Goal: Task Accomplishment & Management: Use online tool/utility

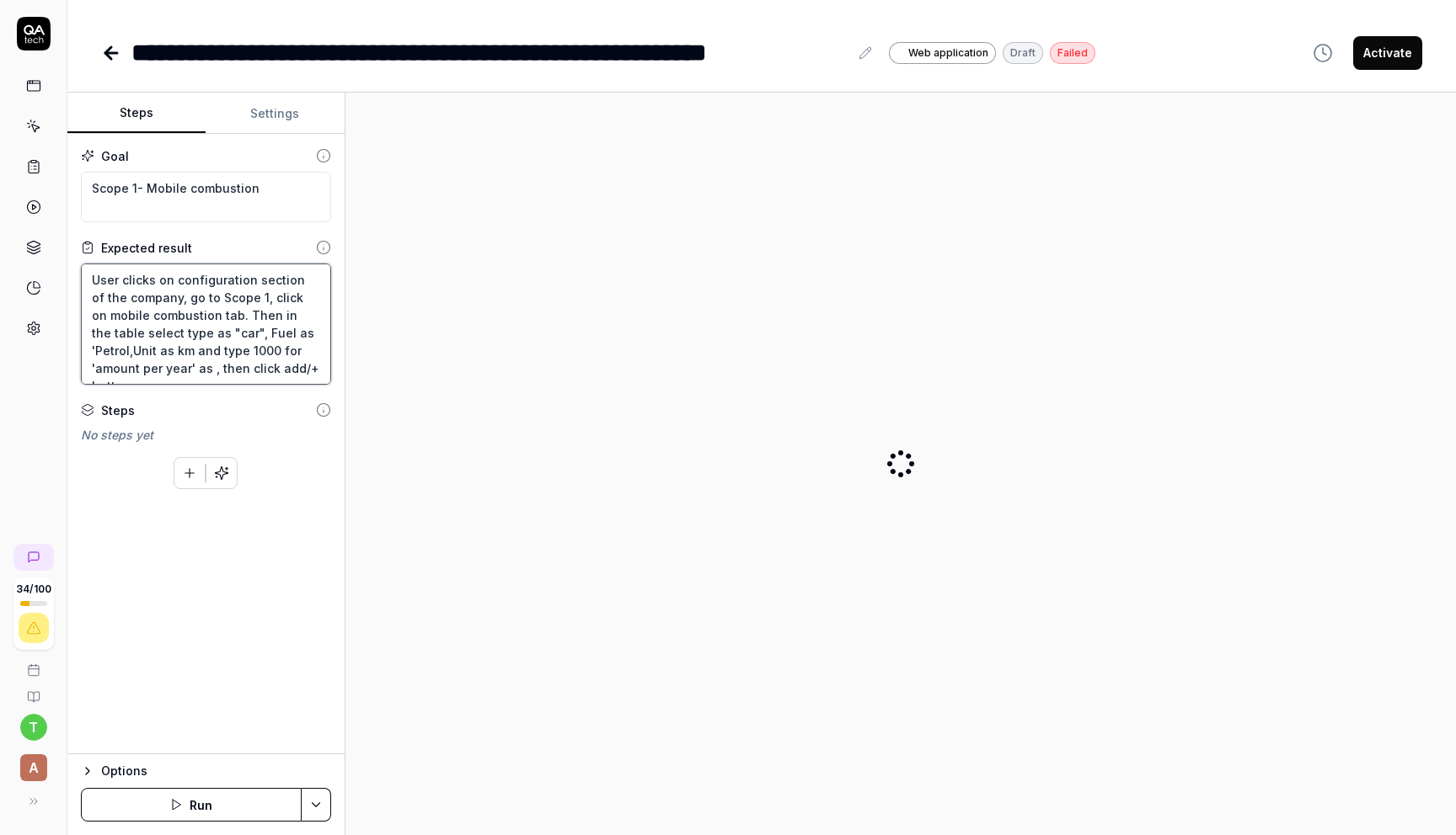
click at [281, 347] on textarea "User clicks on configuration section of the company, go to Scope 1, click on mo…" at bounding box center [205, 324] width 250 height 121
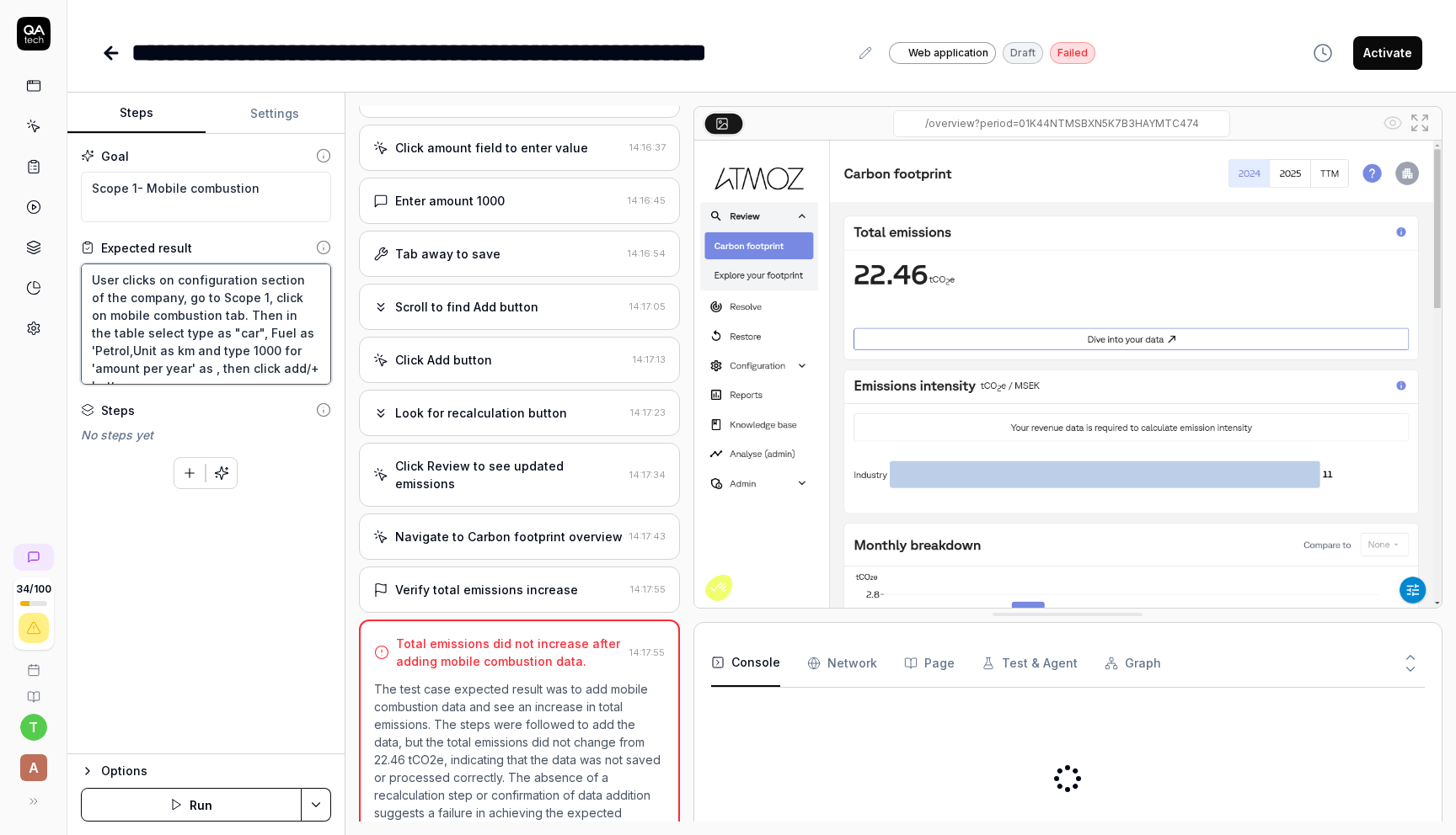
scroll to position [1228, 0]
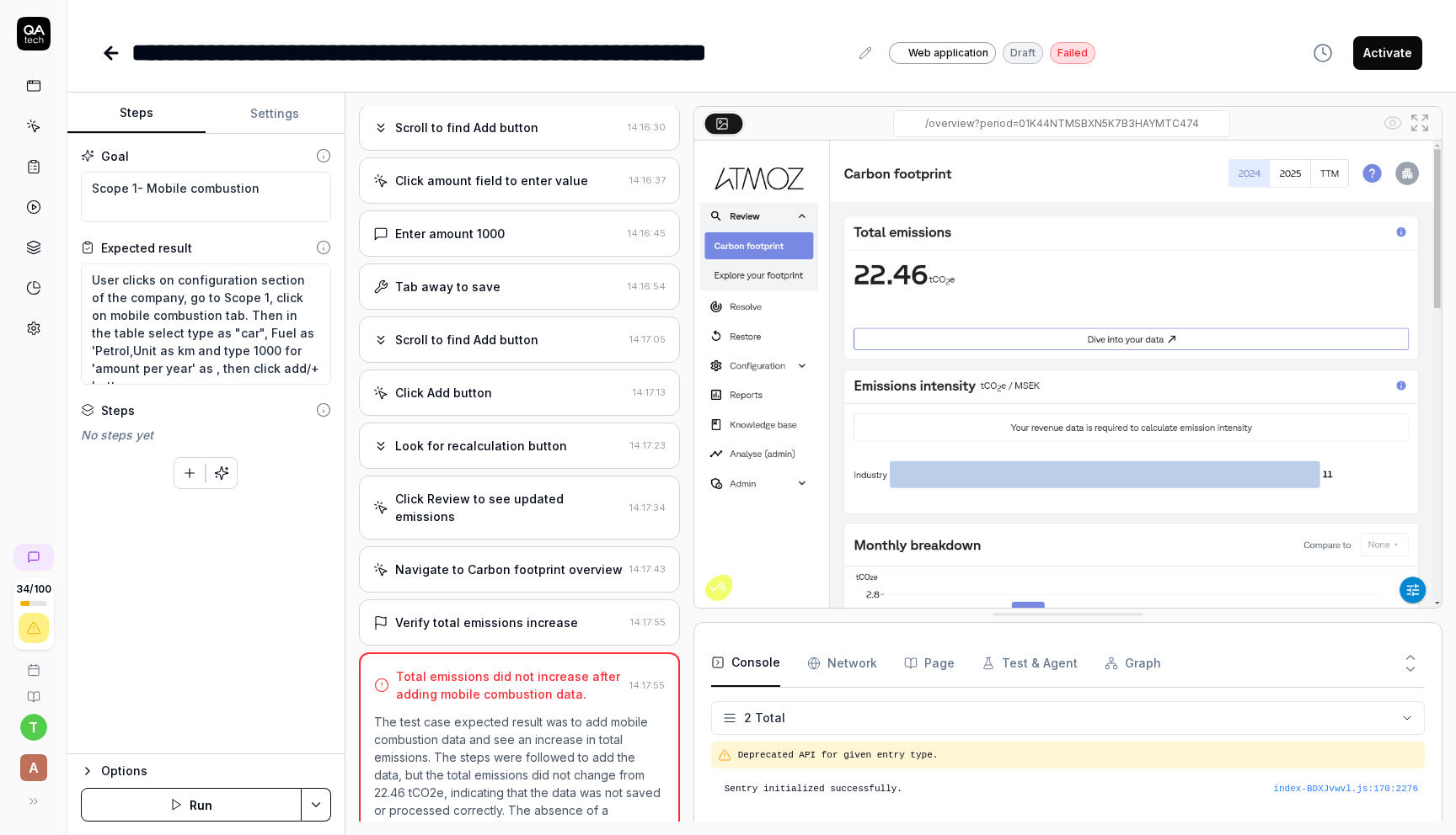
click at [486, 246] on div "Enter amount 1000 14:16:45" at bounding box center [520, 233] width 321 height 47
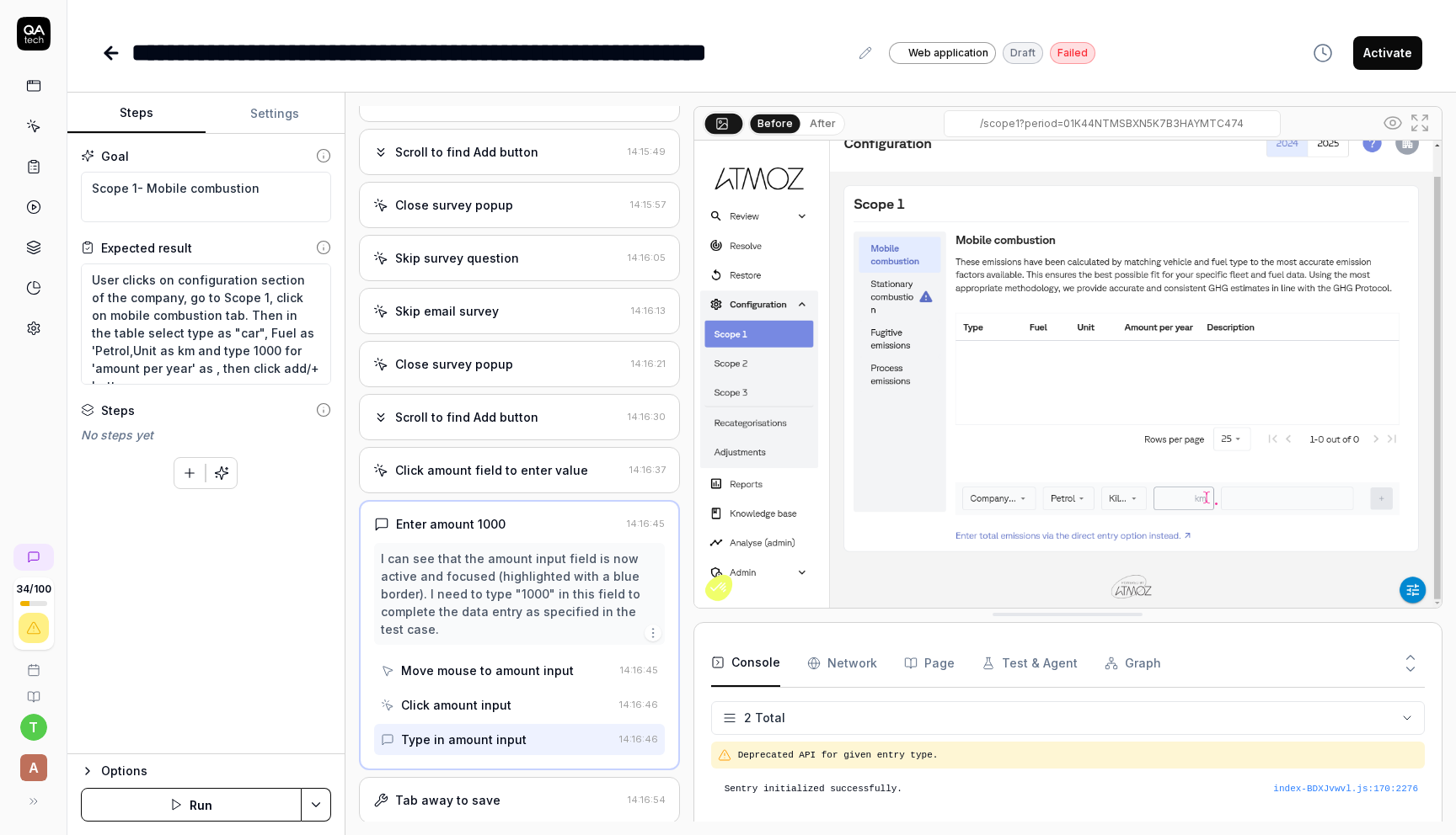
scroll to position [917, 0]
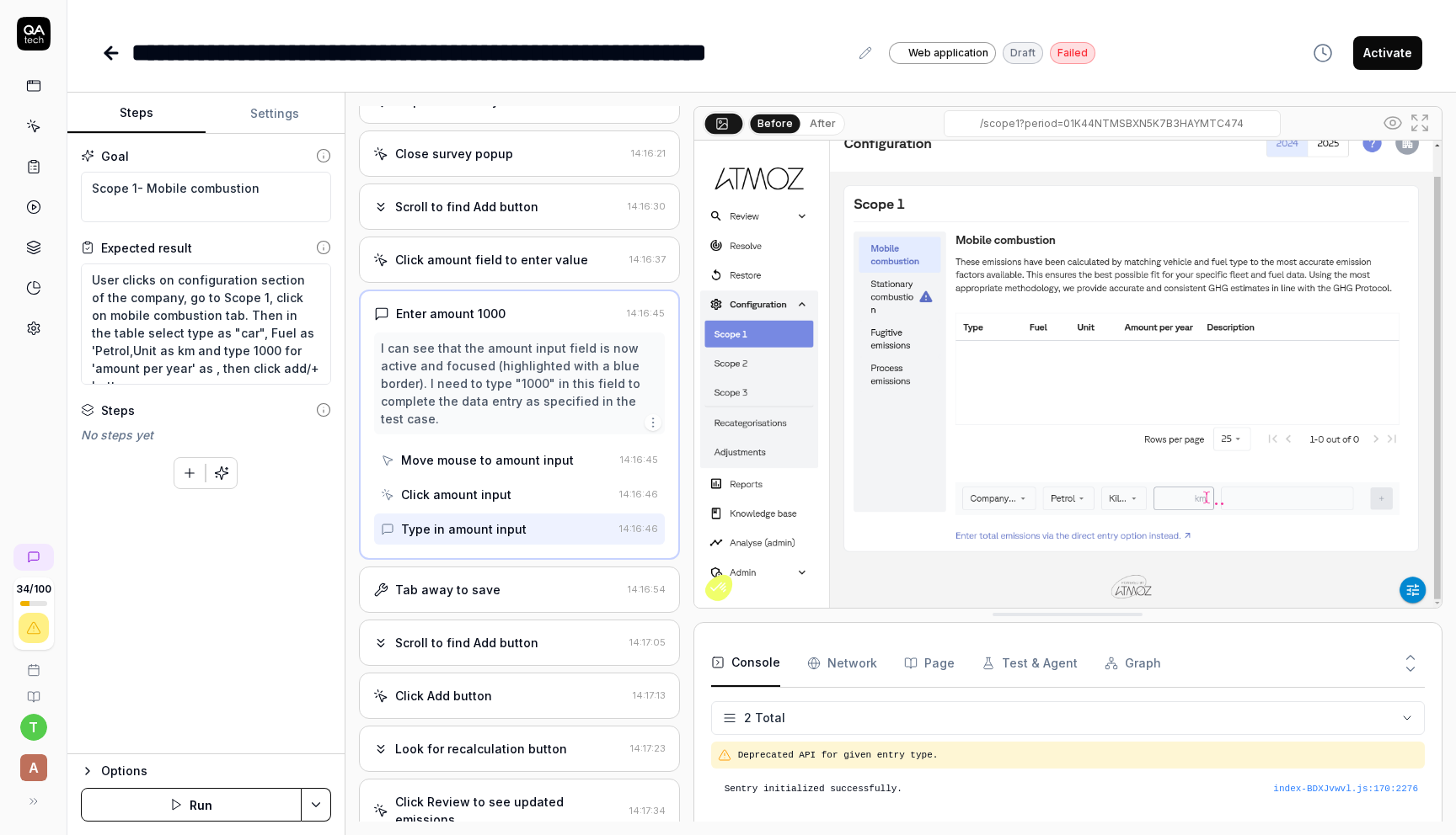
click at [525, 589] on div "Tab away to save" at bounding box center [498, 590] width 248 height 18
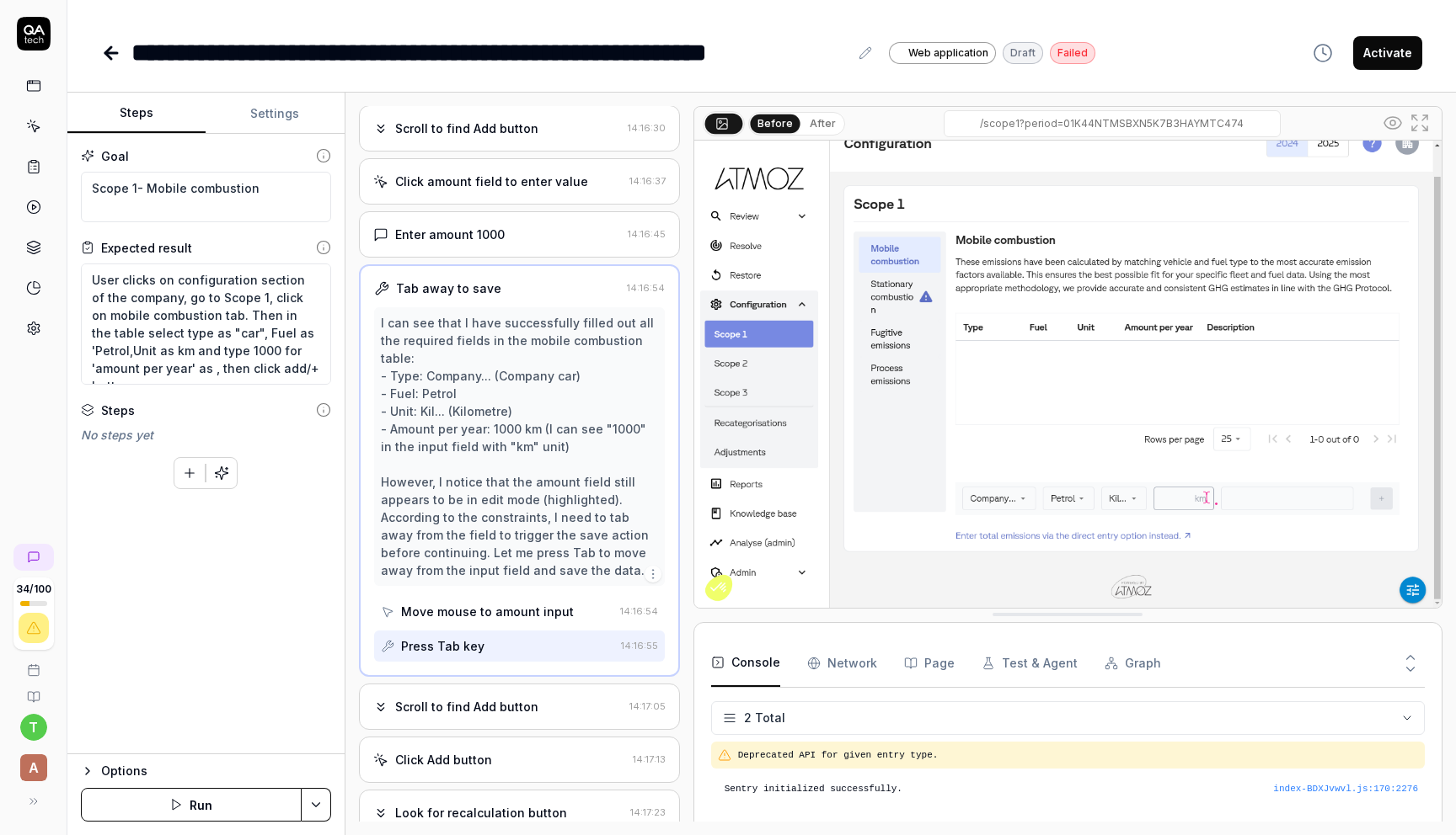
scroll to position [1194, 0]
type textarea "*"
click at [265, 370] on textarea "User clicks on configuration section of the company, go to Scope 1, click on mo…" at bounding box center [205, 324] width 250 height 121
click at [218, 282] on textarea "User clicks on configuration section of the company, go to Scope 1, click on mo…" at bounding box center [205, 324] width 250 height 121
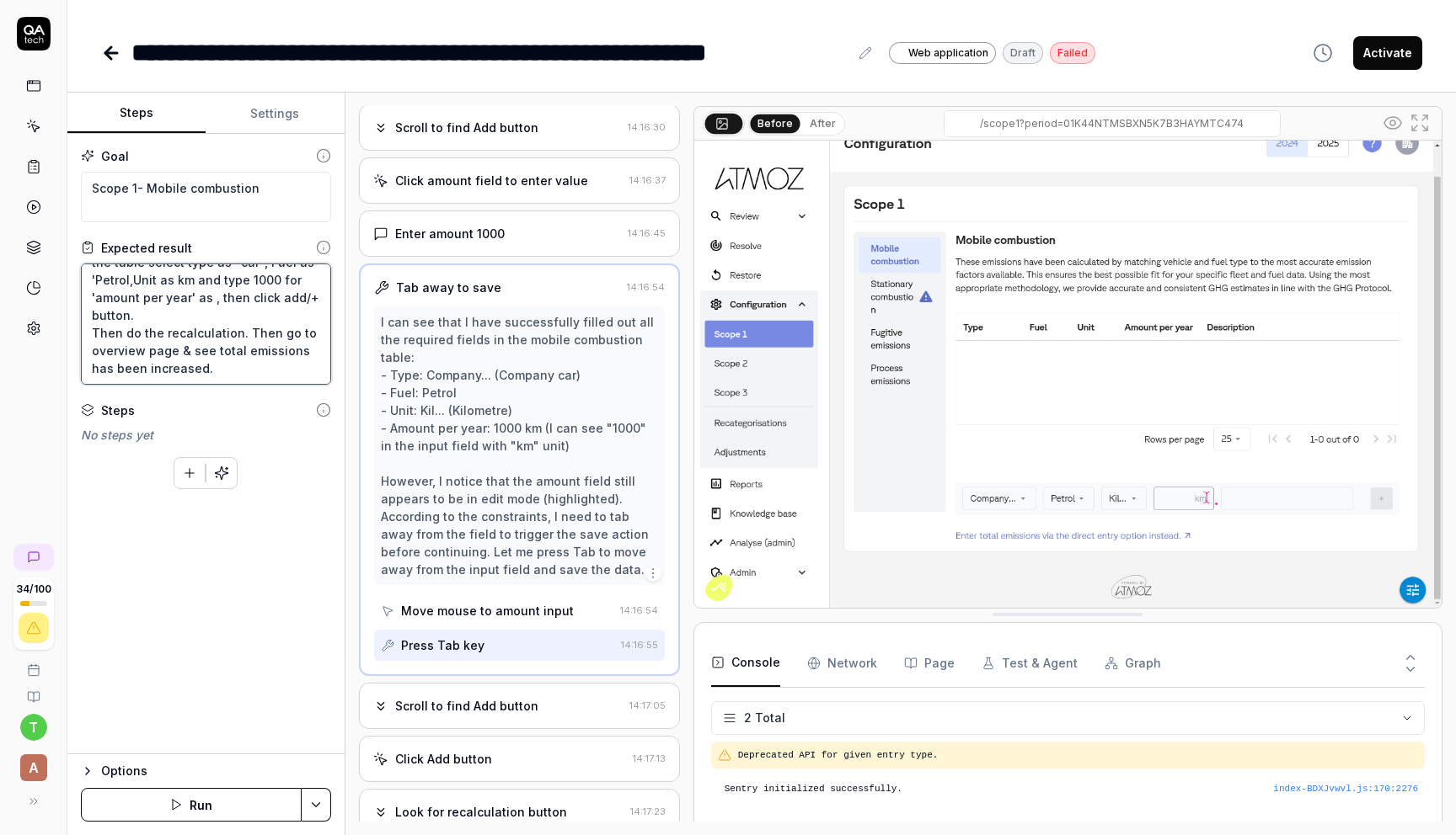
type textarea "User clicks on configuration section of the company, go to Scope 1, click on mo…"
type textarea "*"
click at [122, 313] on textarea "User clicks on configuration section of the company, go to Scope 1, click on mo…" at bounding box center [205, 324] width 250 height 121
type textarea "User clicks on configuration section of the company, go to Scope 1, click on mo…"
type textarea "*"
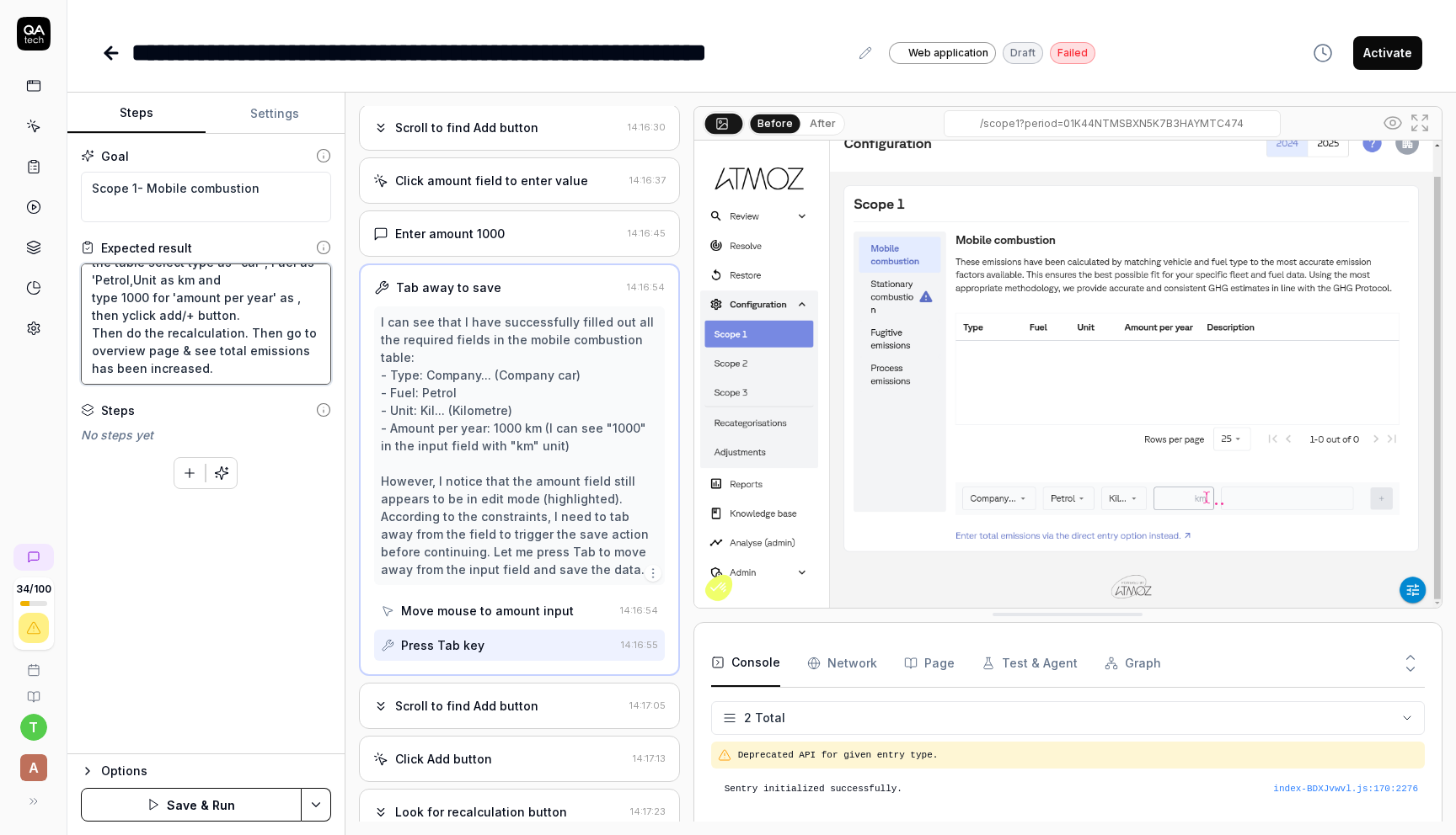
type textarea "User clicks on configuration section of the company, go to Scope 1, click on mo…"
type textarea "*"
type textarea "User clicks on configuration section of the company, go to Scope 1, click on mo…"
type textarea "*"
type textarea "User clicks on configuration section of the company, go to Scope 1, click on mo…"
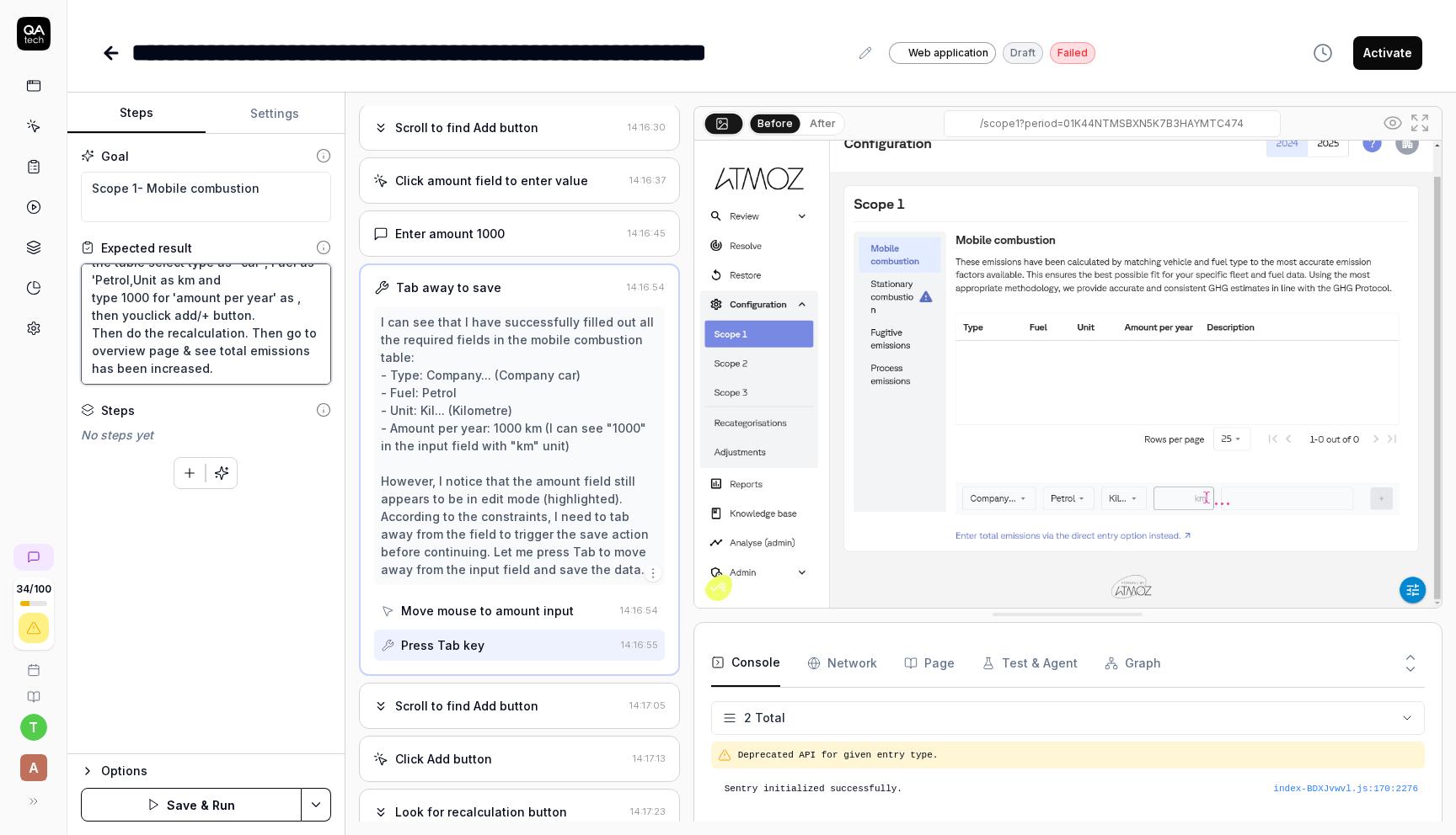
type textarea "*"
type textarea "User clicks on configuration section of the company, go to Scope 1, click on mo…"
type textarea "*"
type textarea "User clicks on configuration section of the company, go to Scope 1, click on mo…"
type textarea "*"
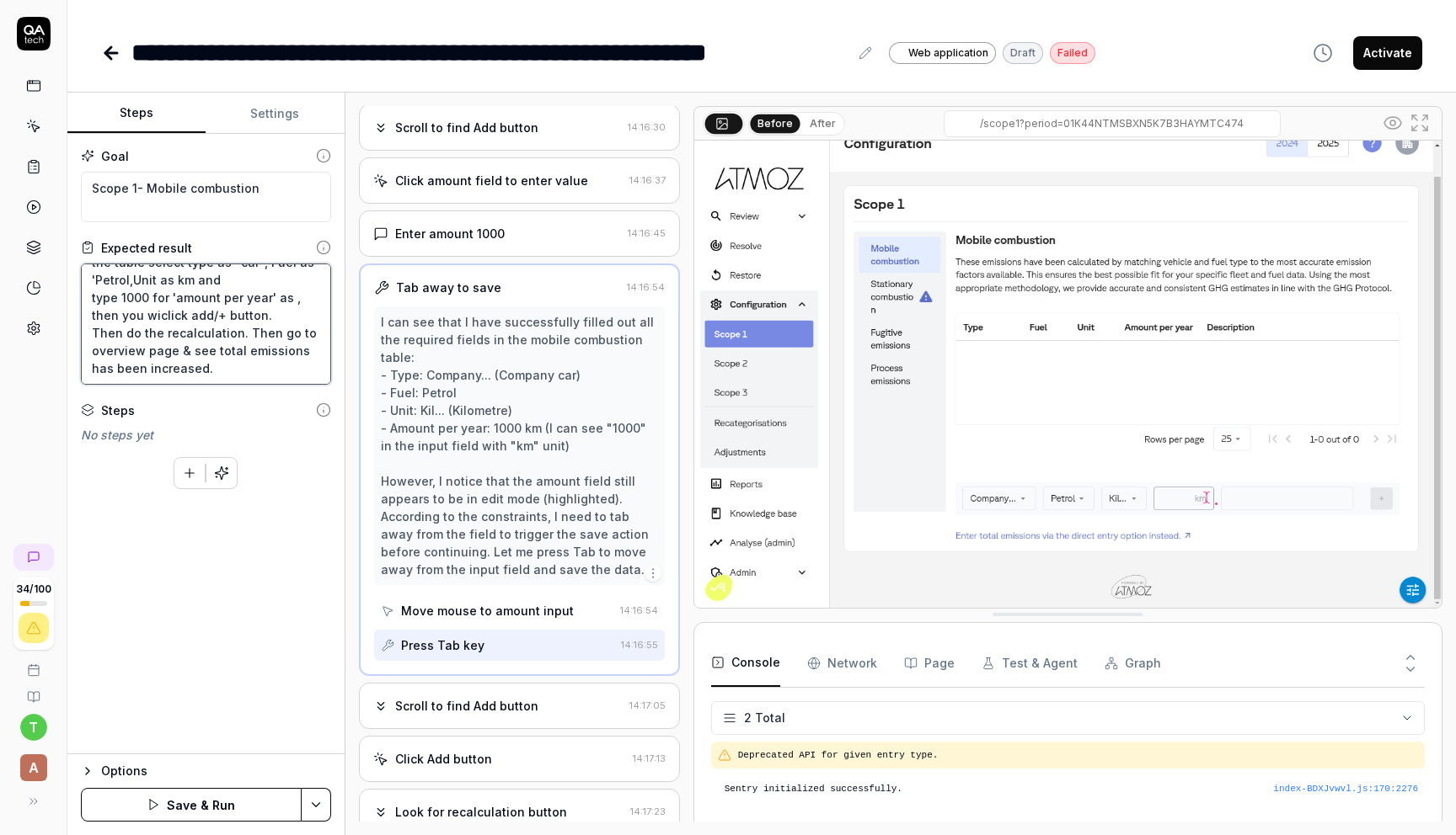
type textarea "User clicks on configuration section of the company, go to Scope 1, click on mo…"
type textarea "*"
type textarea "User clicks on configuration section of the company, go to Scope 1, click on mo…"
type textarea "*"
type textarea "User clicks on configuration section of the company, go to Scope 1, click on mo…"
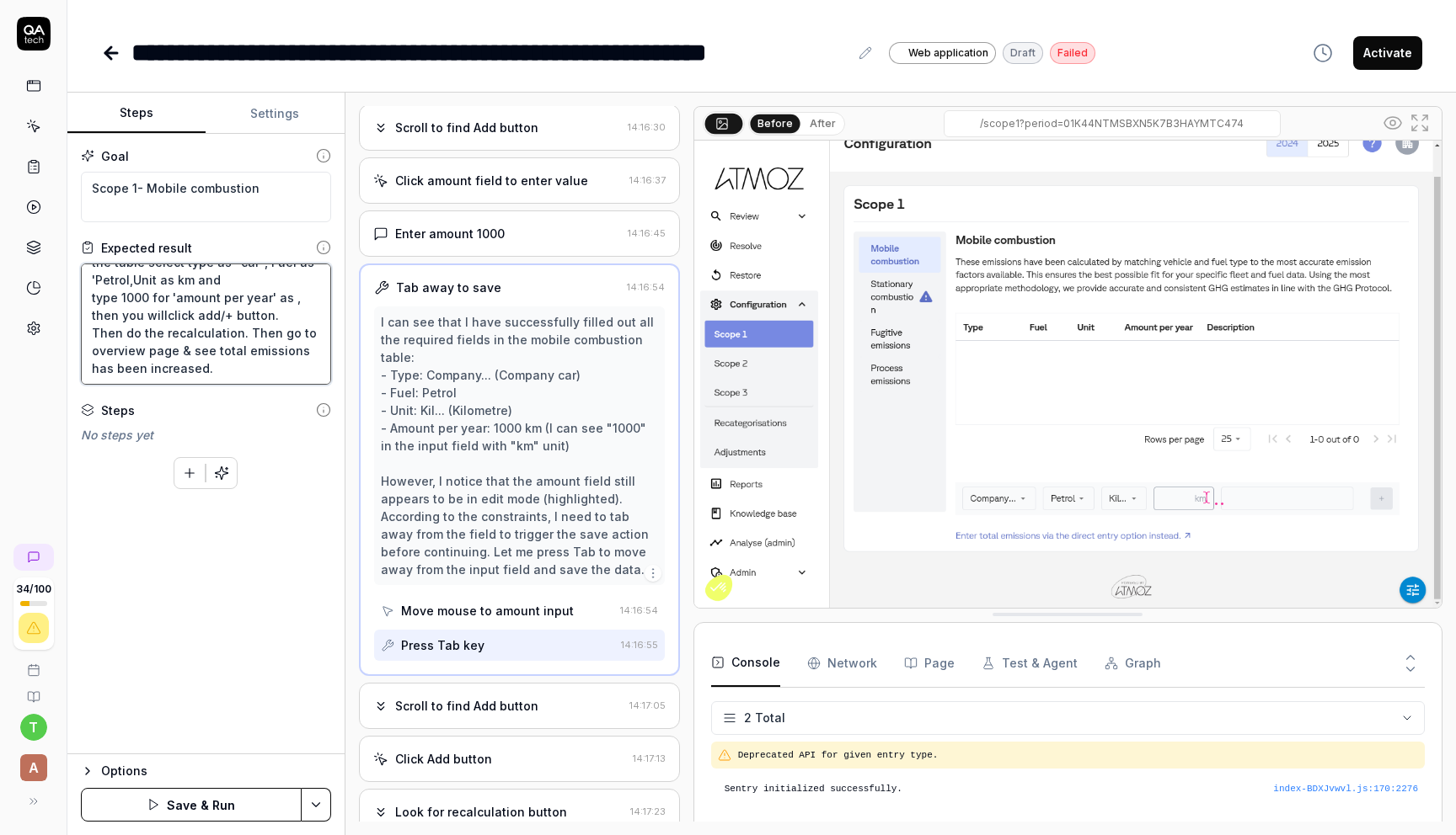
type textarea "*"
type textarea "User clicks on configuration section of the company, go to Scope 1, click on mo…"
type textarea "*"
type textarea "User clicks on configuration section of the company, go to Scope 1, click on mo…"
type textarea "*"
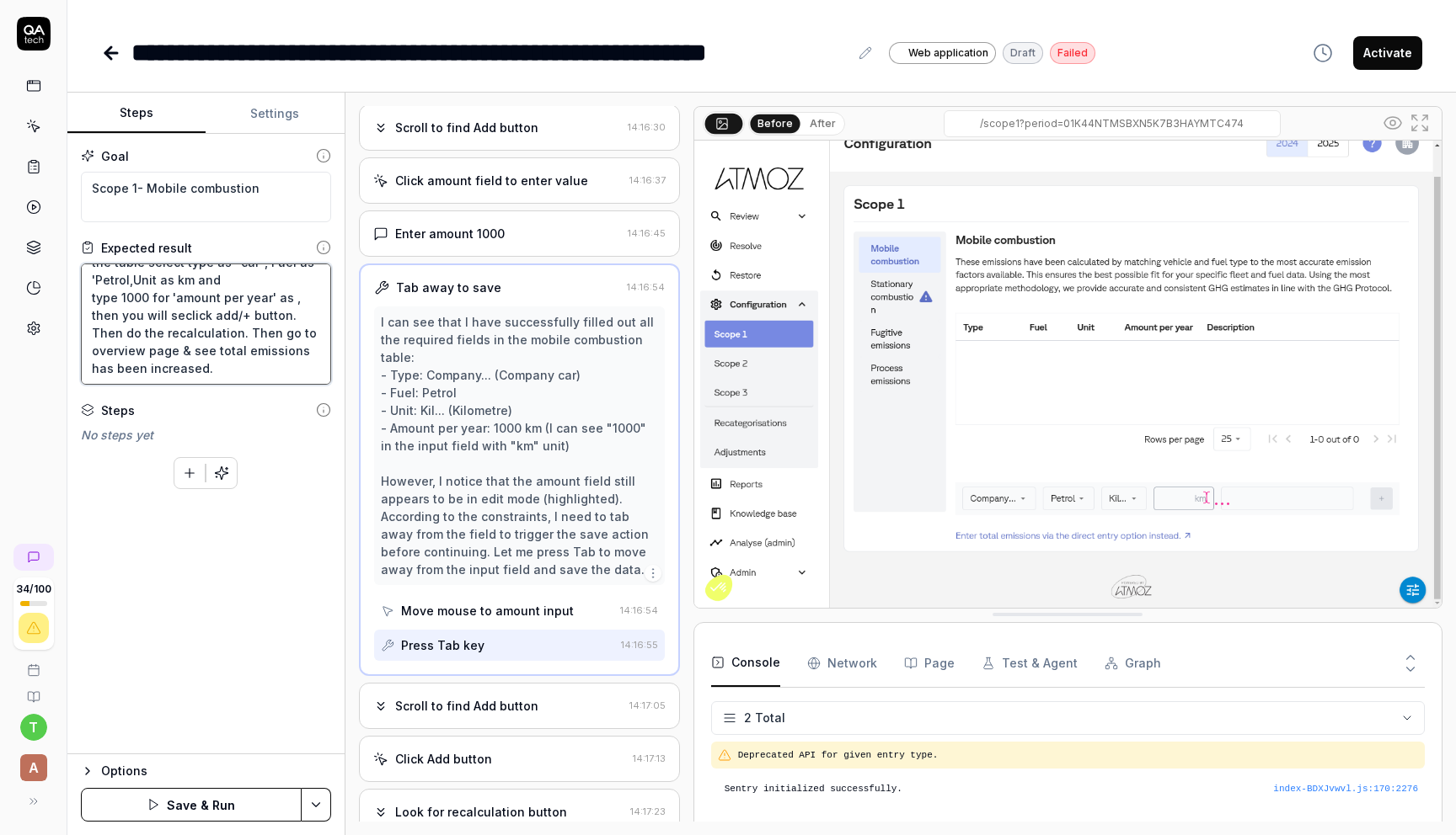
type textarea "User clicks on configuration section of the company, go to Scope 1, click on mo…"
type textarea "*"
type textarea "User clicks on configuration section of the company, go to Scope 1, click on mo…"
type textarea "*"
type textarea "User clicks on configuration section of the company, go to Scope 1, click on mo…"
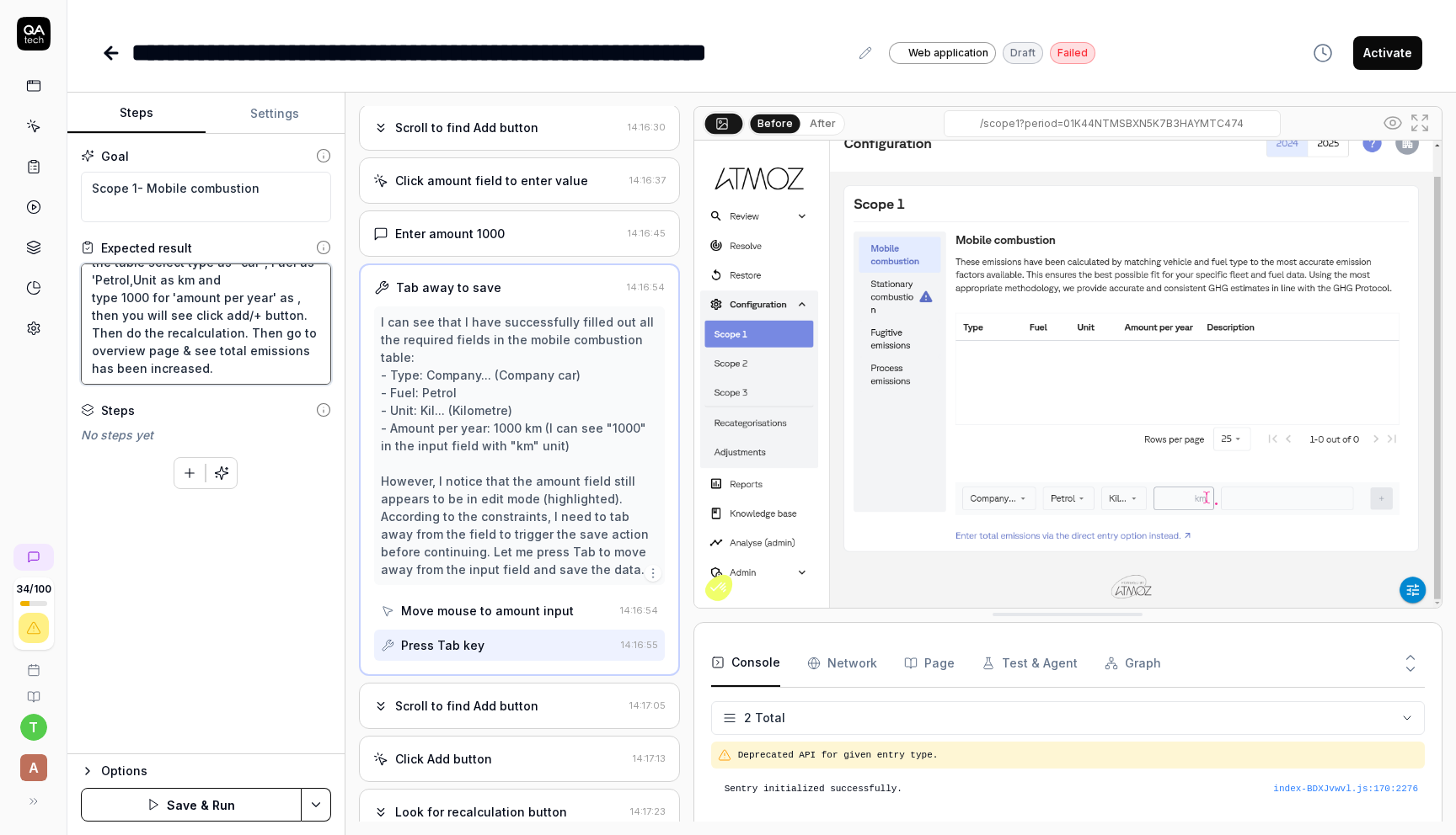
type textarea "*"
click at [298, 298] on textarea "User clicks on configuration section of the company, go to Scope 1, click on mo…" at bounding box center [205, 324] width 250 height 121
type textarea "User clicks on configuration section of the company, go to Scope 1, click on mo…"
type textarea "*"
type textarea "User clicks on configuration section of the company, go to Scope 1, click on mo…"
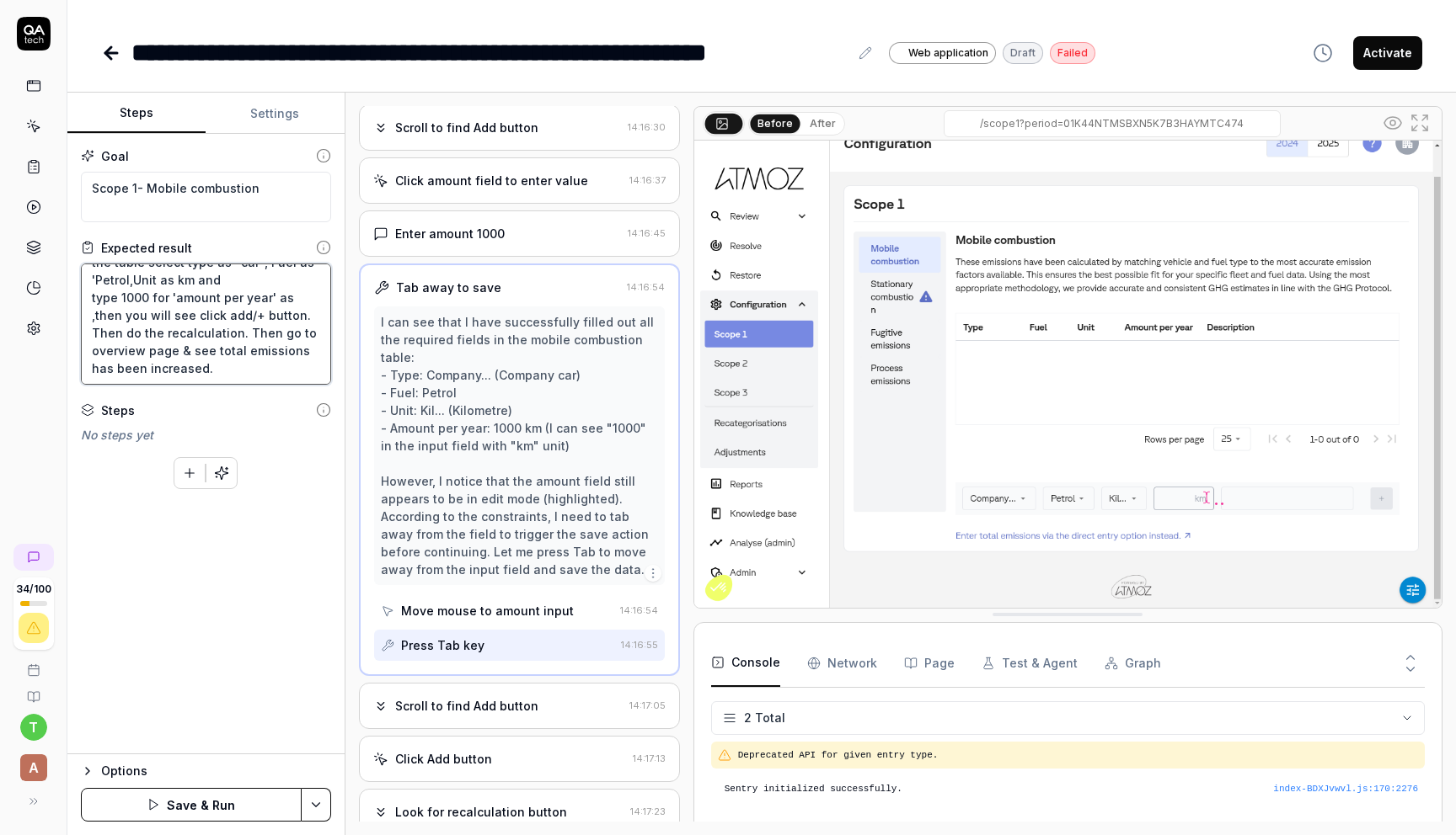
type textarea "*"
type textarea "User clicks on configuration section of the company, go to Scope 1, click on mo…"
type textarea "*"
type textarea "User clicks on configuration section of the company, go to Scope 1, click on mo…"
type textarea "*"
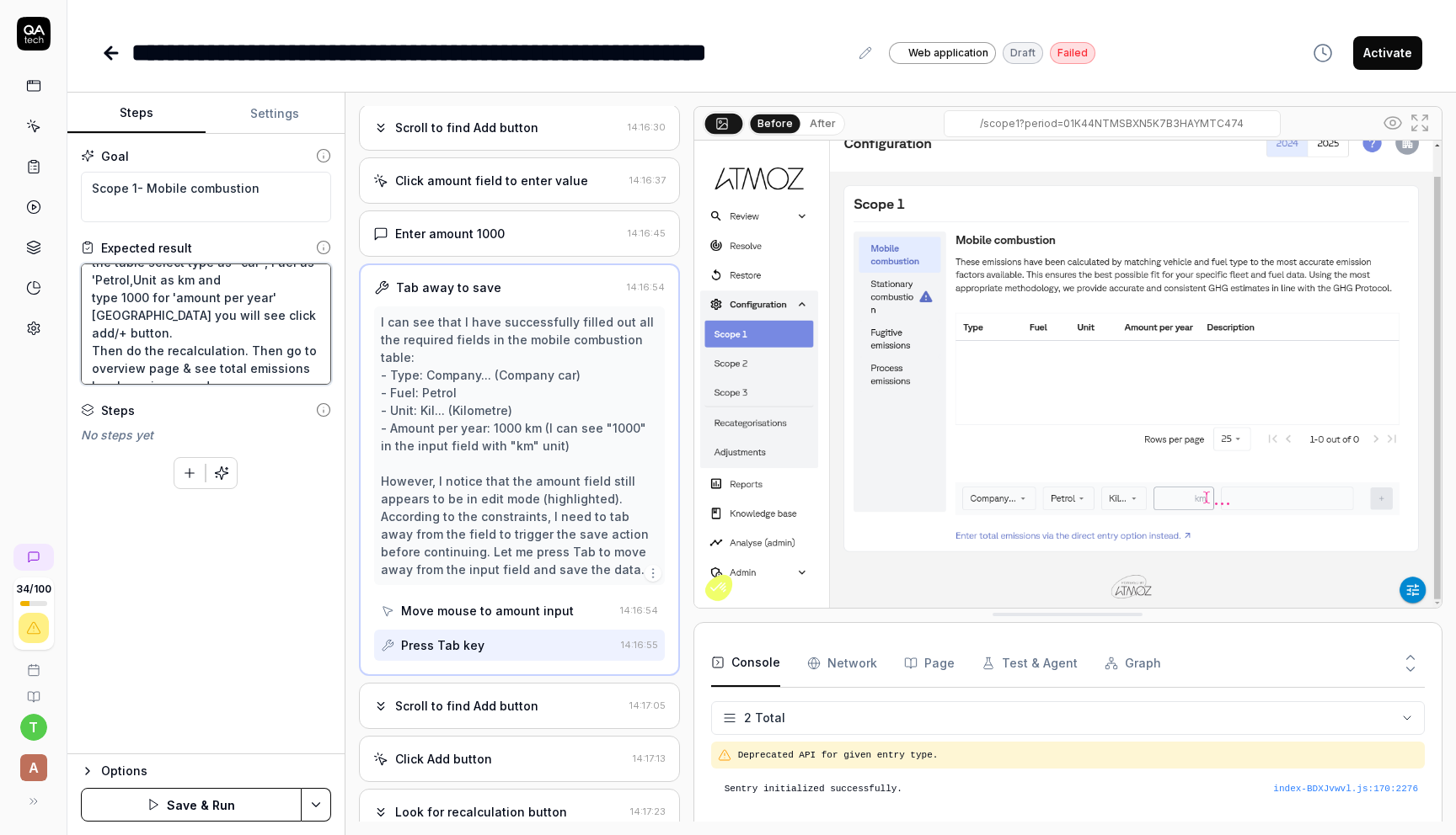
type textarea "User clicks on configuration section of the company, go to Scope 1, click on mo…"
type textarea "*"
type textarea "User clicks on configuration section of the company, go to Scope 1, click on mo…"
type textarea "*"
type textarea "User clicks on configuration section of the company, go to Scope 1, click on mo…"
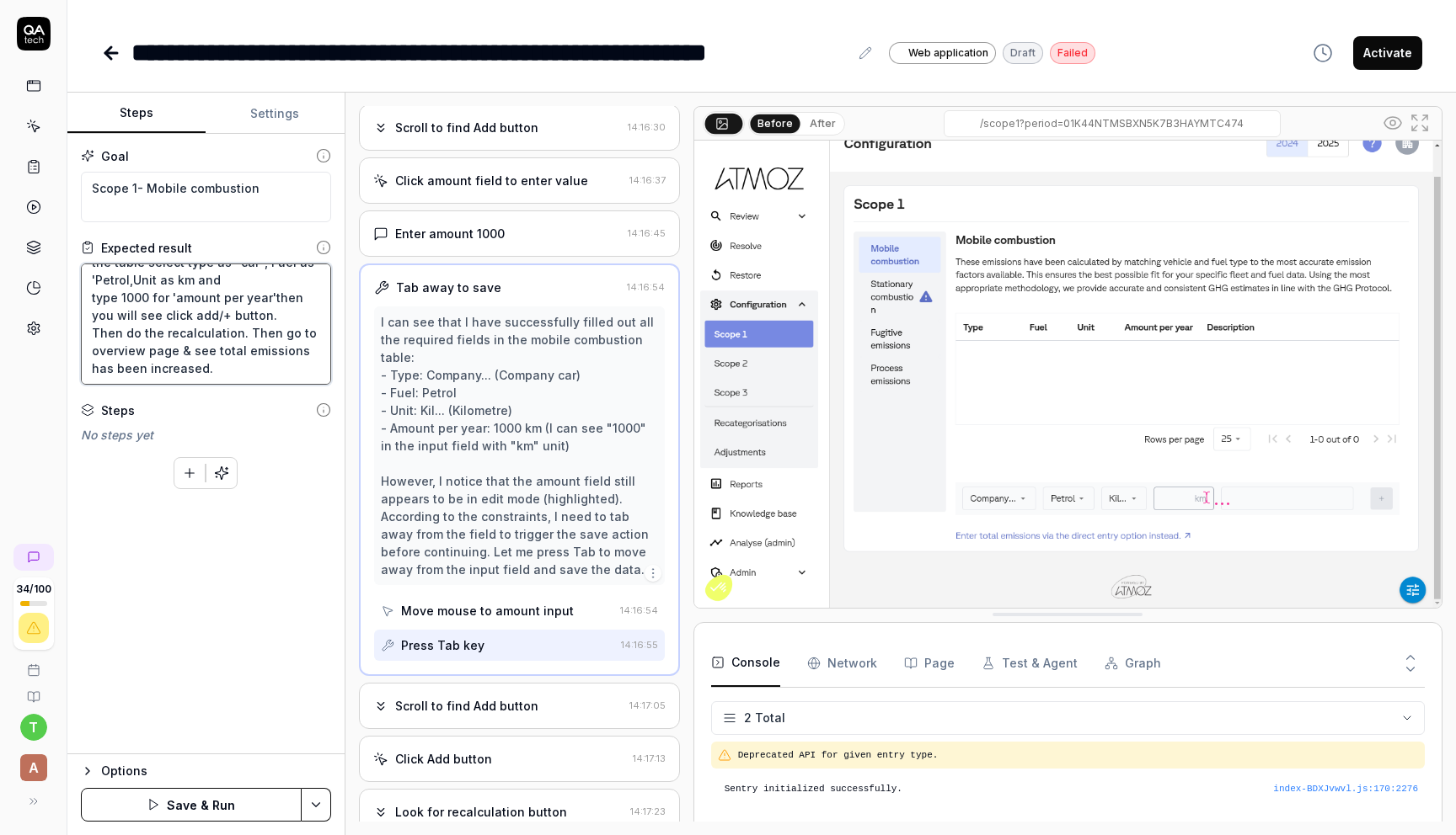
type textarea "*"
type textarea "User clicks on configuration section of the company, go to Scope 1, click on mo…"
type textarea "*"
type textarea "User clicks on configuration section of the company, go to Scope 1, click on mo…"
type textarea "*"
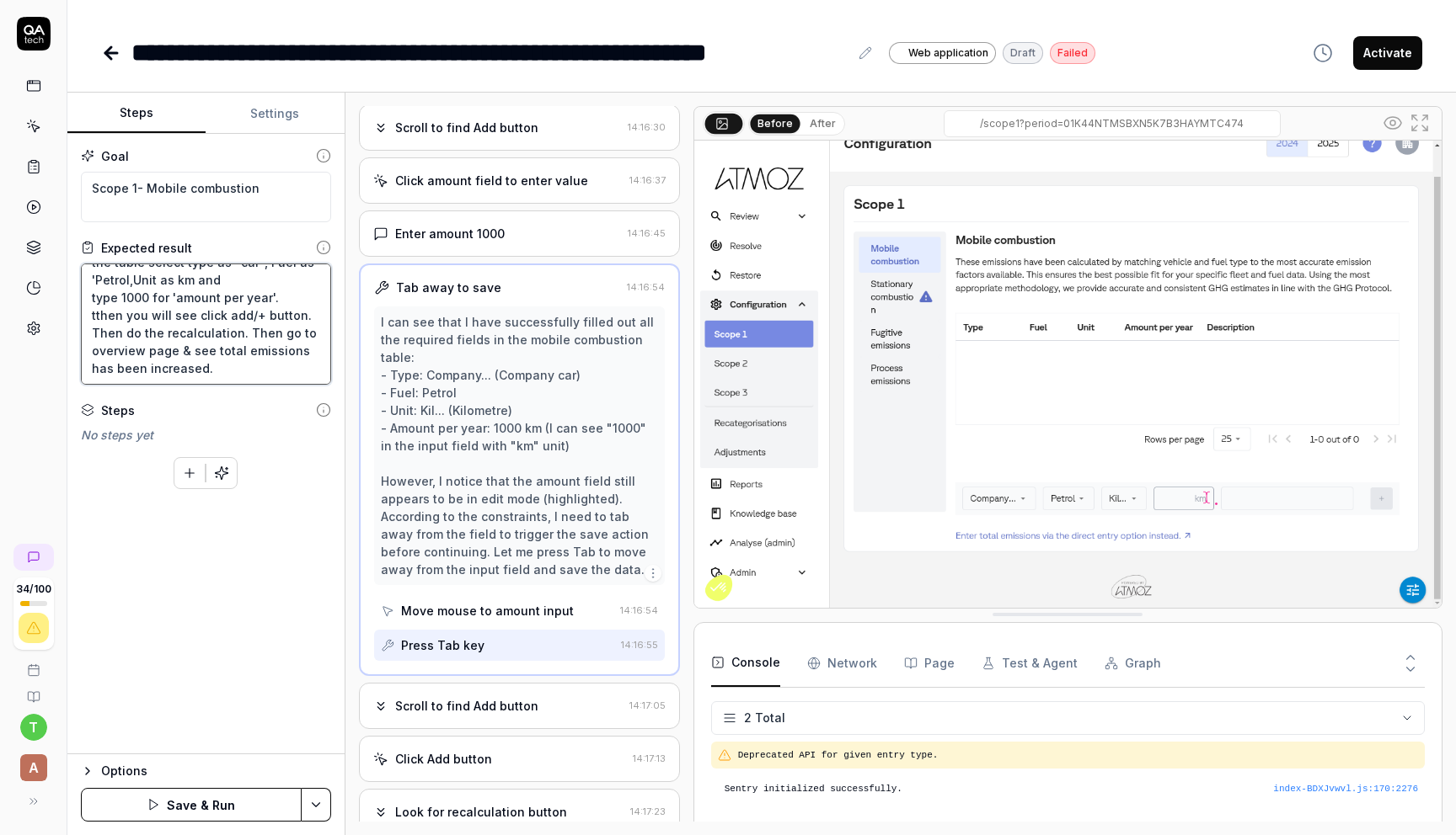
type textarea "User clicks on configuration section of the company, go to Scope 1, click on mo…"
type textarea "*"
type textarea "User clicks on configuration section of the company, go to Scope 1, click on mo…"
type textarea "*"
type textarea "User clicks on configuration section of the company, go to Scope 1, click on mo…"
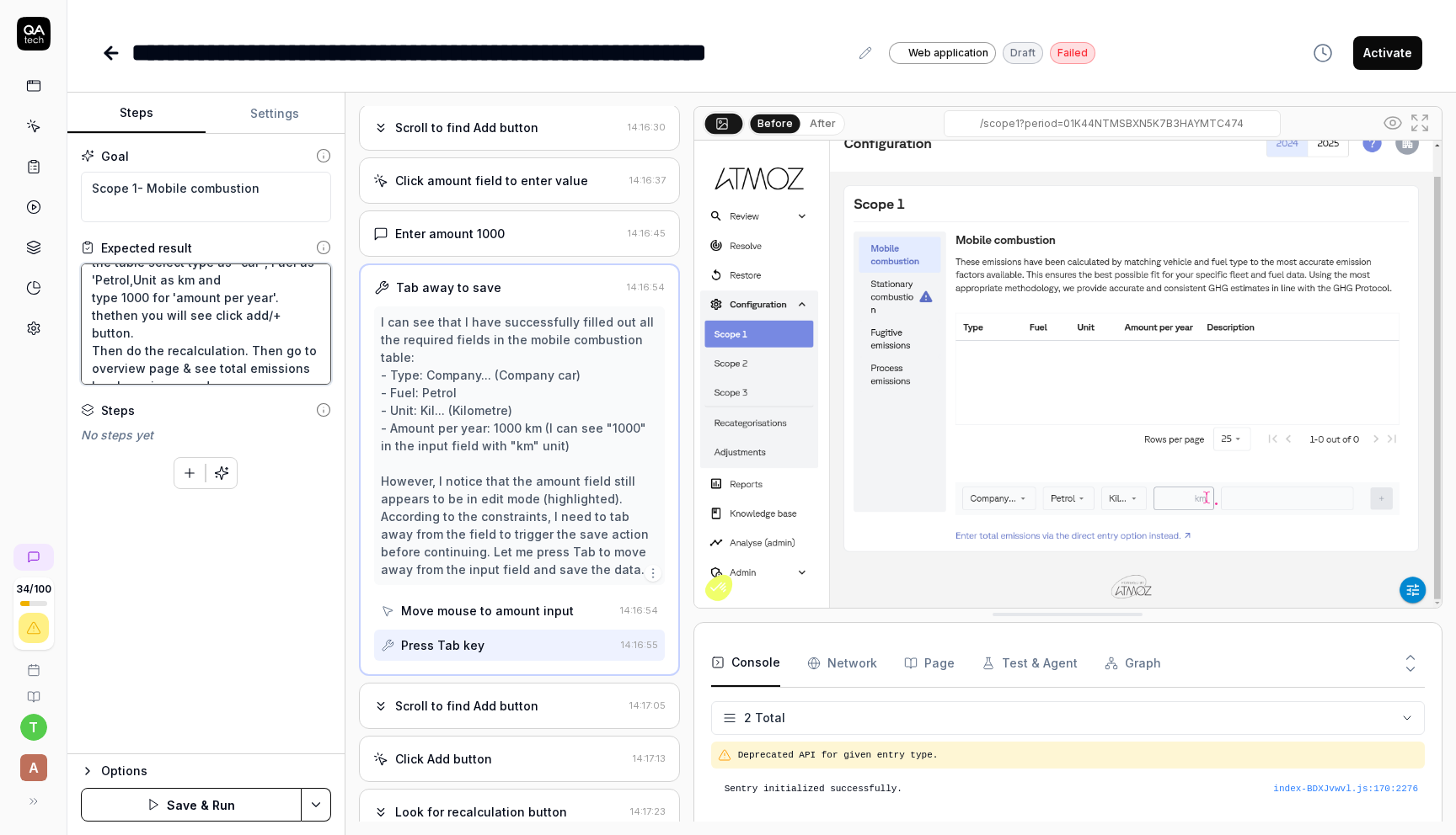
type textarea "*"
type textarea "User clicks on configuration section of the company, go to Scope 1, click on mo…"
type textarea "*"
type textarea "User clicks on configuration section of the company, go to Scope 1, click on mo…"
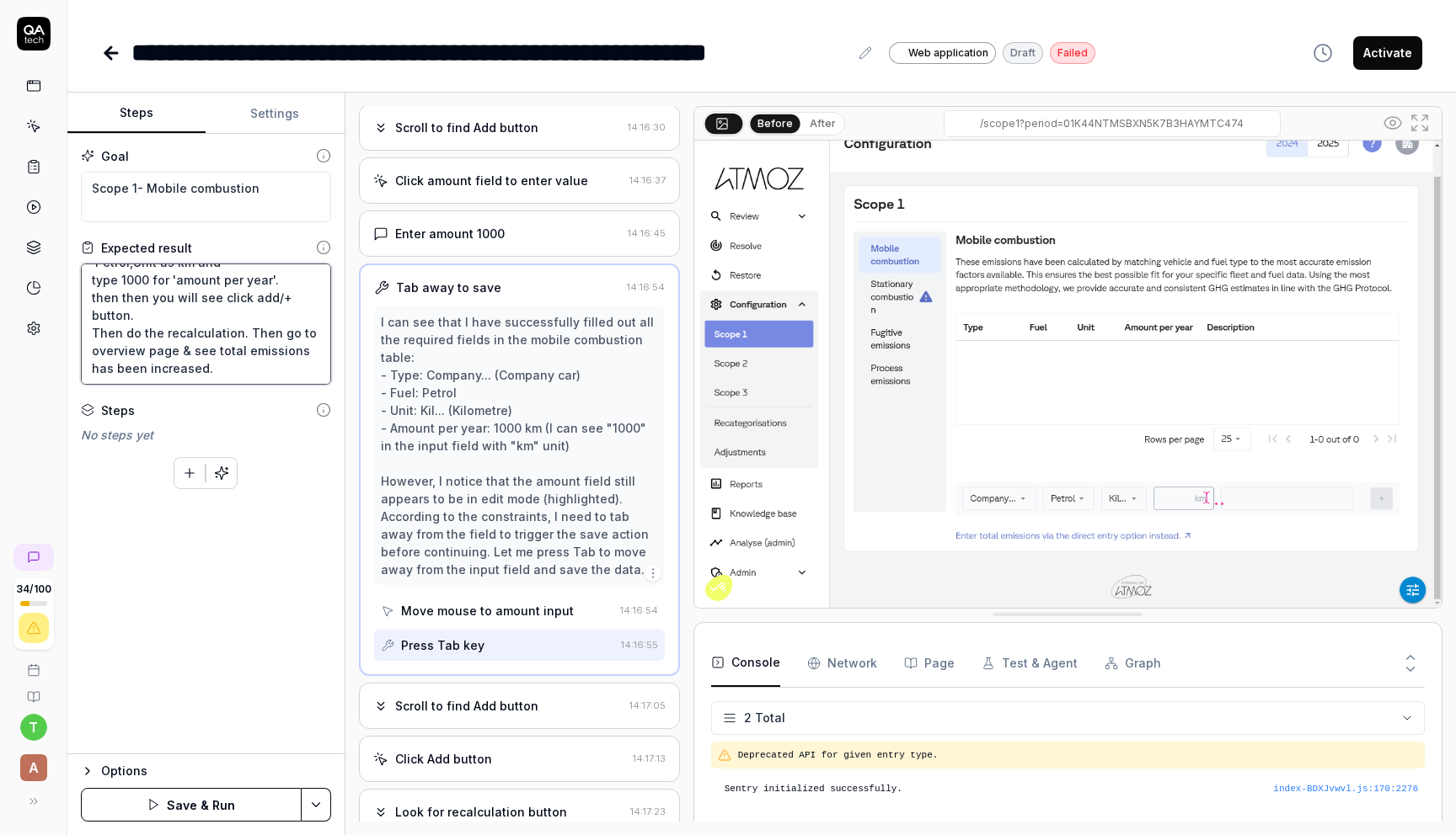
type textarea "*"
type textarea "User clicks on configuration section of the company, go to Scope 1, click on mo…"
type textarea "*"
type textarea "User clicks on configuration section of the company, go to Scope 1, click on mo…"
type textarea "*"
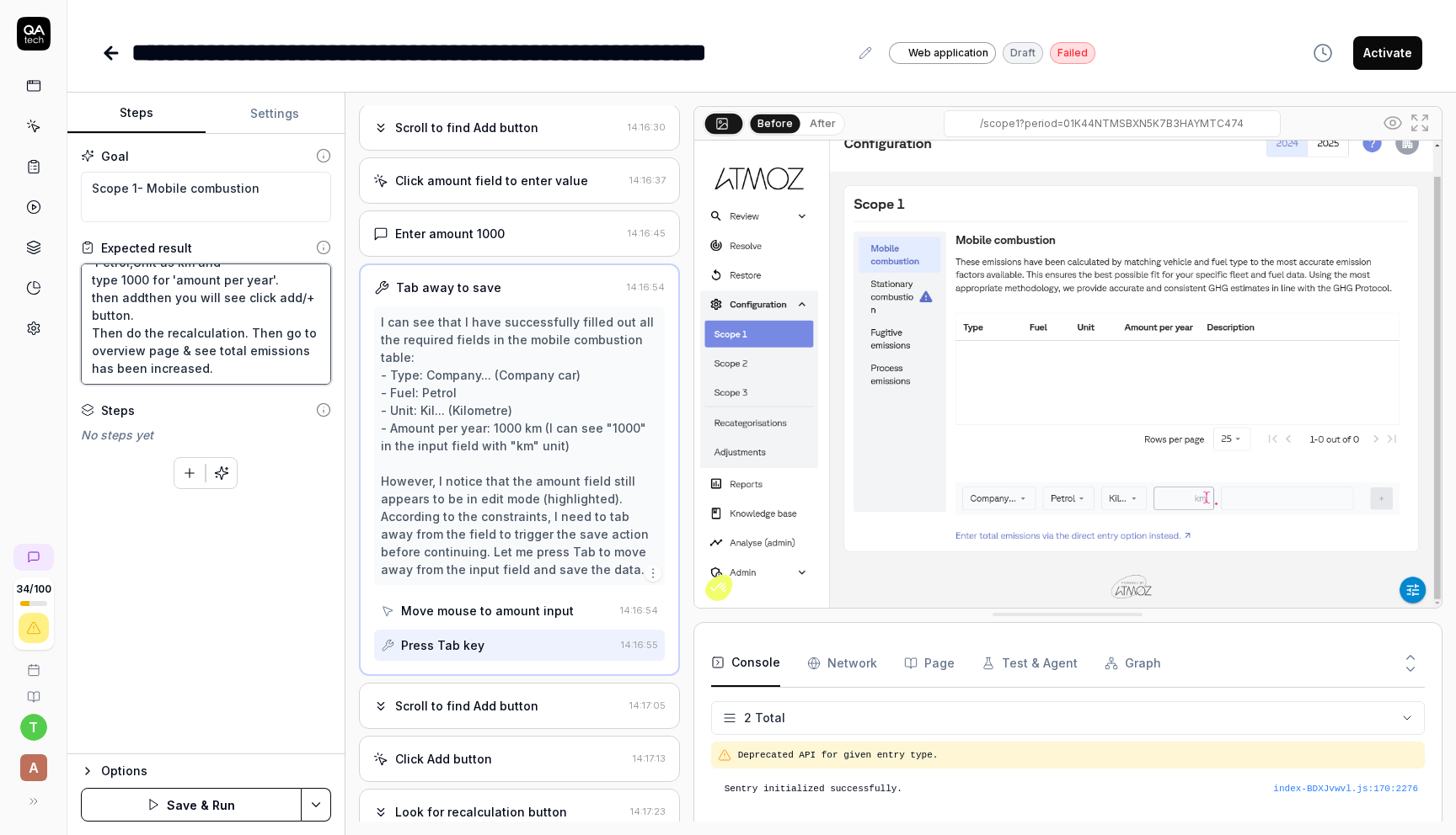
type textarea "User clicks on configuration section of the company, go to Scope 1, click on mo…"
type textarea "*"
type textarea "User clicks on configuration section of the company, go to Scope 1, click on mo…"
type textarea "*"
type textarea "User clicks on configuration section of the company, go to Scope 1, click on mo…"
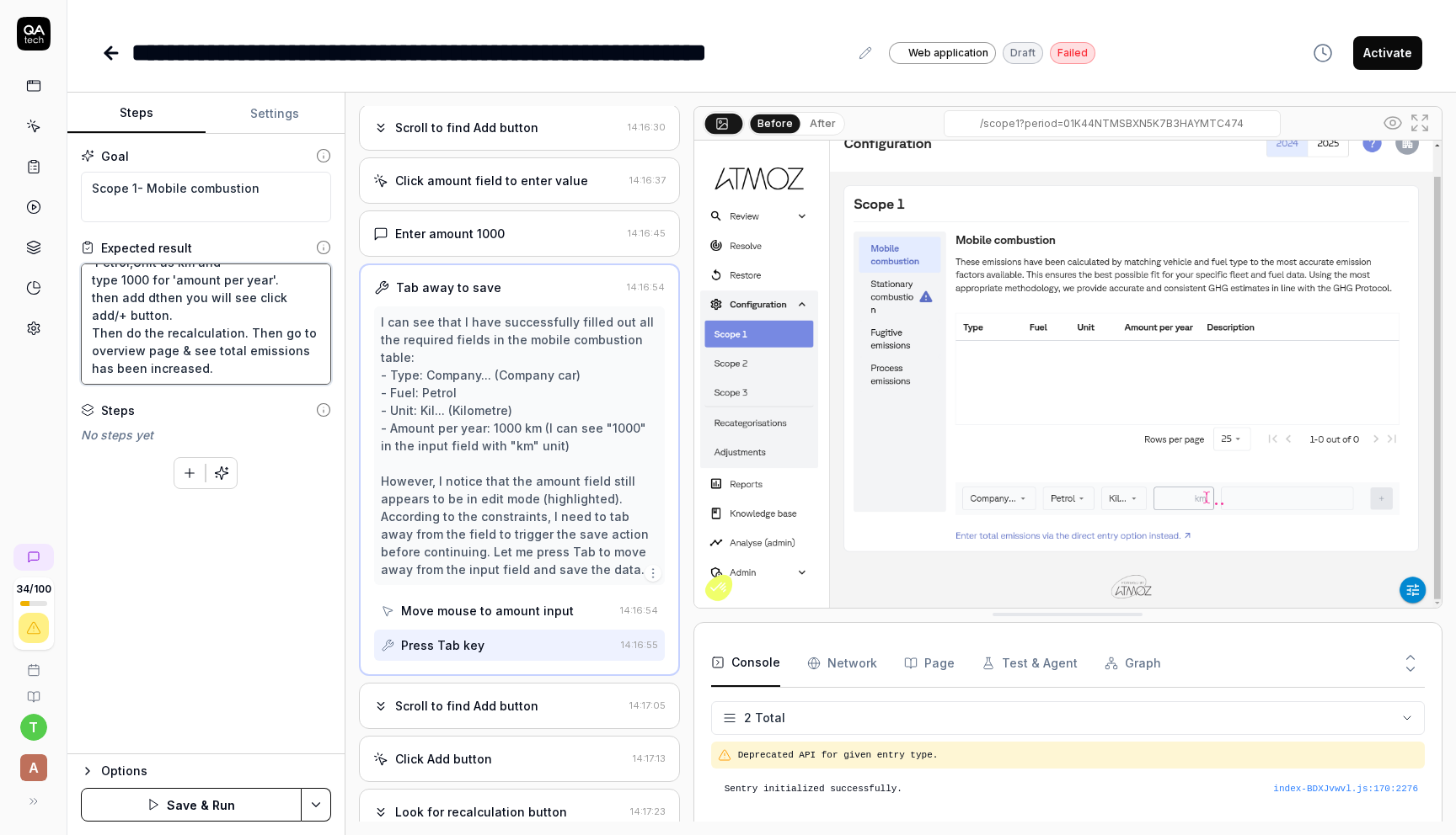
type textarea "*"
type textarea "User clicks on configuration section of the company, go to Scope 1, click on mo…"
type textarea "*"
type textarea "User clicks on configuration section of the company, go to Scope 1, click on mo…"
type textarea "*"
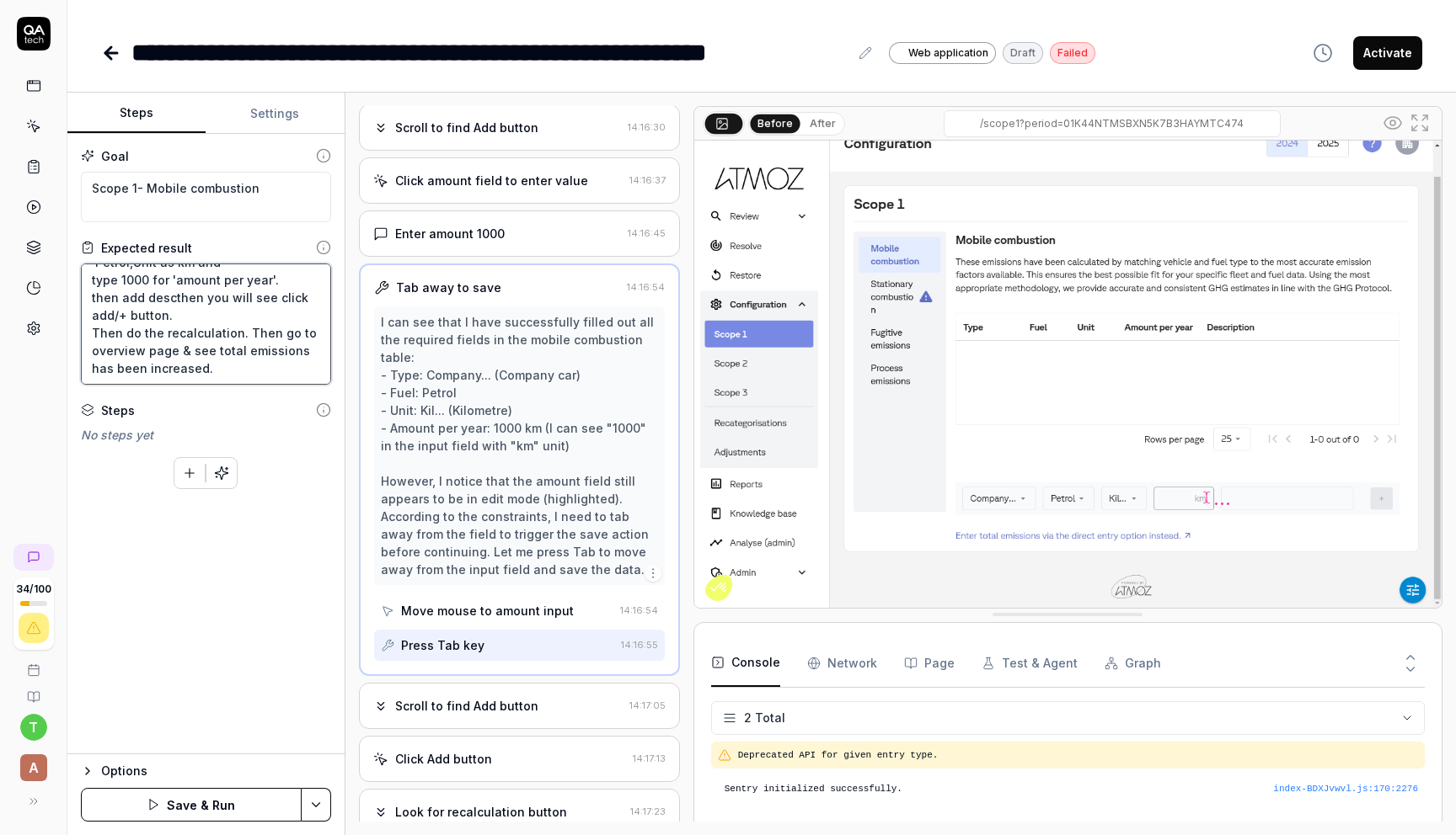
type textarea "User clicks on configuration section of the company, go to Scope 1, click on mo…"
type textarea "*"
type textarea "User clicks on configuration section of the company, go to Scope 1, click on mo…"
type textarea "*"
type textarea "User clicks on configuration section of the company, go to Scope 1, click on mo…"
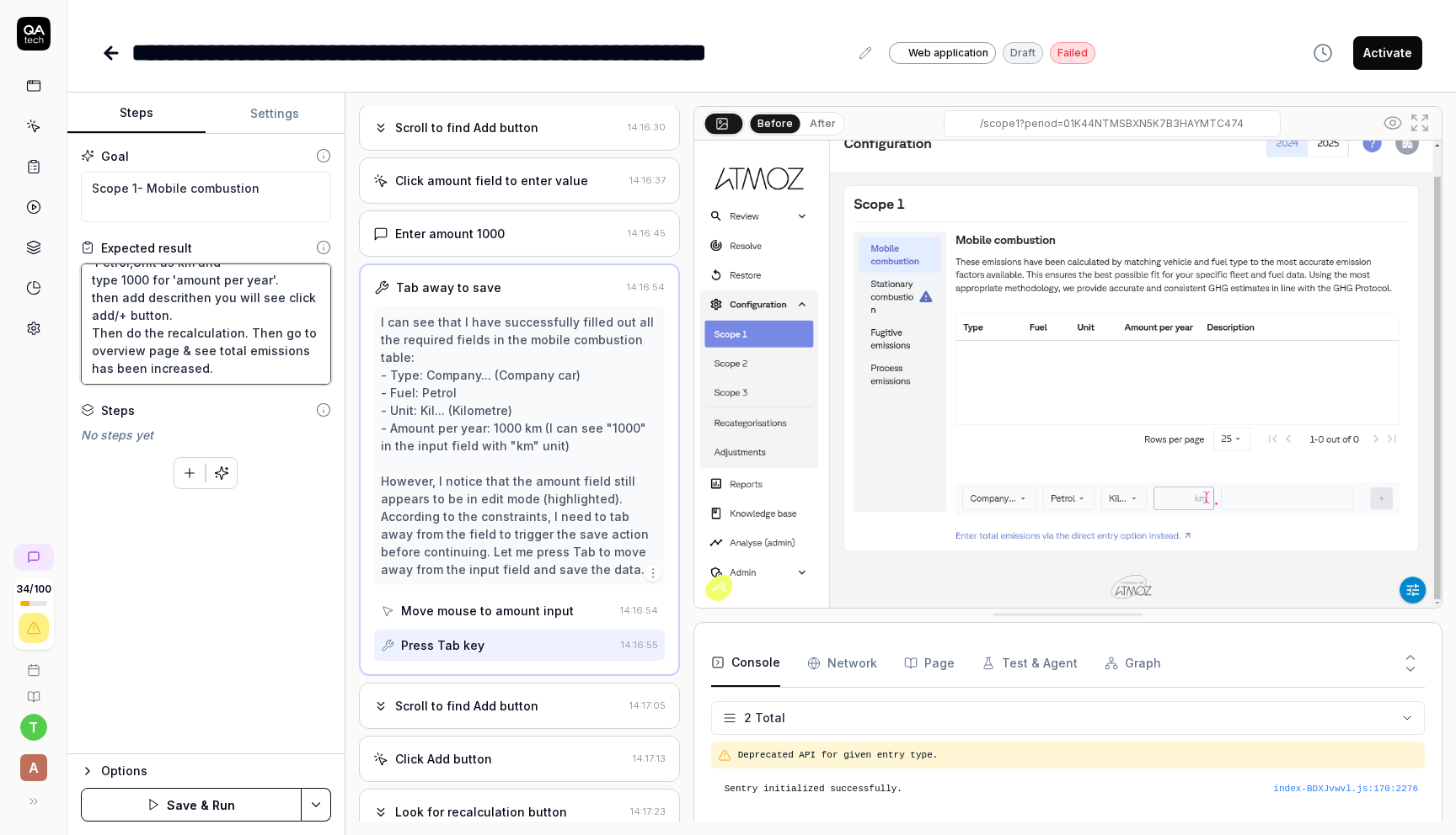
type textarea "*"
type textarea "User clicks on configuration section of the company, go to Scope 1, click on mo…"
type textarea "*"
type textarea "User clicks on configuration section of the company, go to Scope 1, click on mo…"
type textarea "*"
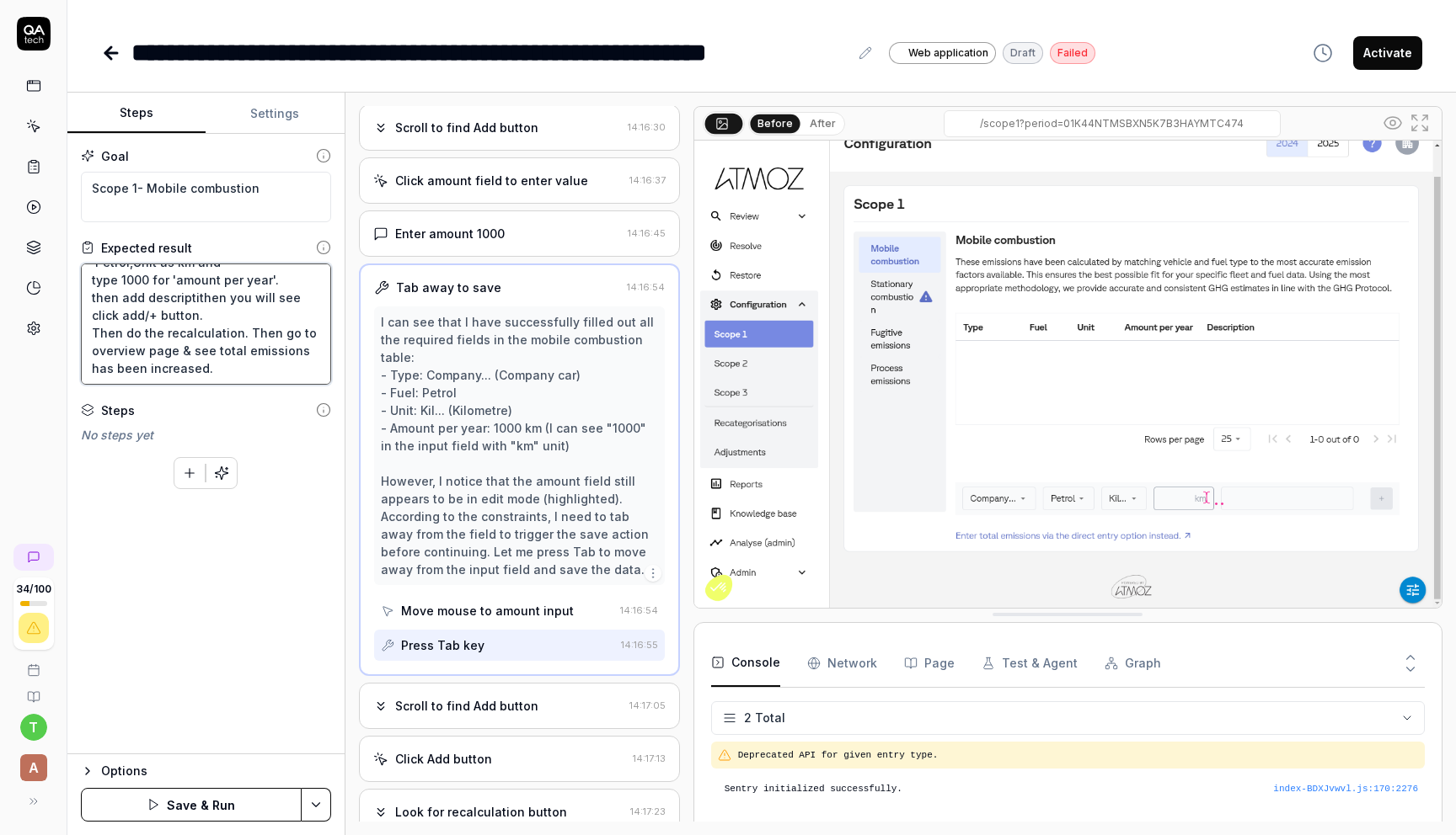
type textarea "User clicks on configuration section of the company, go to Scope 1, click on mo…"
type textarea "*"
type textarea "User clicks on configuration section of the company, go to Scope 1, click on mo…"
type textarea "*"
type textarea "User clicks on configuration section of the company, go to Scope 1, click on mo…"
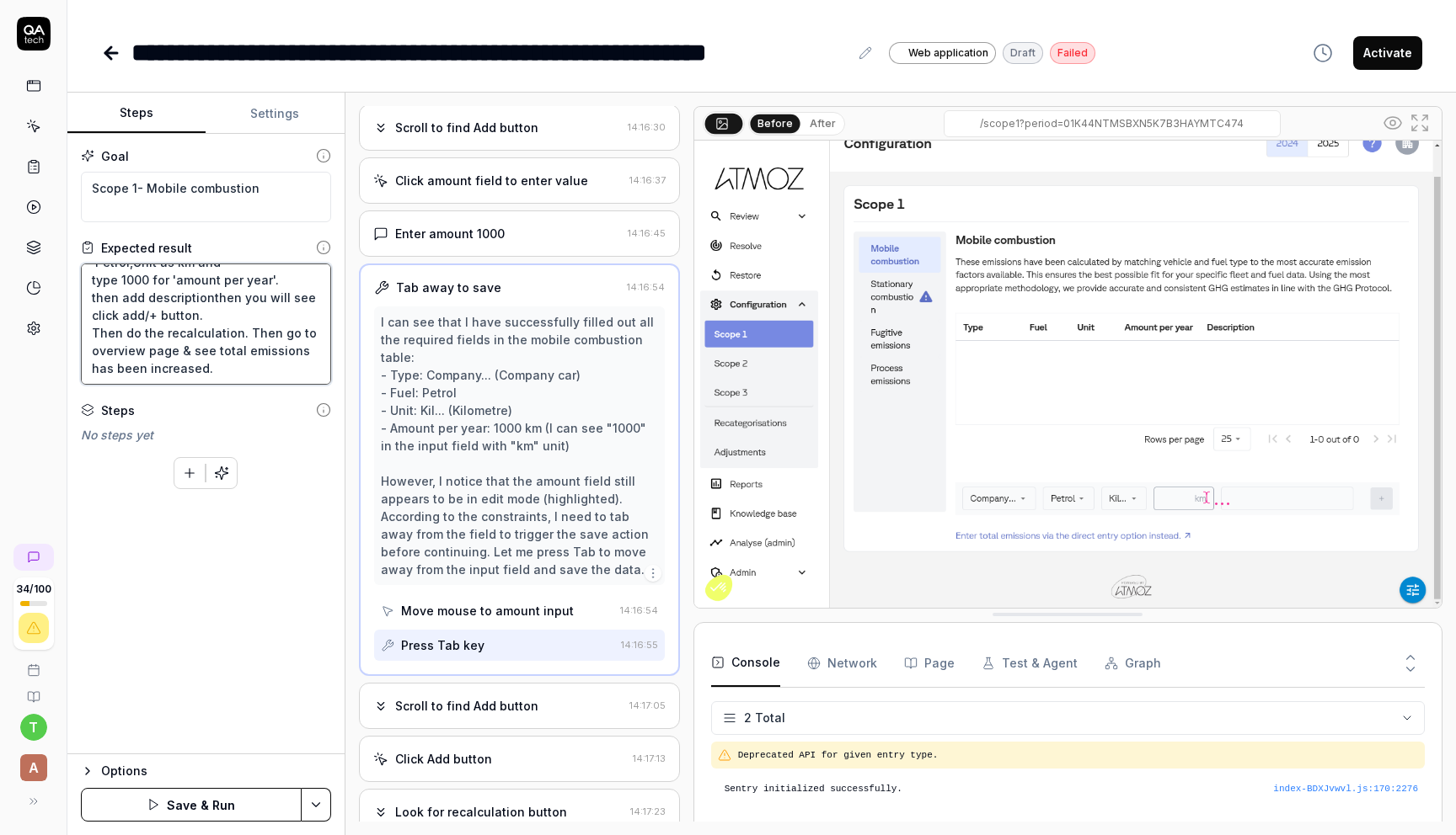
type textarea "*"
type textarea "User clicks on configuration section of the company, go to Scope 1, click on mo…"
type textarea "*"
type textarea "User clicks on configuration section of the company, go to Scope 1, click on mo…"
type textarea "*"
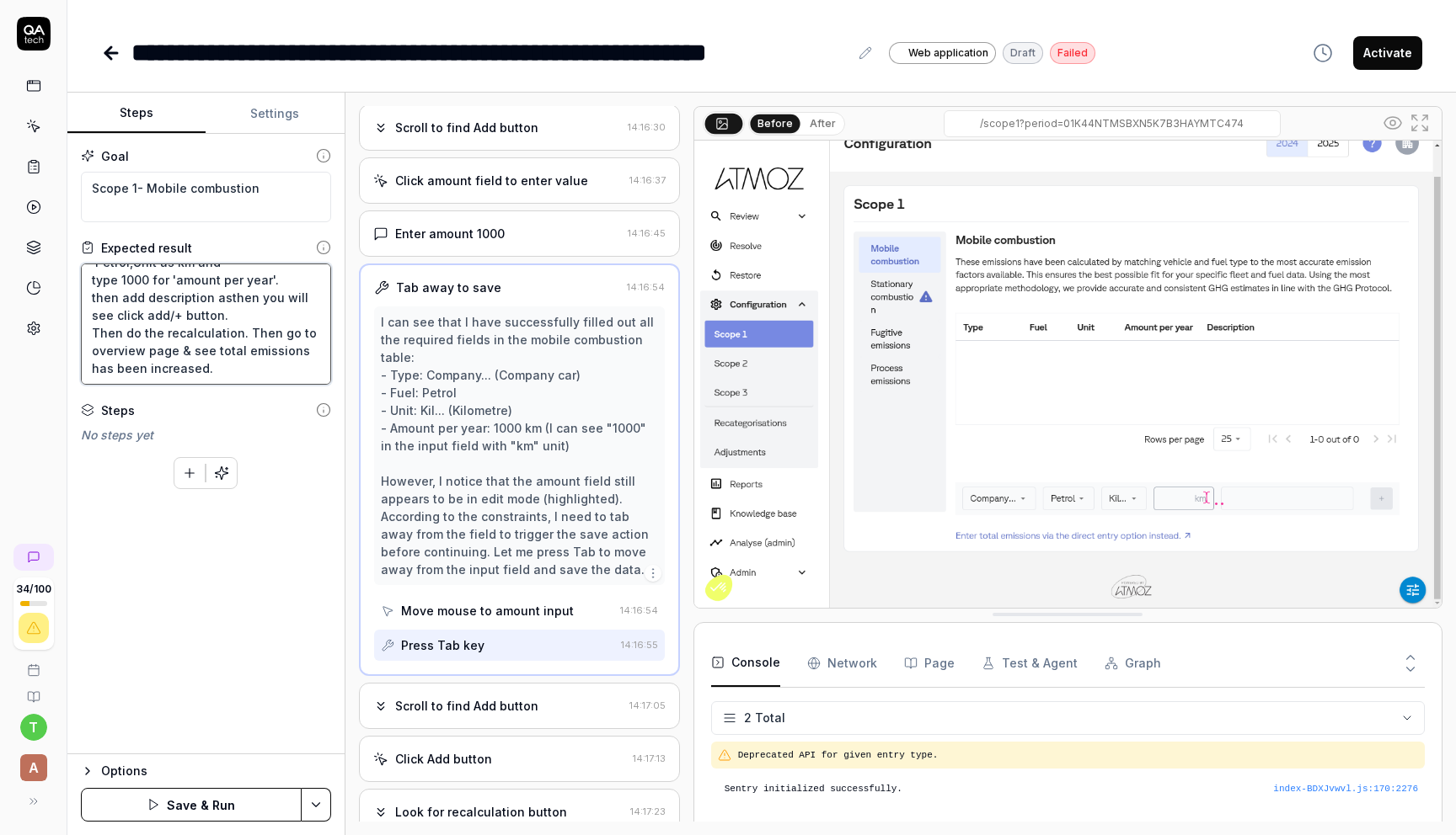
type textarea "User clicks on configuration section of the company, go to Scope 1, click on mo…"
type textarea "*"
type textarea "User clicks on configuration section of the company, go to Scope 1, click on mo…"
type textarea "*"
type textarea "User clicks on configuration section of the company, go to Scope 1, click on mo…"
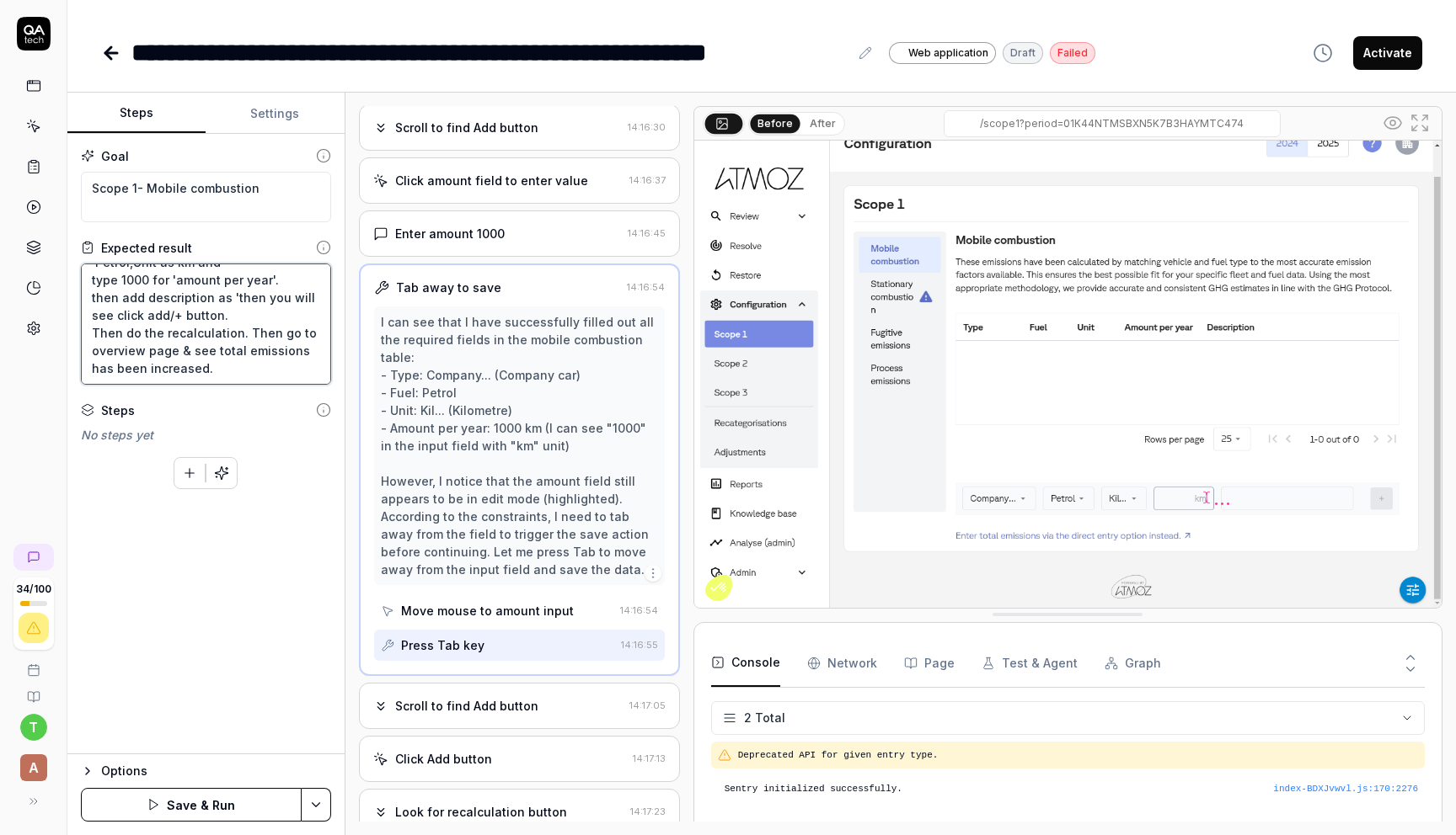
type textarea "*"
type textarea "User clicks on configuration section of the company, go to Scope 1, click on mo…"
type textarea "*"
type textarea "User clicks on configuration section of the company, go to Scope 1, click on mo…"
type textarea "*"
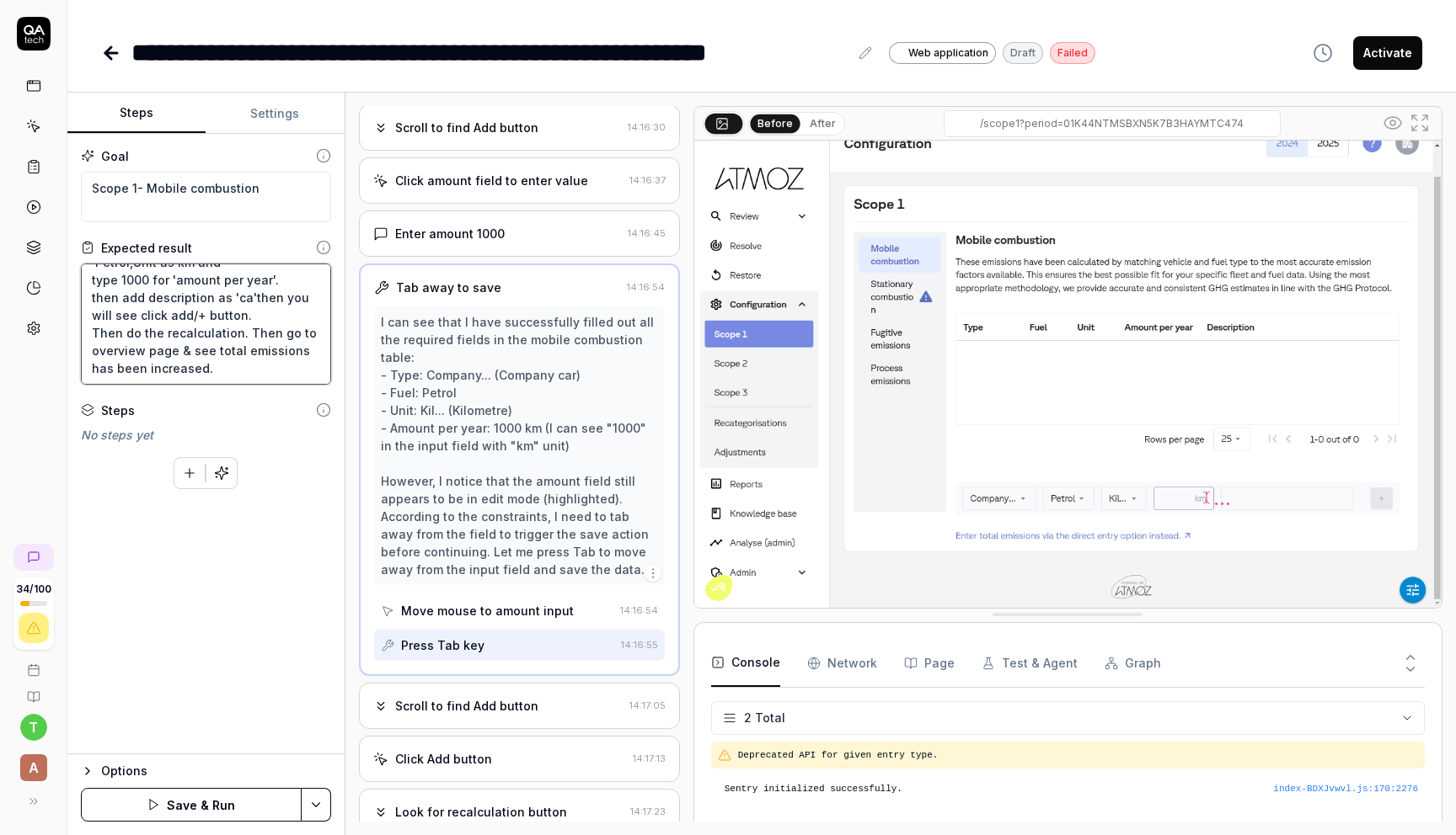
type textarea "User clicks on configuration section of the company, go to Scope 1, click on mo…"
type textarea "*"
type textarea "User clicks on configuration section of the company, go to Scope 1, click on mo…"
type textarea "*"
type textarea "User clicks on configuration section of the company, go to Scope 1, click on mo…"
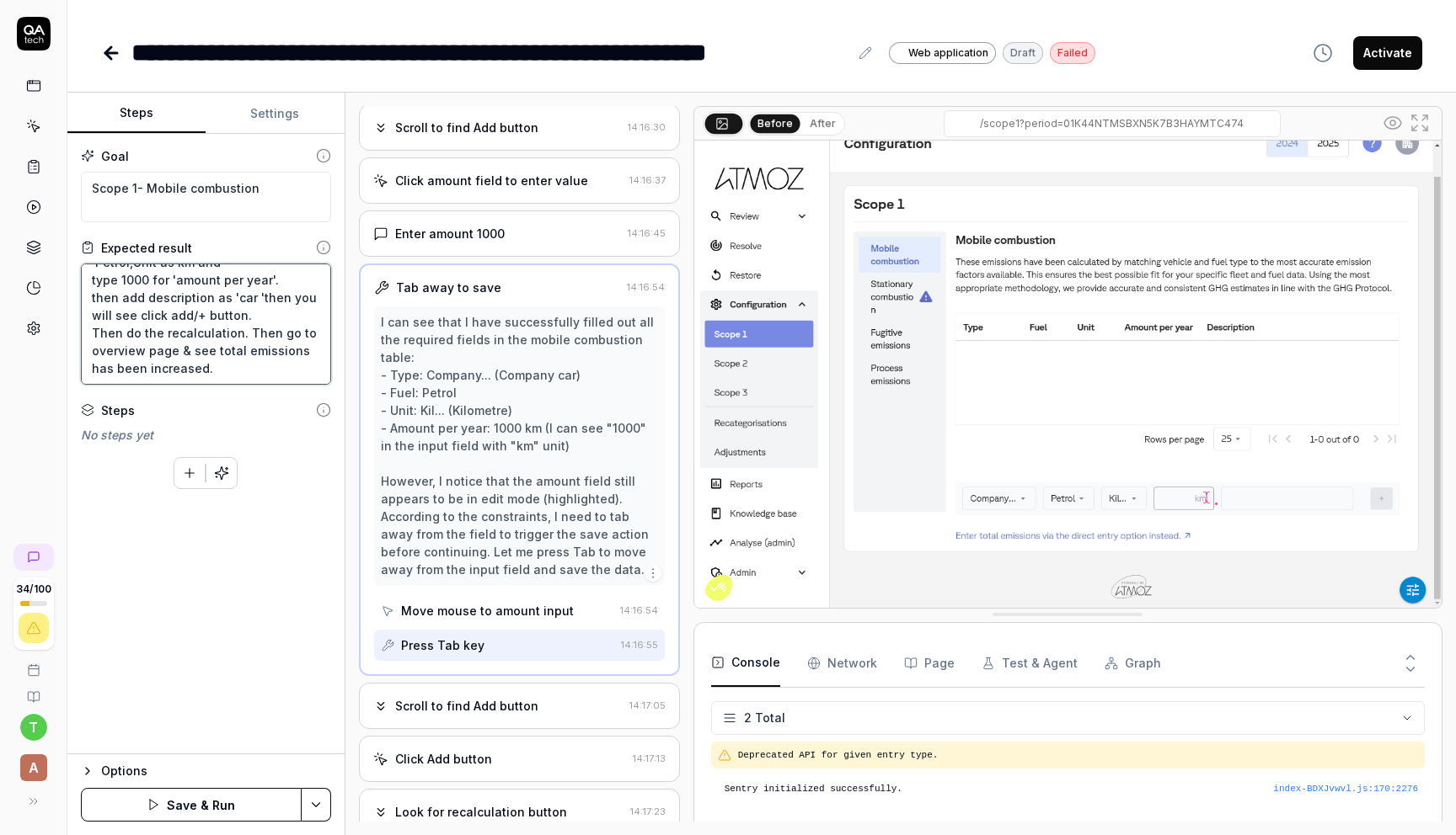
type textarea "*"
type textarea "User clicks on configuration section of the company, go to Scope 1, click on mo…"
type textarea "*"
click at [254, 294] on textarea "User clicks on configuration section of the company, go to Scope 1, click on mo…" at bounding box center [205, 324] width 250 height 121
type textarea "User clicks on configuration section of the company, go to Scope 1, click on mo…"
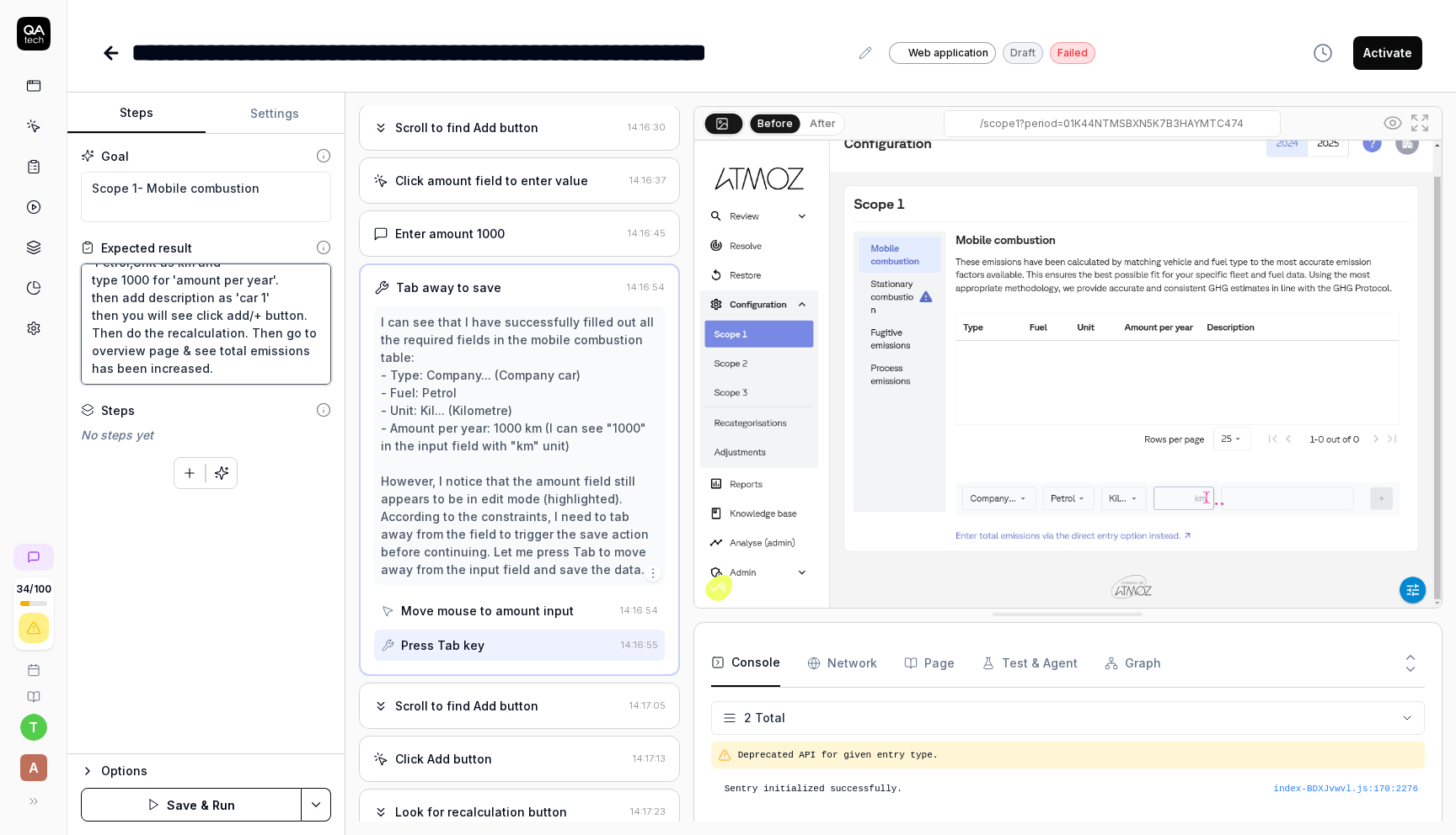
type textarea "*"
type textarea "User clicks on configuration section of the company, go to Scope 1, click on mo…"
type textarea "*"
type textarea "User clicks on configuration section of the company, go to Scope 1, click on mo…"
type textarea "*"
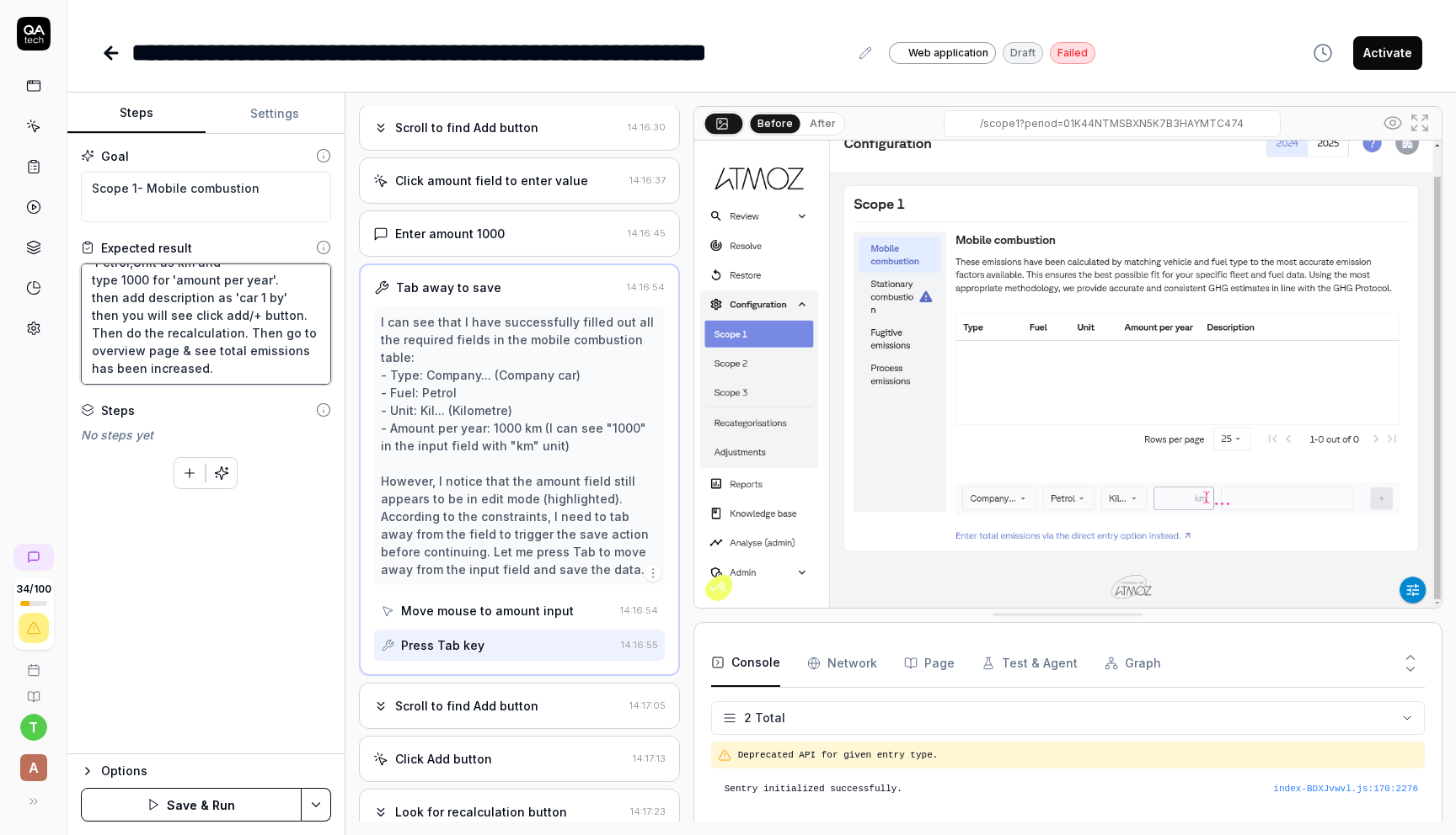
type textarea "User clicks on configuration section of the company, go to Scope 1, click on mo…"
type textarea "*"
type textarea "User clicks on configuration section of the company, go to Scope 1, click on mo…"
type textarea "*"
type textarea "User clicks on configuration section of the company, go to Scope 1, click on mo…"
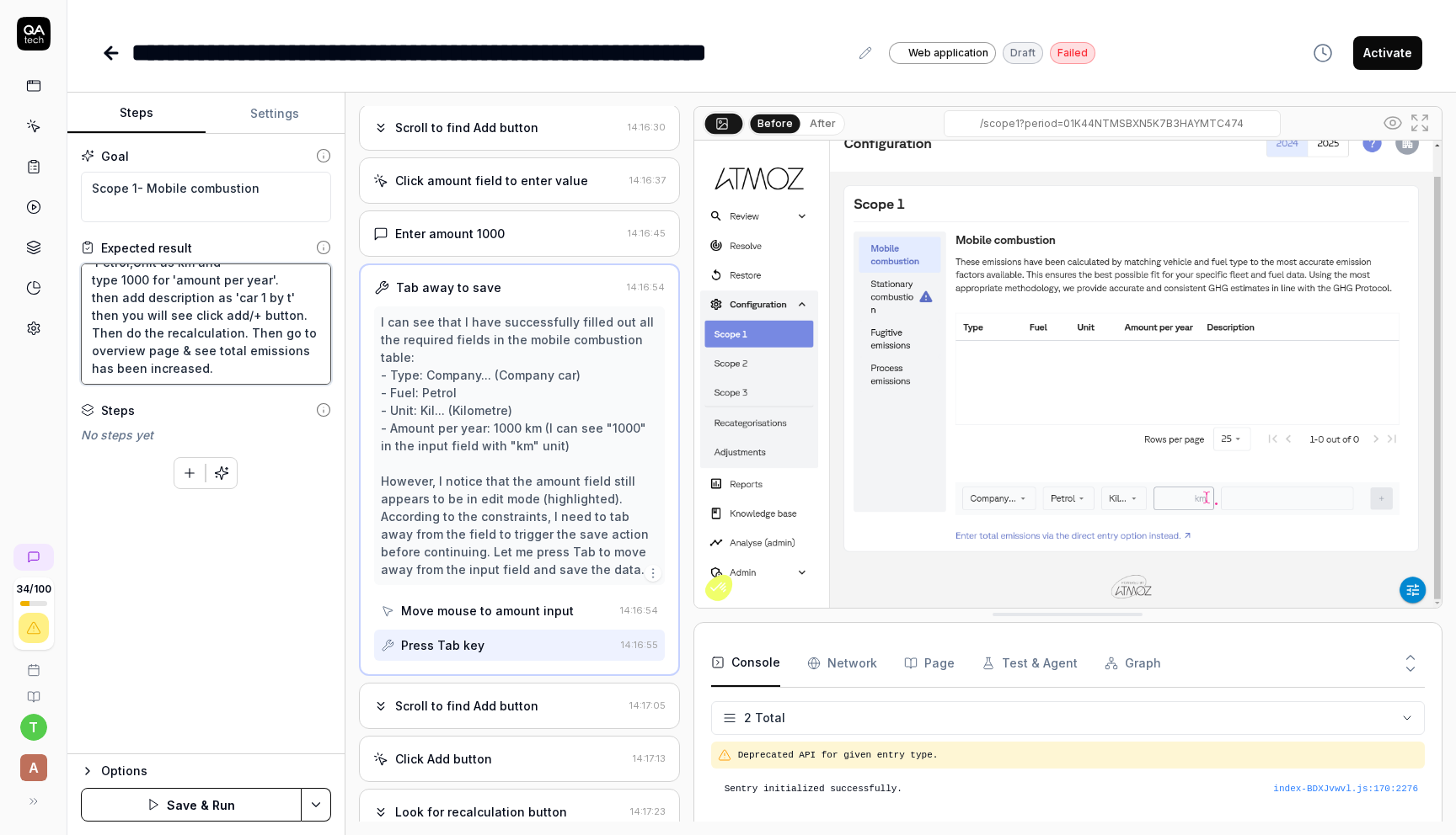
type textarea "*"
click at [128, 296] on textarea "User clicks on configuration section of the company, go to Scope 1, click on mo…" at bounding box center [205, 324] width 250 height 121
type textarea "User clicks on configuration section of the company, go to Scope 1, click on mo…"
type textarea "*"
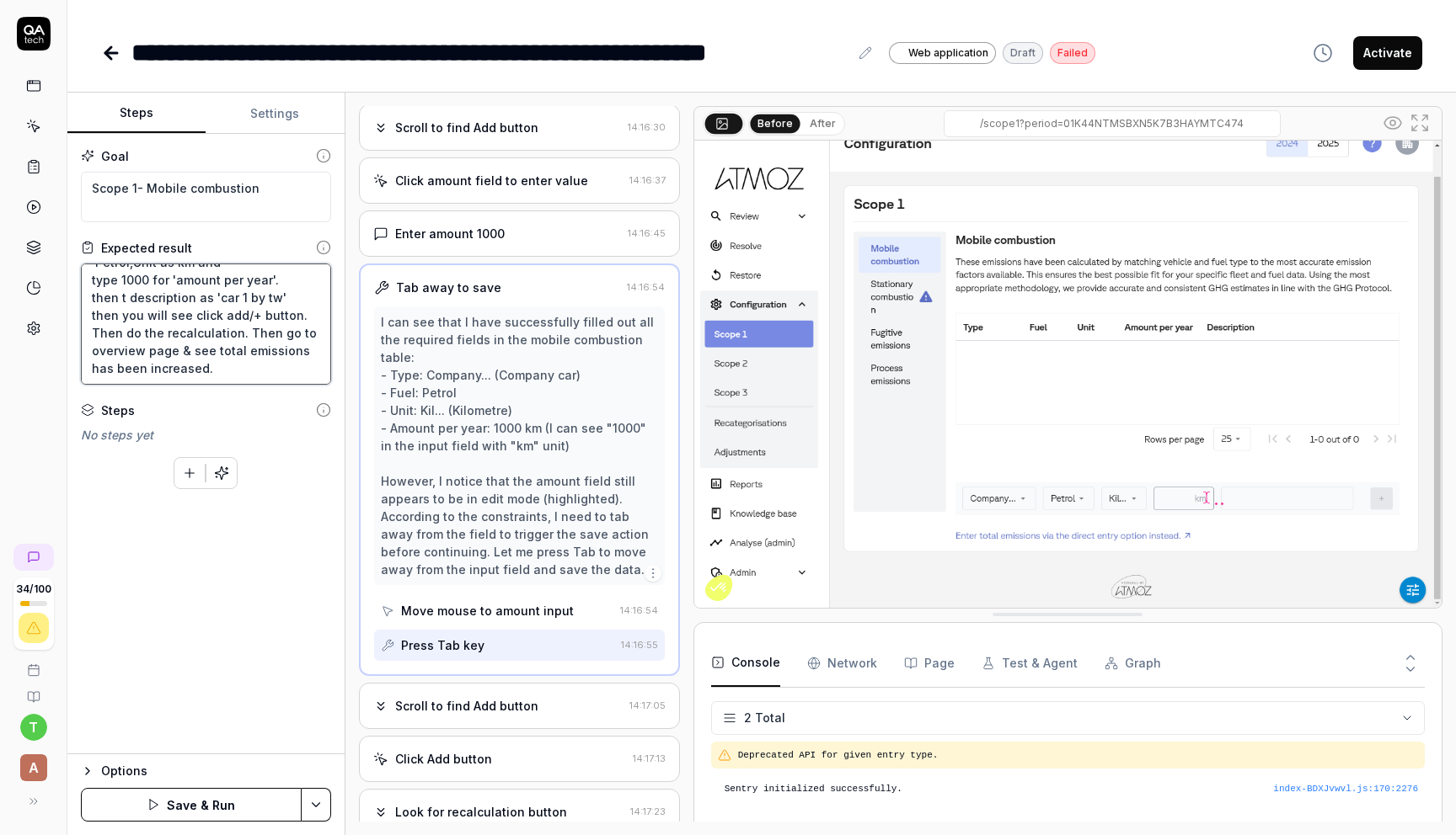
type textarea "User clicks on configuration section of the company, go to Scope 1, click on mo…"
type textarea "*"
type textarea "User clicks on configuration section of the company, go to Scope 1, click on mo…"
type textarea "*"
type textarea "User clicks on configuration section of the company, go to Scope 1, click on mo…"
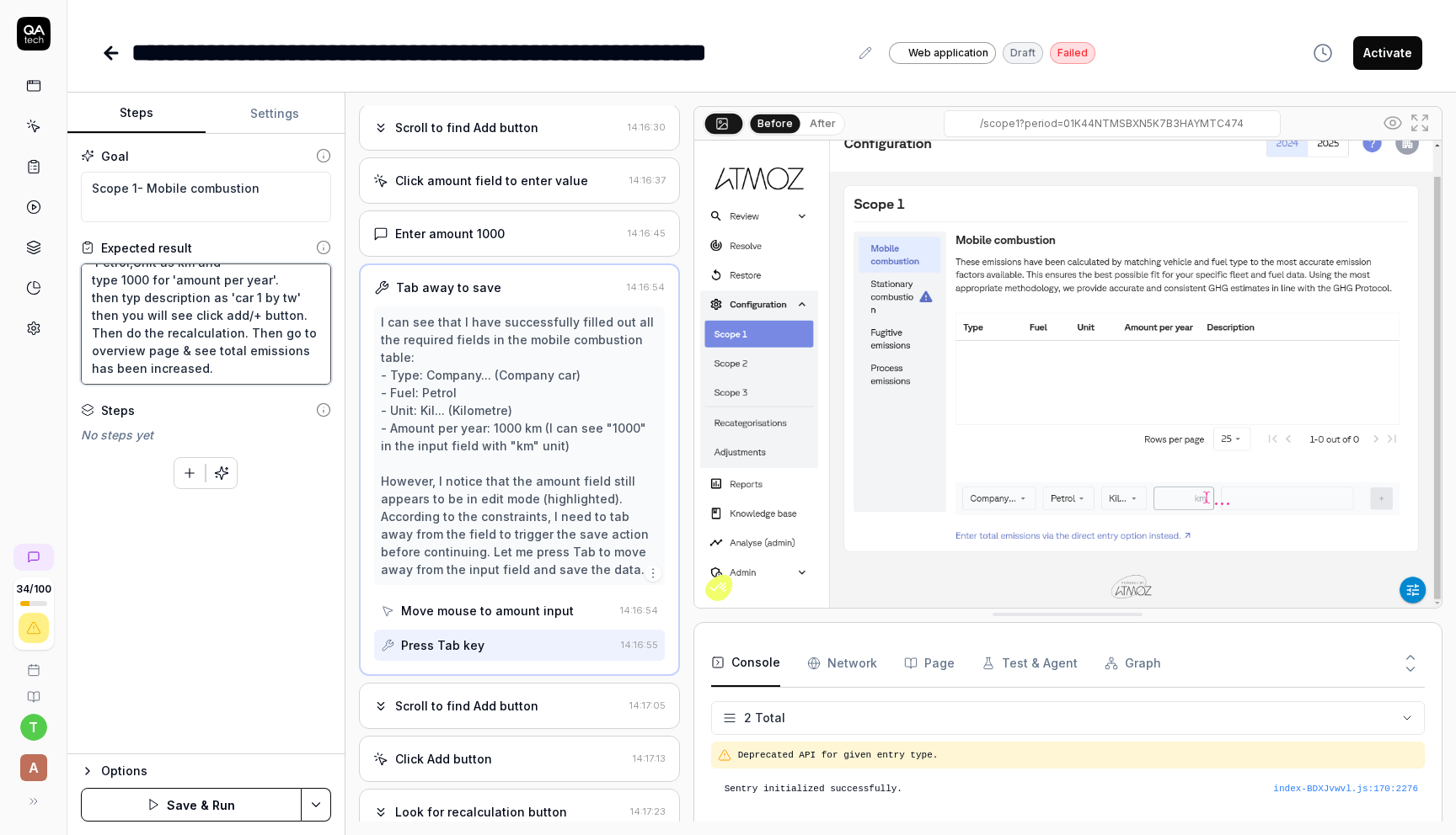
type textarea "*"
type textarea "User clicks on configuration section of the company, go to Scope 1, click on mo…"
click at [217, 792] on button "Save & Run" at bounding box center [191, 805] width 221 height 34
click at [1139, 50] on div "**********" at bounding box center [762, 53] width 1321 height 38
type textarea "*"
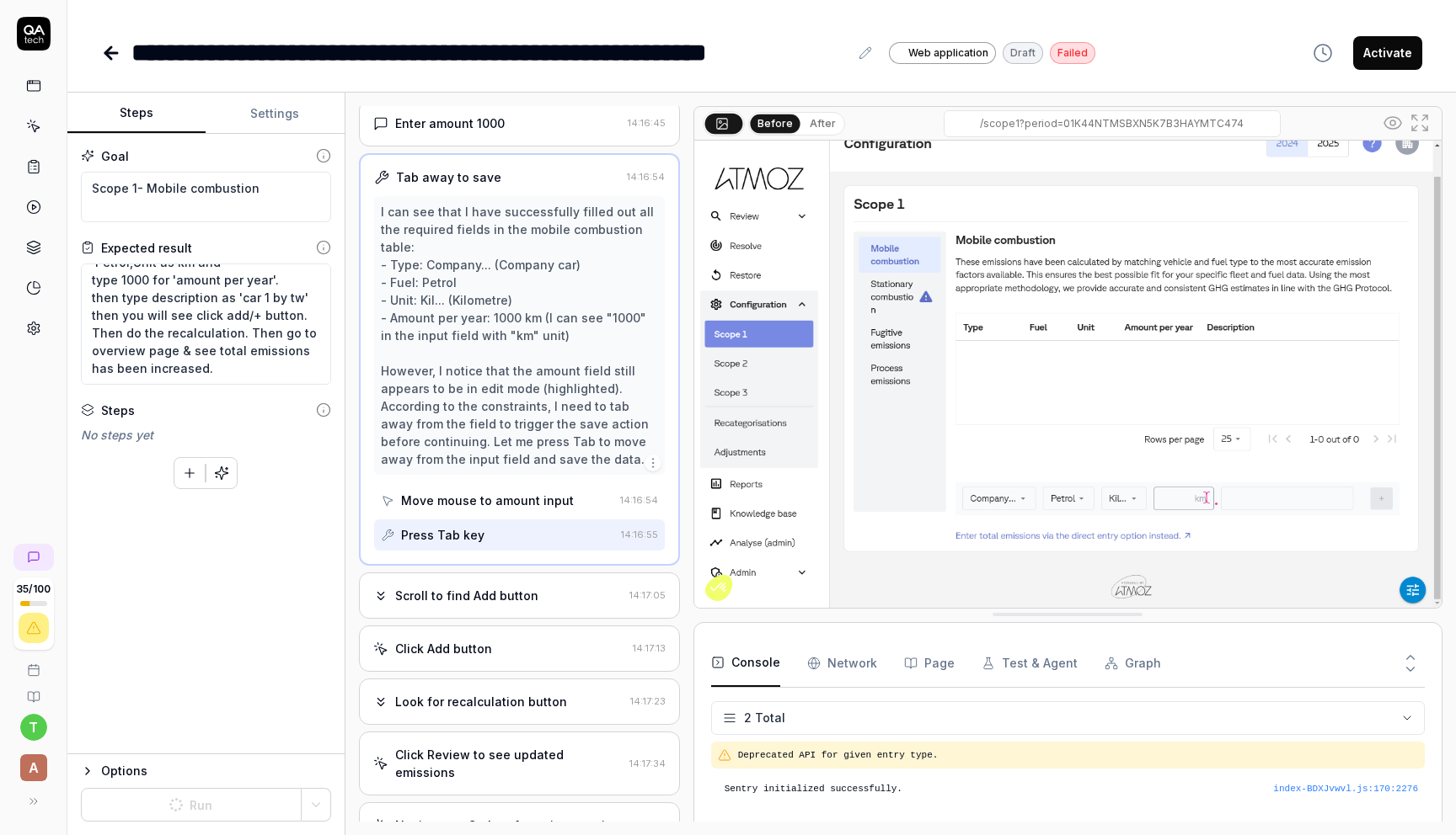
scroll to position [1420, 0]
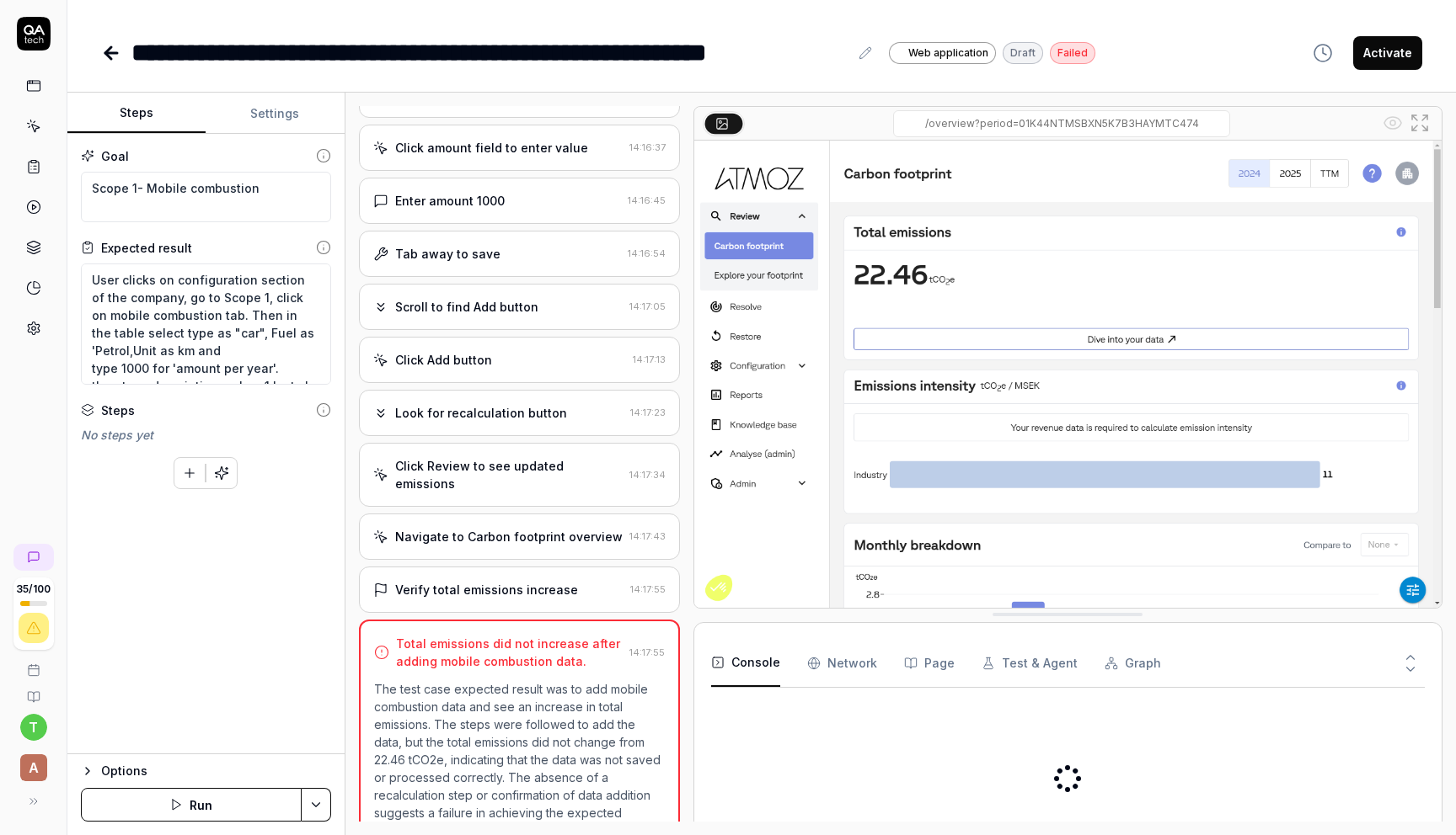
scroll to position [1228, 0]
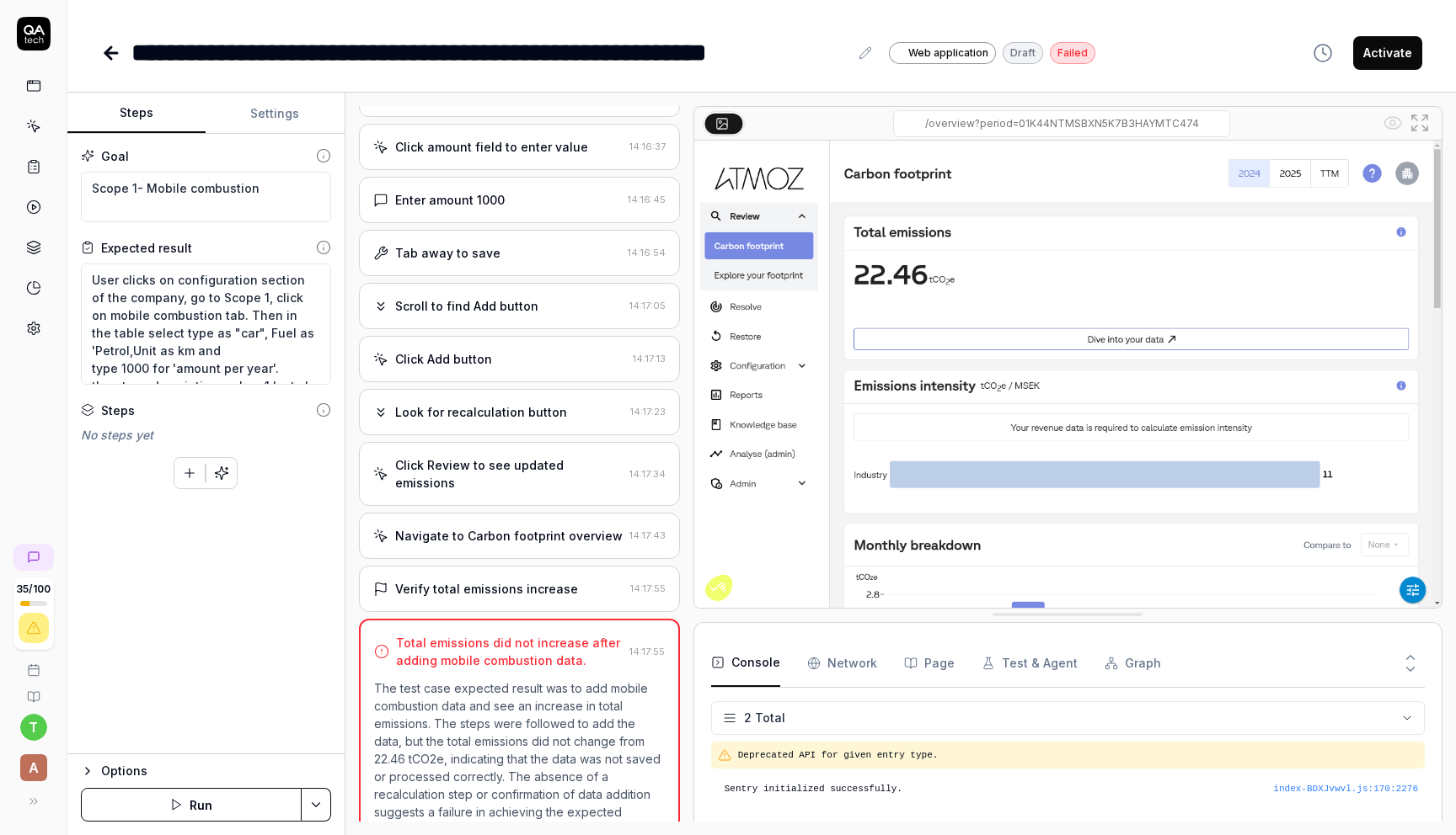
click at [527, 365] on div "Click Add button" at bounding box center [500, 359] width 253 height 18
type textarea "*"
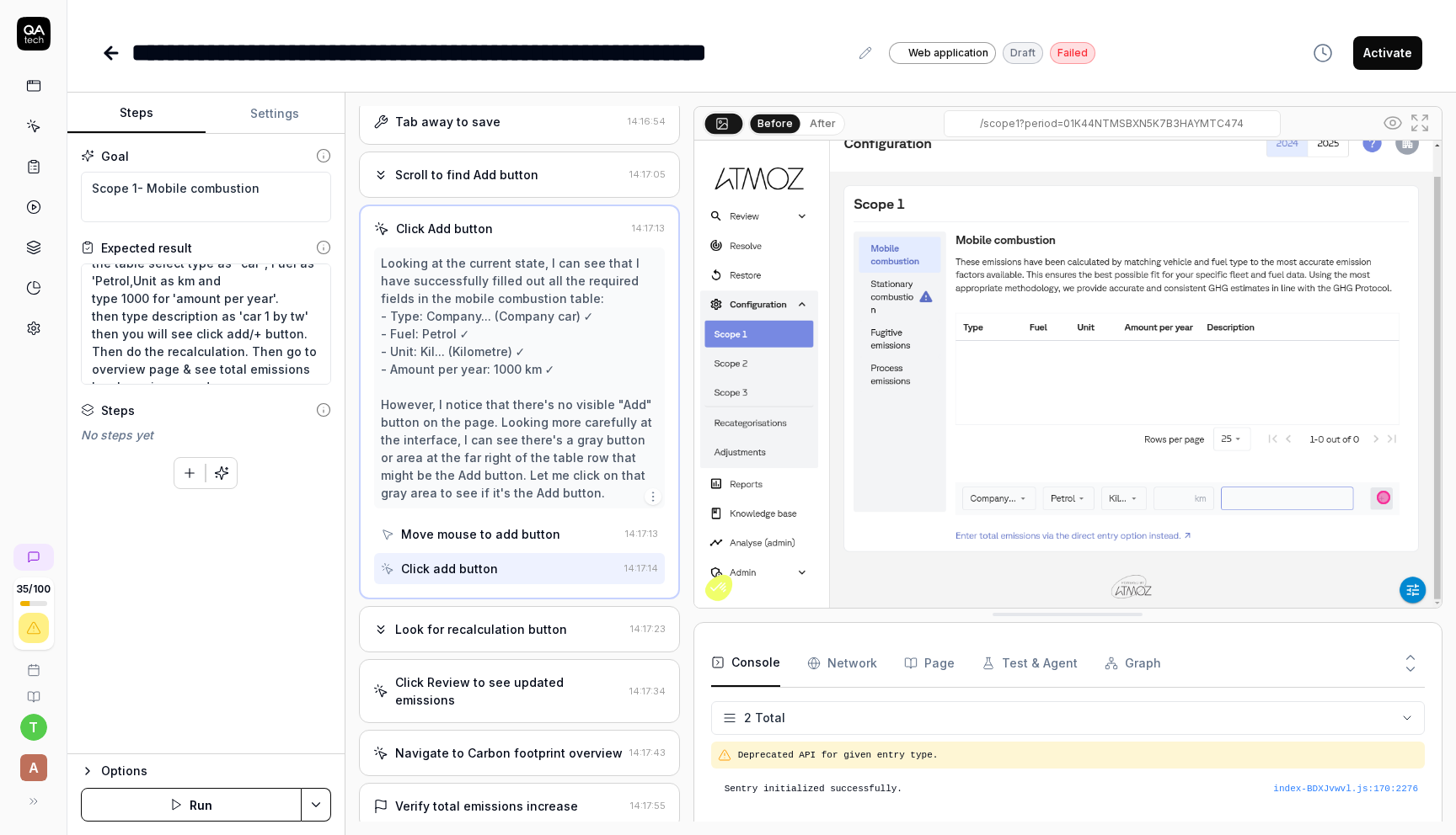
scroll to position [88, 0]
click at [293, 317] on textarea "User clicks on configuration section of the company, go to Scope 1, click on mo…" at bounding box center [205, 324] width 250 height 121
type textarea "User clicks on configuration section of the company, go to Scope 1, click on mo…"
type textarea "*"
type textarea "User clicks on configuration section of the company, go to Scope 1, click on mo…"
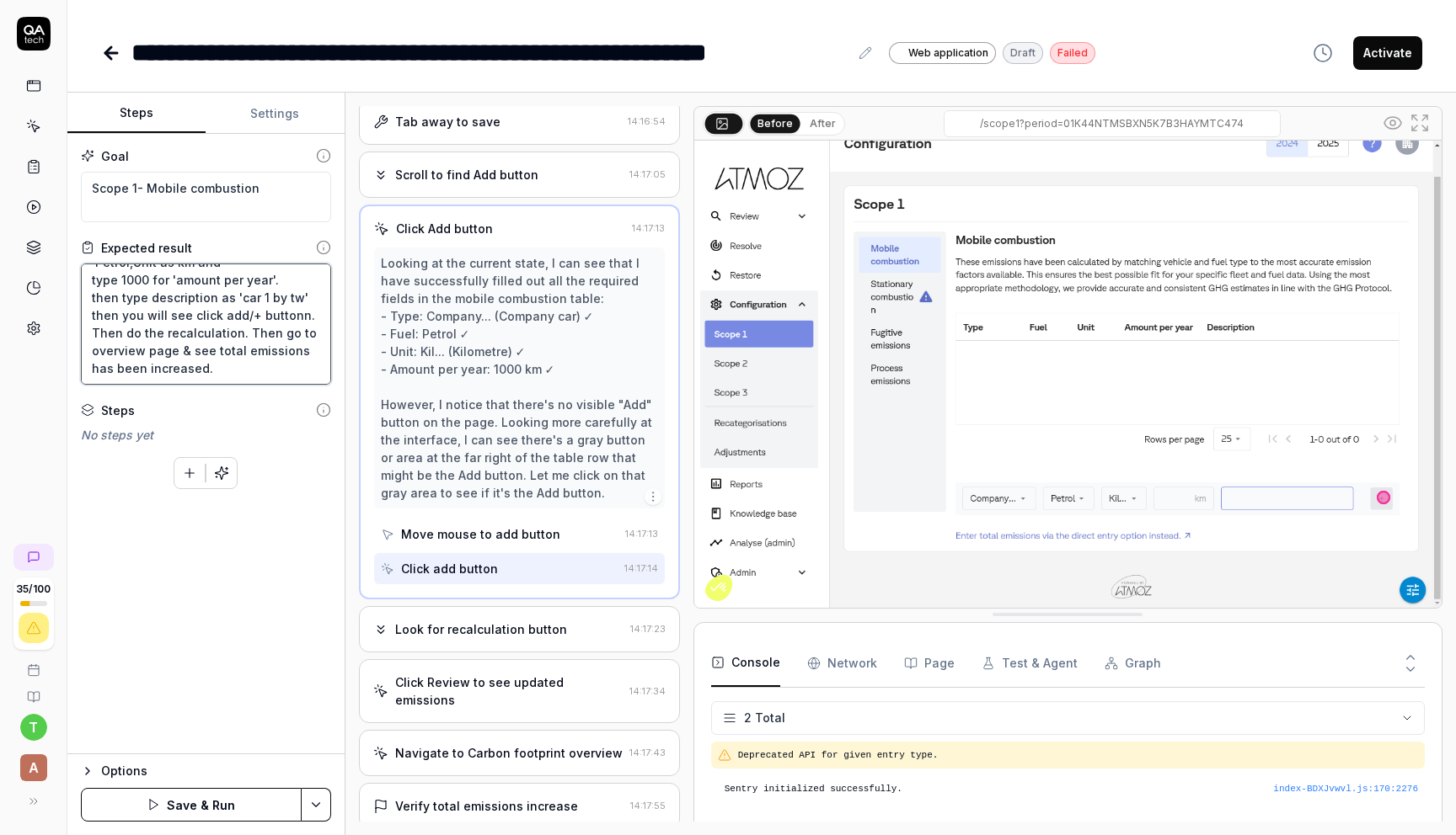
type textarea "*"
type textarea "User clicks on configuration section of the company, go to Scope 1, click on mo…"
type textarea "*"
type textarea "User clicks on configuration section of the company, go to Scope 1, click on mo…"
type textarea "*"
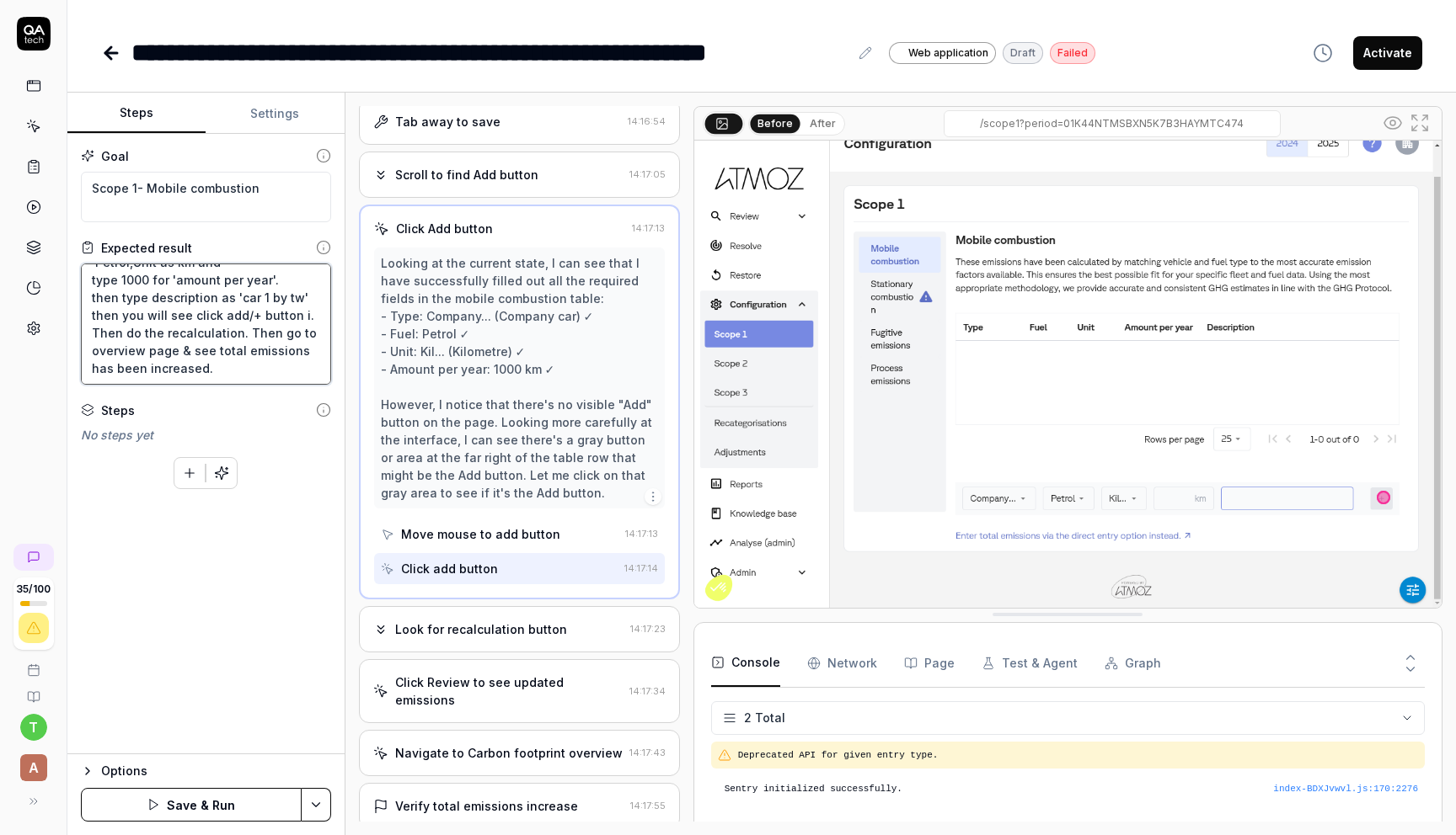
type textarea "User clicks on configuration section of the company, go to Scope 1, click on mo…"
type textarea "*"
type textarea "User clicks on configuration section of the company, go to Scope 1, click on mo…"
type textarea "*"
type textarea "User clicks on configuration section of the company, go to Scope 1, click on mo…"
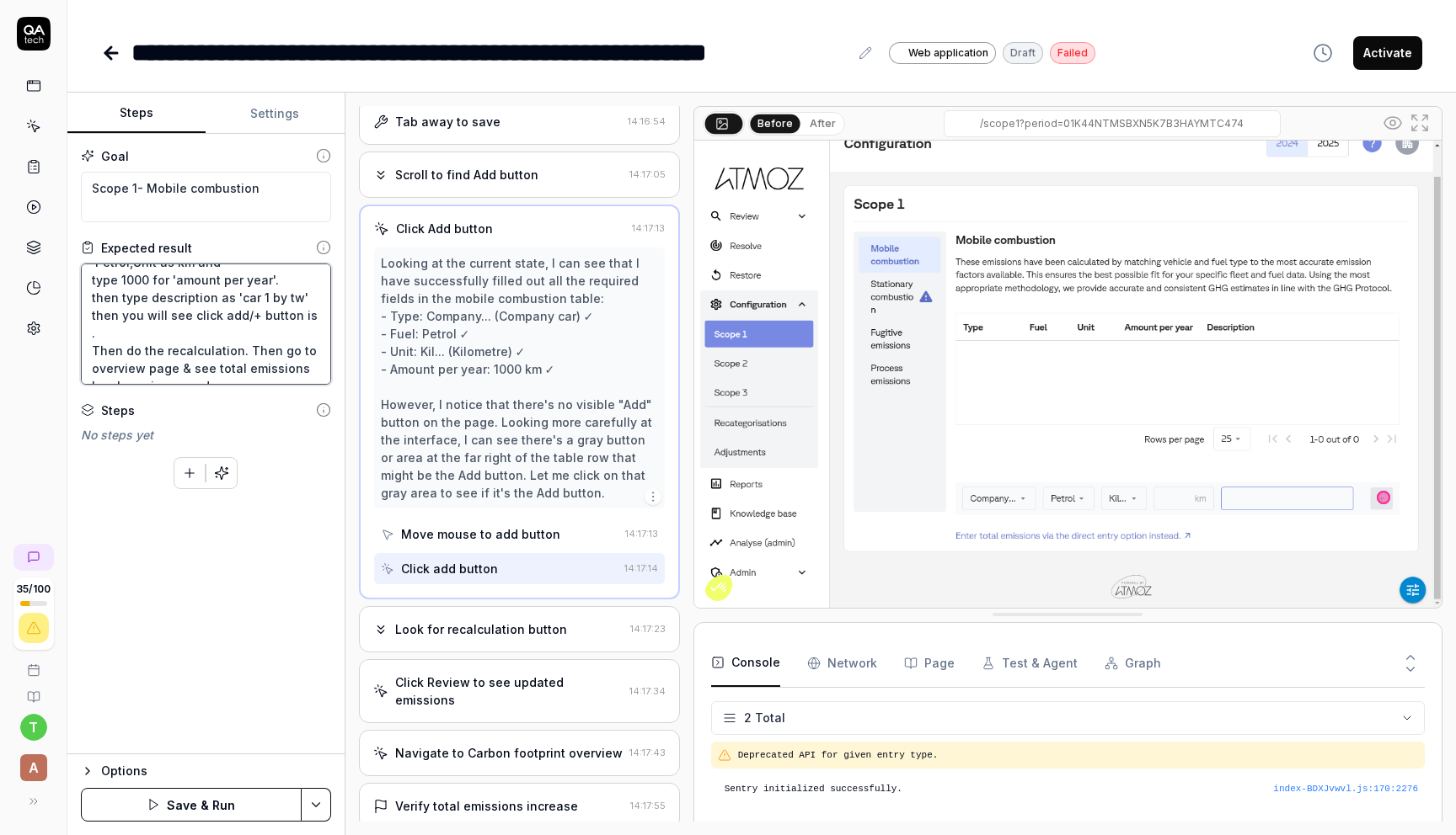
type textarea "*"
type textarea "User clicks on configuration section of the company, go to Scope 1, click on mo…"
type textarea "*"
type textarea "User clicks on configuration section of the company, go to Scope 1, click on mo…"
type textarea "*"
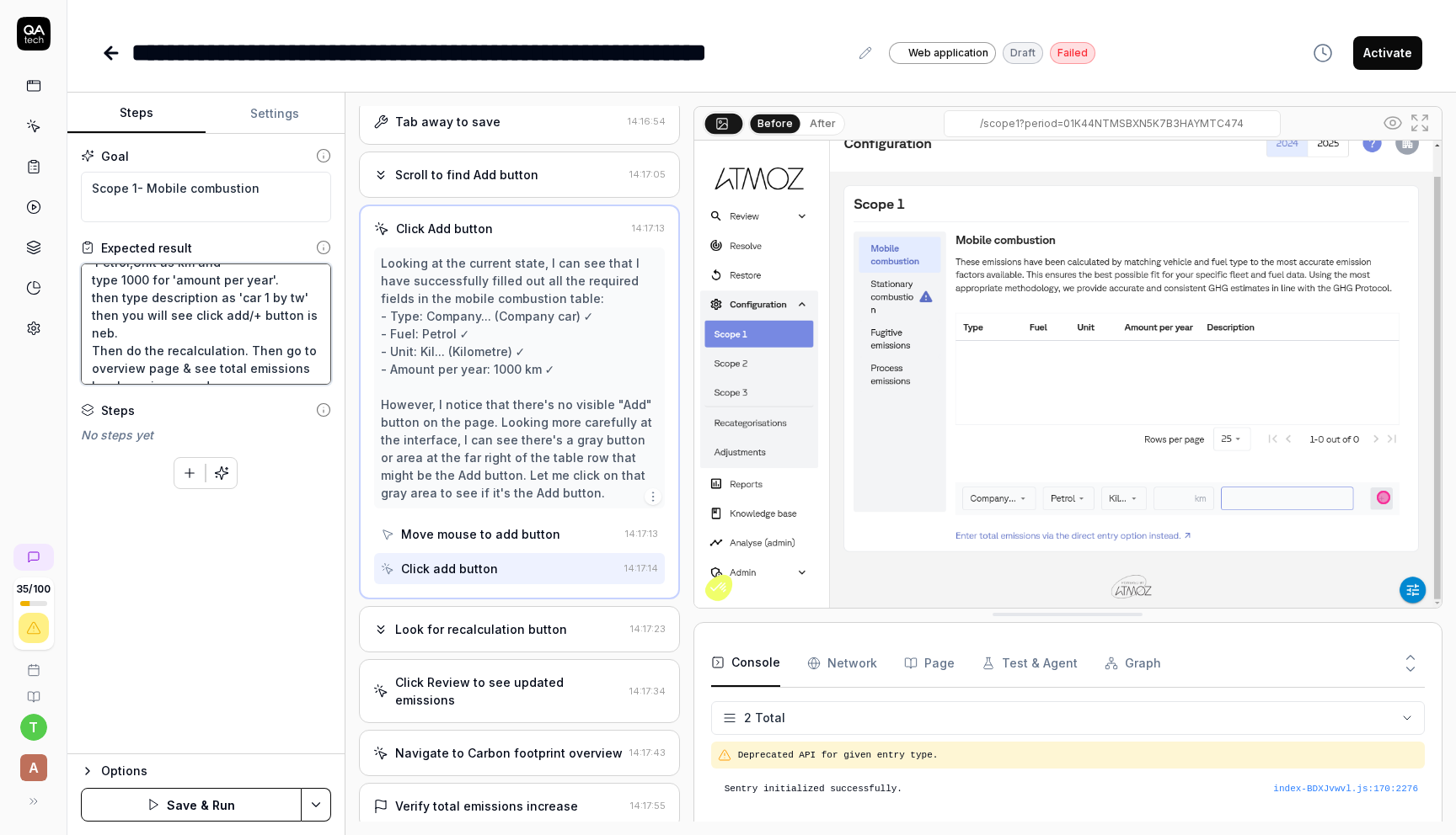
type textarea "User clicks on configuration section of the company, go to Scope 1, click on mo…"
type textarea "*"
type textarea "User clicks on configuration section of the company, go to Scope 1, click on mo…"
type textarea "*"
type textarea "User clicks on configuration section of the company, go to Scope 1, click on mo…"
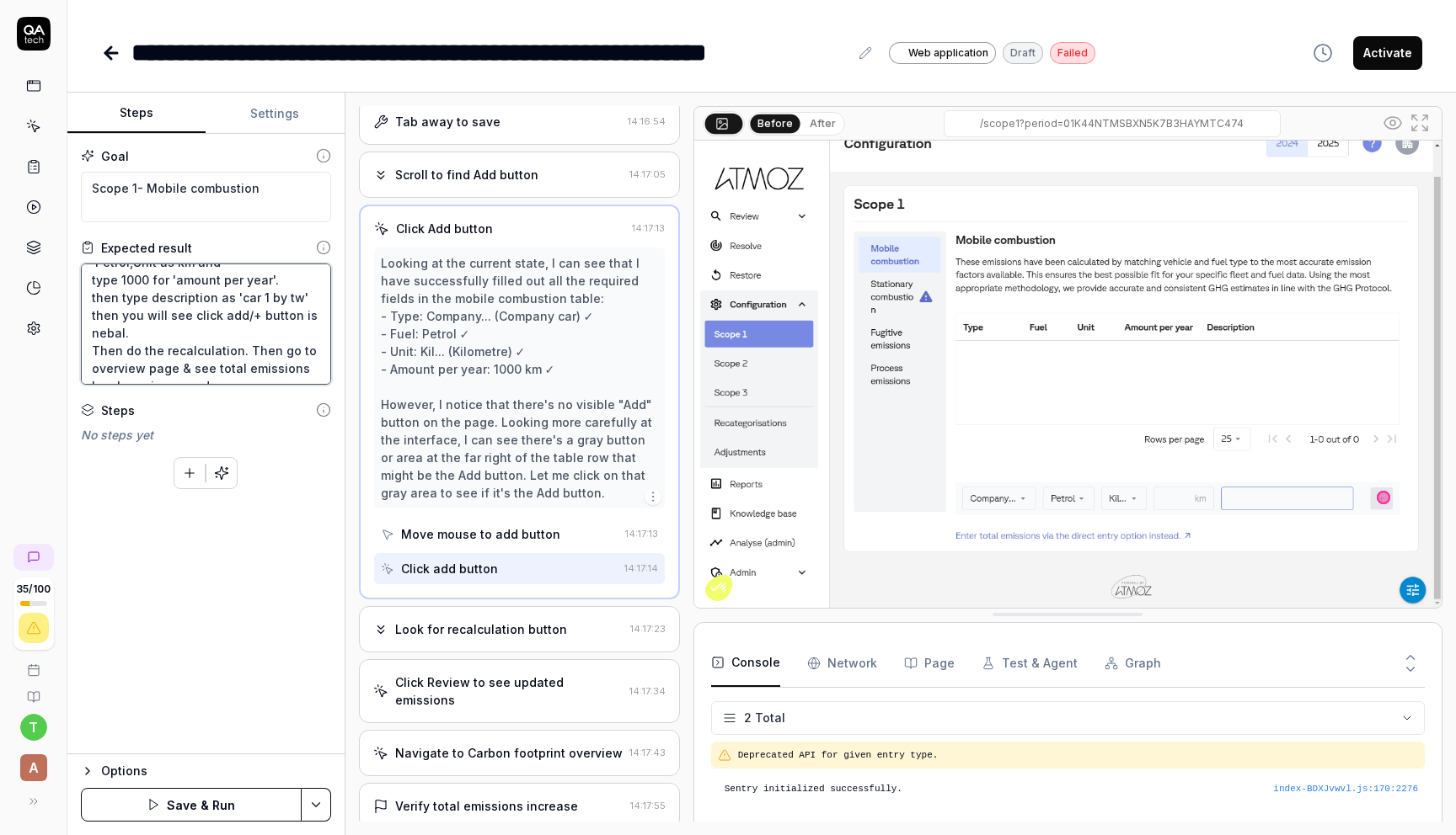
type textarea "*"
type textarea "User clicks on configuration section of the company, go to Scope 1, click on mo…"
type textarea "*"
click at [96, 330] on textarea "User clicks on configuration section of the company, go to Scope 1, click on mo…" at bounding box center [205, 324] width 250 height 121
type textarea "User clicks on configuration section of the company, go to Scope 1, click on mo…"
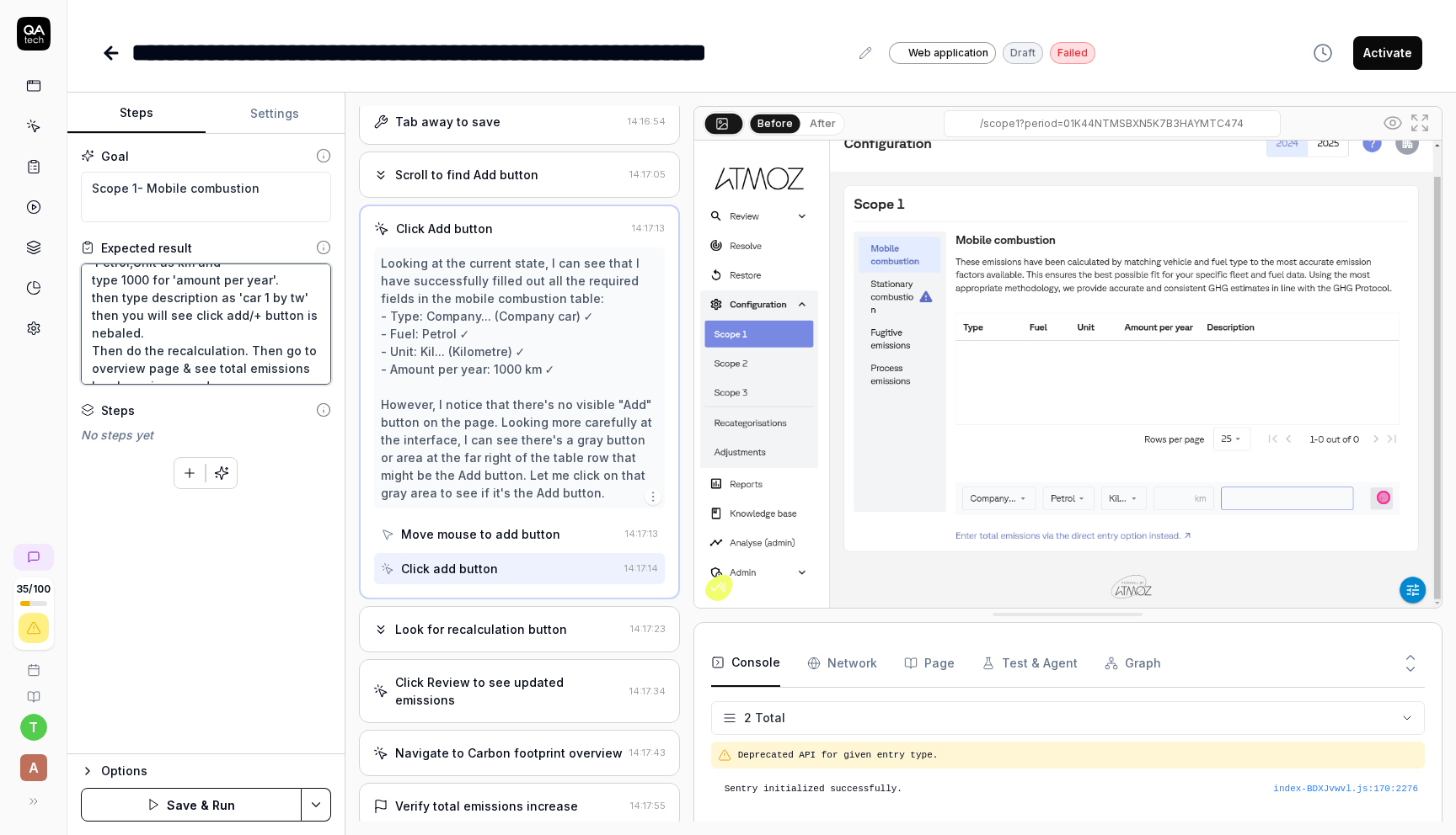
type textarea "*"
type textarea "User clicks on configuration section of the company, go to Scope 1, click on mo…"
type textarea "*"
click at [127, 332] on textarea "User clicks on configuration section of the company, go to Scope 1, click on mo…" at bounding box center [205, 324] width 250 height 121
type textarea "User clicks on configuration section of the company, go to Scope 1, click on mo…"
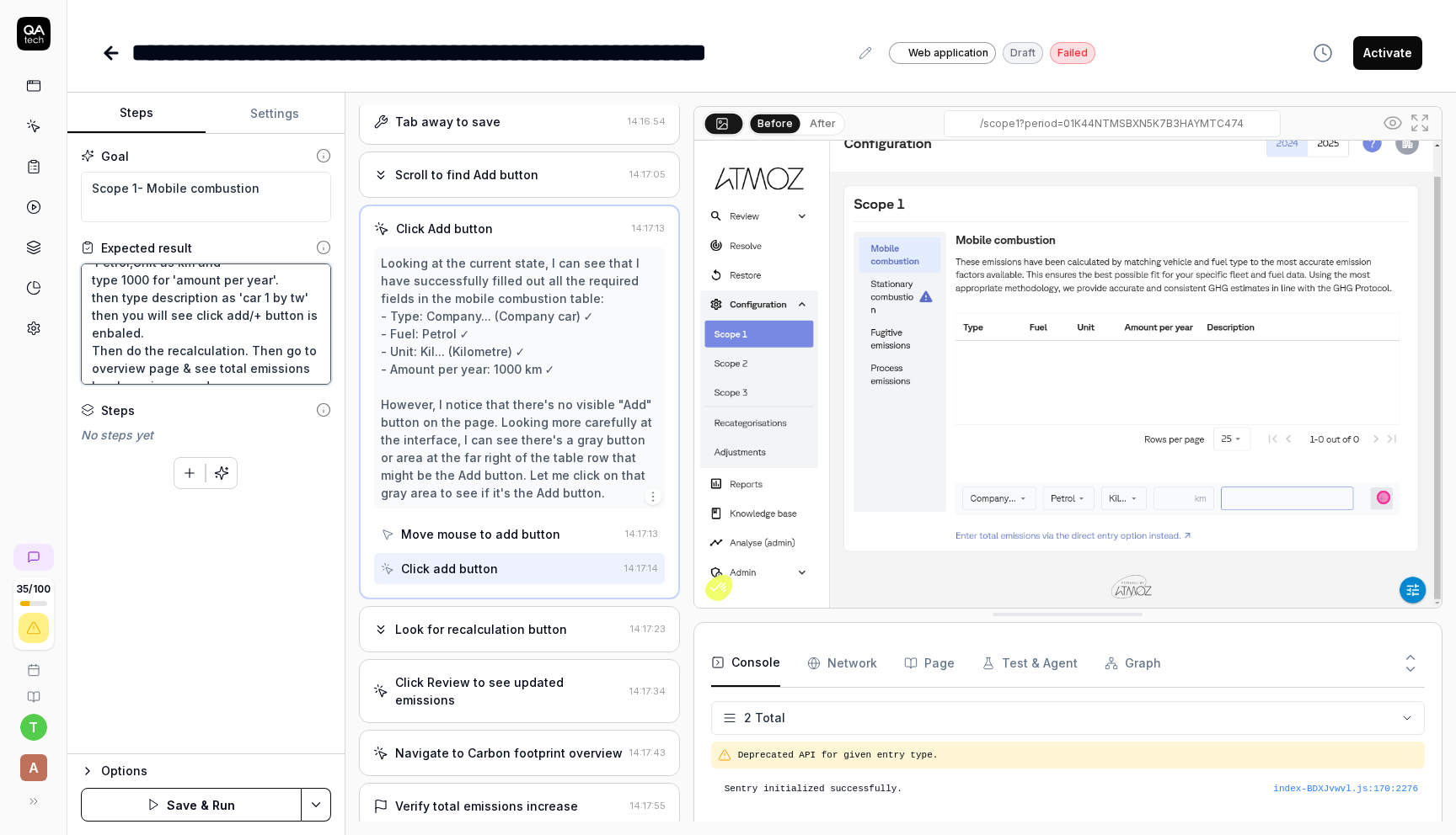
type textarea "*"
click at [165, 332] on textarea "User clicks on configuration section of the company, go to Scope 1, click on mo…" at bounding box center [205, 324] width 250 height 121
type textarea "User clicks on configuration section of the company, go to Scope 1, click on mo…"
type textarea "*"
type textarea "User clicks on configuration section of the company, go to Scope 1, click on mo…"
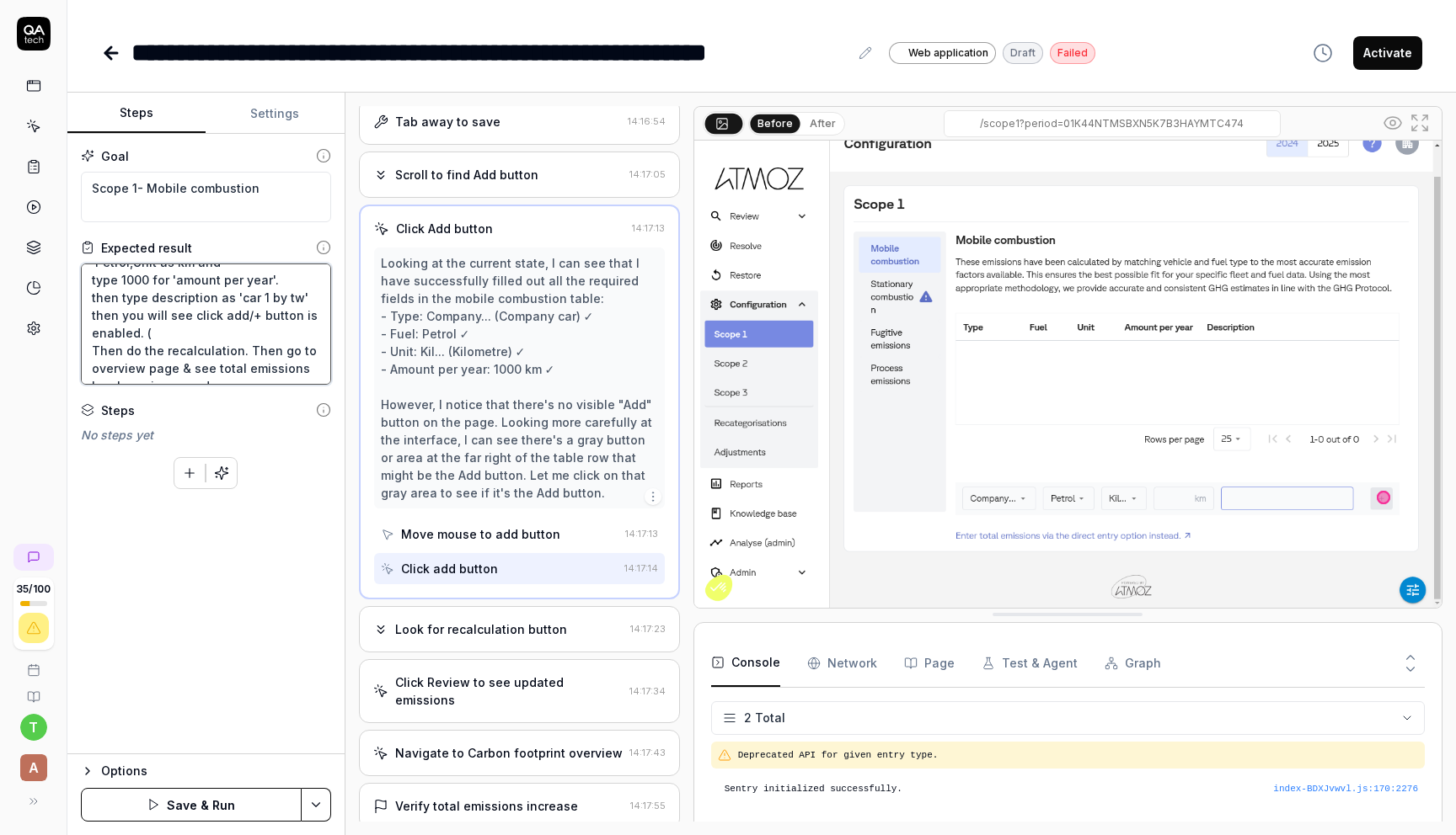
type textarea "*"
type textarea "User clicks on configuration section of the company, go to Scope 1, click on mo…"
type textarea "*"
type textarea "User clicks on configuration section of the company, go to Scope 1, click on mo…"
type textarea "*"
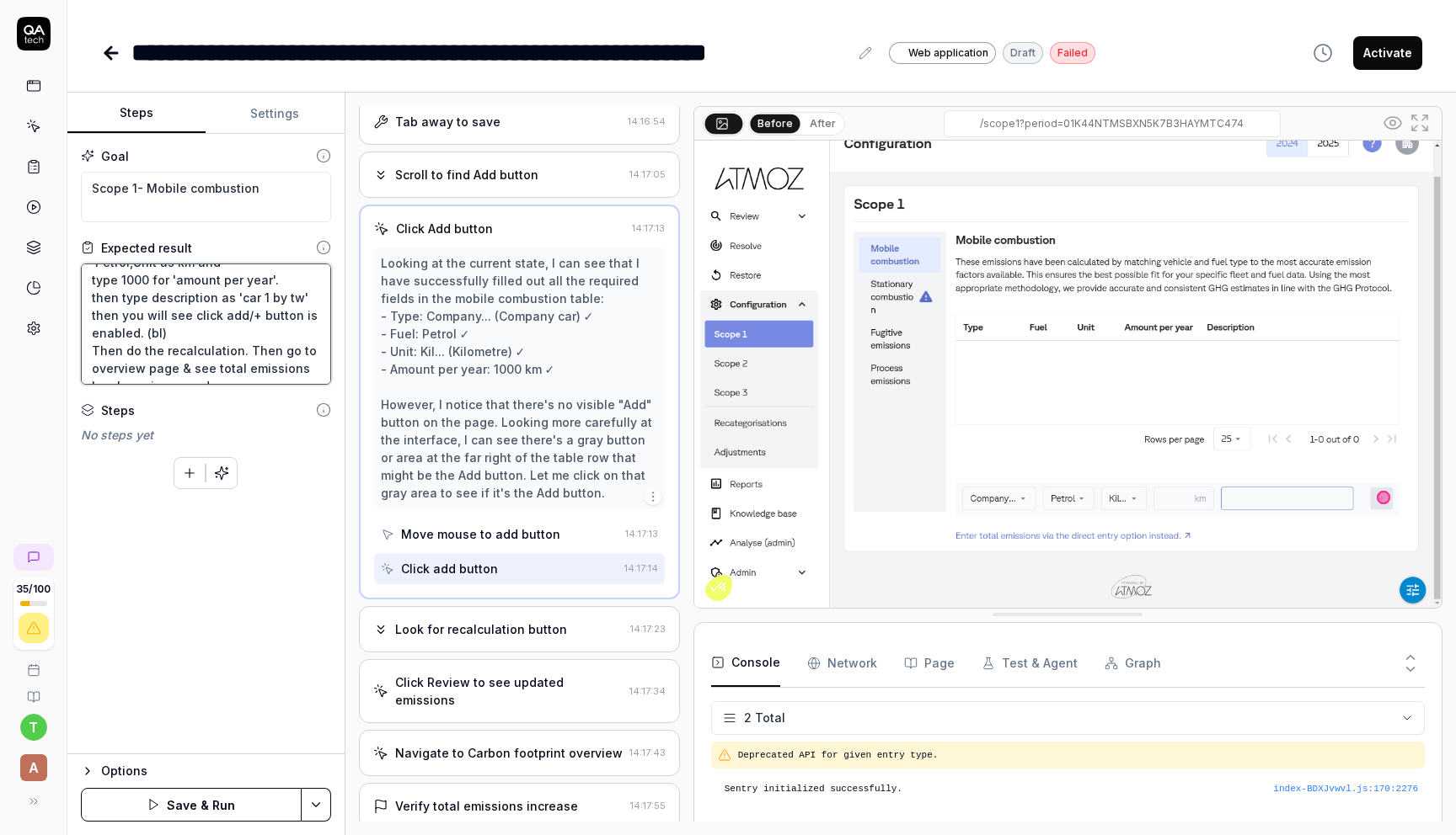
type textarea "User clicks on configuration section of the company, go to Scope 1, click on mo…"
type textarea "*"
type textarea "User clicks on configuration section of the company, go to Scope 1, click on mo…"
type textarea "*"
type textarea "User clicks on configuration section of the company, go to Scope 1, click on mo…"
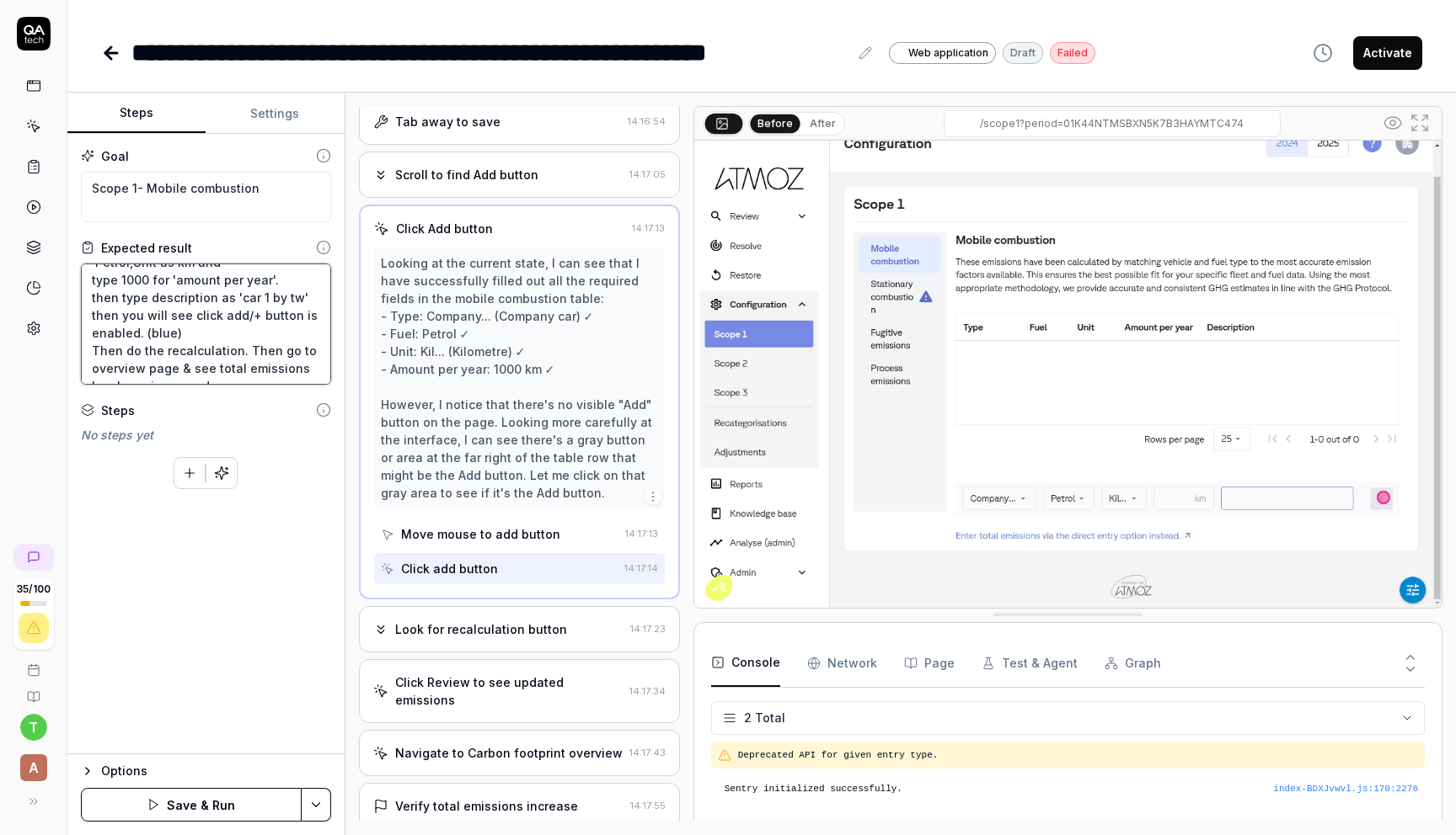
type textarea "*"
type textarea "User clicks on configuration section of the company, go to Scope 1, click on mo…"
type textarea "*"
type textarea "User clicks on configuration section of the company, go to Scope 1, click on mo…"
type textarea "*"
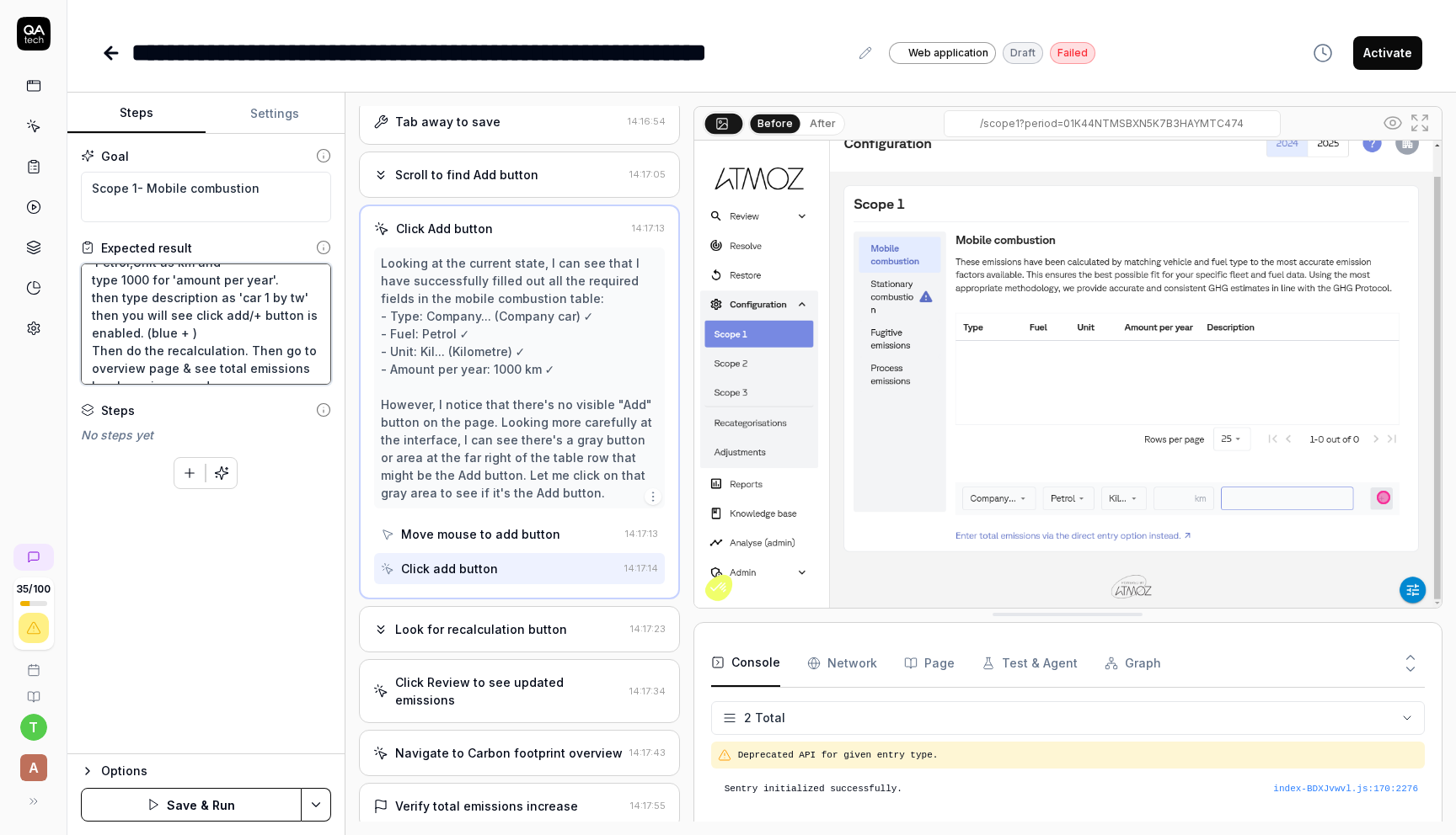
type textarea "User clicks on configuration section of the company, go to Scope 1, click on mo…"
type textarea "*"
type textarea "User clicks on configuration section of the company, go to Scope 1, click on mo…"
type textarea "*"
type textarea "User clicks on configuration section of the company, go to Scope 1, click on mo…"
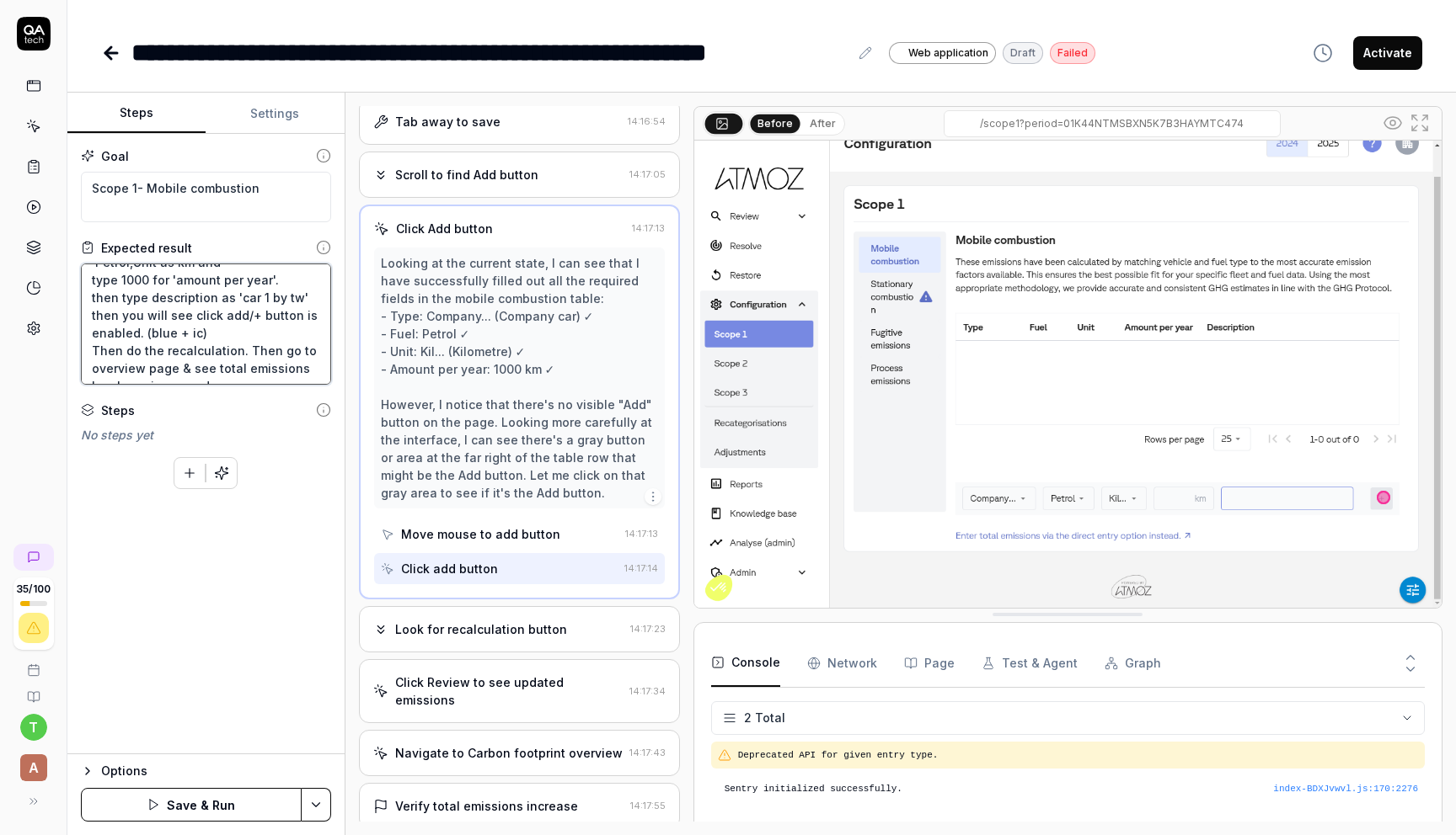
type textarea "*"
type textarea "User clicks on configuration section of the company, go to Scope 1, click on mo…"
type textarea "*"
type textarea "User clicks on configuration section of the company, go to Scope 1, click on mo…"
click at [243, 800] on button "Save & Run" at bounding box center [191, 805] width 221 height 34
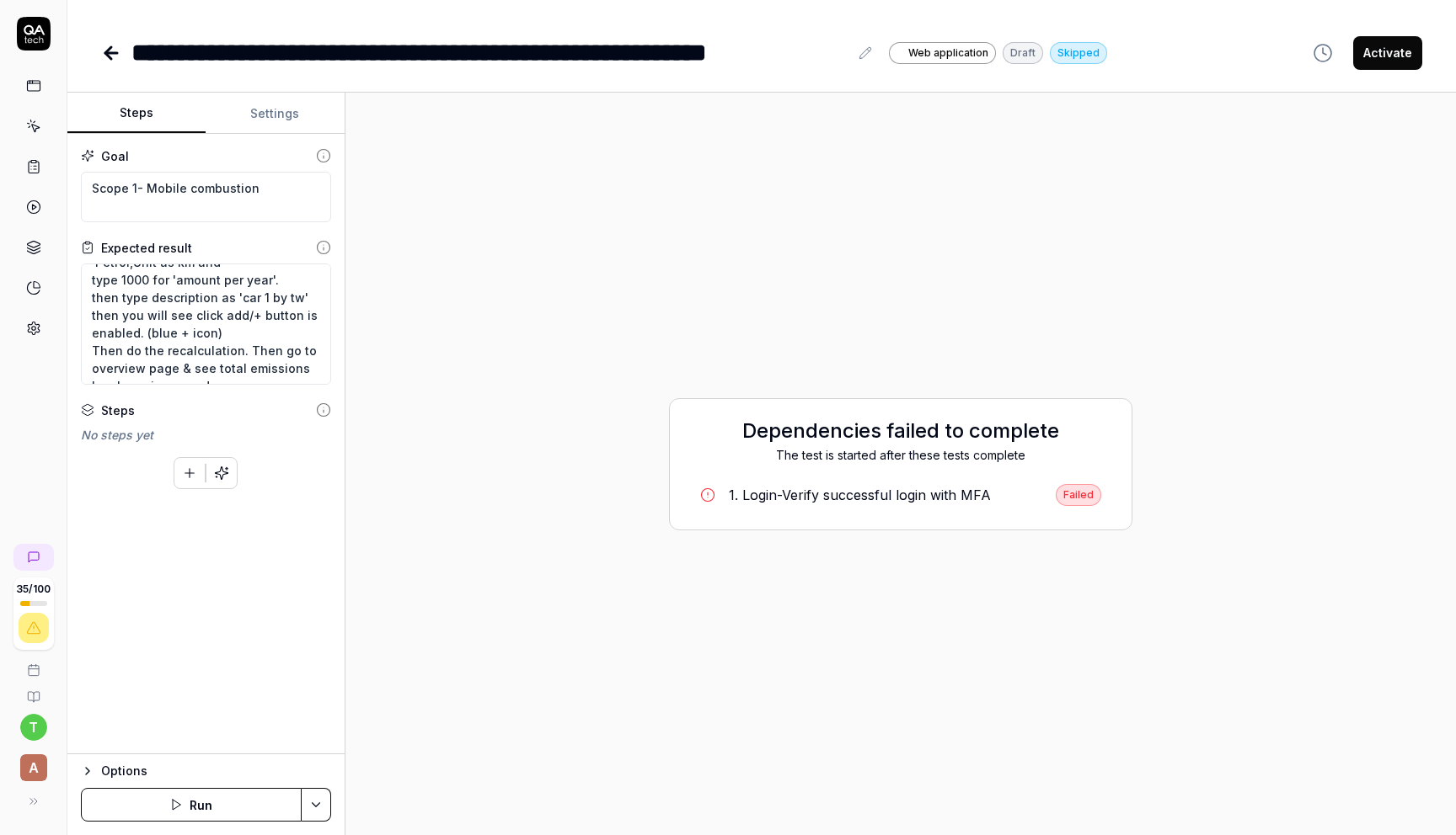
click at [840, 487] on div "1. Login-Verify successful login with MFA" at bounding box center [859, 496] width 262 height 20
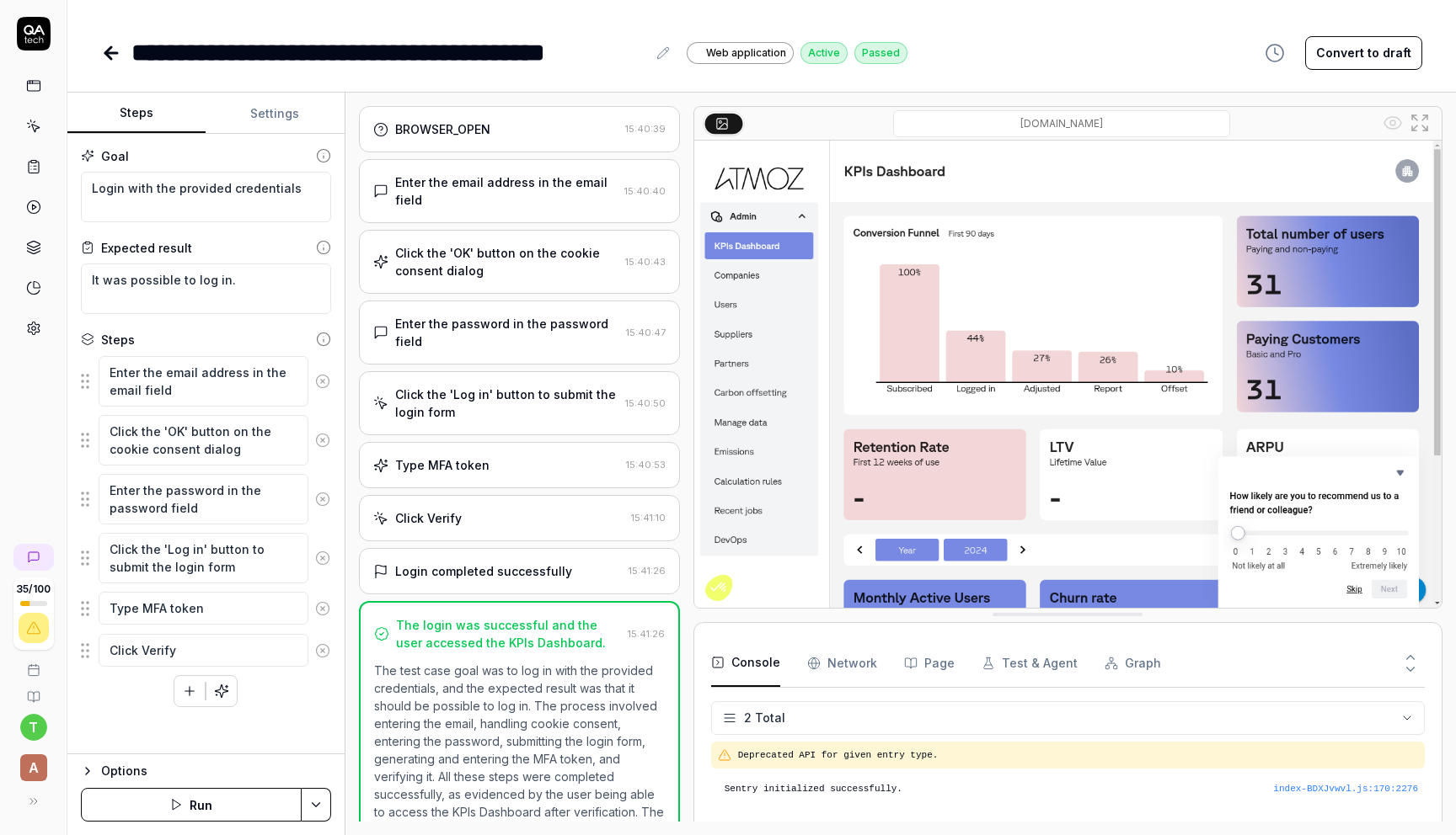
scroll to position [70, 0]
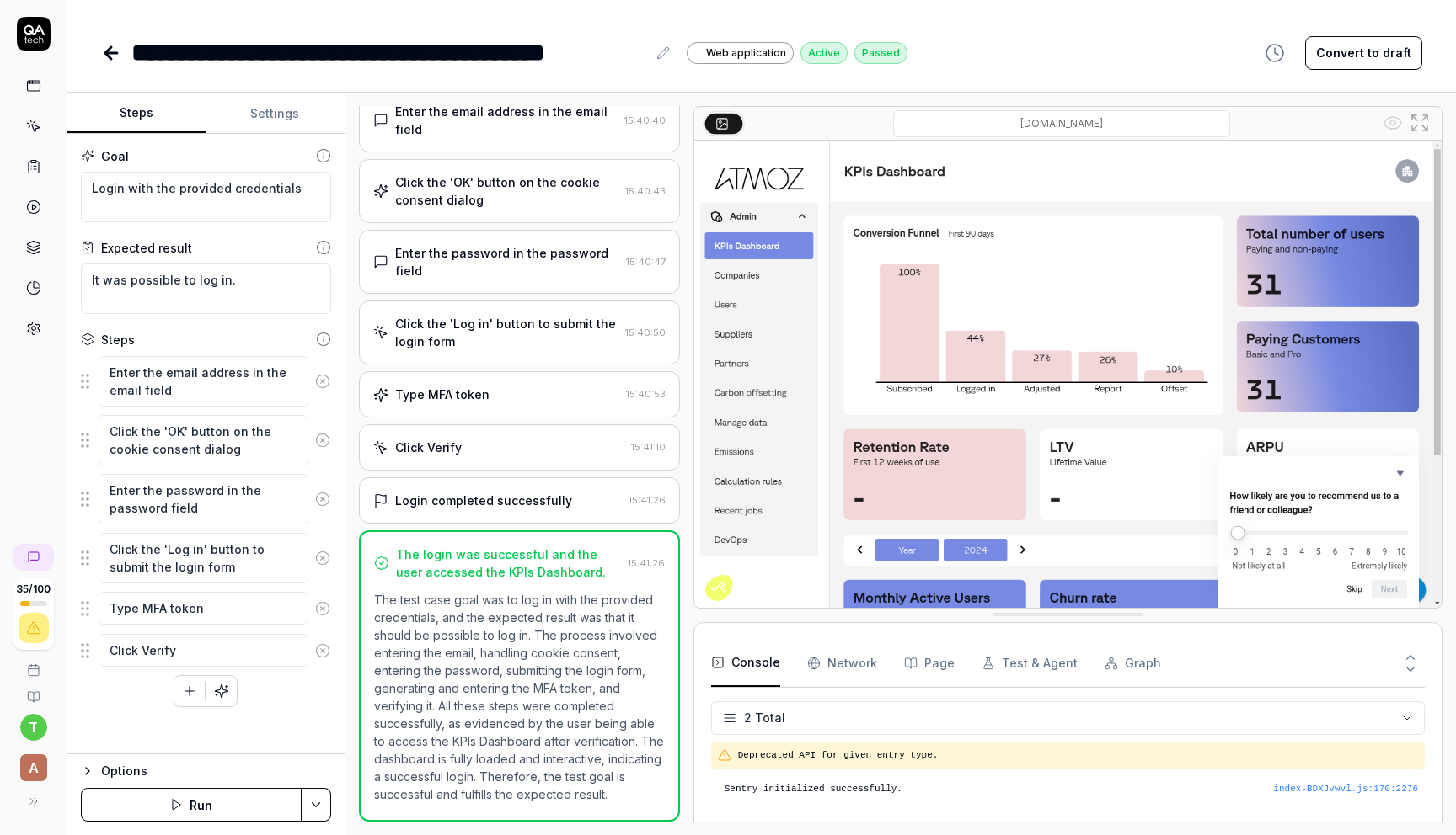
click at [109, 50] on icon at bounding box center [108, 53] width 6 height 12
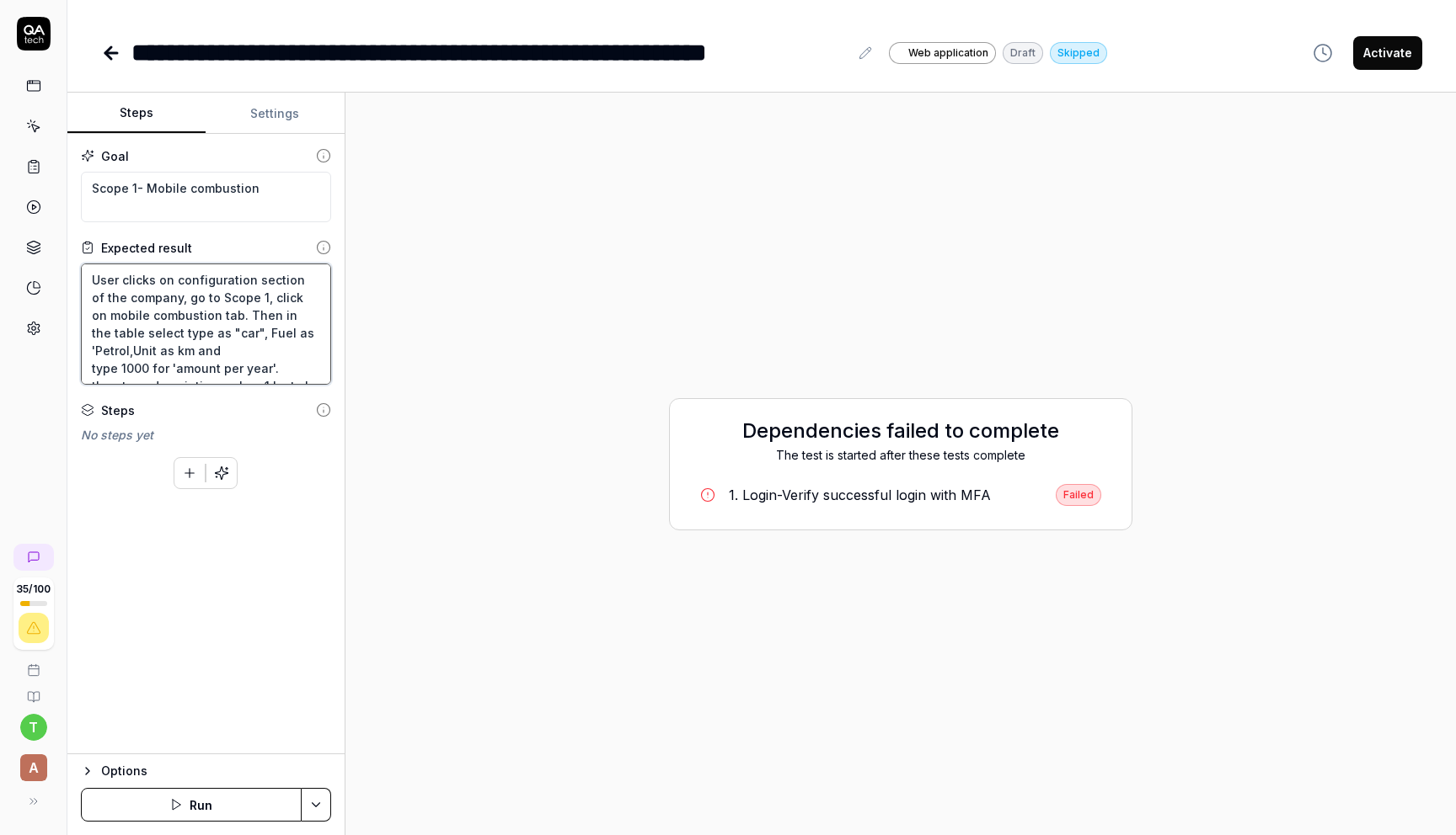
click at [228, 314] on textarea "User clicks on configuration section of the company, go to Scope 1, click on mo…" at bounding box center [205, 324] width 250 height 121
type textarea "*"
type textarea "User clicks on configuration section of the company, go to Scope 1, click on mo…"
click at [307, 298] on textarea "User clicks on configuration section of the company, go to Scope 1, click on mo…" at bounding box center [205, 324] width 250 height 121
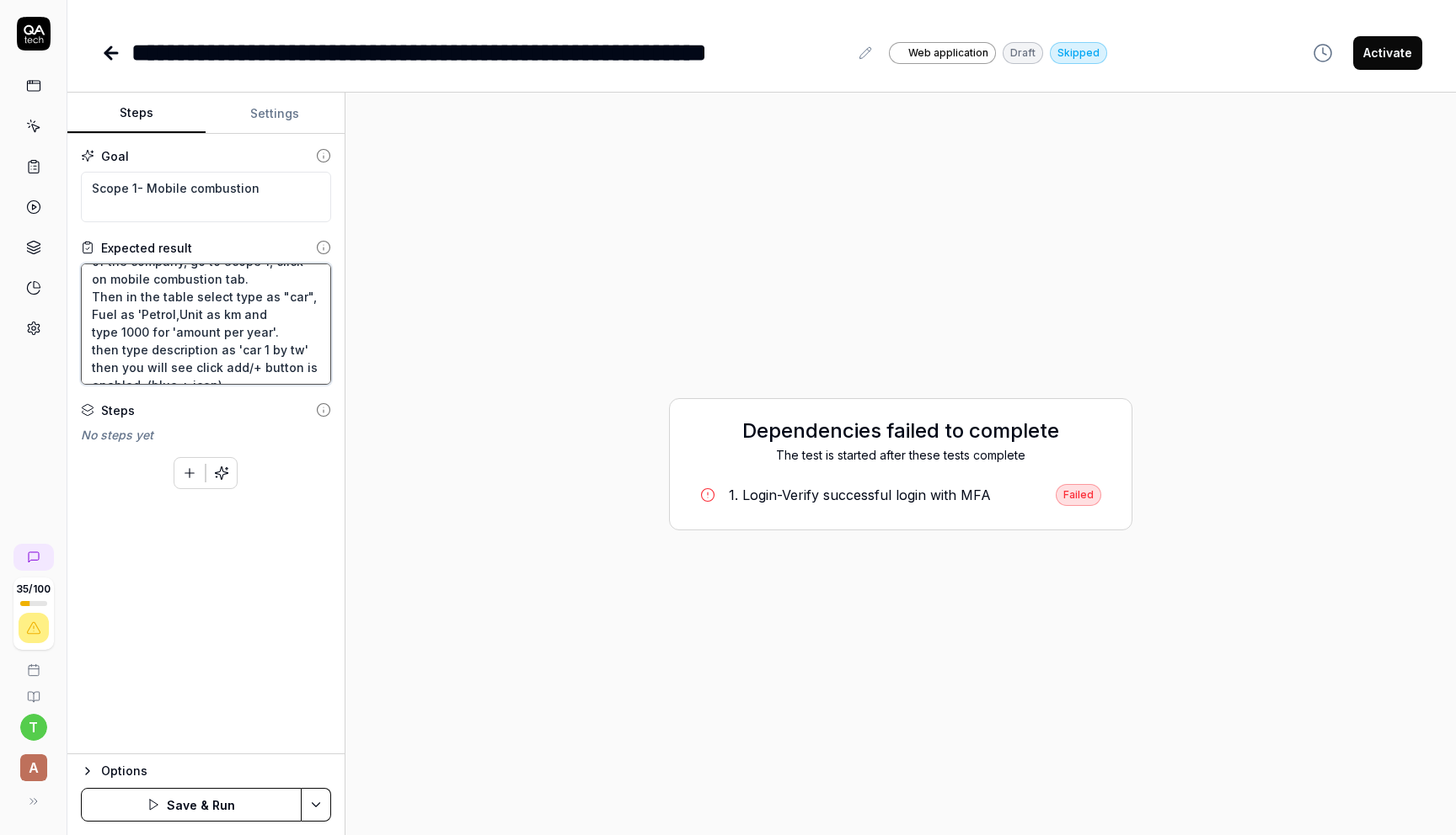
type textarea "*"
type textarea "User clicks on configuration section of the company, go to Scope 1, click on mo…"
type textarea "*"
type textarea "User clicks on configuration section of the company, go to Scope 1, click on mo…"
type textarea "*"
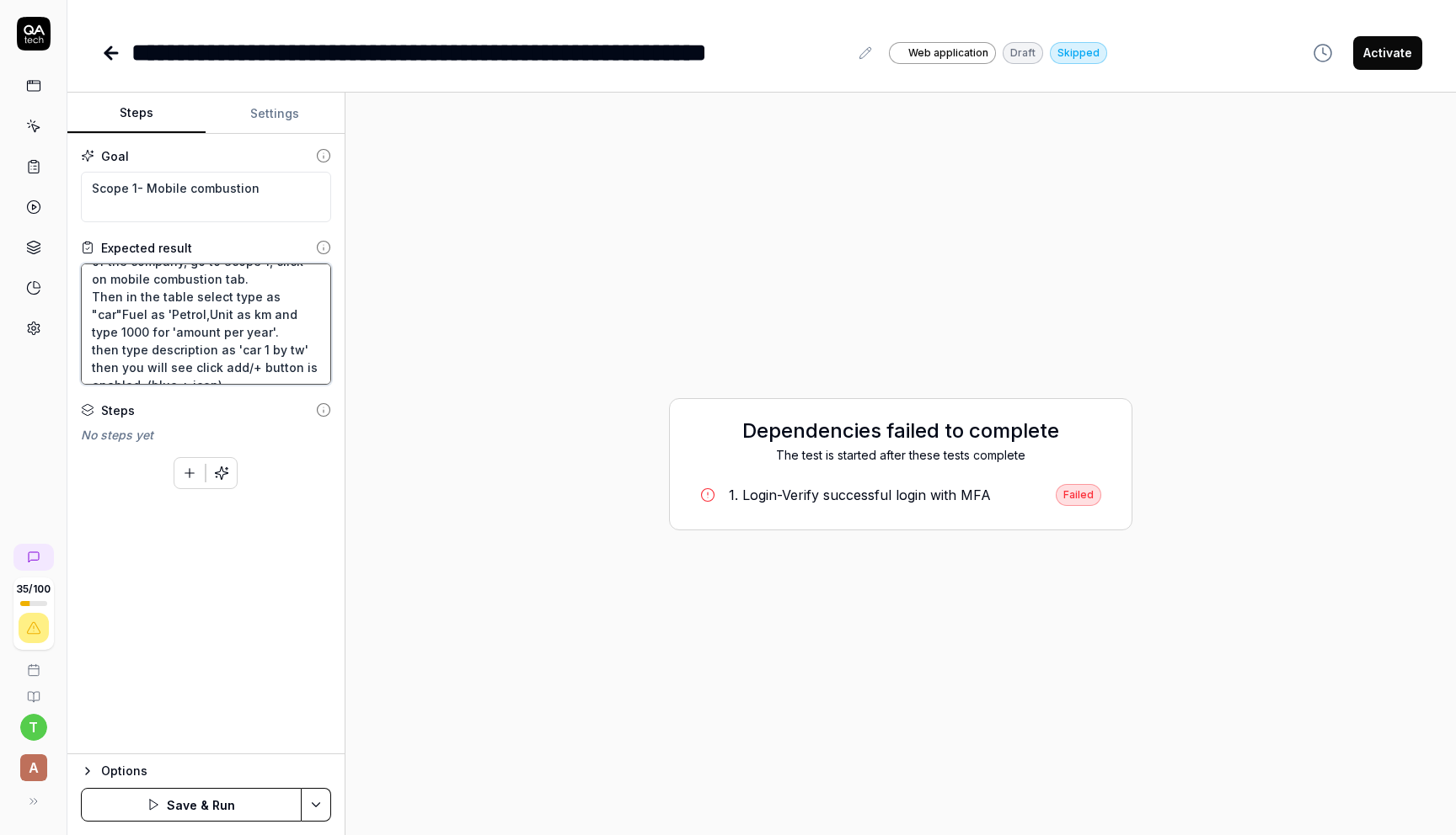
type textarea "User clicks on configuration section of the company, go to Scope 1, click on mo…"
type textarea "*"
type textarea "User clicks on configuration section of the company, go to Scope 1, click on mo…"
click at [177, 314] on textarea "User clicks on configuration section of the company, go to Scope 1, click on mo…" at bounding box center [205, 324] width 250 height 121
type textarea "*"
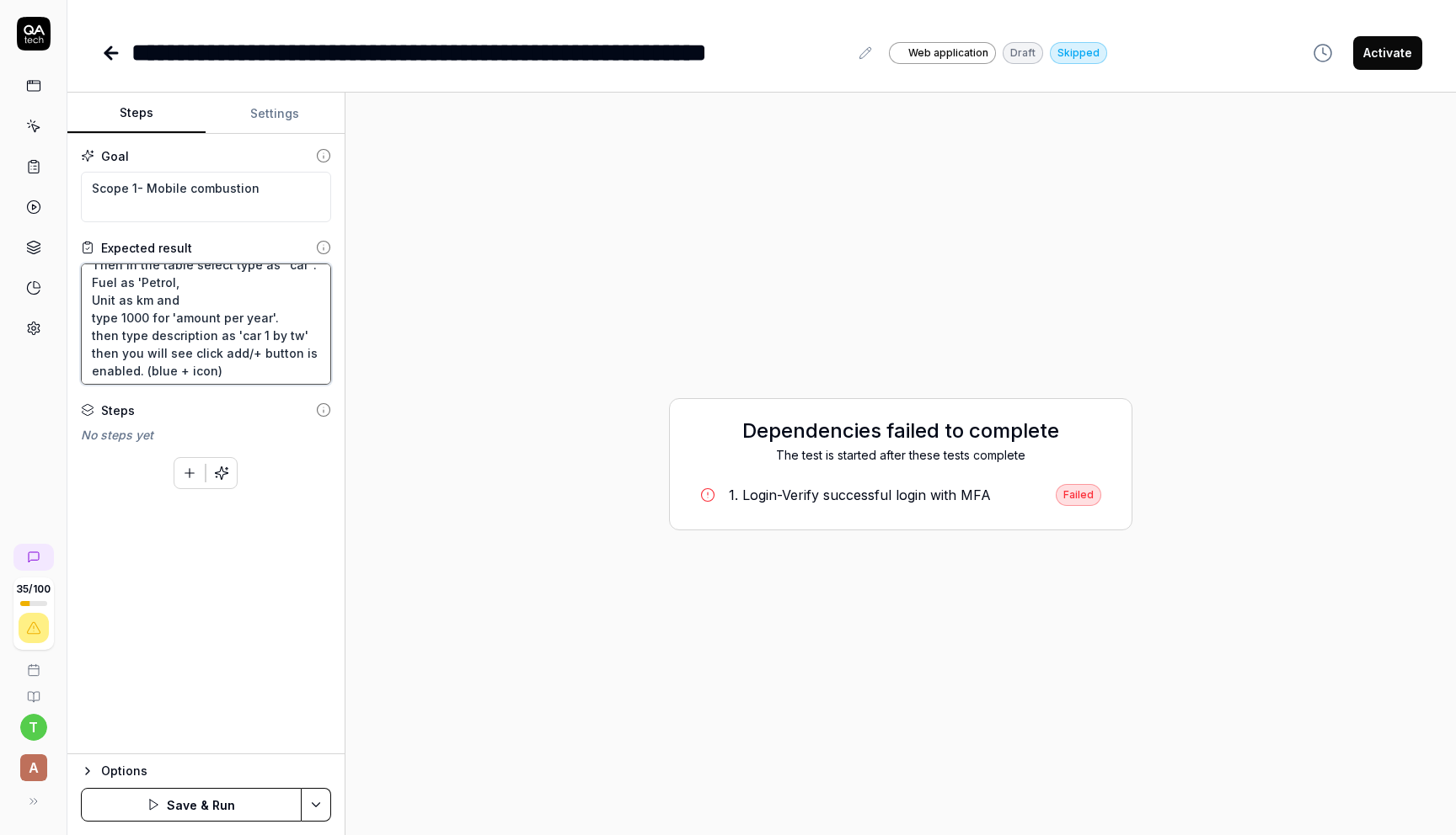
scroll to position [0, 0]
type textarea "User clicks on configuration section of the company, go to Scope 1, click on mo…"
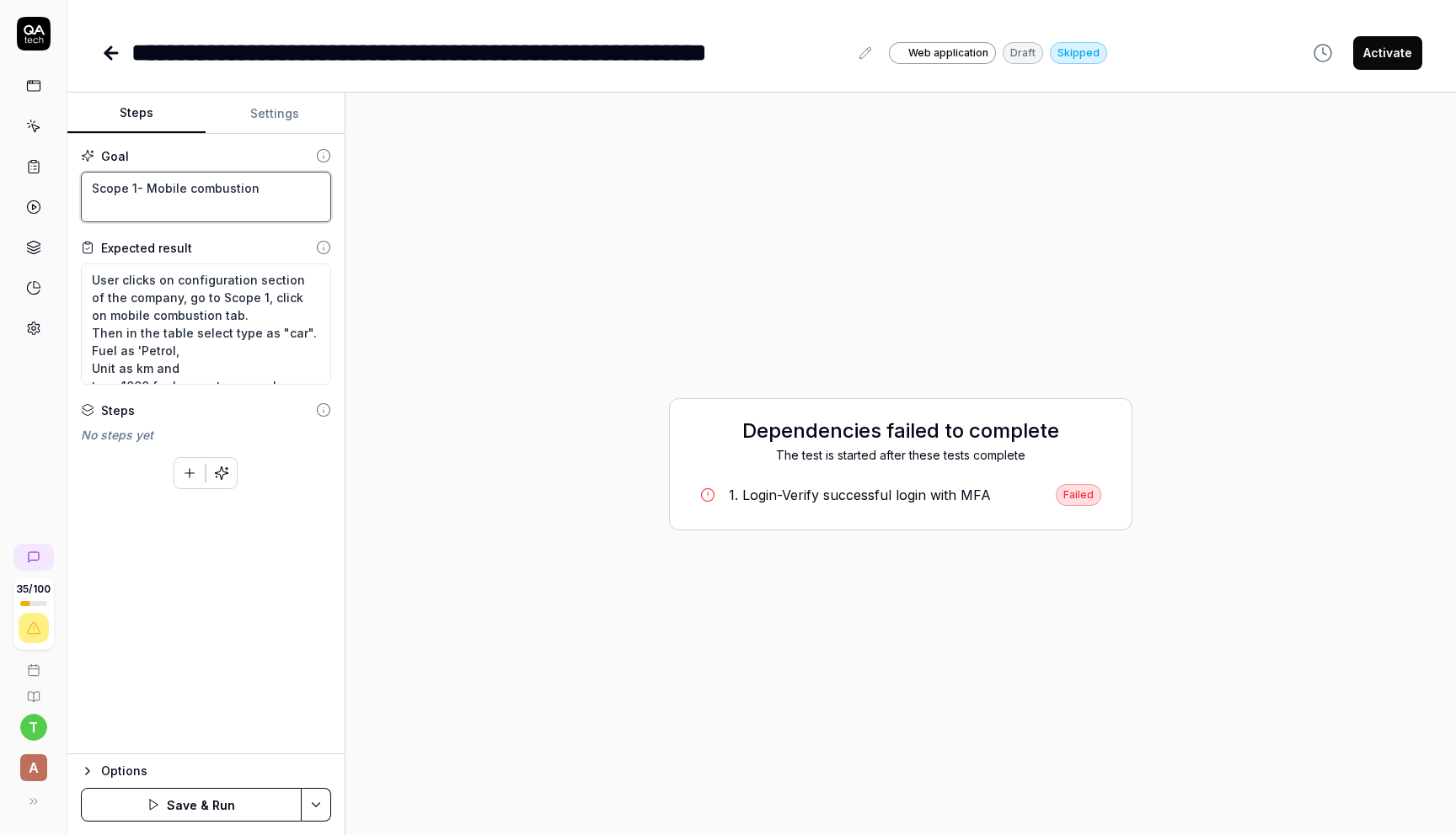
click at [272, 184] on textarea "Scope 1- Mobile combustion" at bounding box center [205, 197] width 250 height 51
type textarea "*"
type textarea "Scope 1- Mobile combustion"
type textarea "*"
type textarea "Scope 1- Mobile combustion a"
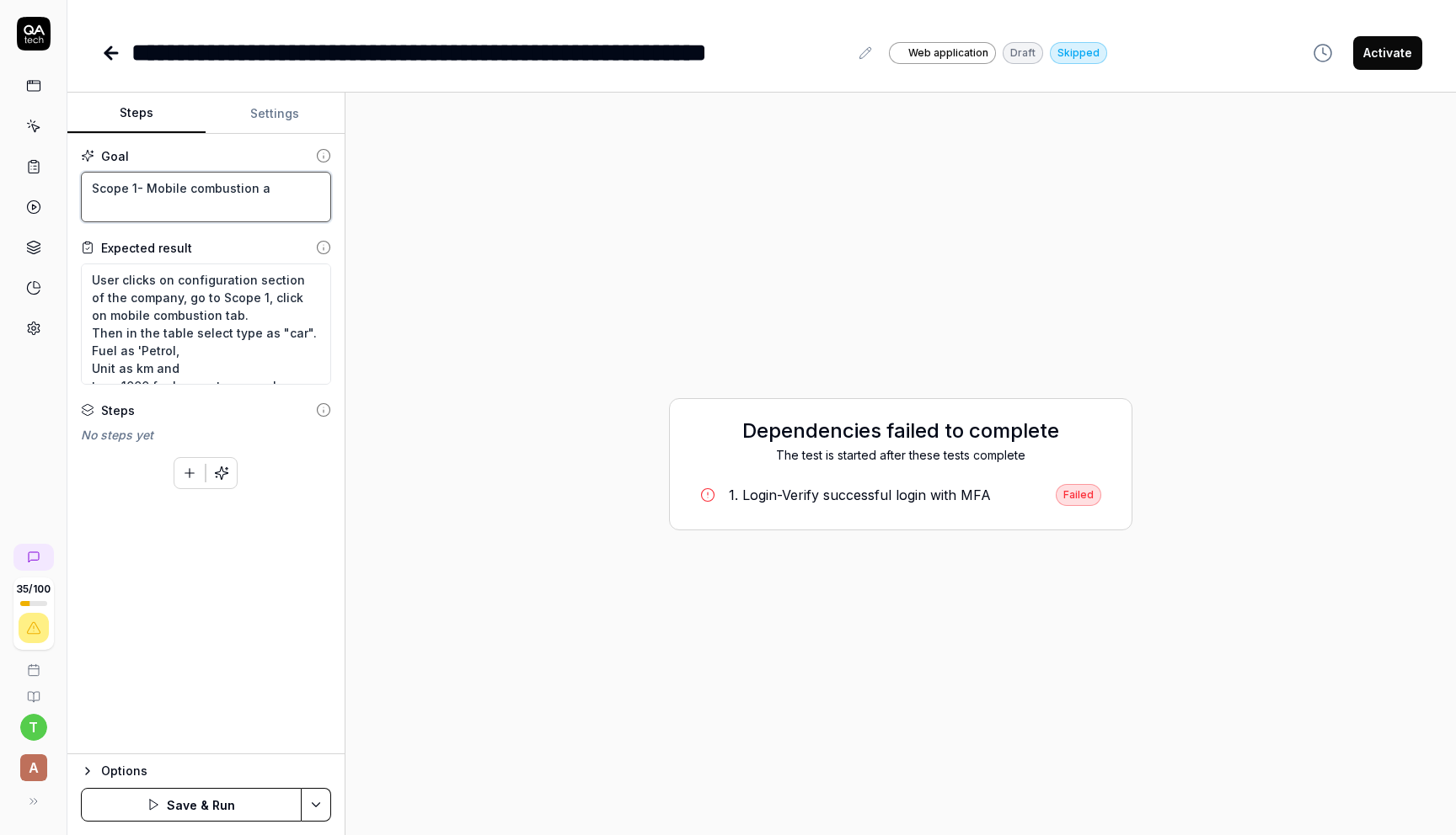
type textarea "*"
type textarea "Scope 1- Mobile combustion ad"
type textarea "*"
type textarea "Scope 1- Mobile combustion add"
type textarea "*"
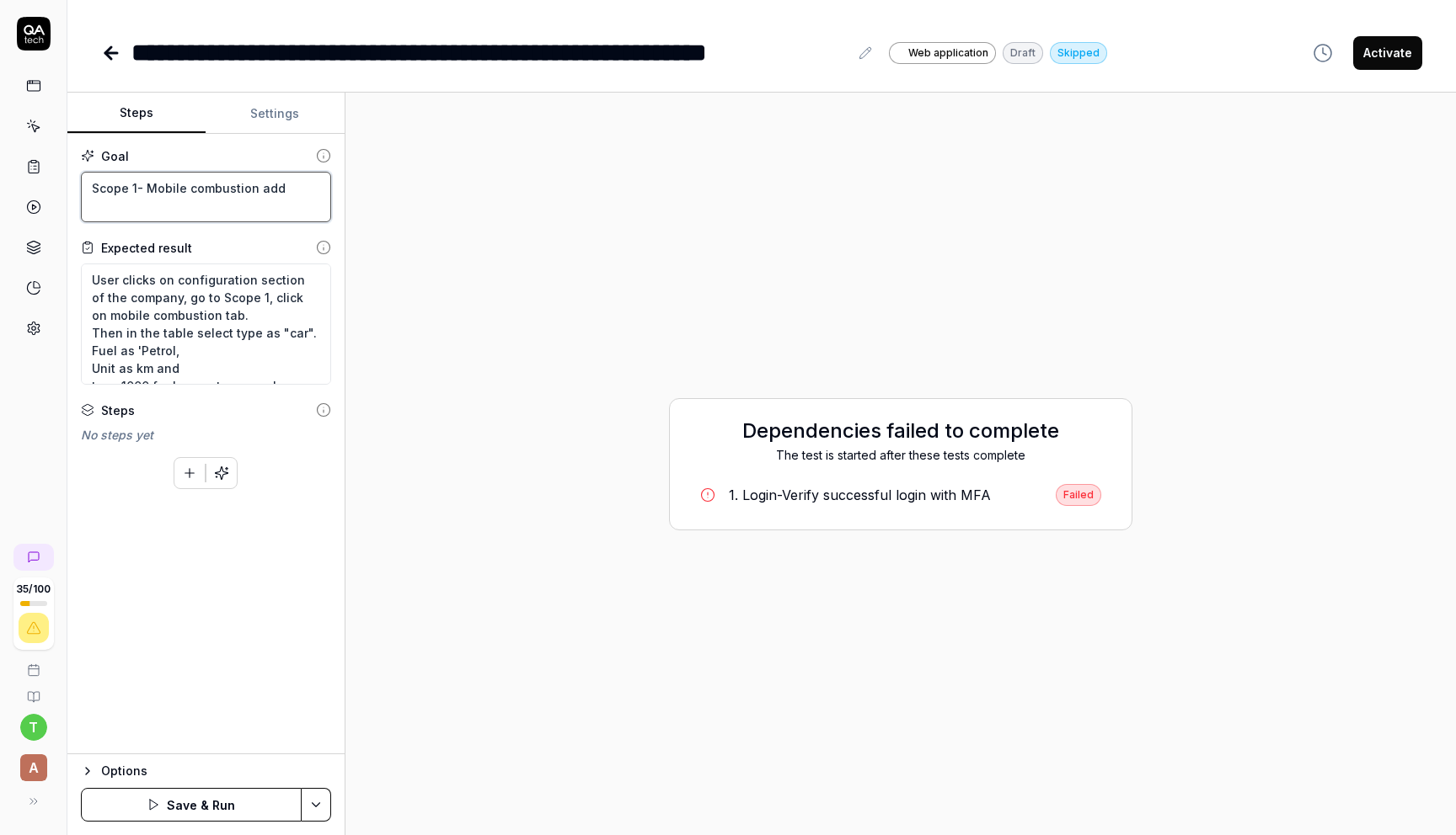
type textarea "Scope 1- Mobile combustion adde"
type textarea "*"
type textarea "Scope 1- Mobile combustion added"
type textarea "*"
type textarea "Scope 1- Mobile combustion added"
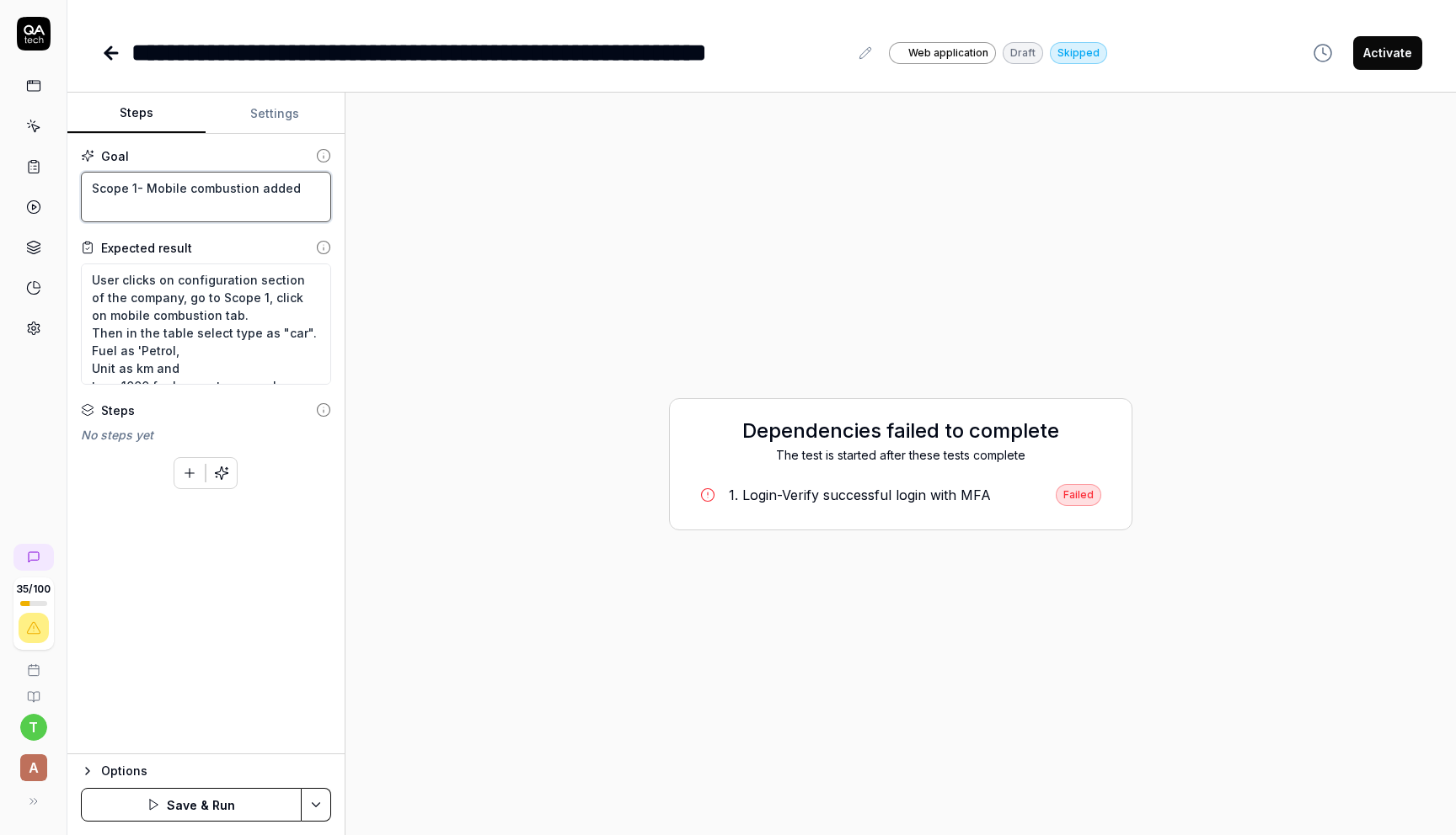
type textarea "*"
type textarea "Scope 1- Mobile combustion added s"
type textarea "*"
type textarea "Scope 1- Mobile combustion added su"
type textarea "*"
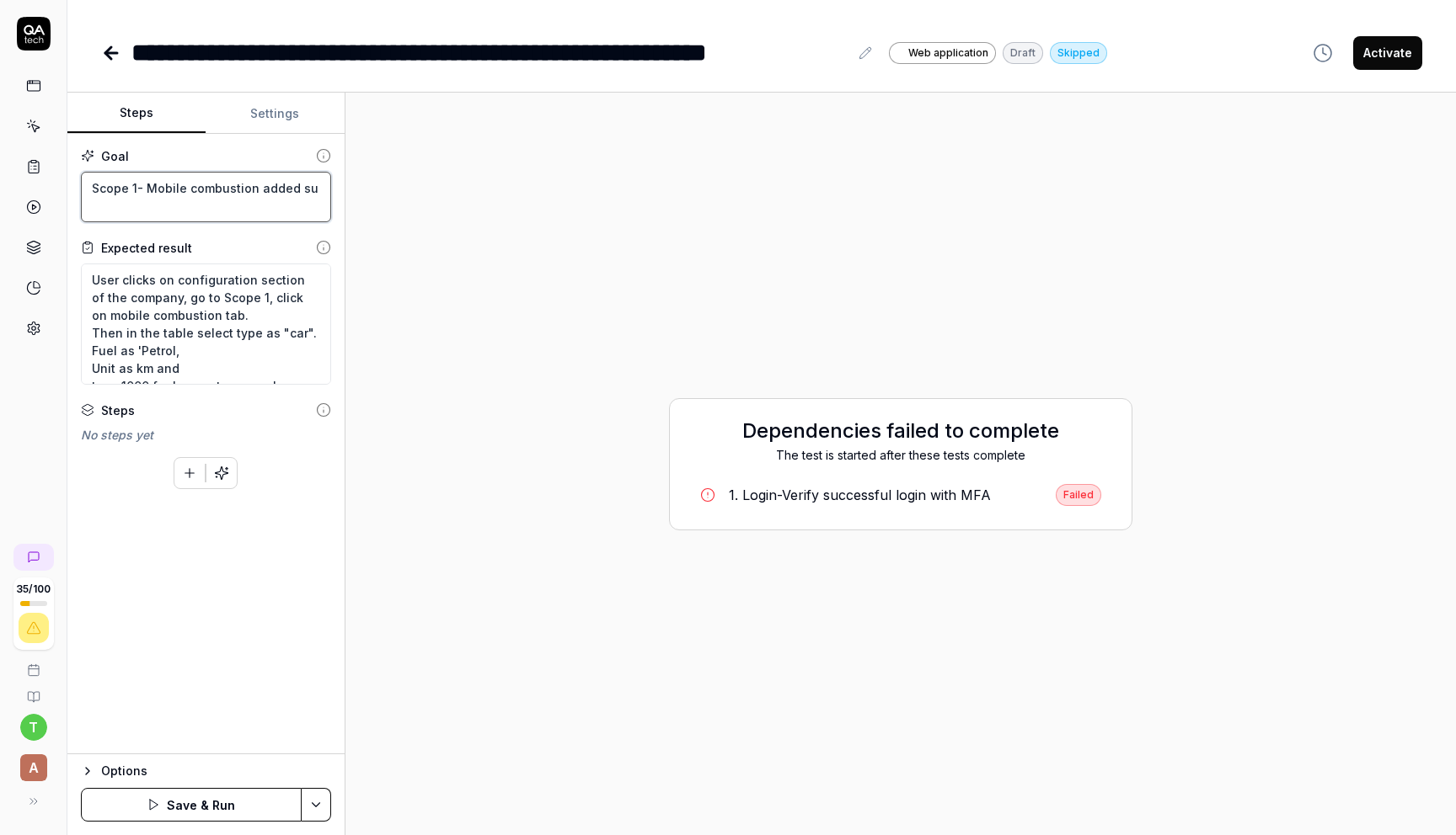
type textarea "Scope 1- Mobile combustion added suc"
type textarea "*"
type textarea "Scope 1- Mobile combustion added succ"
type textarea "*"
type textarea "Scope 1- Mobile combustion added succe"
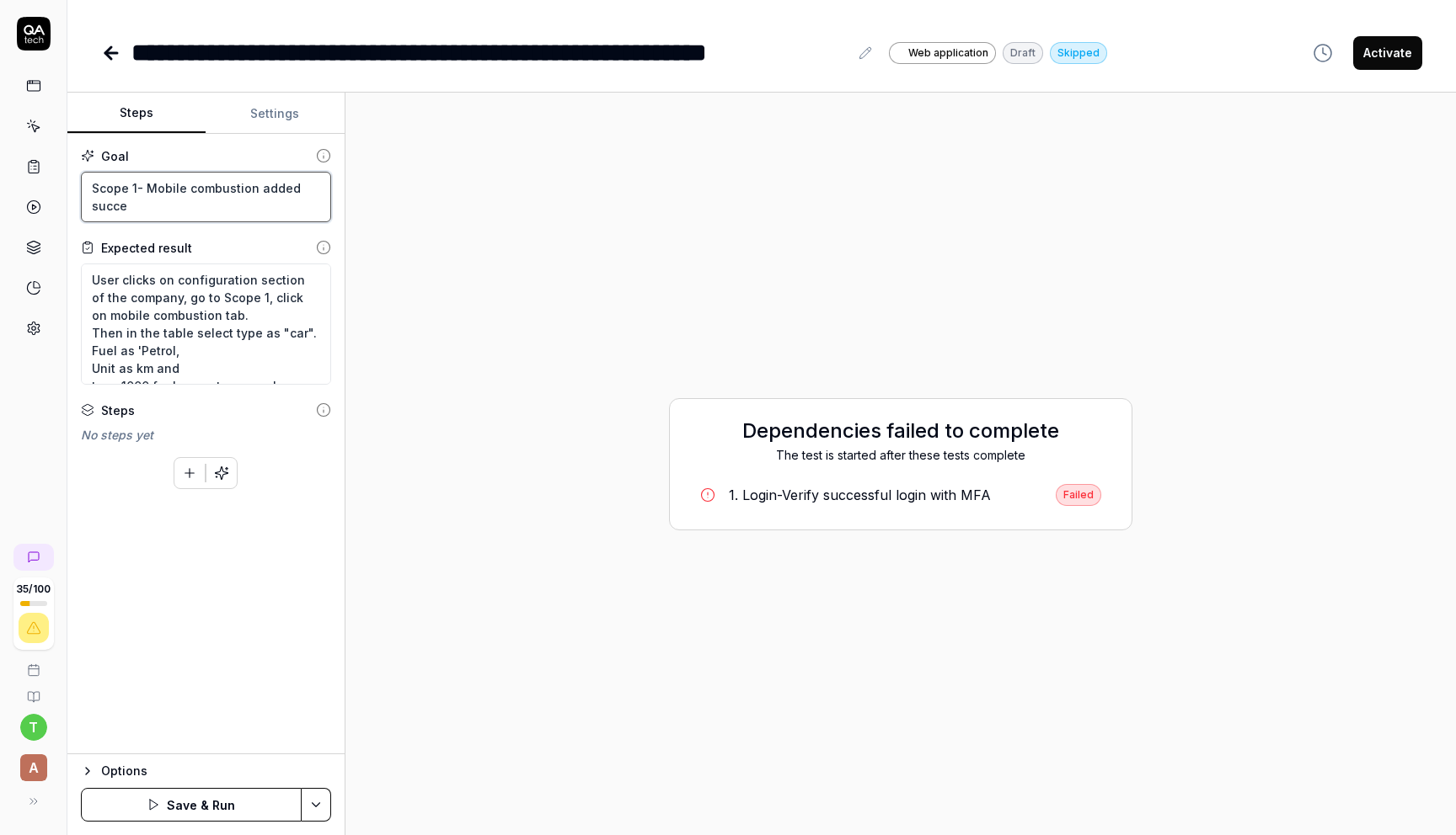
type textarea "*"
type textarea "Scope 1- Mobile combustion added succes"
type textarea "*"
type textarea "Scope 1- Mobile combustion added success"
type textarea "*"
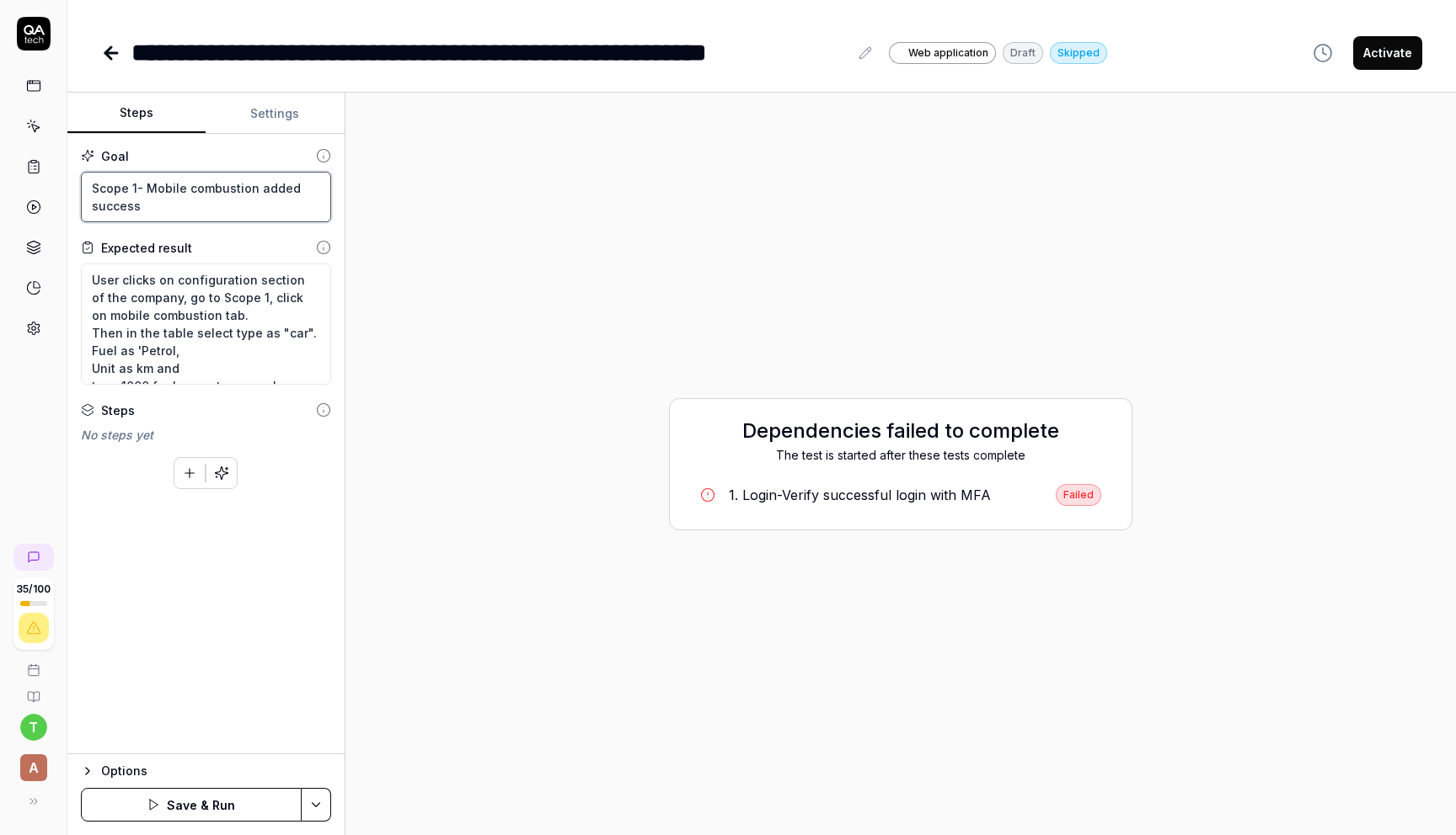
type textarea "Scope 1- Mobile combustion added successf"
type textarea "*"
type textarea "Scope 1- Mobile combustion added successfu"
type textarea "*"
type textarea "Scope 1- Mobile combustion added successful"
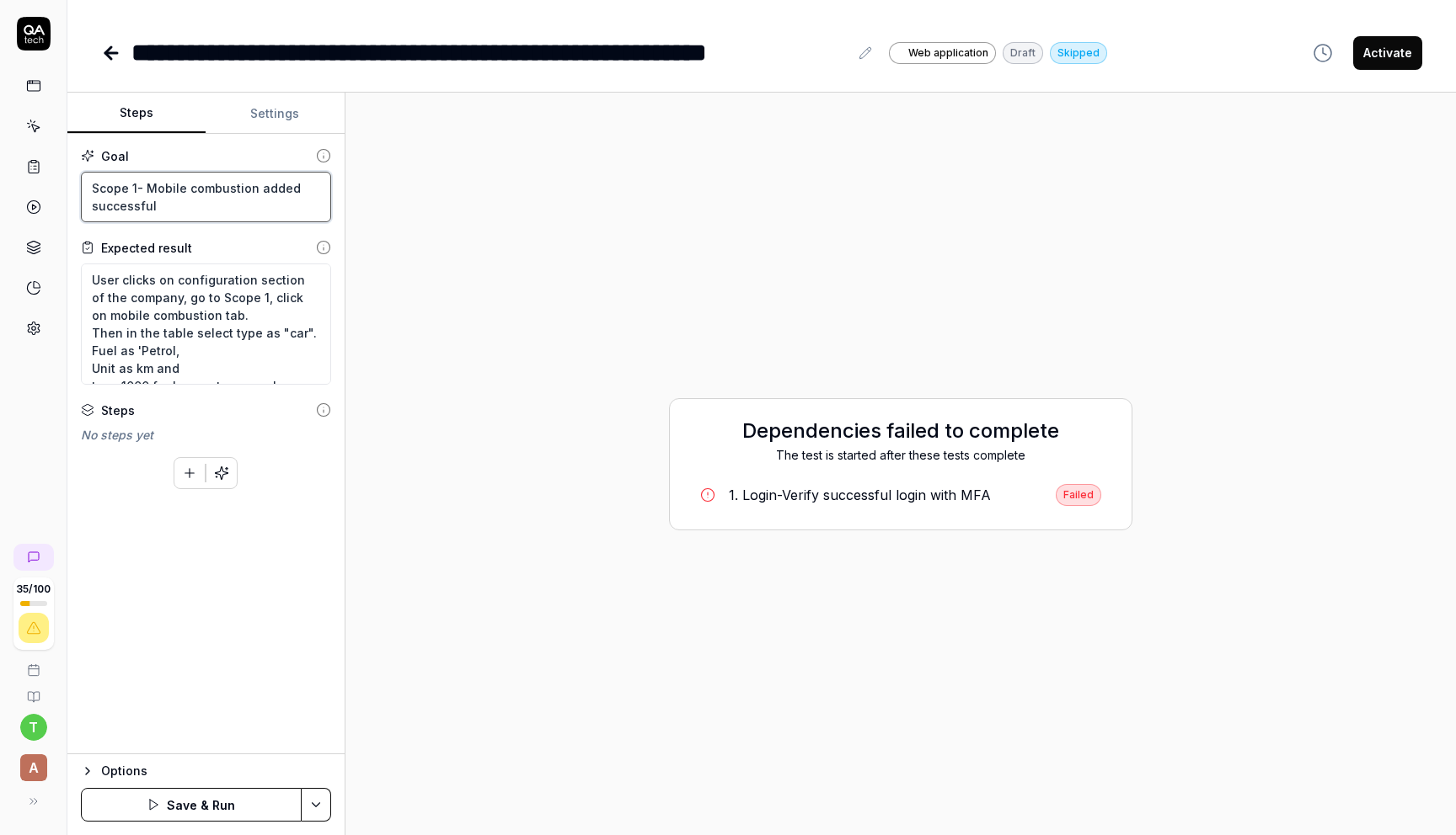
type textarea "*"
type textarea "Scope 1- Mobile combustion added successfull"
type textarea "*"
type textarea "Scope 1- Mobile combustion added successfully"
type textarea "*"
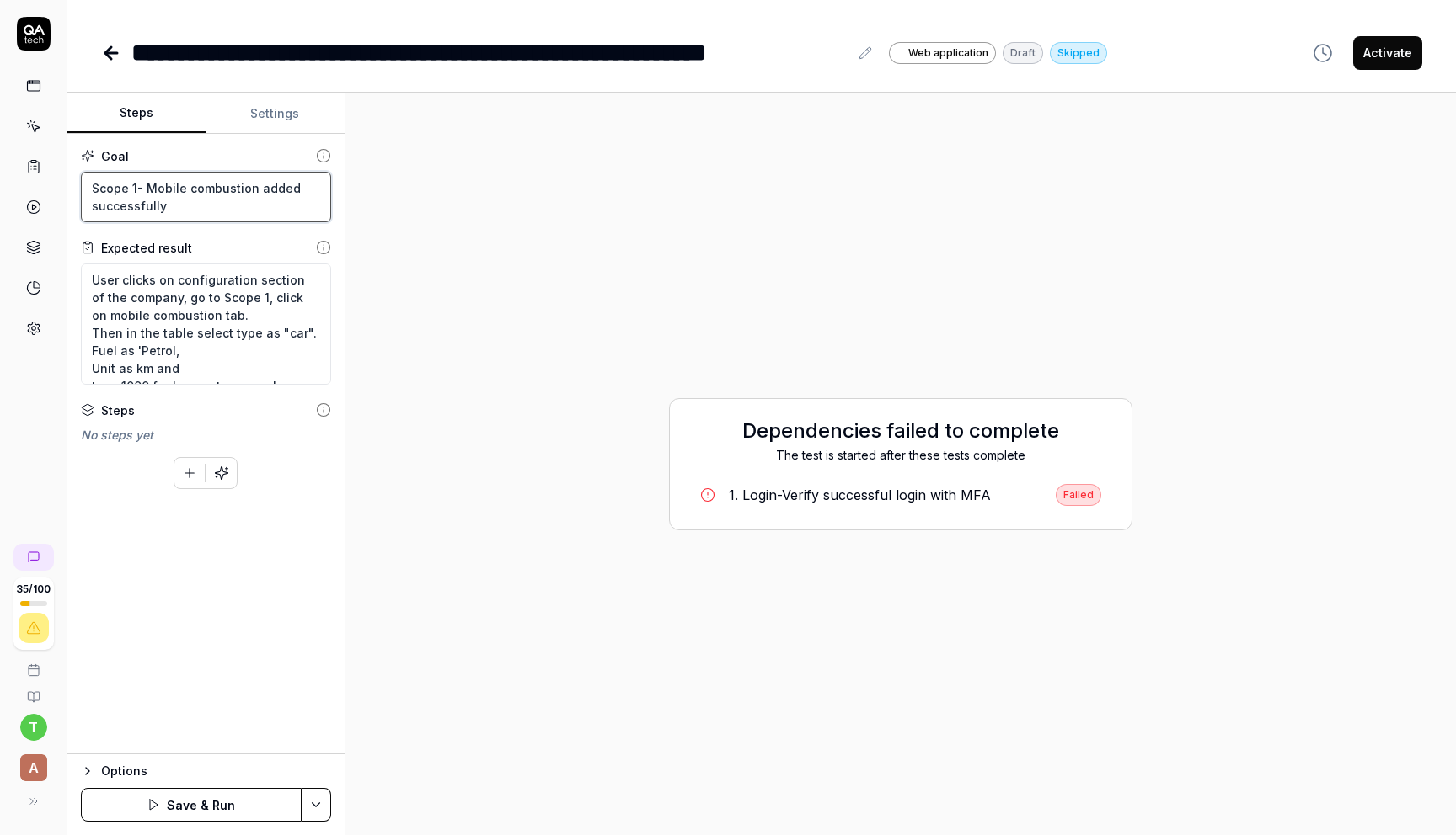
type textarea "Scope 1- Mobile combustion added successfully"
type textarea "*"
type textarea "Scope 1- Mobile combustion added successfully &"
type textarea "*"
type textarea "Scope 1- Mobile combustion added successfully &"
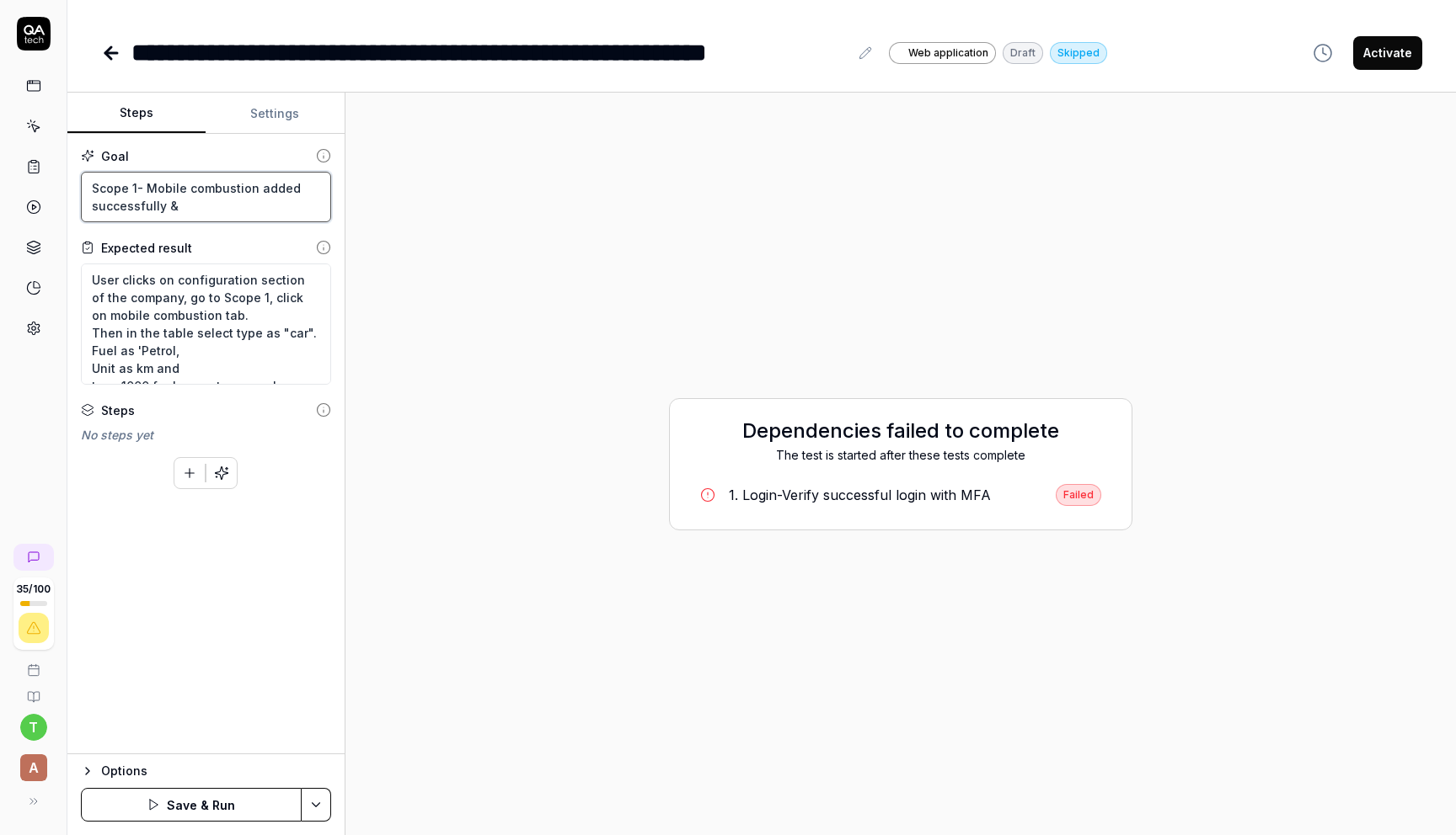
type textarea "*"
type textarea "Scope 1- Mobile combustion added successfully & i"
type textarea "*"
type textarea "Scope 1- Mobile combustion added successfully & it"
type textarea "*"
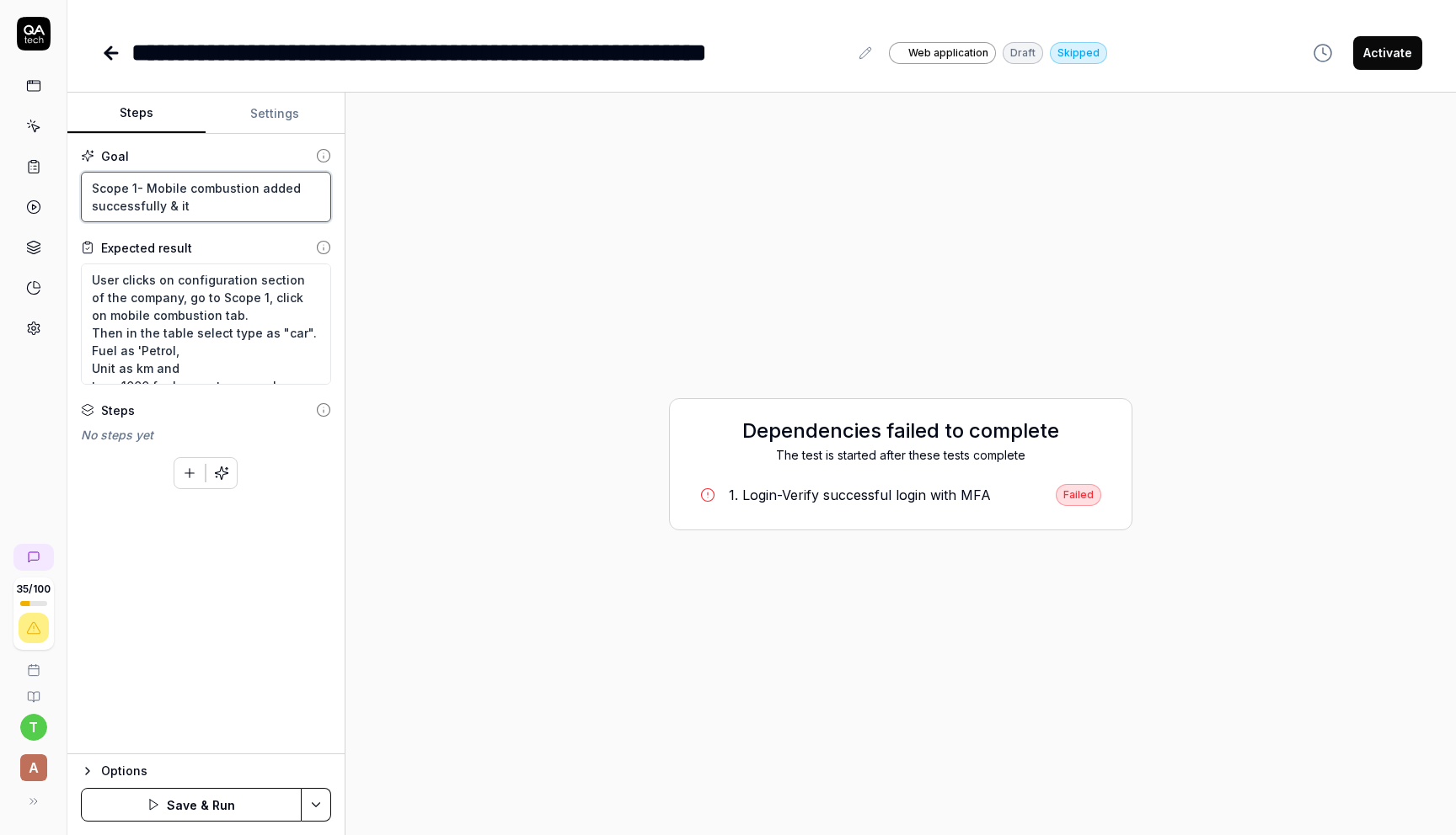
type textarea "Scope 1- Mobile combustion added successfully & its"
type textarea "*"
type textarea "Scope 1- Mobile combustion added successfully & its"
type textarea "*"
type textarea "Scope 1- Mobile combustion added successfully & its r"
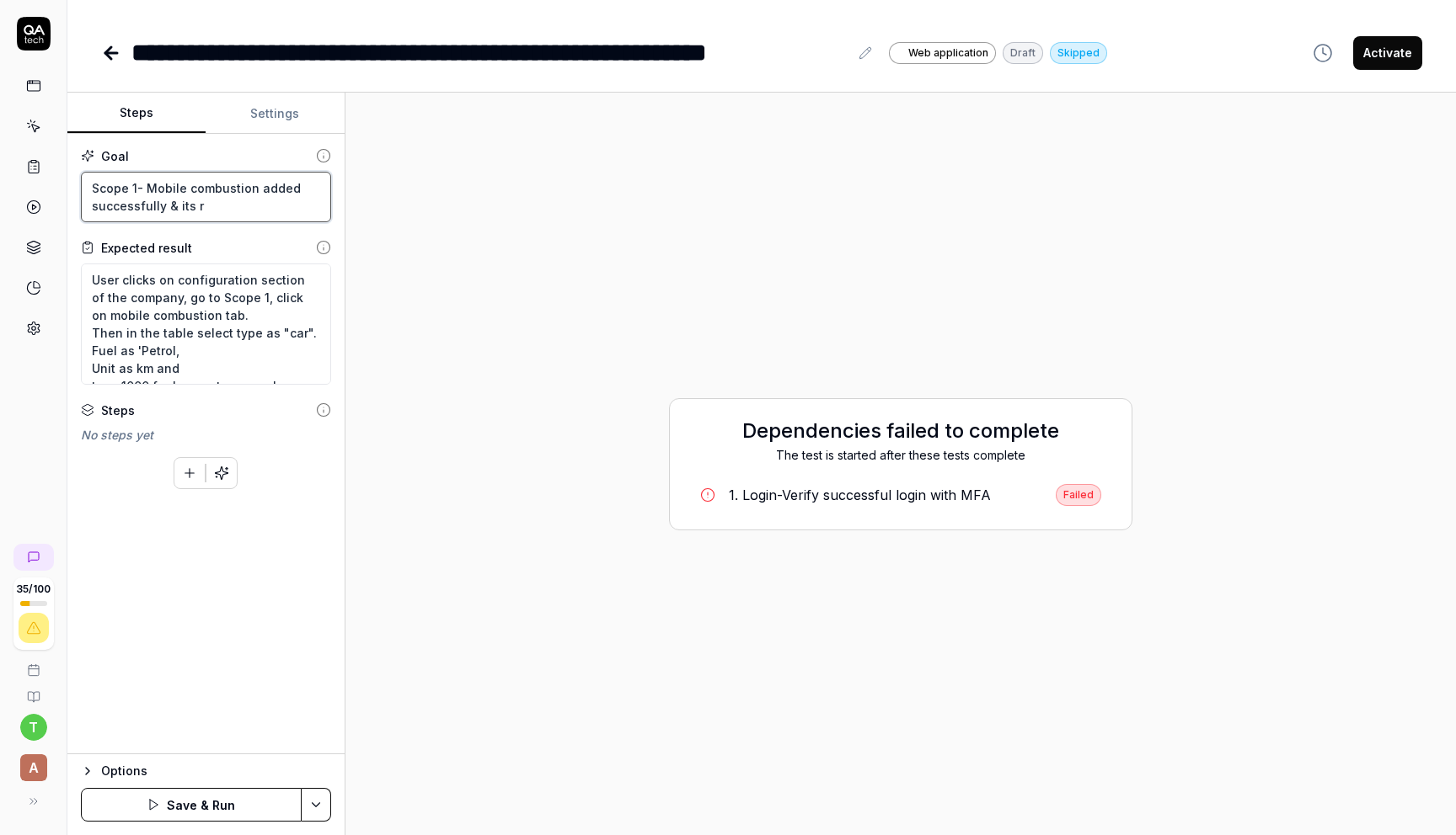
type textarea "*"
type textarea "Scope 1- Mobile combustion added successfully & its re"
type textarea "*"
type textarea "Scope 1- Mobile combustion added successfully & its ref"
type textarea "*"
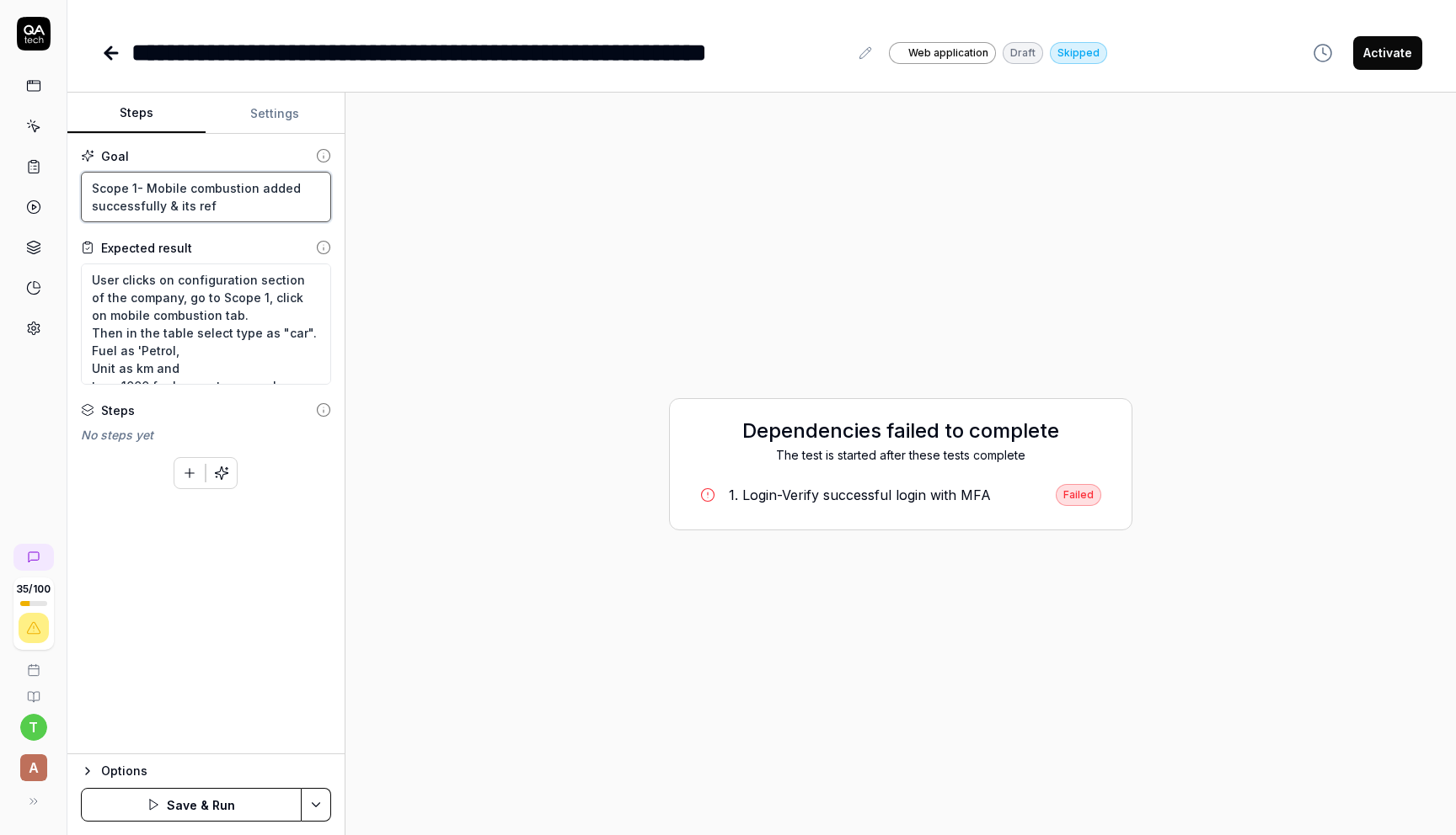
type textarea "Scope 1- Mobile combustion added successfully & its refl"
type textarea "*"
type textarea "Scope 1- Mobile combustion added successfully & its refle"
type textarea "*"
type textarea "Scope 1- Mobile combustion added successfully & its reflec"
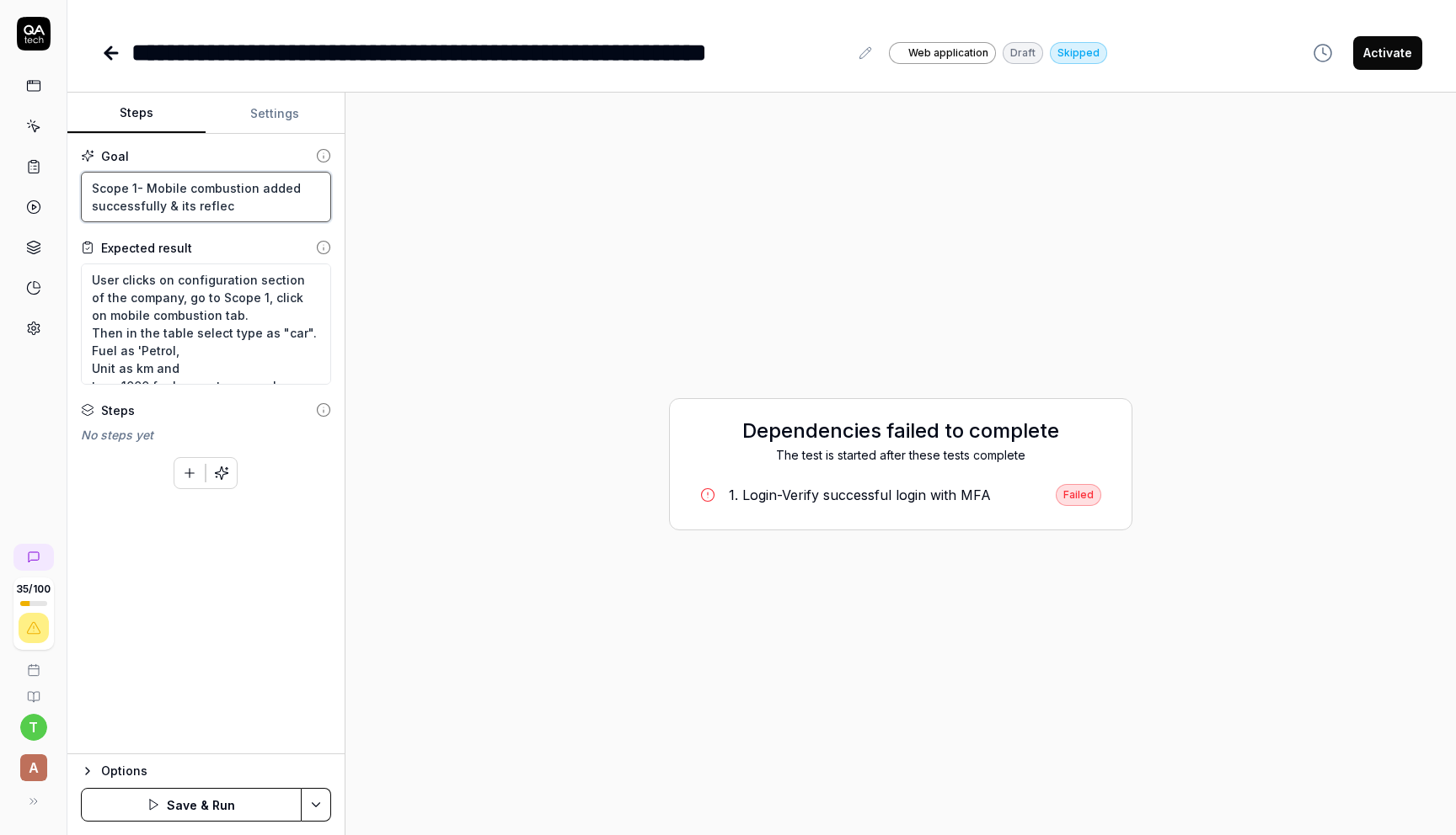
type textarea "*"
type textarea "Scope 1- Mobile combustion added successfully & its reflect"
type textarea "*"
type textarea "Scope 1- Mobile combustion added successfully & its reflecte"
type textarea "*"
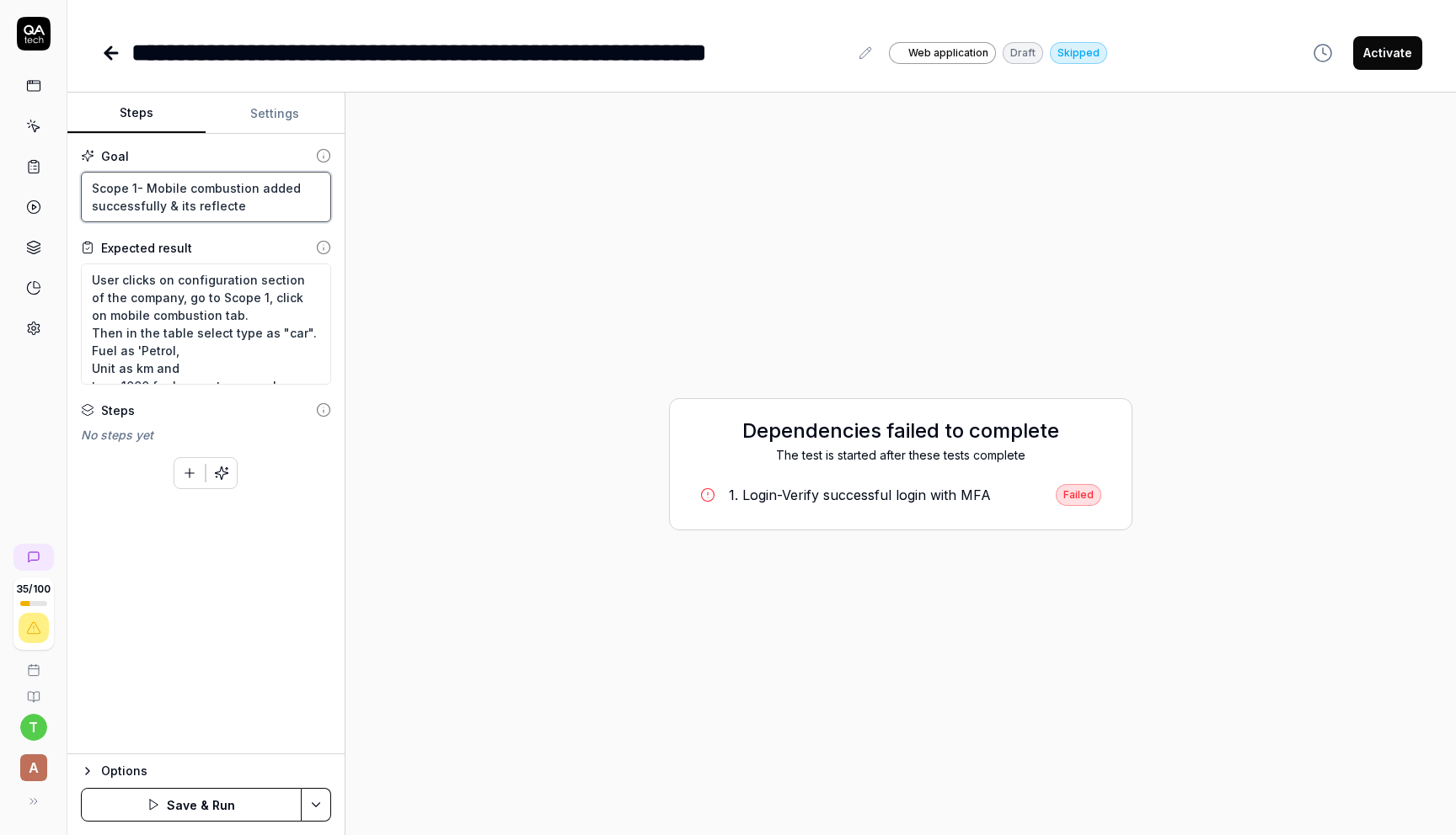
type textarea "Scope 1- Mobile combustion added successfully & its reflected"
type textarea "*"
type textarea "Scope 1- Mobile combustion added successfully & its reflected"
type textarea "*"
type textarea "Scope 1- Mobile combustion added successfully & its reflected i"
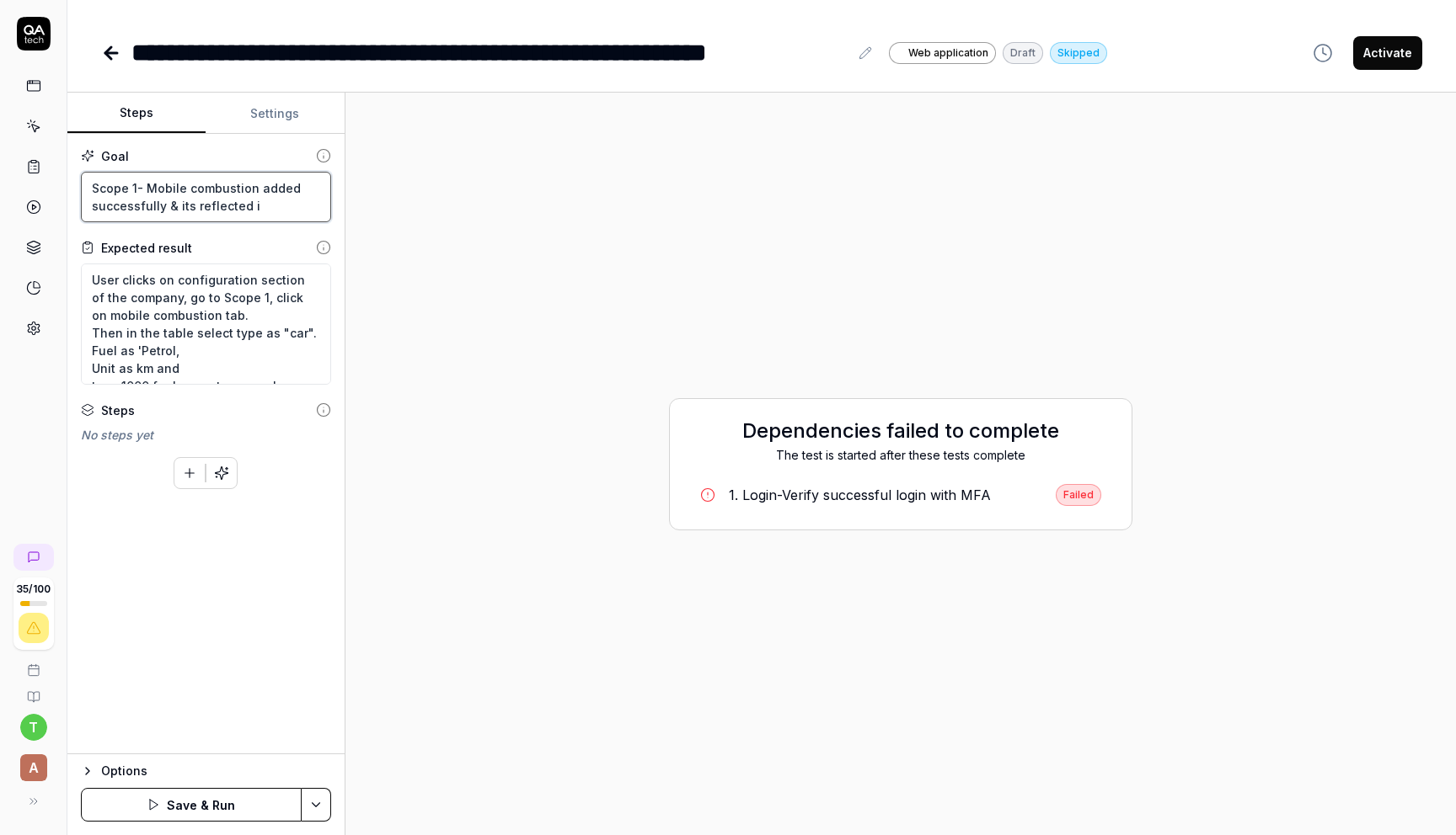
type textarea "*"
type textarea "Scope 1- Mobile combustion added successfully & its reflected in"
type textarea "*"
type textarea "Scope 1- Mobile combustion added successfully & its reflected in"
type textarea "*"
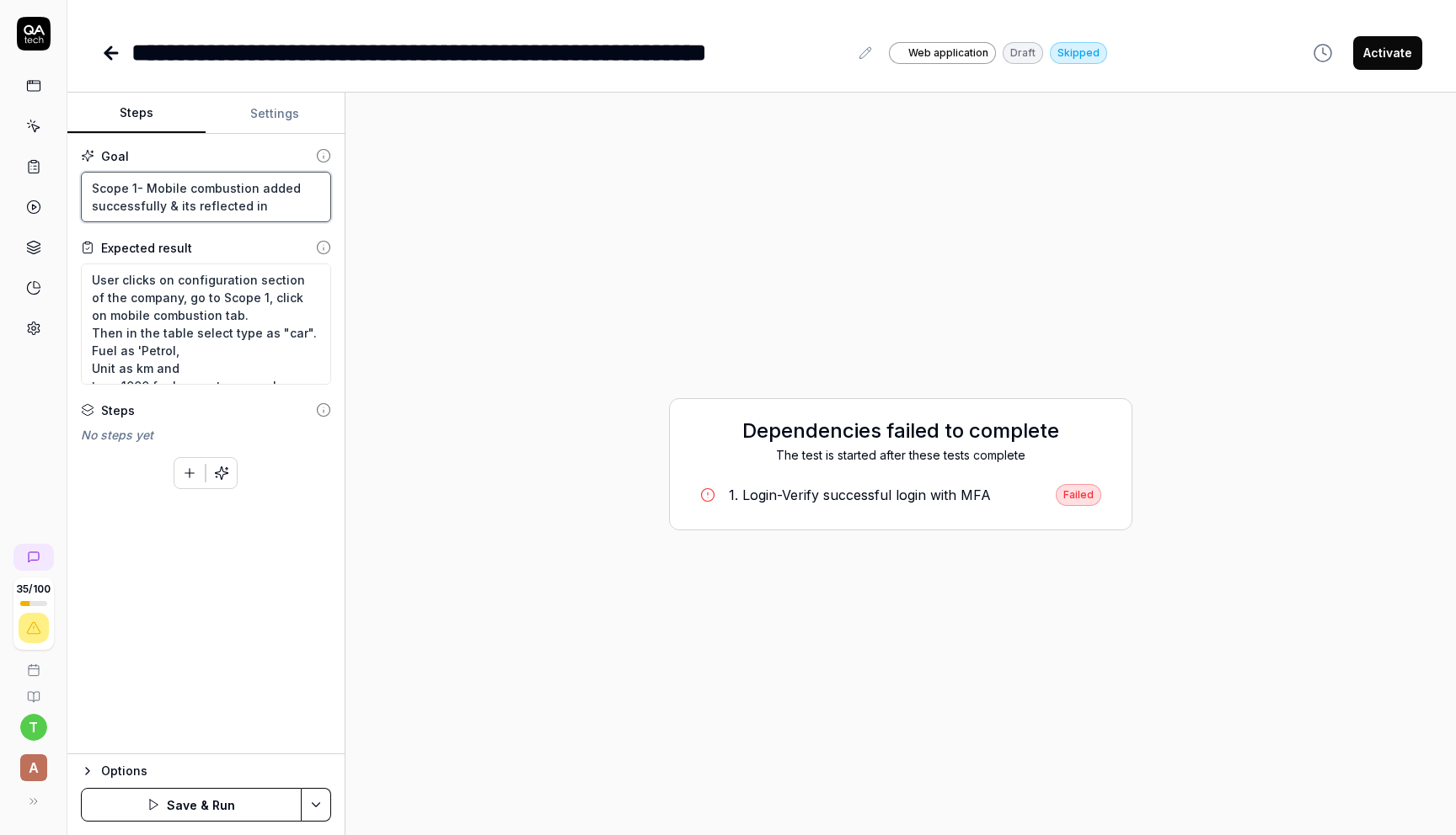
type textarea "Scope 1- Mobile combustion added successfully & its reflected in t"
type textarea "*"
type textarea "Scope 1- Mobile combustion added successfully & its reflected in to"
type textarea "*"
type textarea "Scope 1- Mobile combustion added successfully & its reflected in tot"
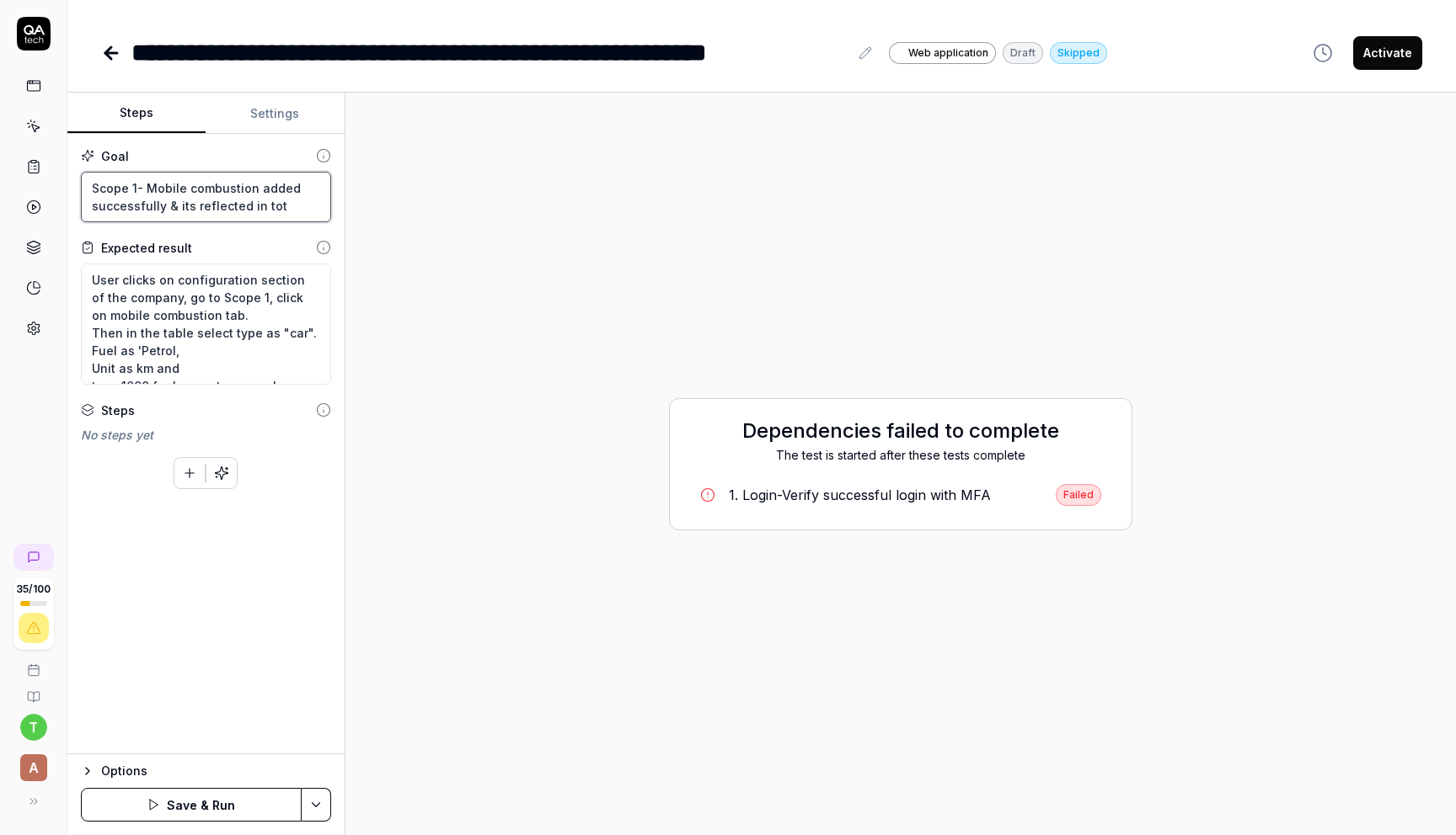
type textarea "*"
type textarea "Scope 1- Mobile combustion added successfully & its reflected in tota"
type textarea "*"
type textarea "Scope 1- Mobile combustion added successfully & its reflected in total"
type textarea "*"
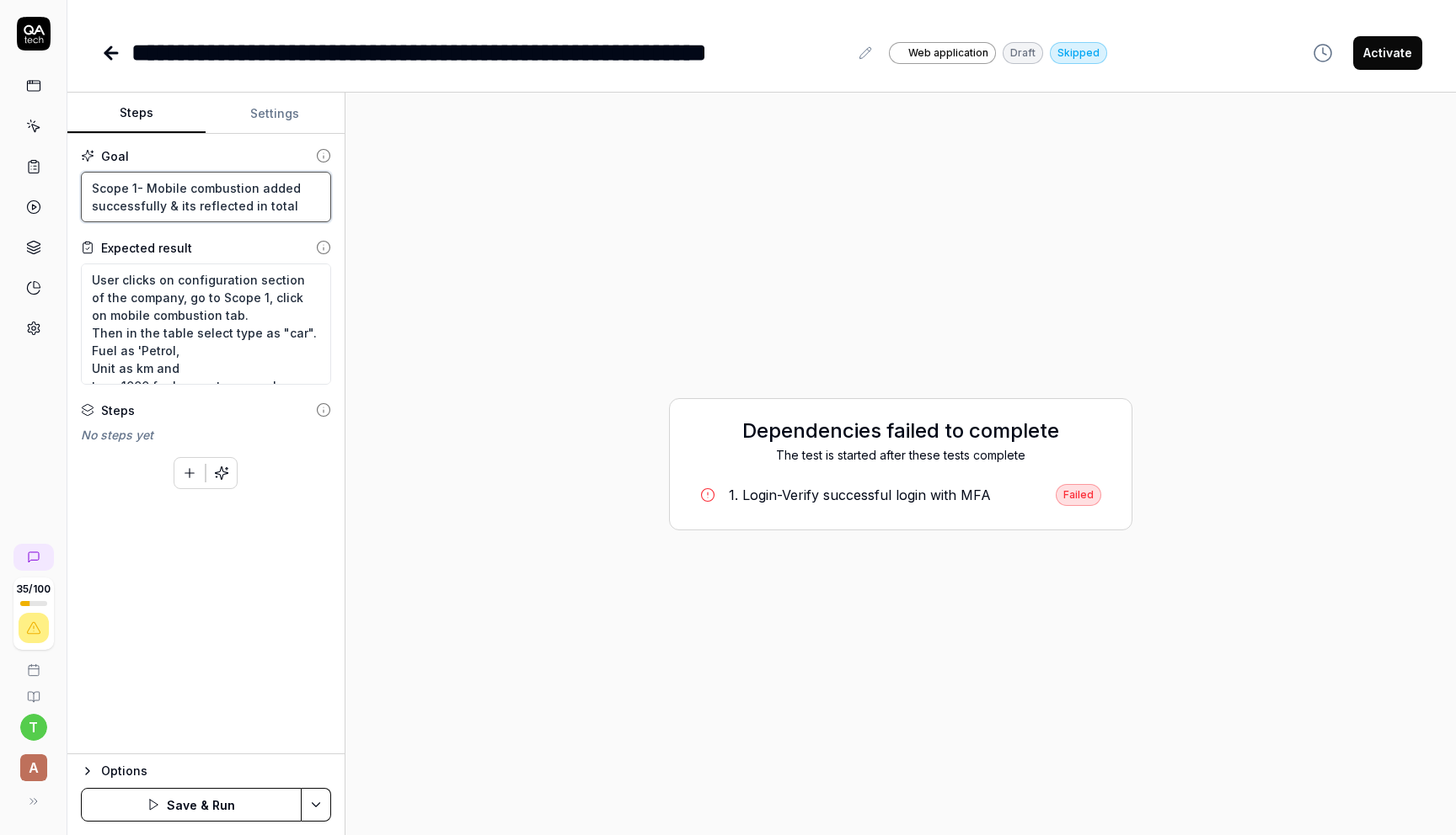
type textarea "Scope 1- Mobile combustion added successfully & its reflected in total"
type textarea "*"
type textarea "Scope 1- Mobile combustion added successfully & its reflected in total e"
type textarea "*"
type textarea "Scope 1- Mobile combustion added successfully & its reflected in total em"
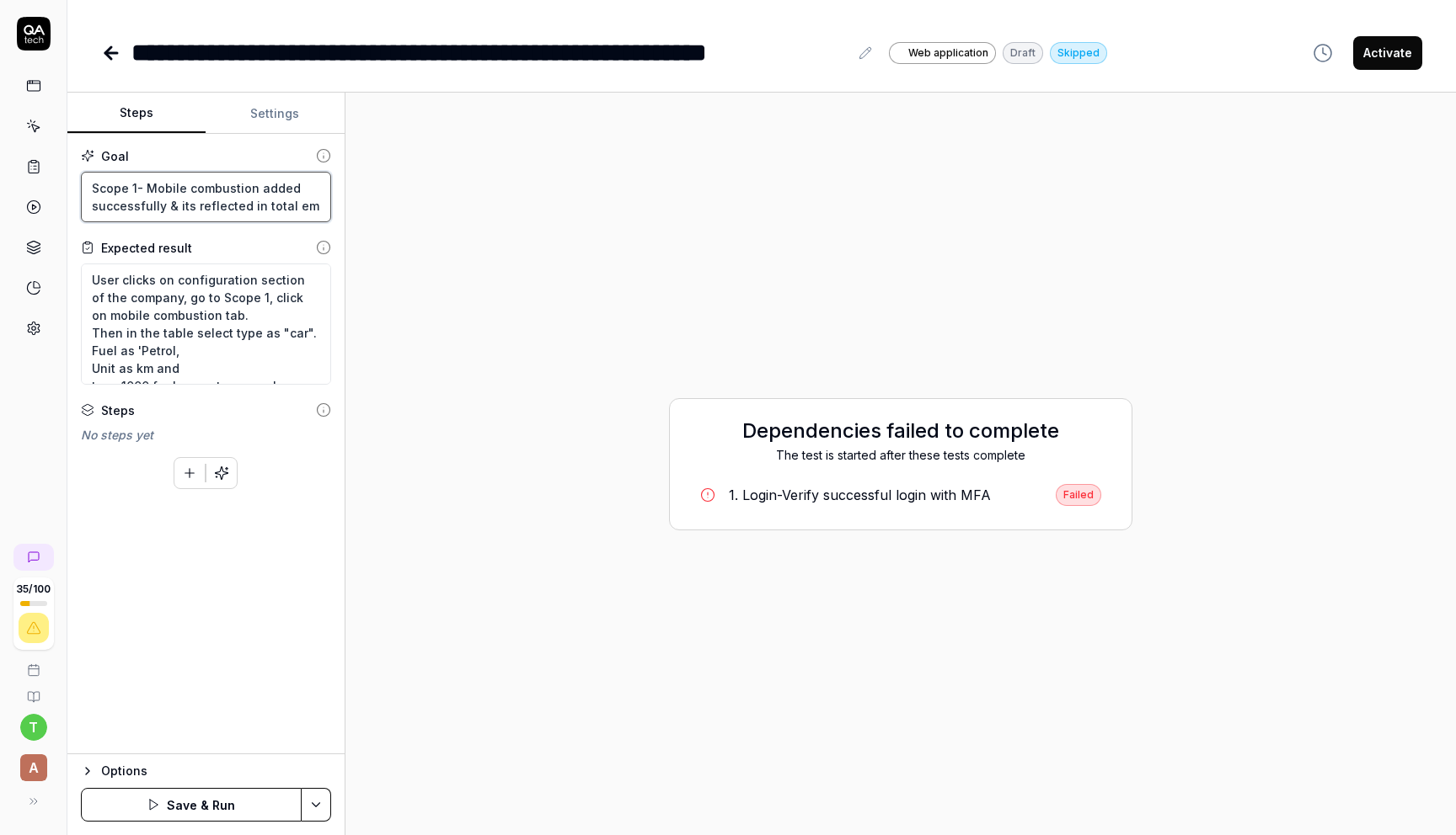
type textarea "*"
type textarea "Scope 1- Mobile combustion added successfully & its reflected in total emi"
type textarea "*"
type textarea "Scope 1- Mobile combustion added successfully & its reflected in total emis"
type textarea "*"
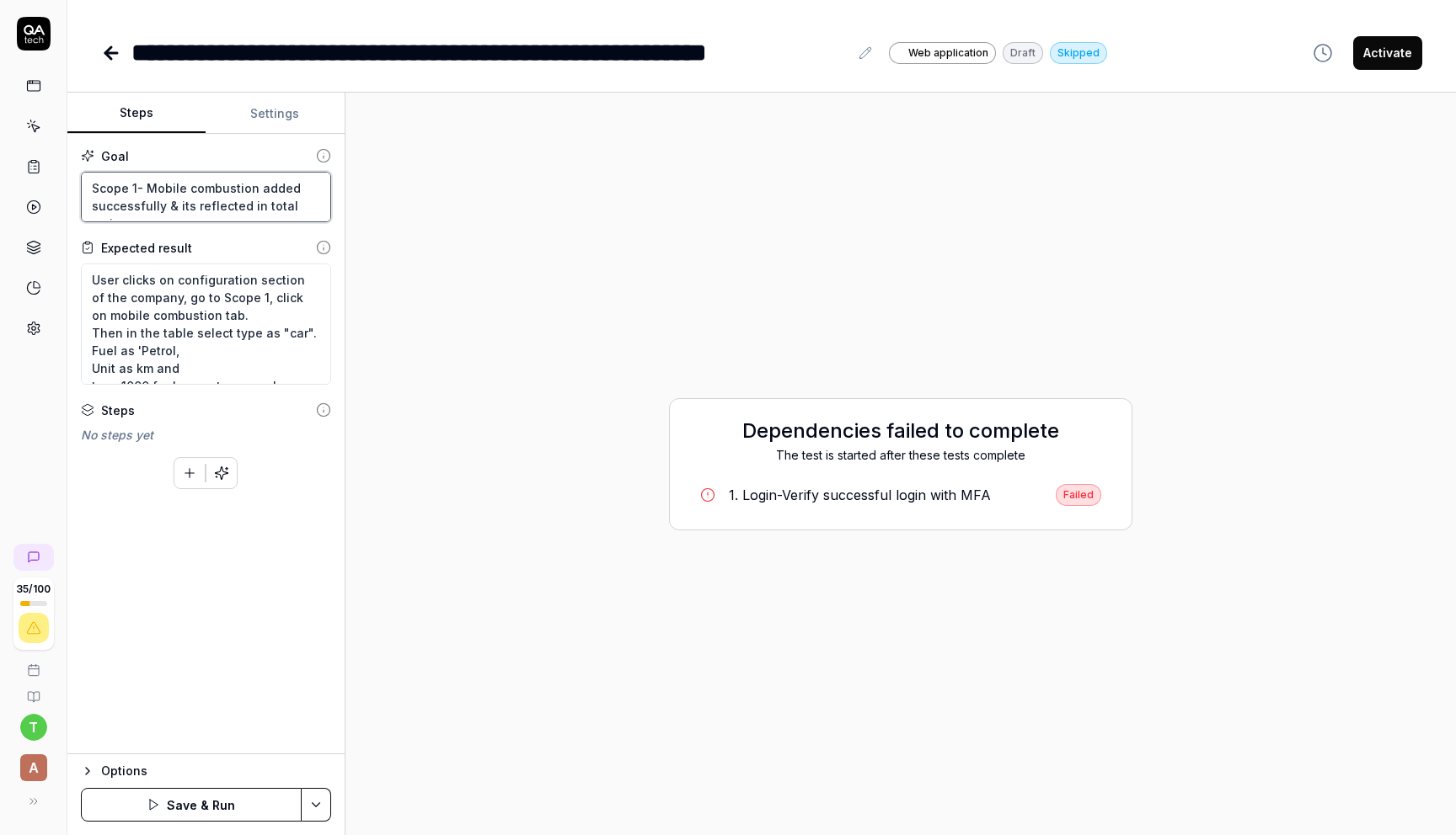
type textarea "Scope 1- Mobile combustion added successfully & its reflected in total emiss"
type textarea "*"
type textarea "Scope 1- Mobile combustion added successfully & its reflected in total emissi"
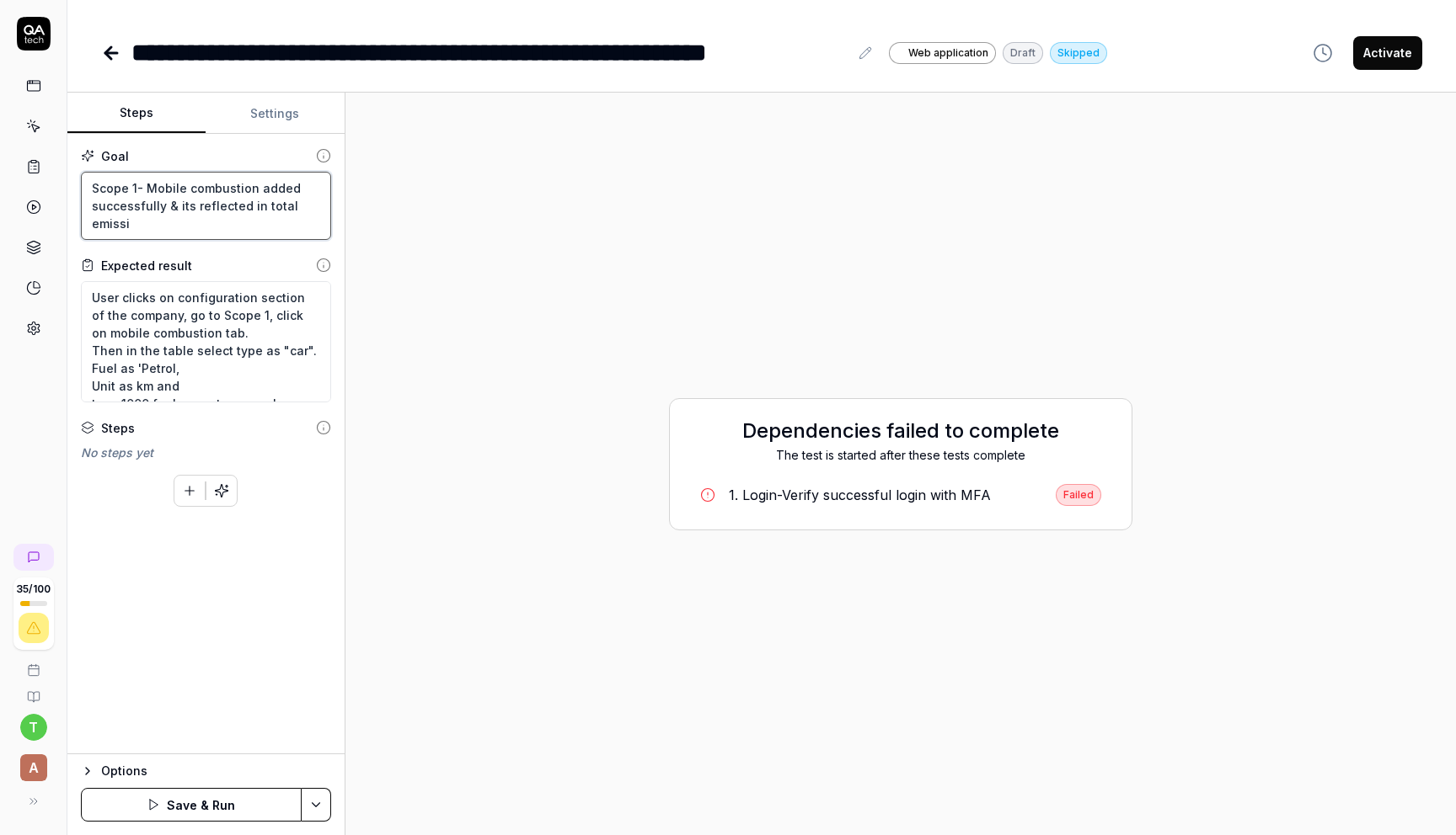
type textarea "*"
type textarea "Scope 1- Mobile combustion added successfully & its reflected in total emissio"
type textarea "*"
type textarea "Scope 1- Mobile combustion added successfully & its reflected in total emission"
type textarea "*"
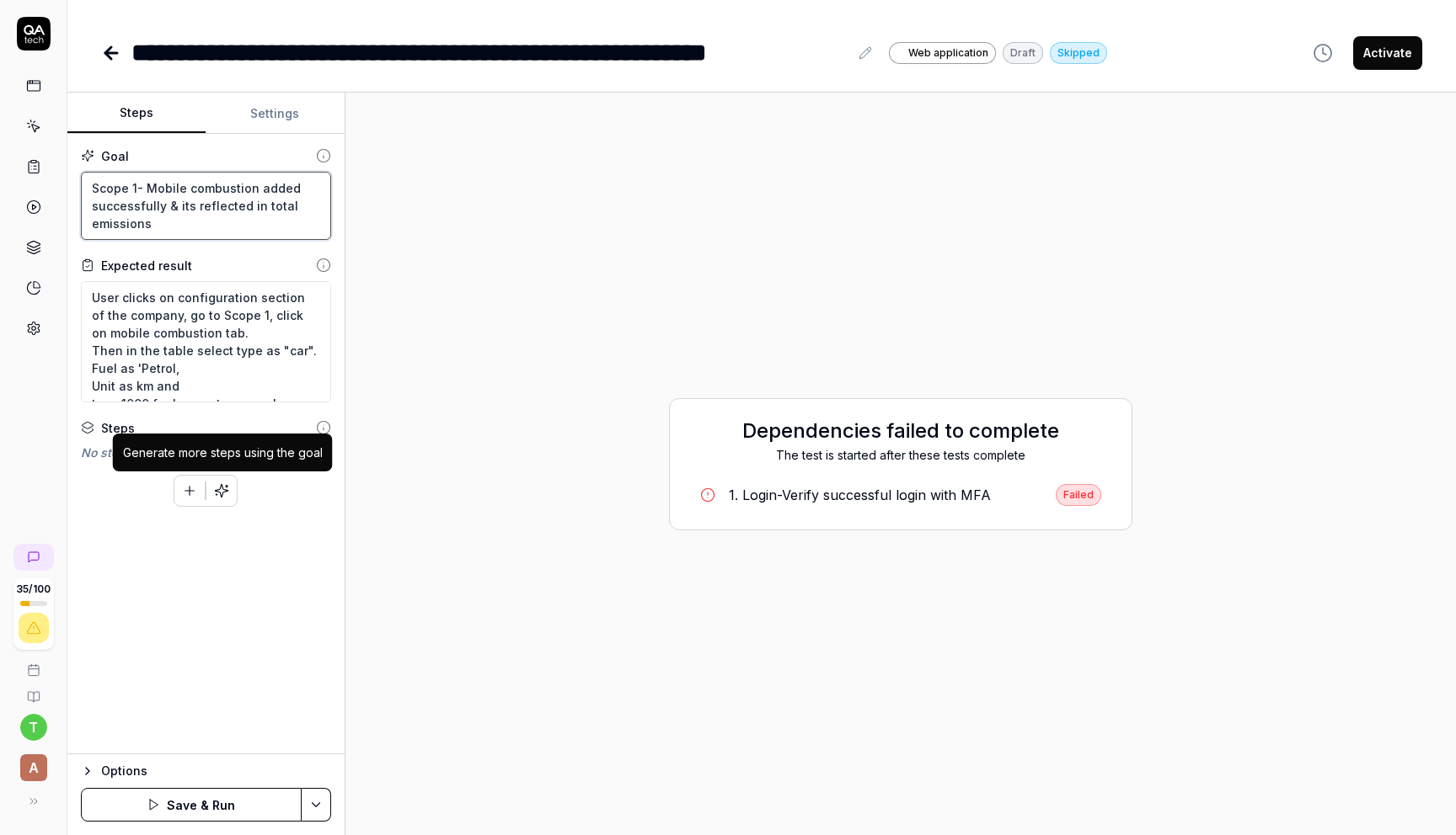
type textarea "Scope 1- Mobile combustion added successfully & its reflected in total emissions"
click at [218, 492] on icon "button" at bounding box center [222, 491] width 15 height 15
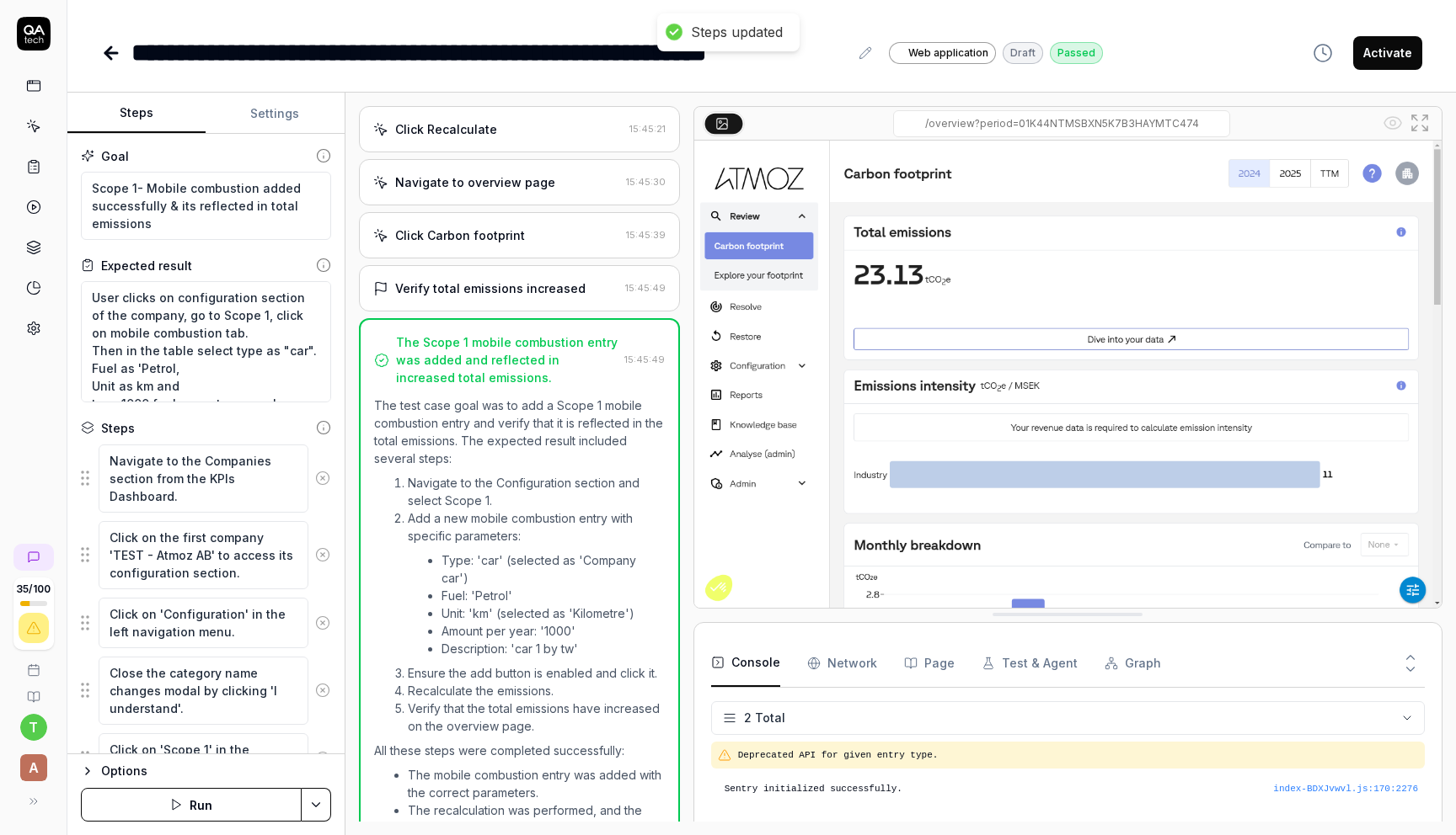
scroll to position [1127, 0]
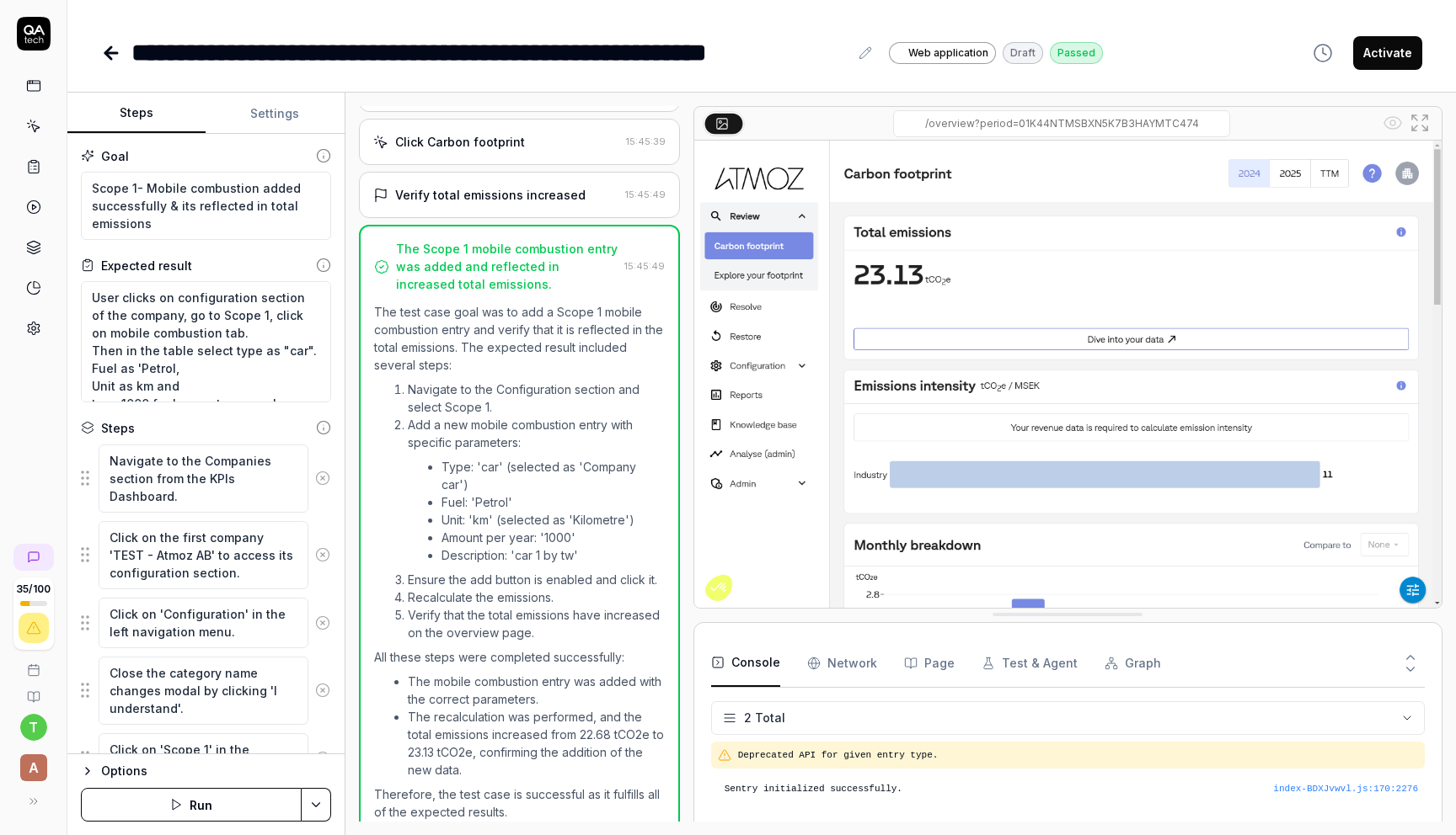
click at [1387, 53] on button "Activate" at bounding box center [1387, 53] width 69 height 34
click at [116, 62] on link at bounding box center [113, 53] width 24 height 34
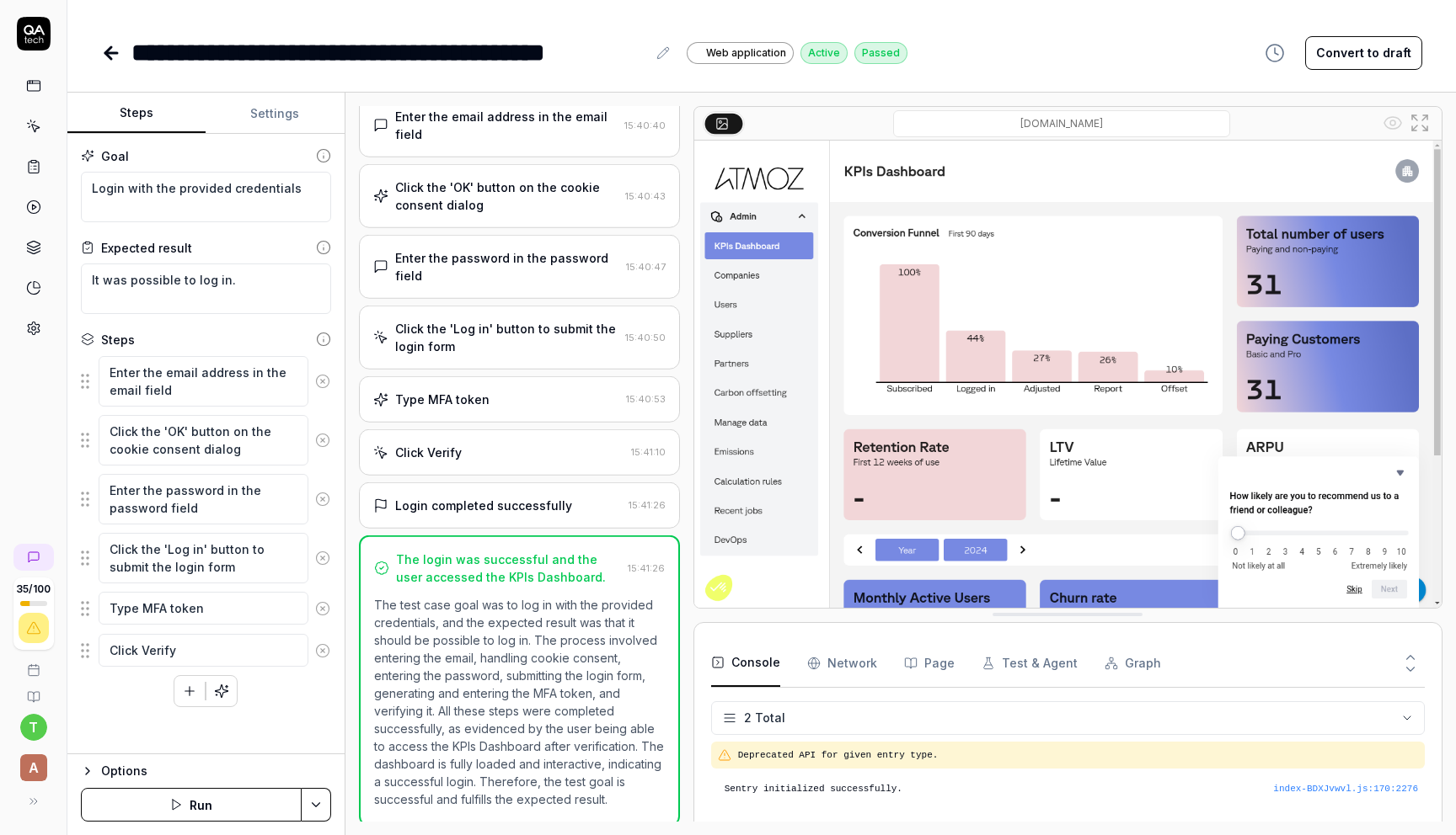
scroll to position [70, 0]
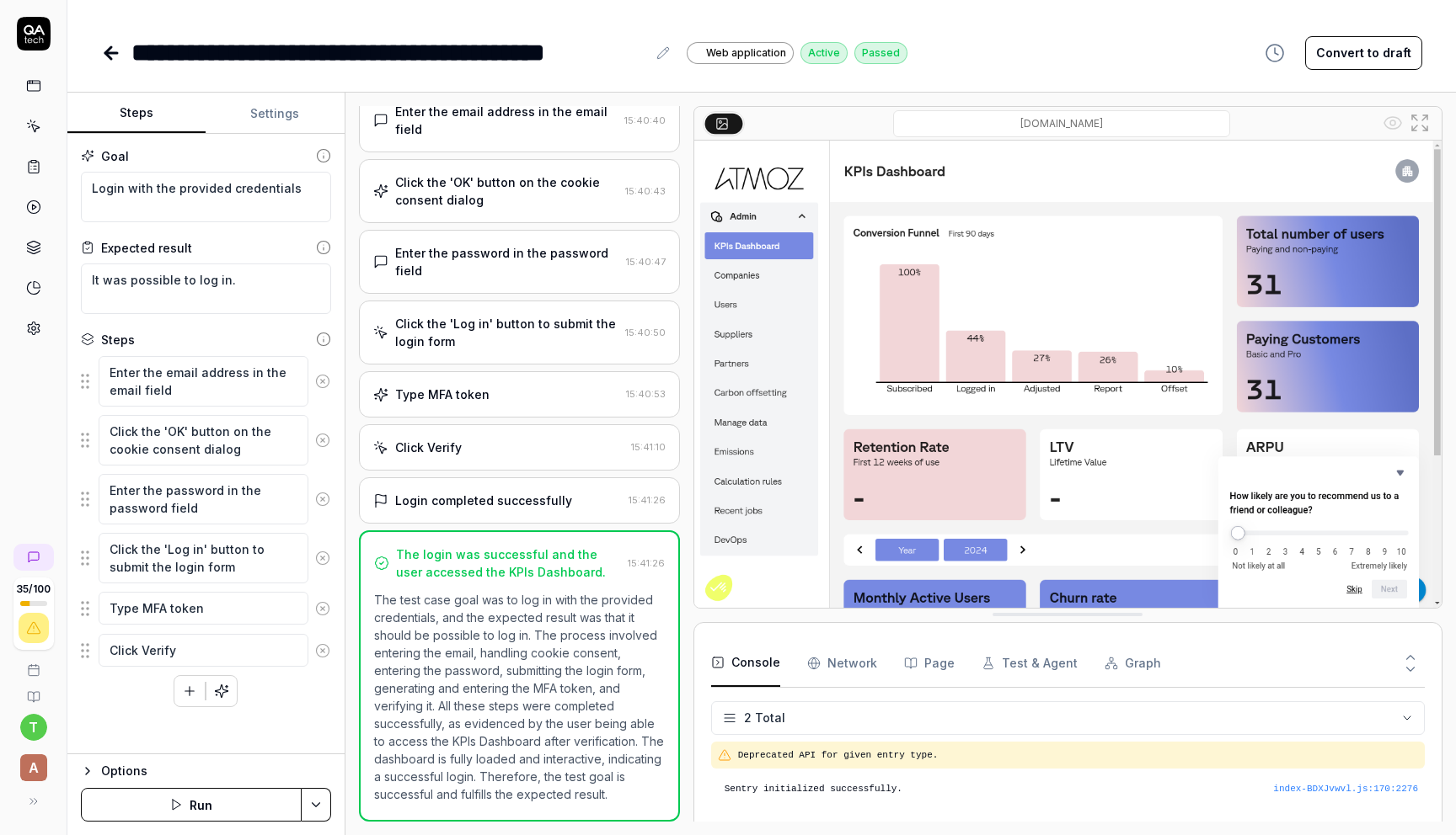
click at [116, 62] on link at bounding box center [113, 53] width 24 height 34
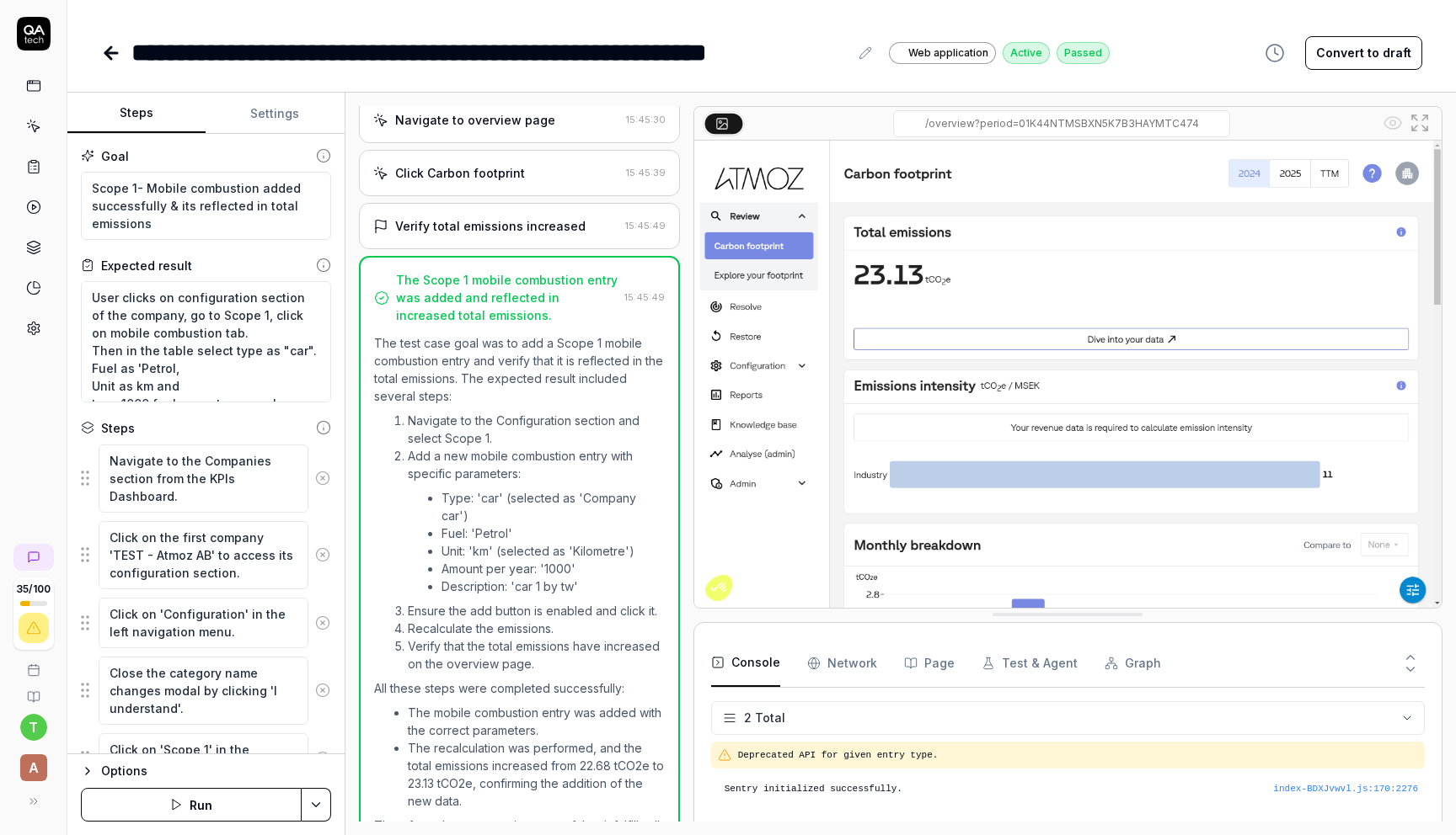
scroll to position [1127, 0]
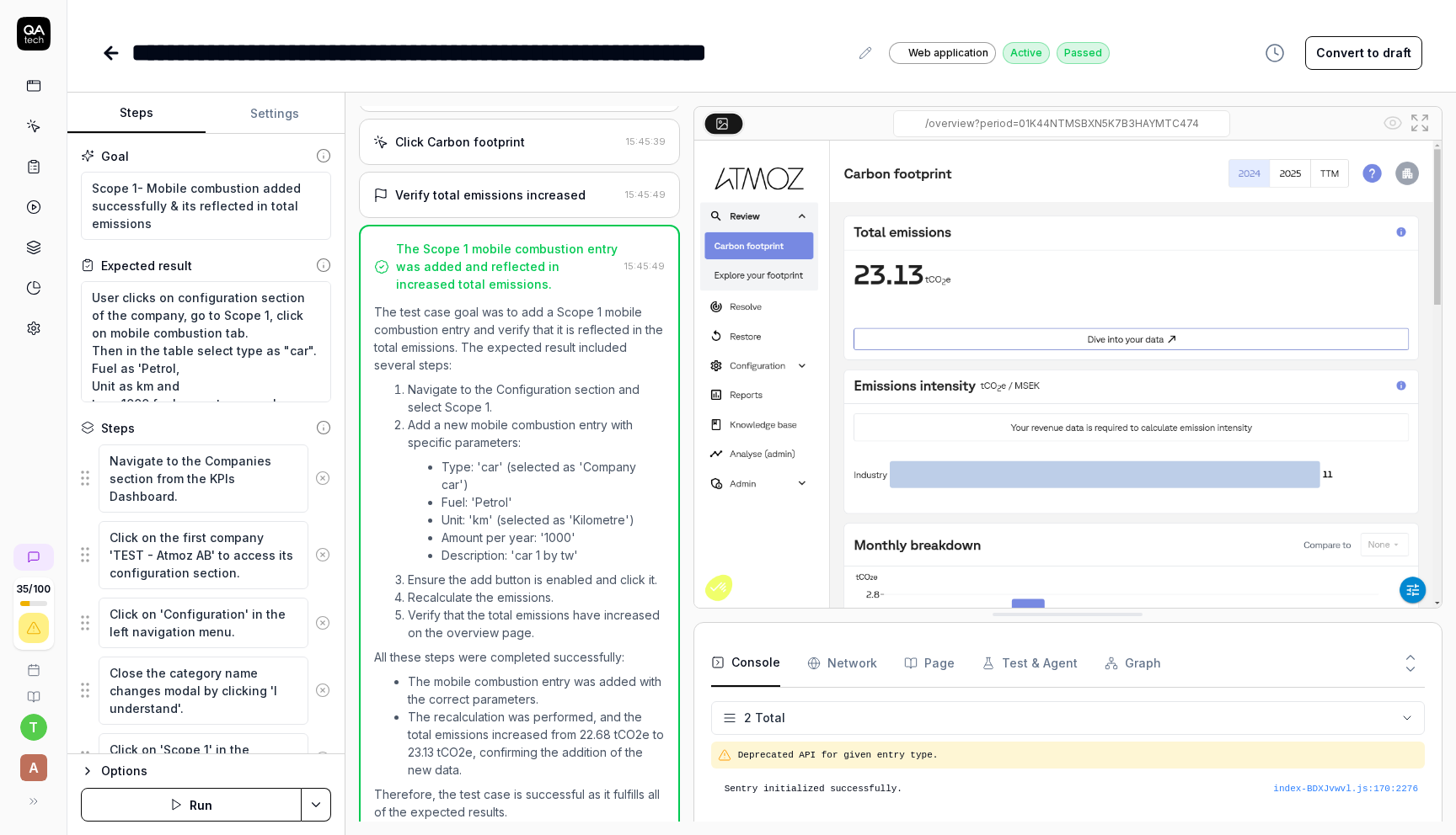
click at [40, 96] on link at bounding box center [34, 86] width 31 height 31
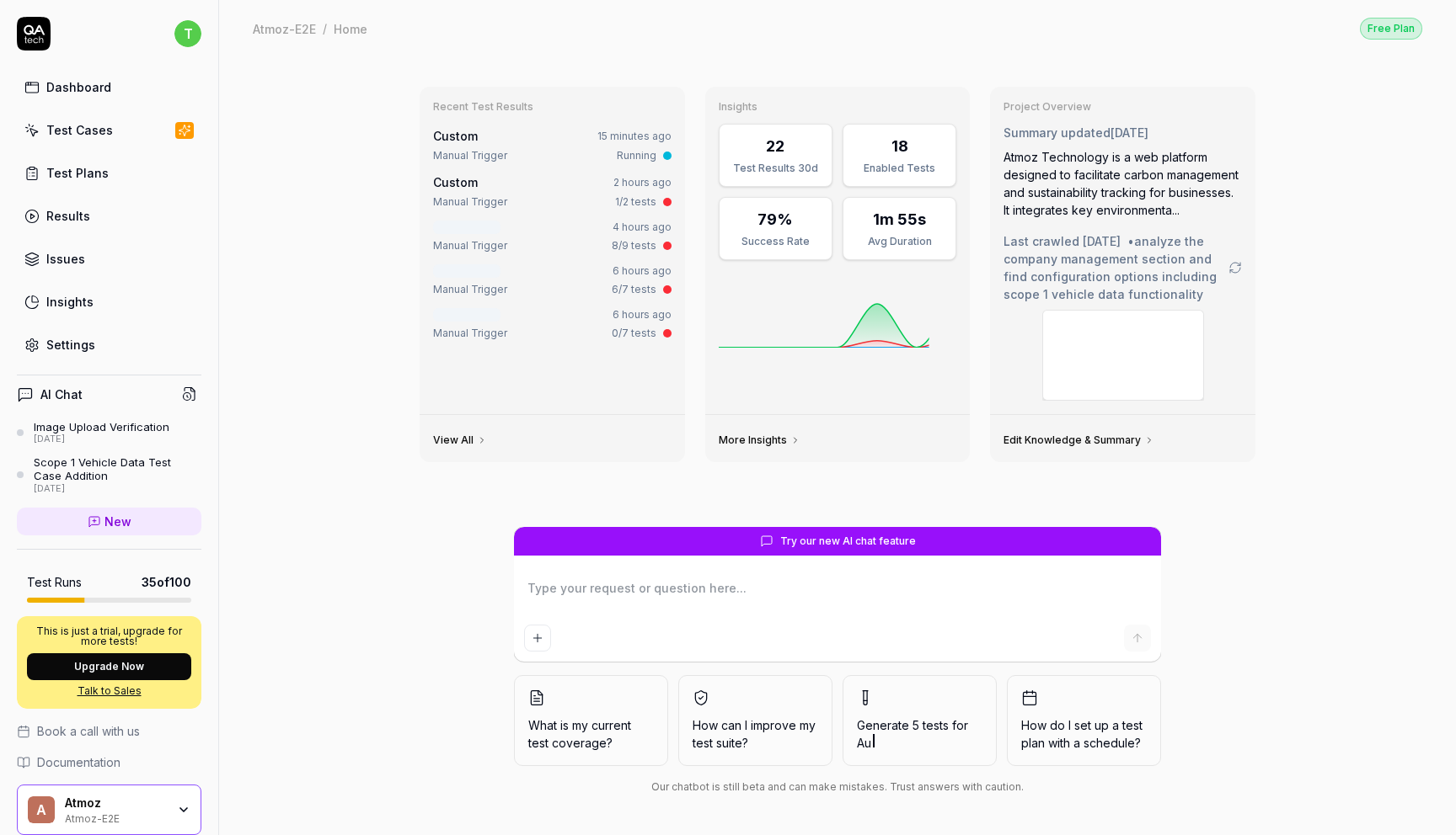
click at [72, 131] on div "Test Cases" at bounding box center [80, 130] width 66 height 18
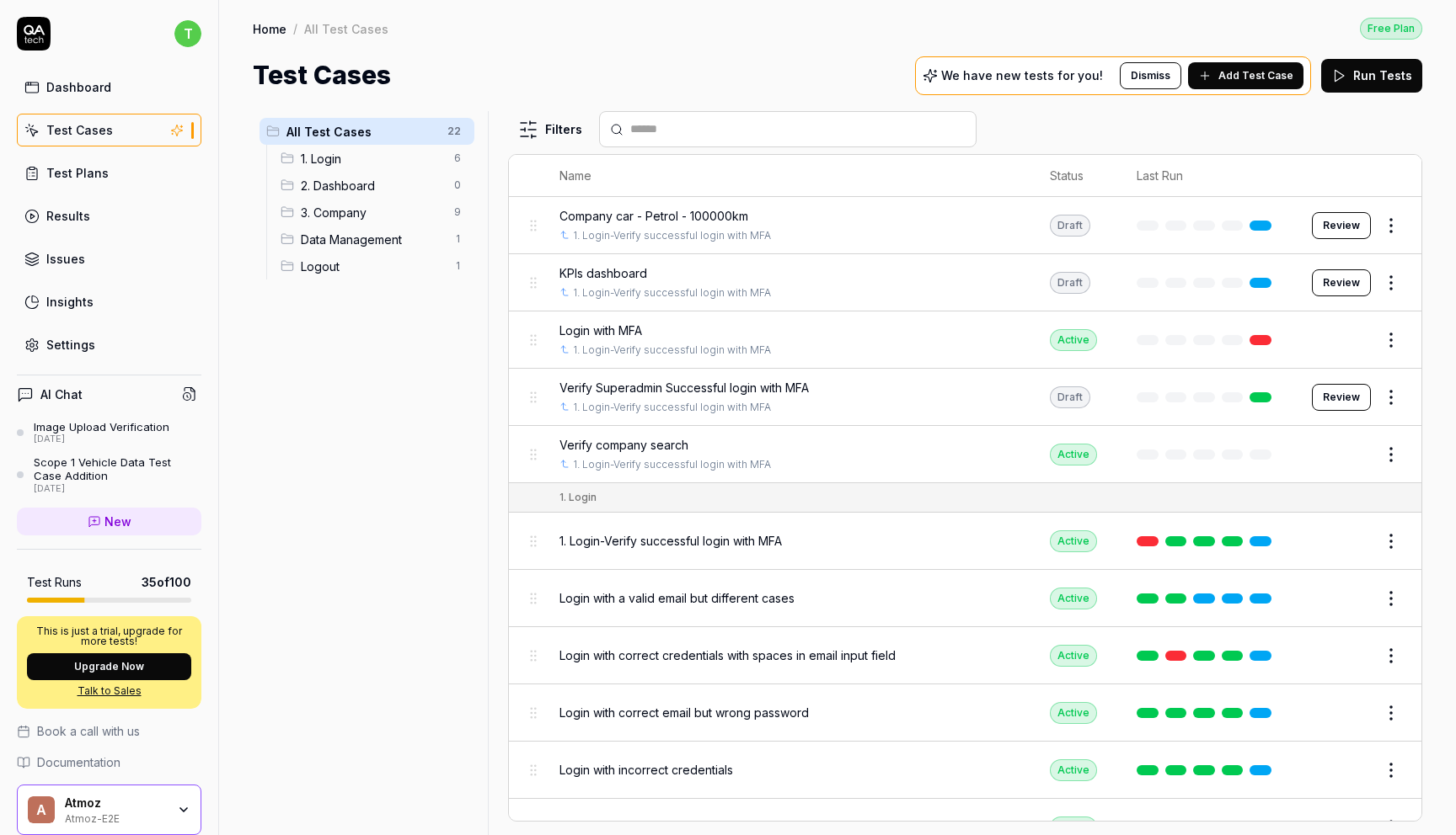
click at [352, 200] on div "3. Company 9" at bounding box center [374, 212] width 200 height 27
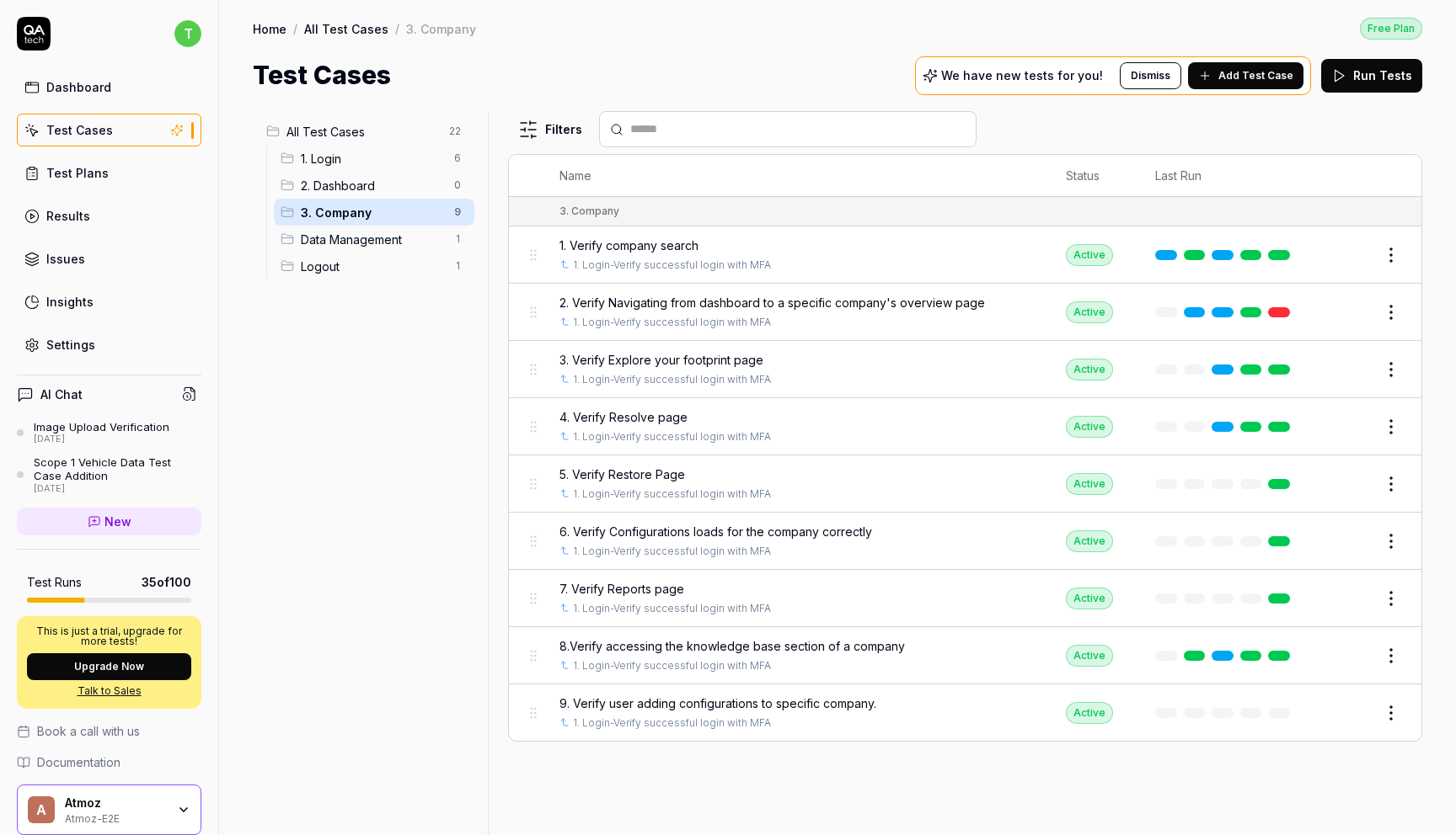
click at [366, 190] on span "2. Dashboard" at bounding box center [372, 185] width 143 height 18
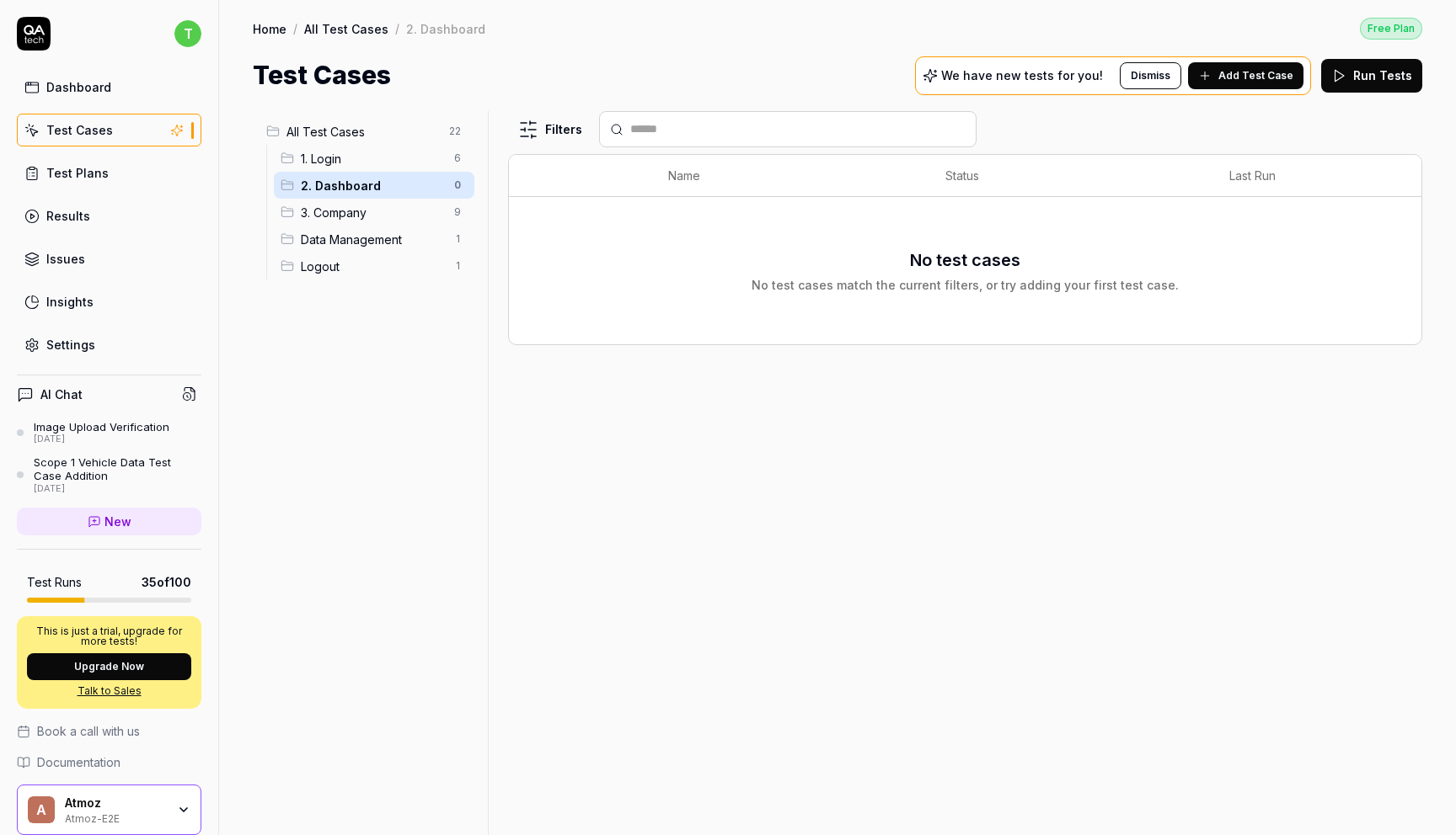
click at [368, 232] on span "Data Management" at bounding box center [372, 239] width 143 height 18
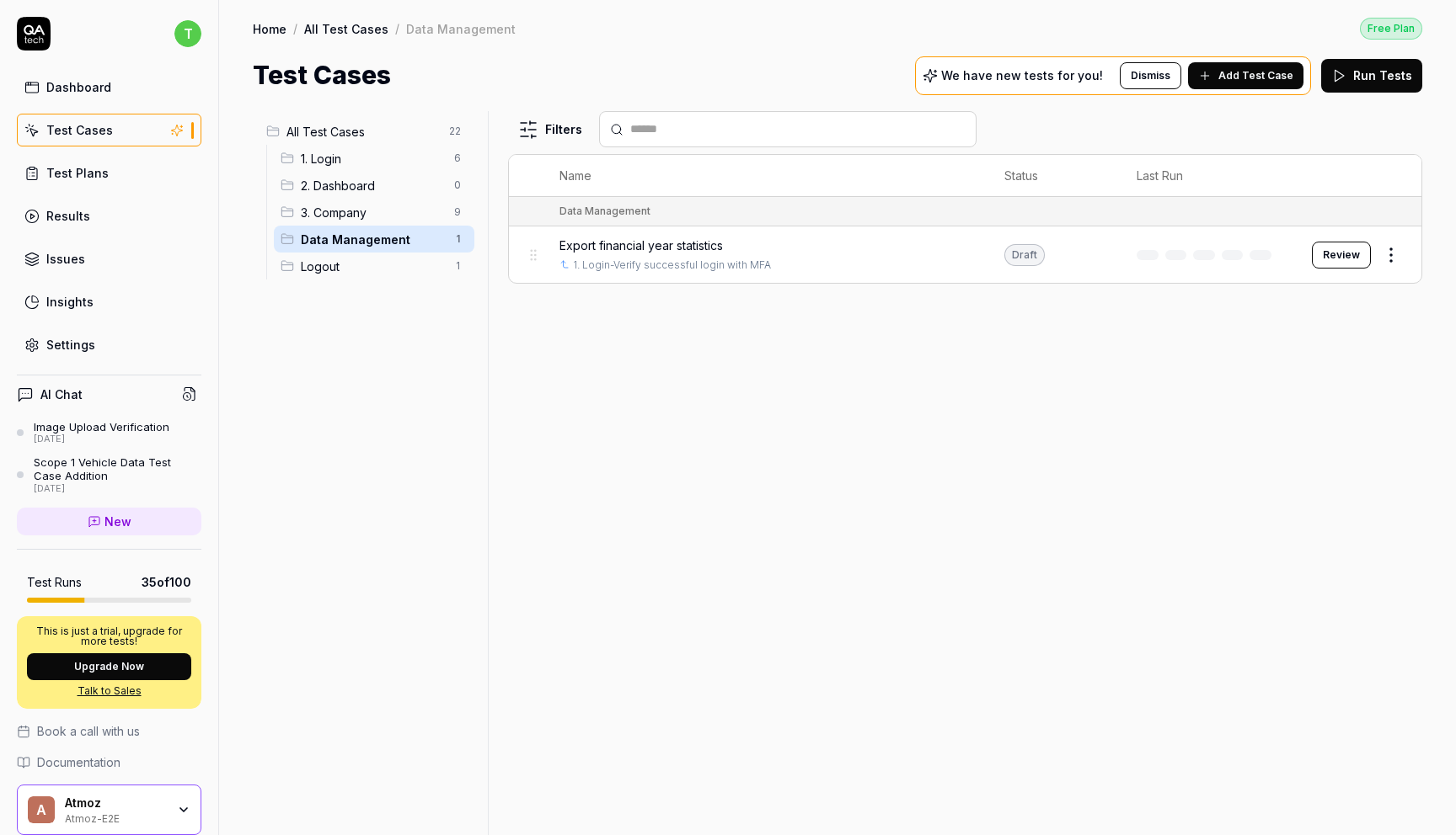
click at [366, 222] on div "3. Company 9" at bounding box center [374, 212] width 200 height 27
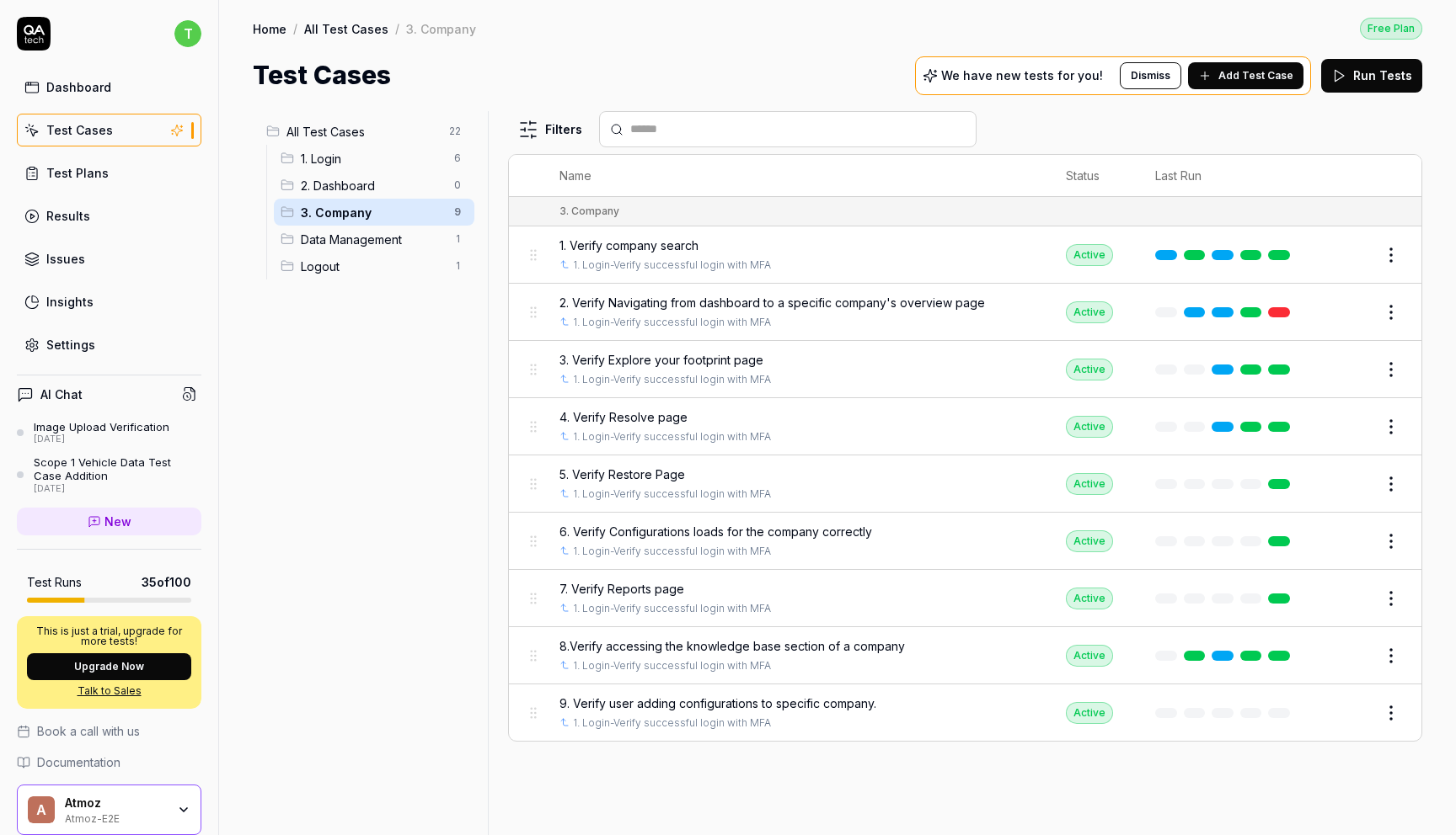
click at [94, 185] on link "Test Plans" at bounding box center [109, 173] width 184 height 33
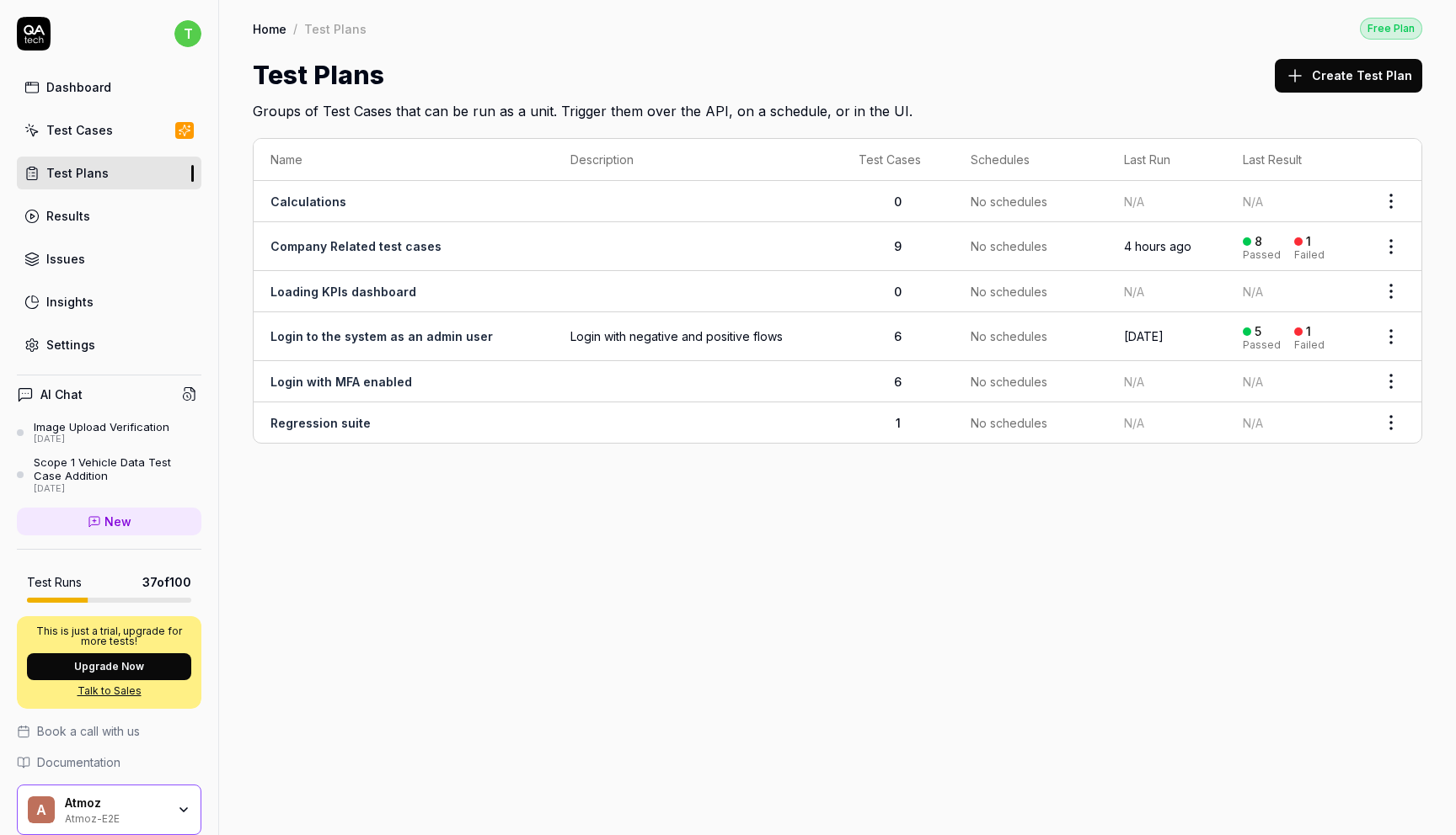
click at [294, 199] on link "Calculations" at bounding box center [308, 201] width 76 height 14
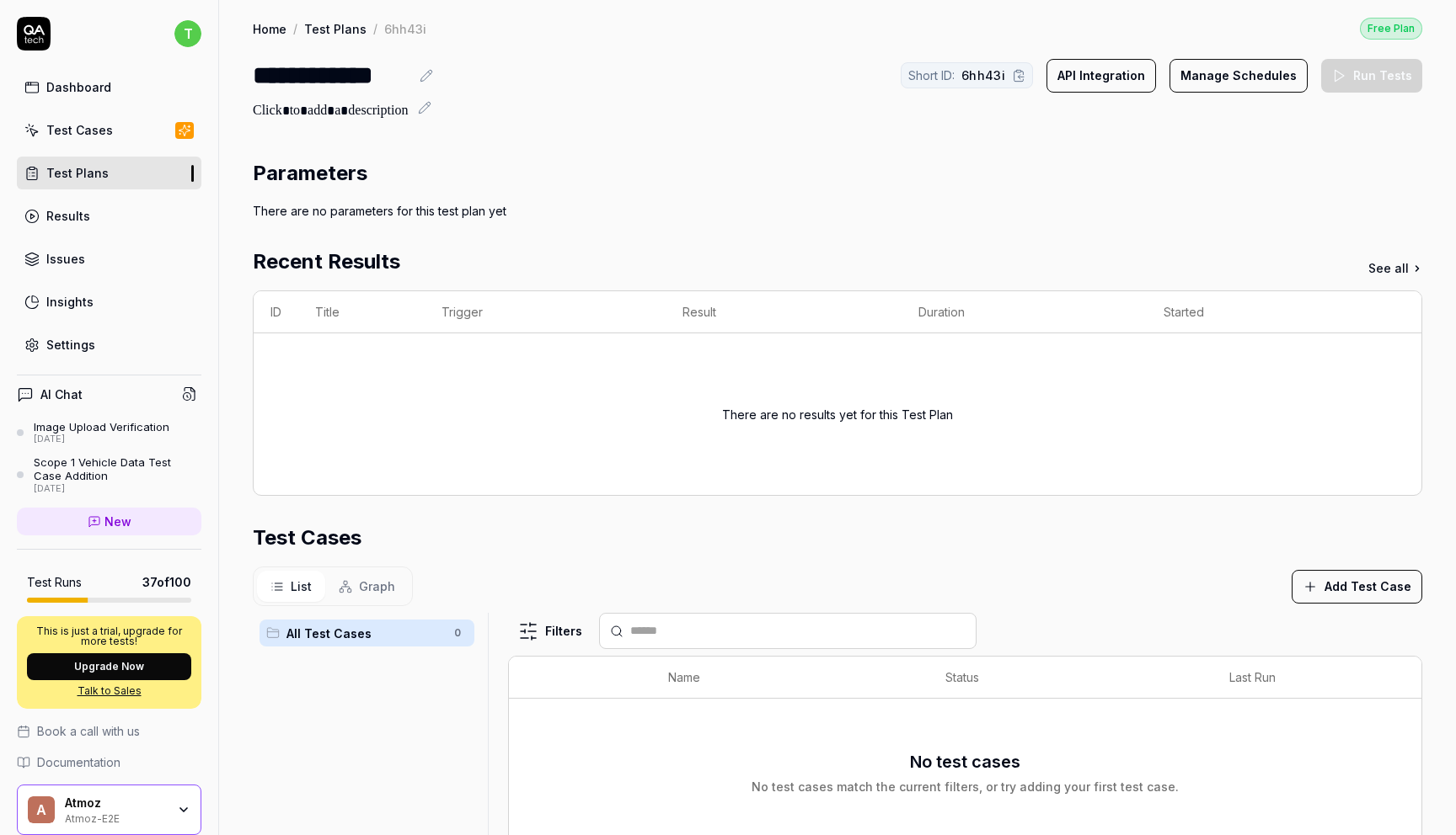
scroll to position [308, 0]
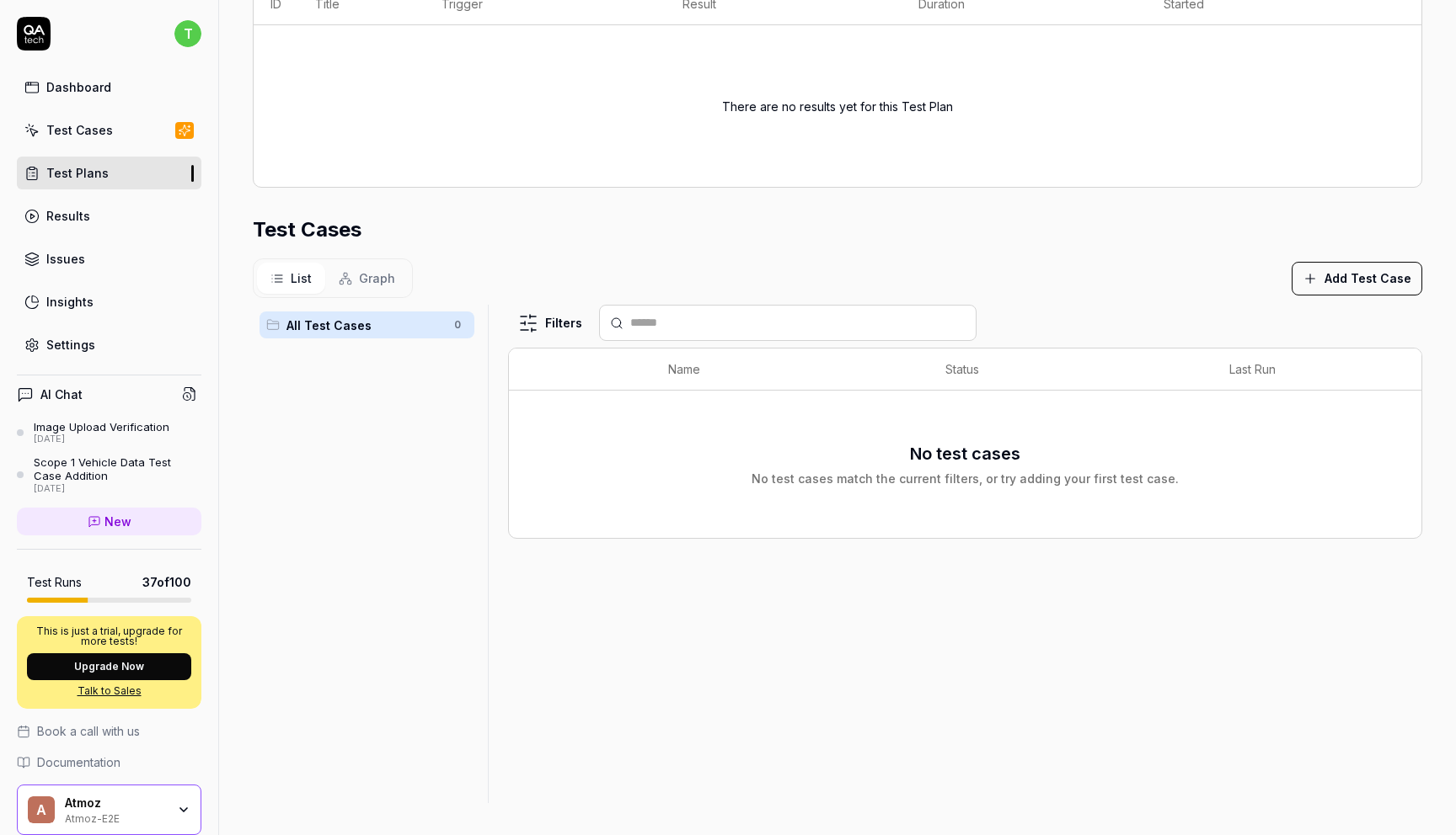
click at [106, 135] on div "Test Cases" at bounding box center [80, 130] width 66 height 18
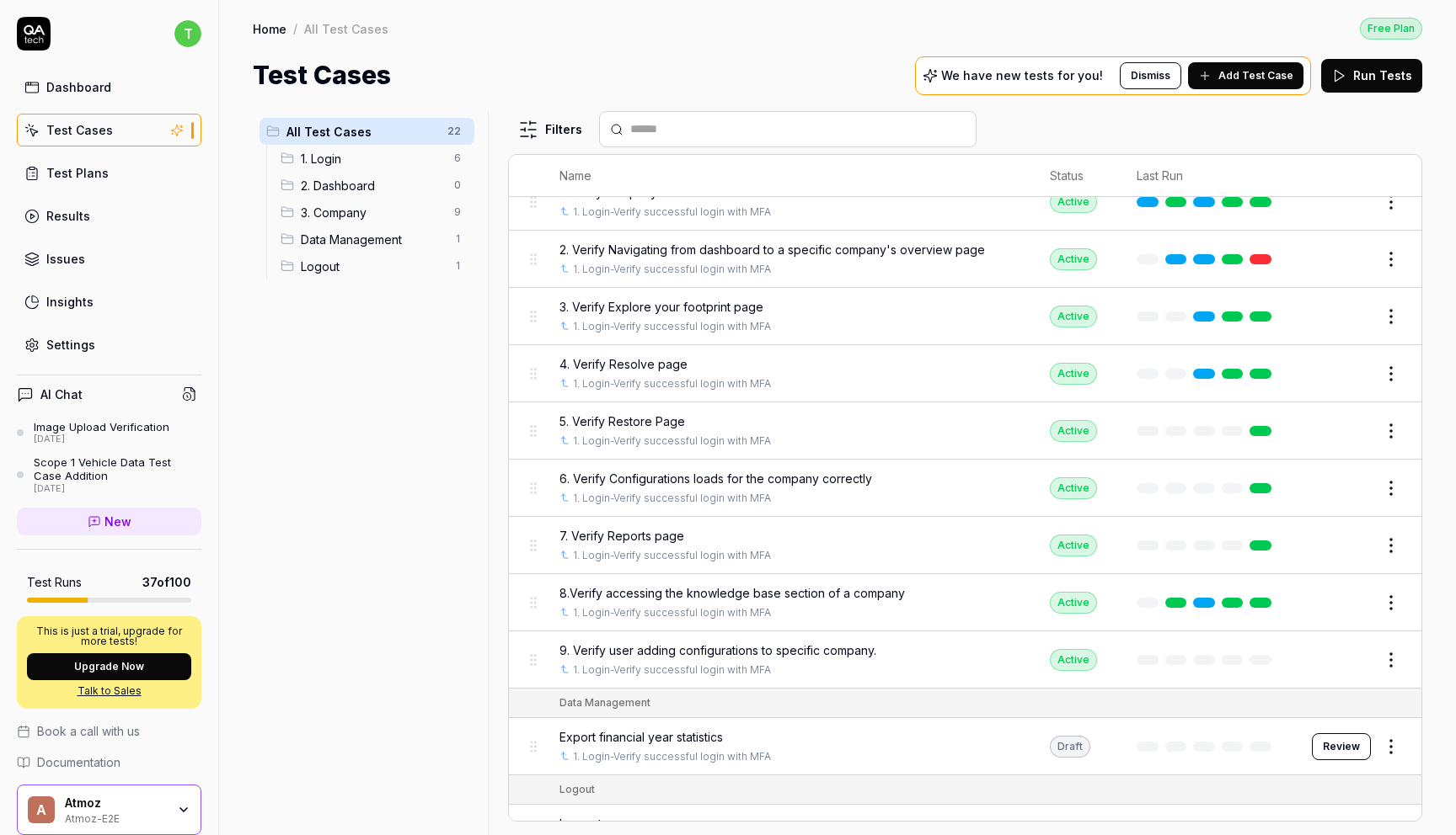
scroll to position [739, 0]
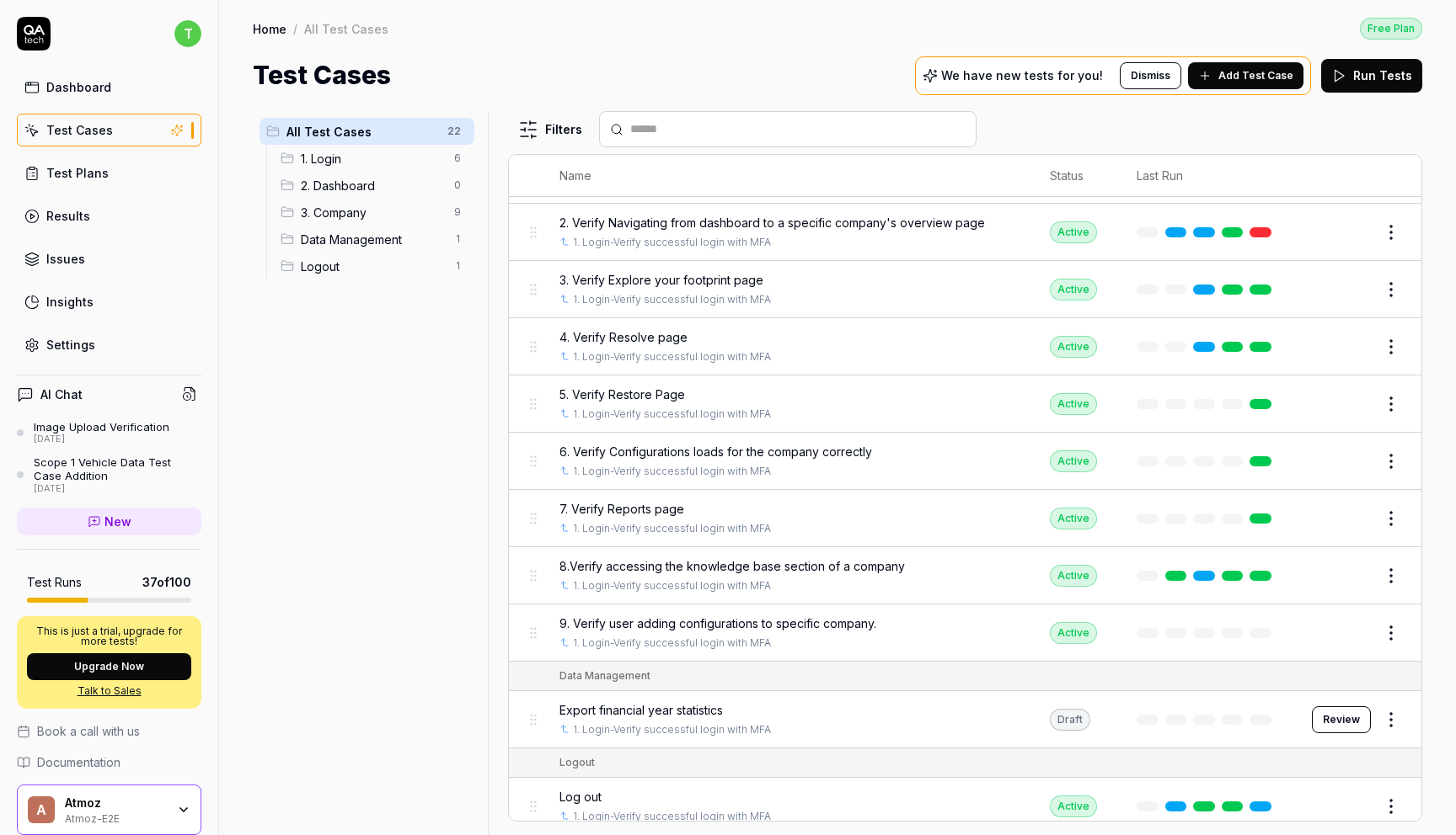
click at [807, 614] on span "9. Verify user adding configurations to specific company." at bounding box center [717, 623] width 317 height 18
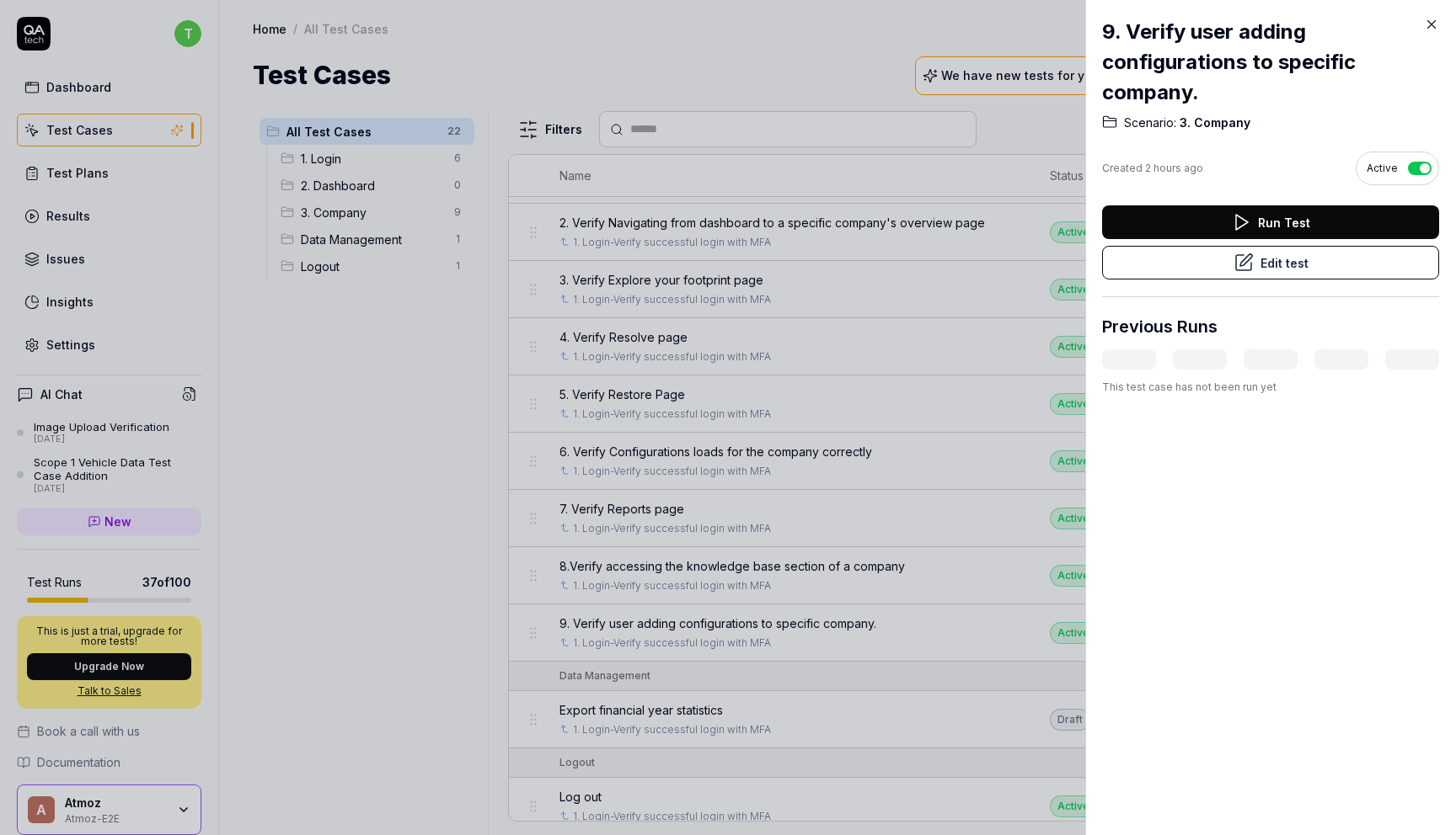
click at [1254, 212] on button "Run Test" at bounding box center [1270, 222] width 337 height 34
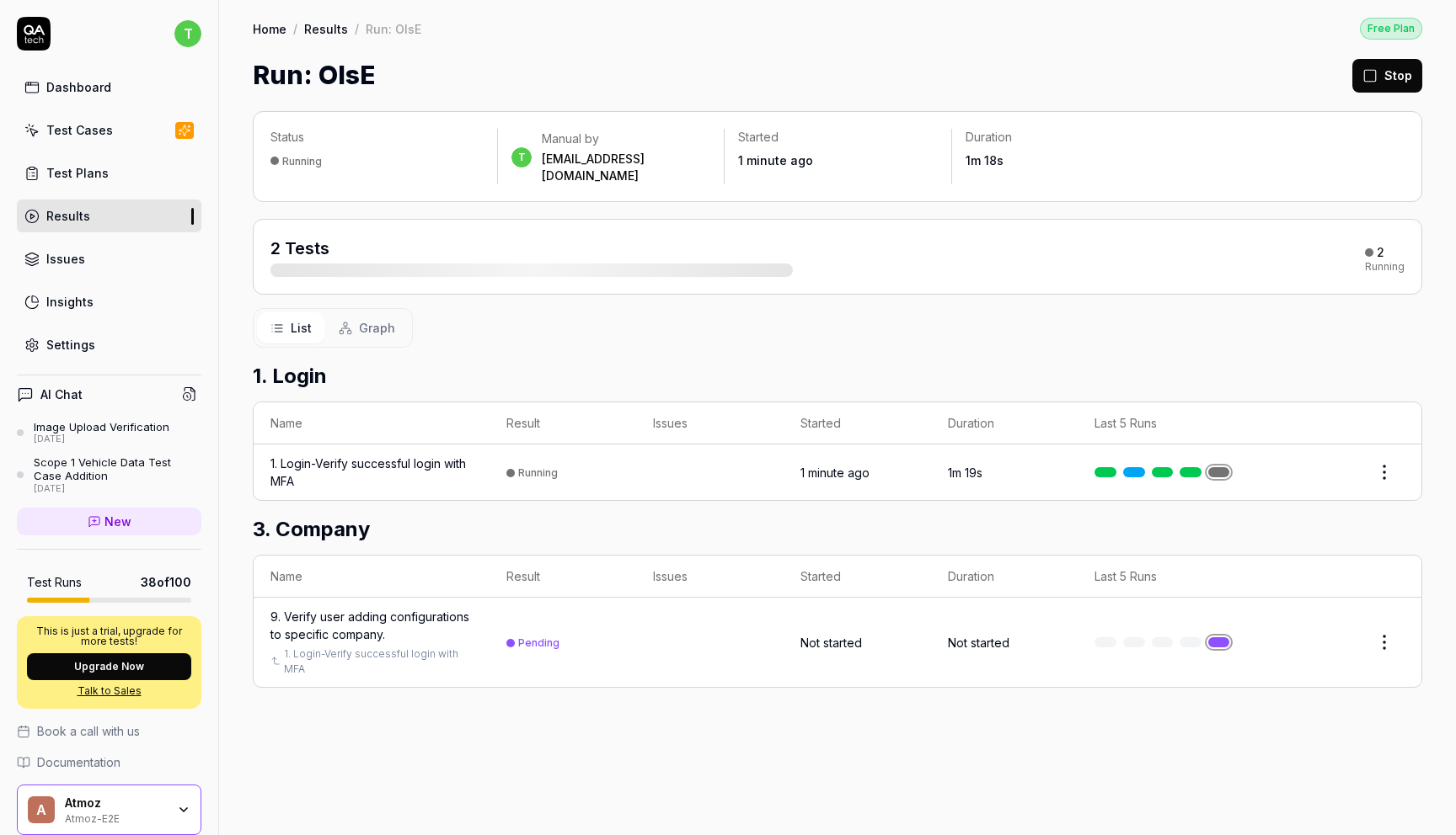
click at [116, 663] on button "Upgrade Now" at bounding box center [109, 667] width 164 height 27
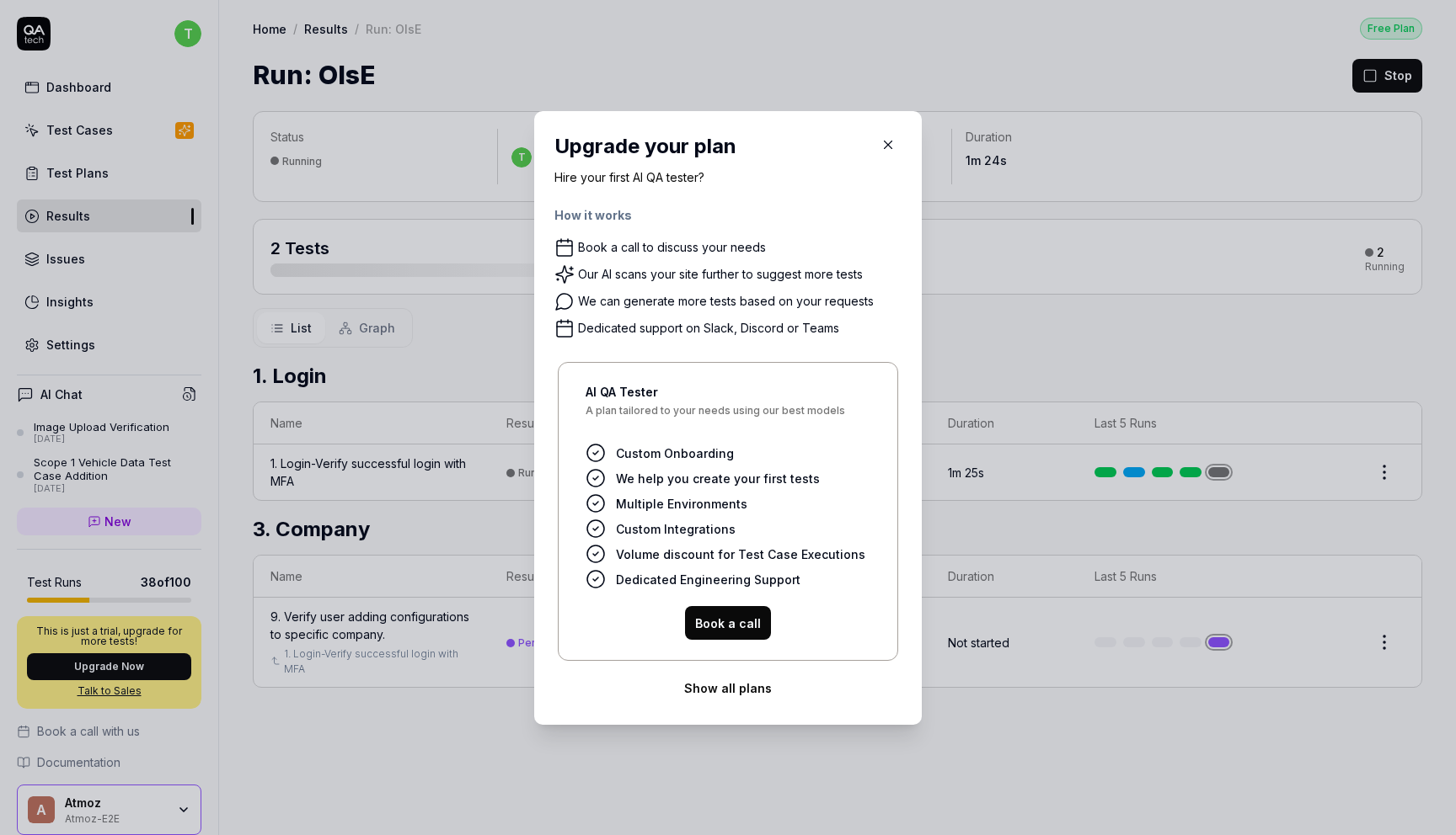
click at [733, 681] on button "Show all plans" at bounding box center [728, 688] width 347 height 34
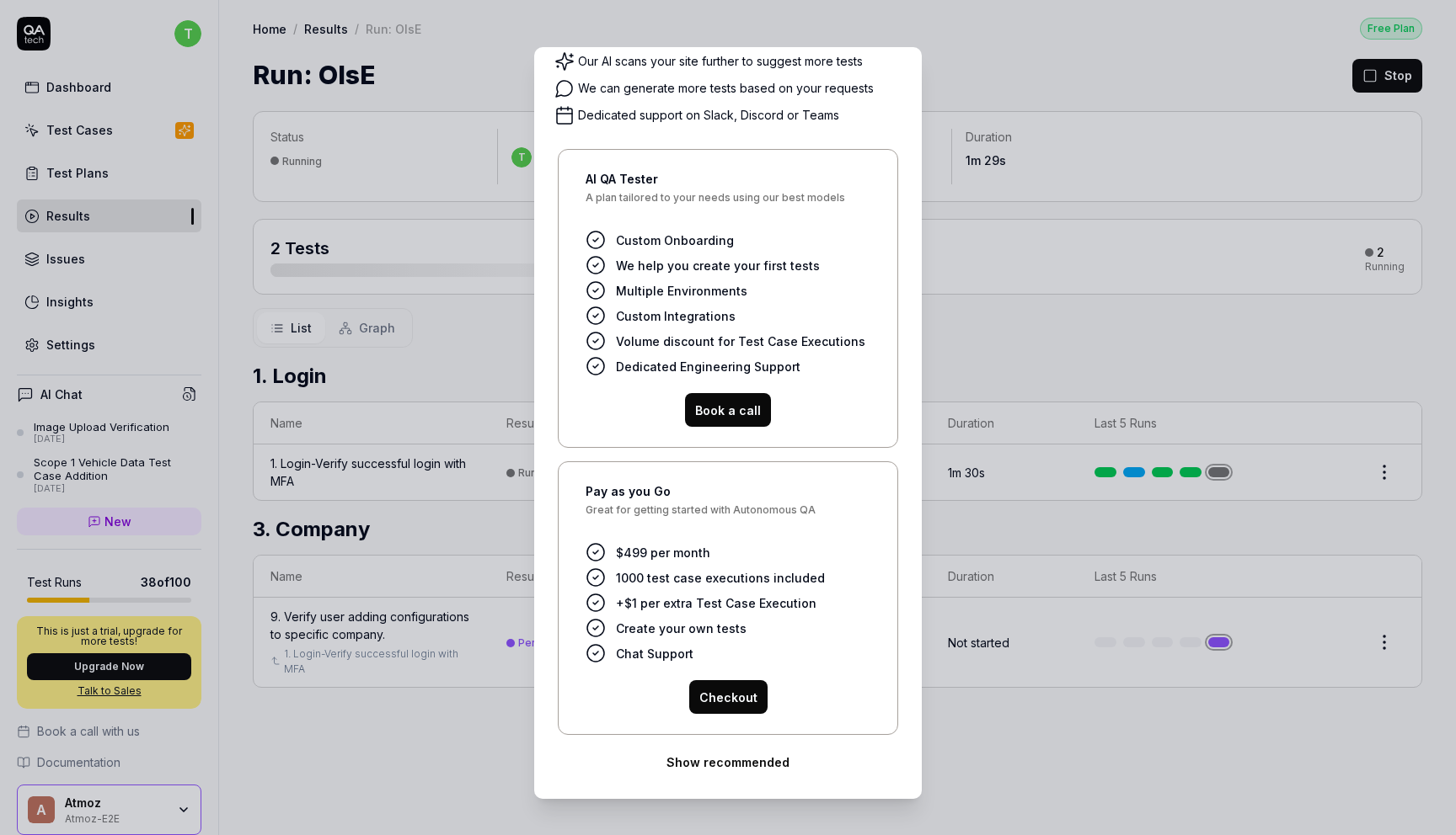
scroll to position [11, 0]
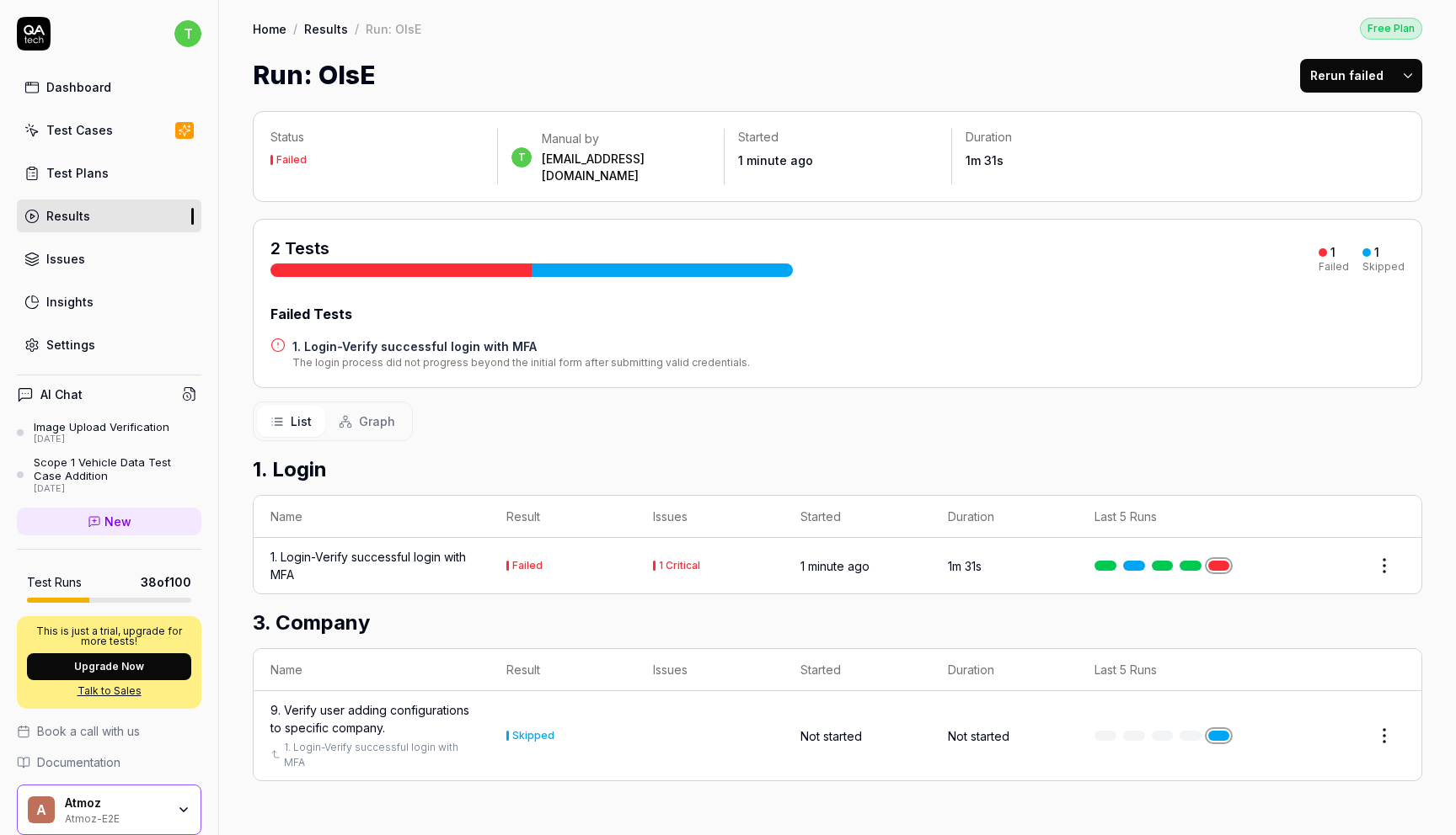
click at [104, 216] on link "Results" at bounding box center [109, 216] width 184 height 33
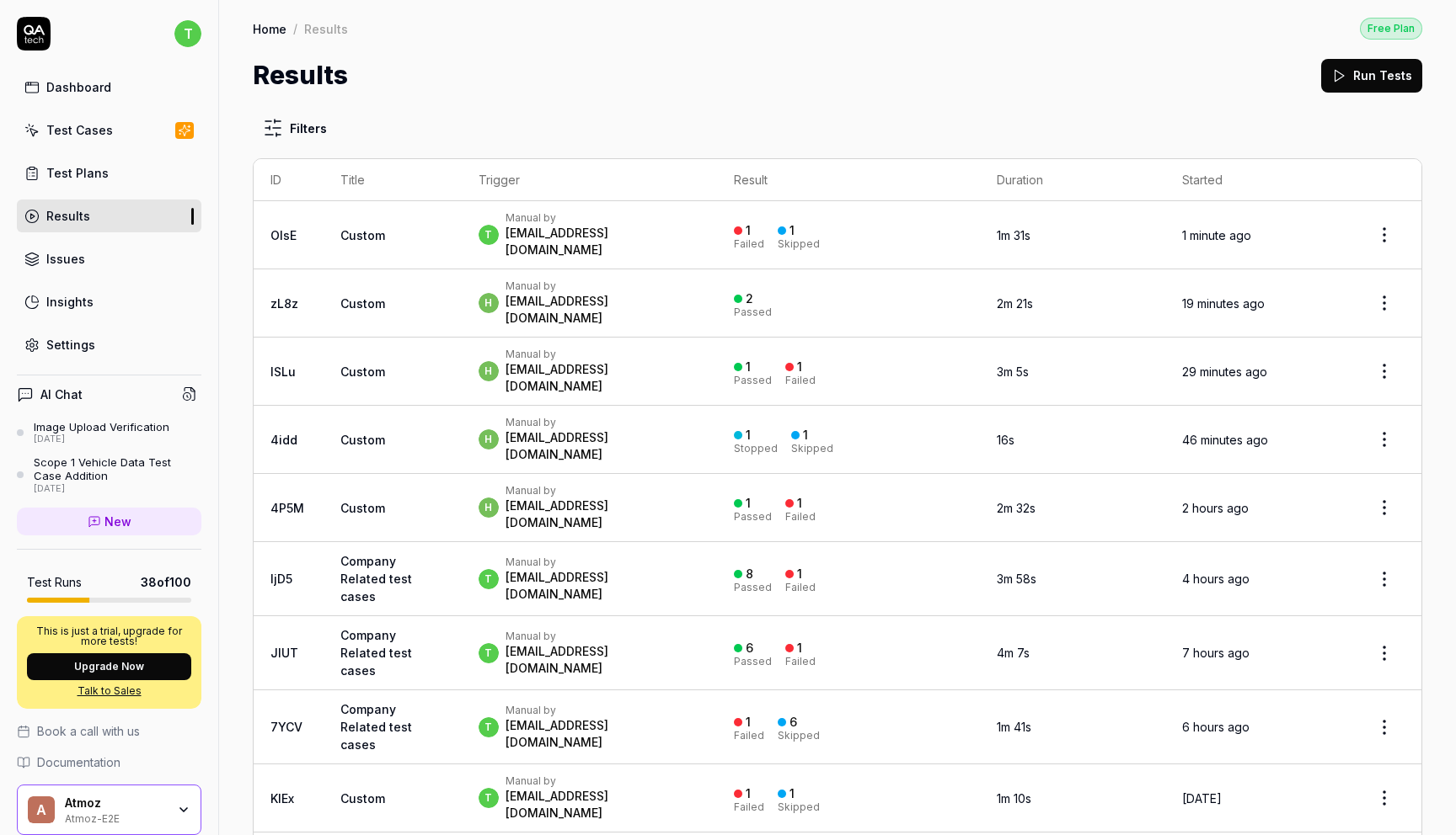
click at [139, 138] on link "Test Cases" at bounding box center [109, 130] width 184 height 33
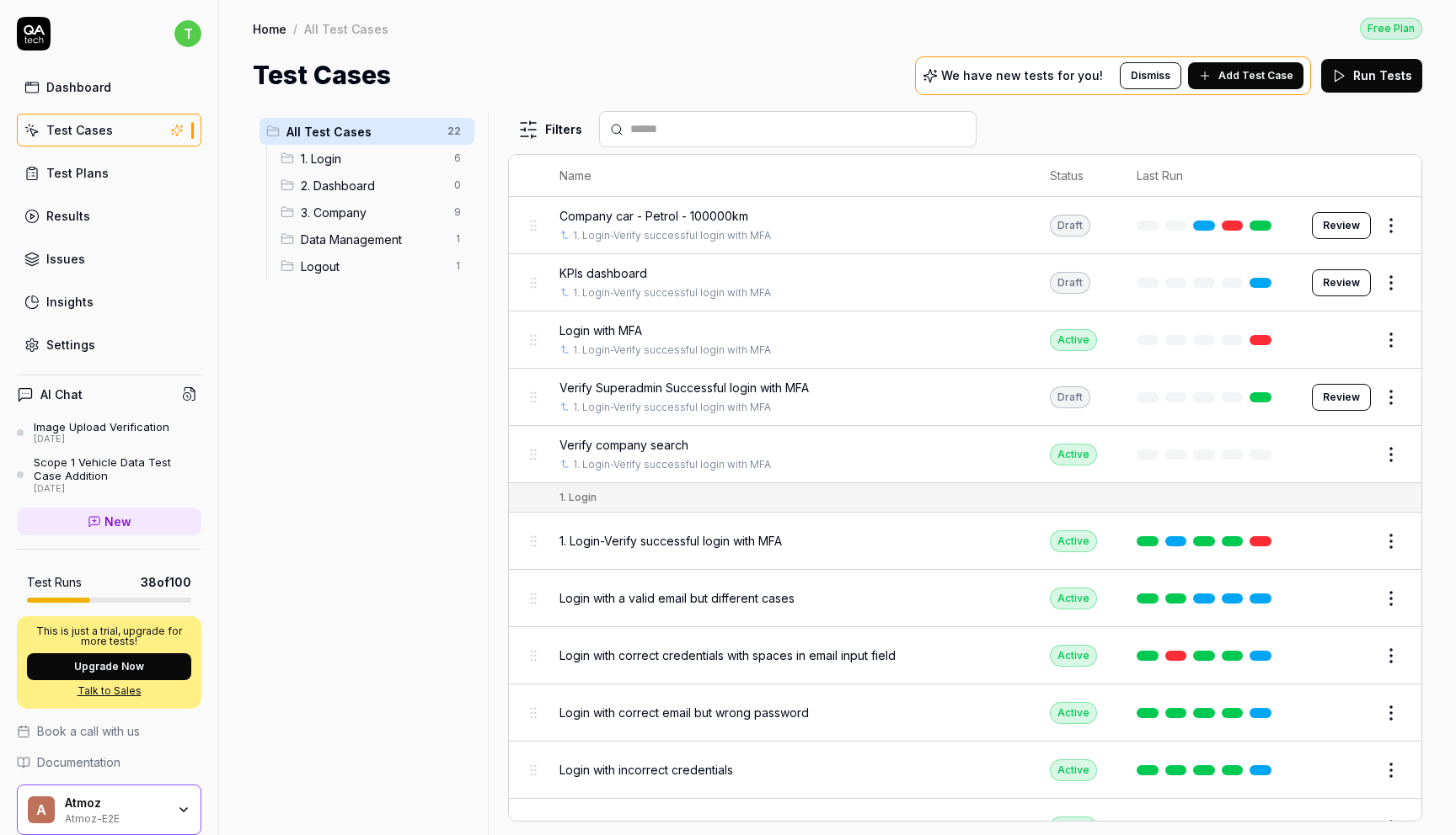
scroll to position [18, 0]
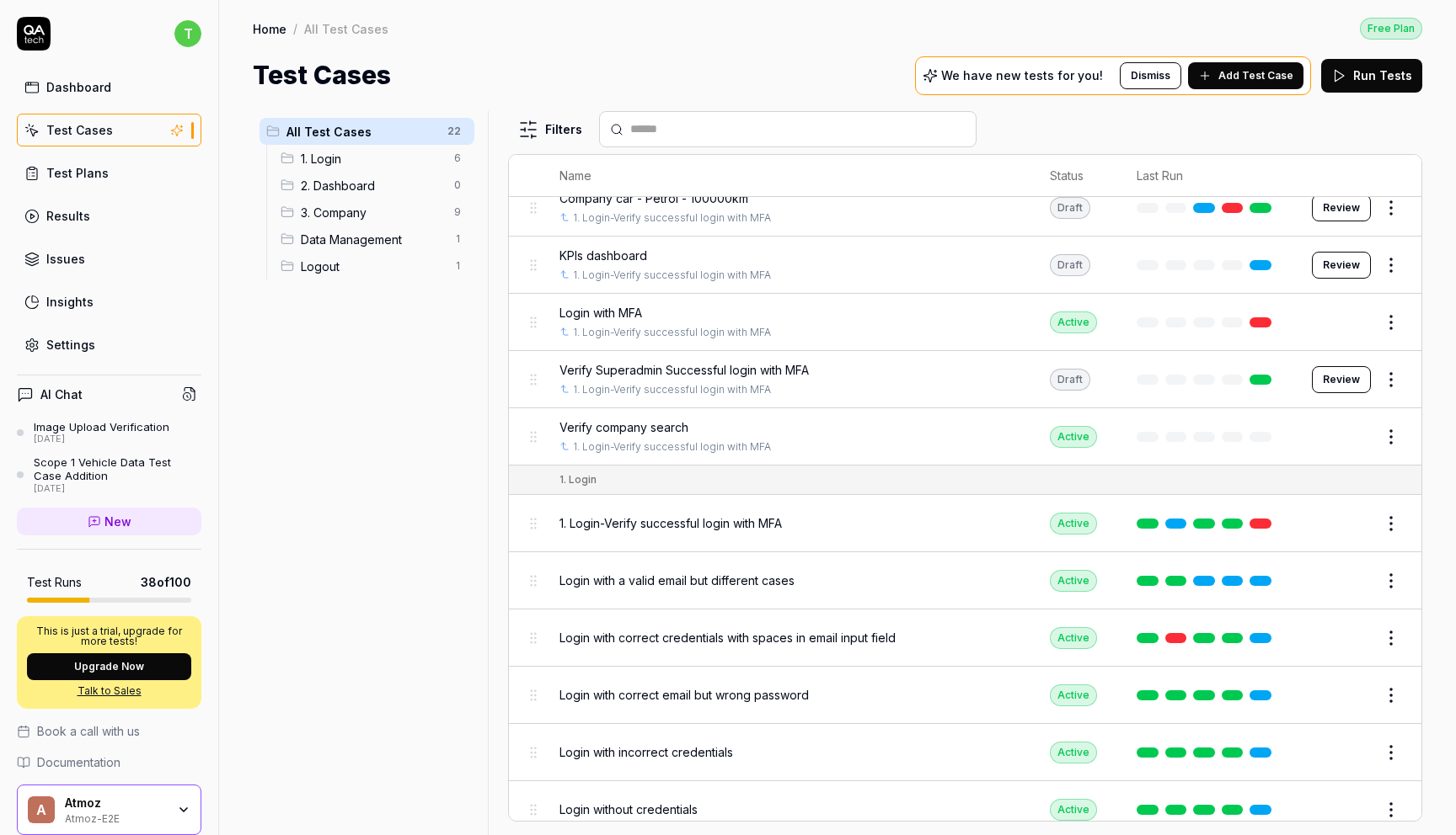
click at [396, 212] on span "3. Company" at bounding box center [372, 212] width 143 height 18
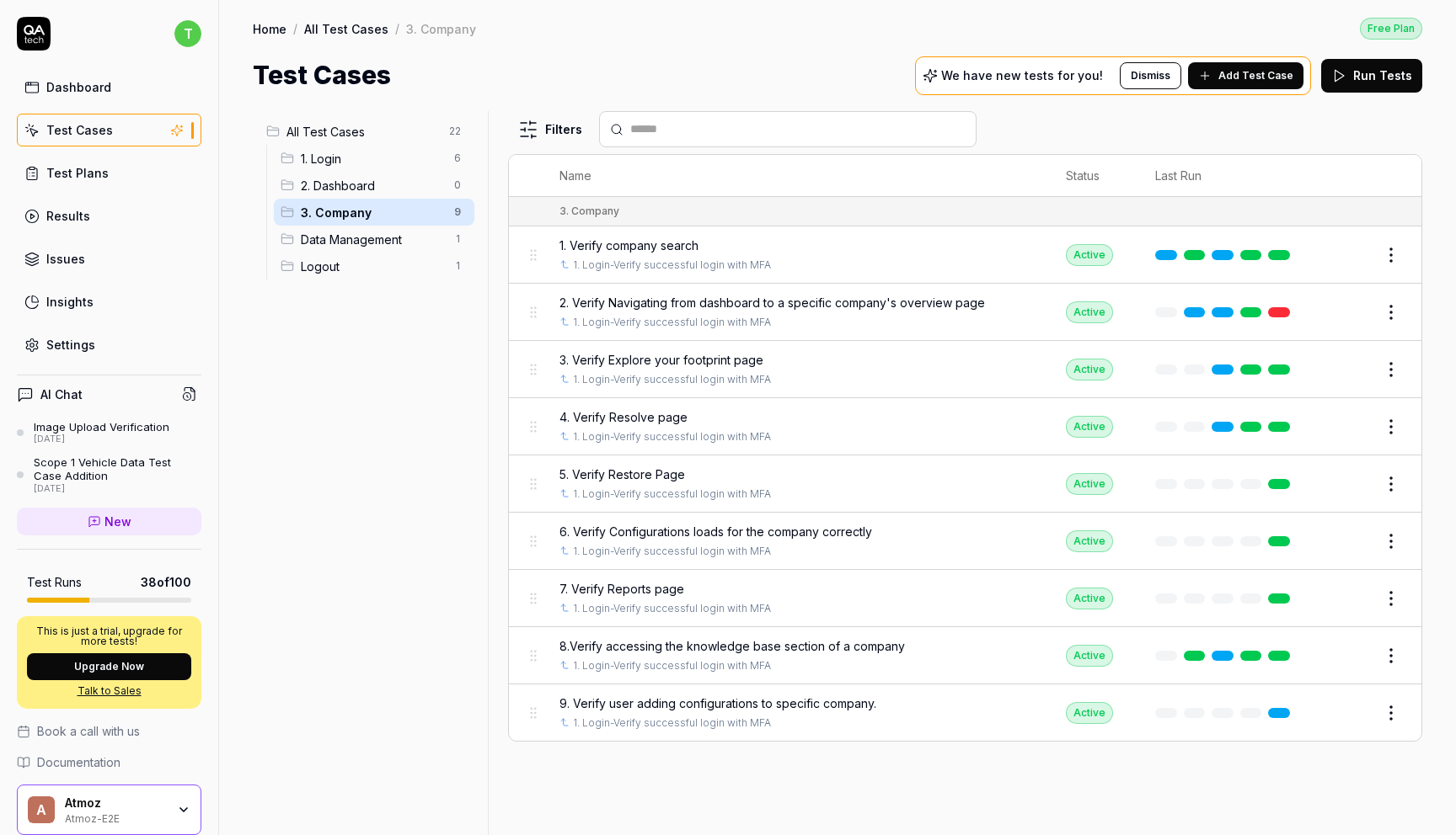
click at [811, 700] on span "9. Verify user adding configurations to specific company." at bounding box center [717, 703] width 317 height 18
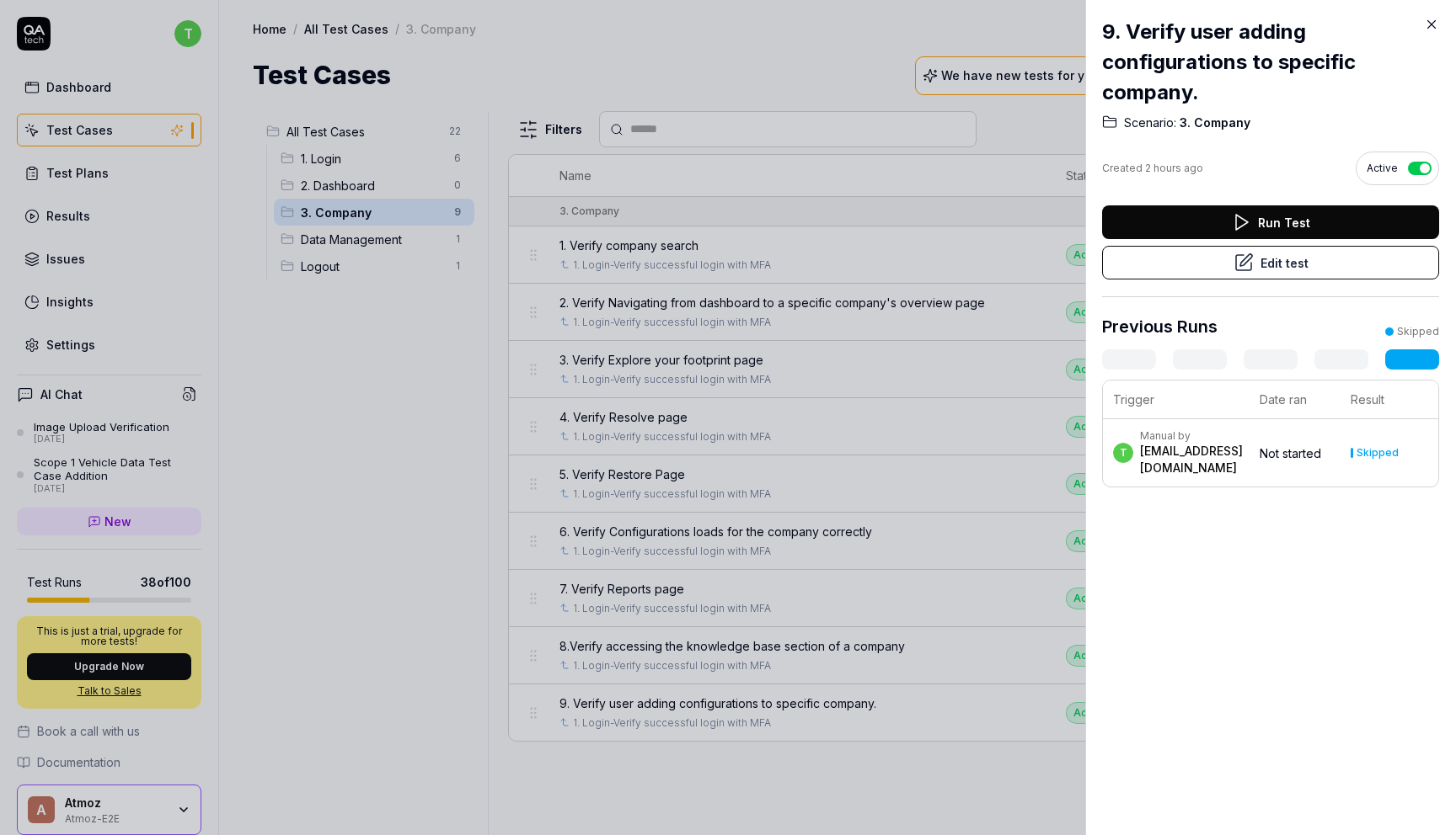
click at [1282, 217] on button "Run Test" at bounding box center [1270, 222] width 337 height 34
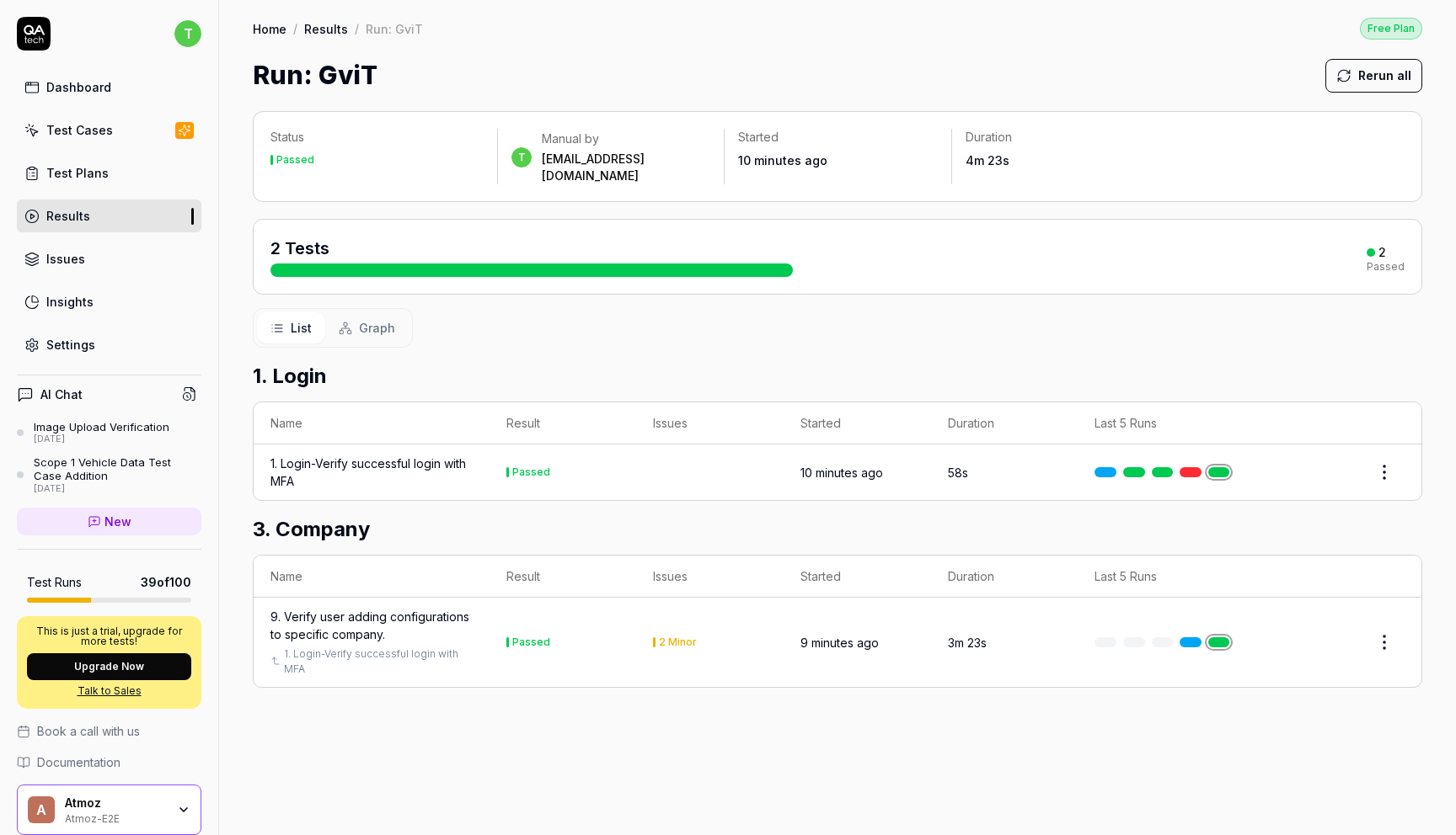
click at [132, 126] on link "Test Cases" at bounding box center [109, 130] width 184 height 33
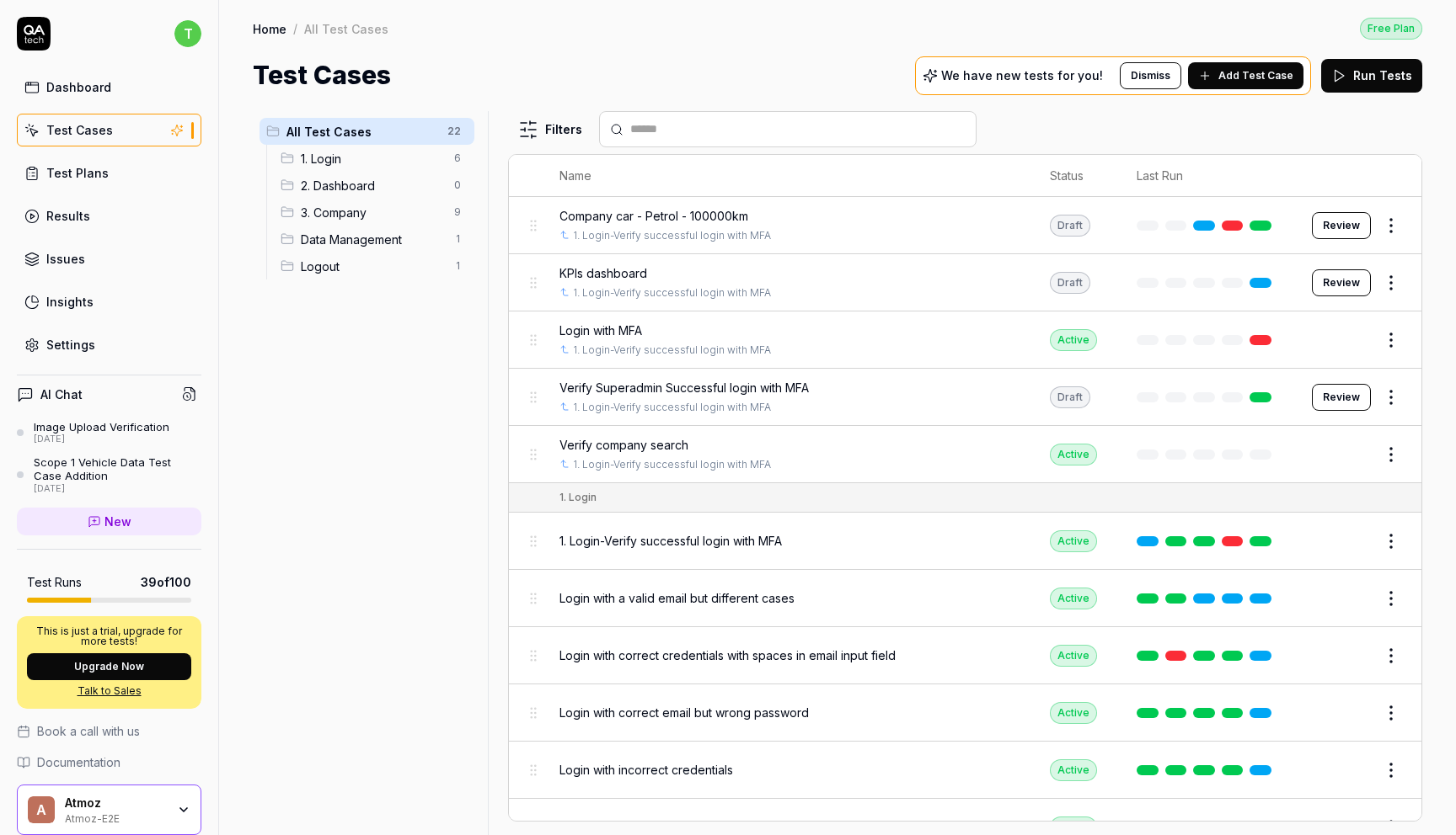
click at [343, 218] on span "3. Company" at bounding box center [372, 212] width 143 height 18
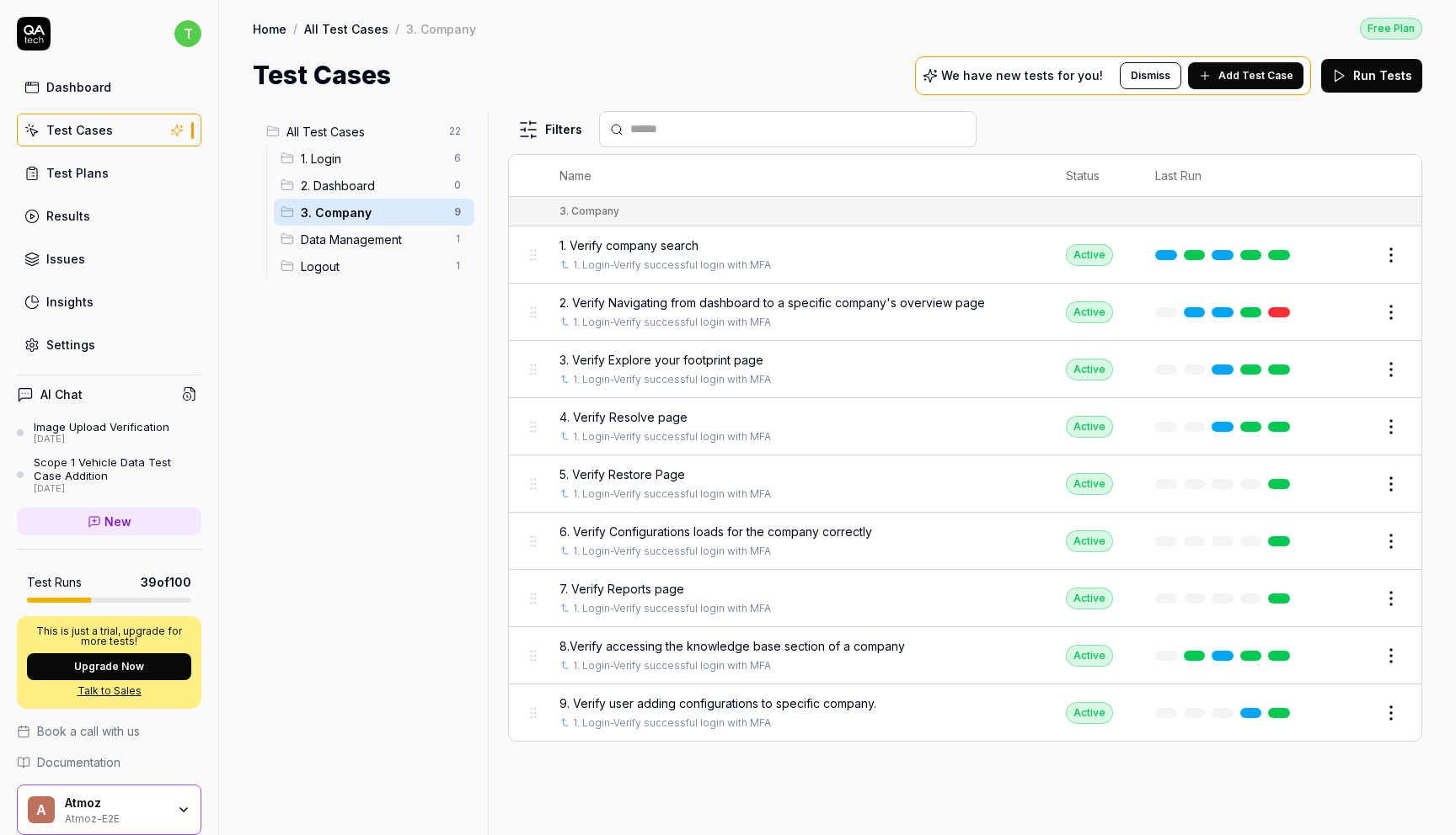
click at [872, 305] on span "2. Verify Navigating from dashboard to a specific company's overview page" at bounding box center [772, 302] width 425 height 18
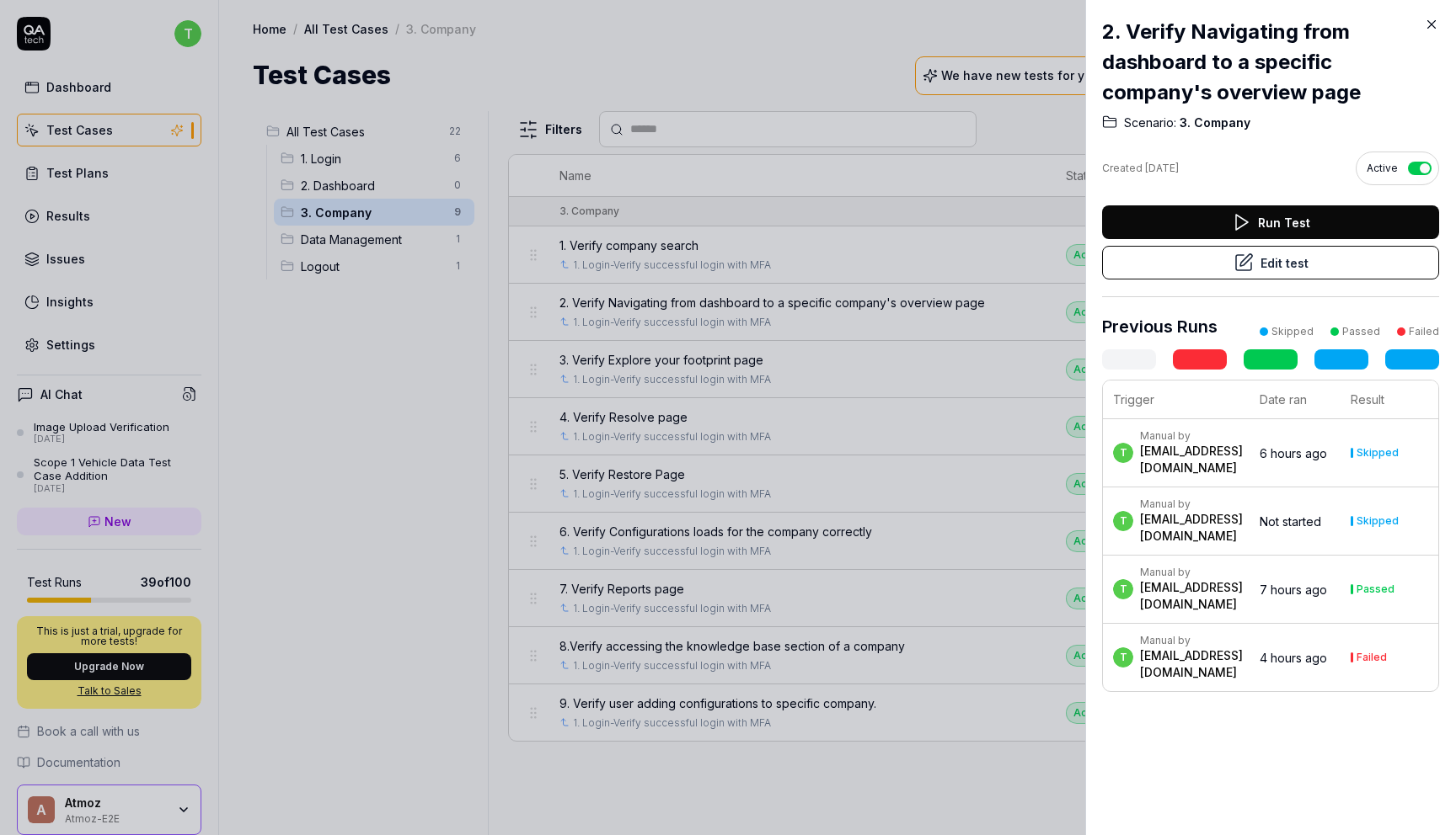
click at [838, 60] on div at bounding box center [728, 418] width 1456 height 835
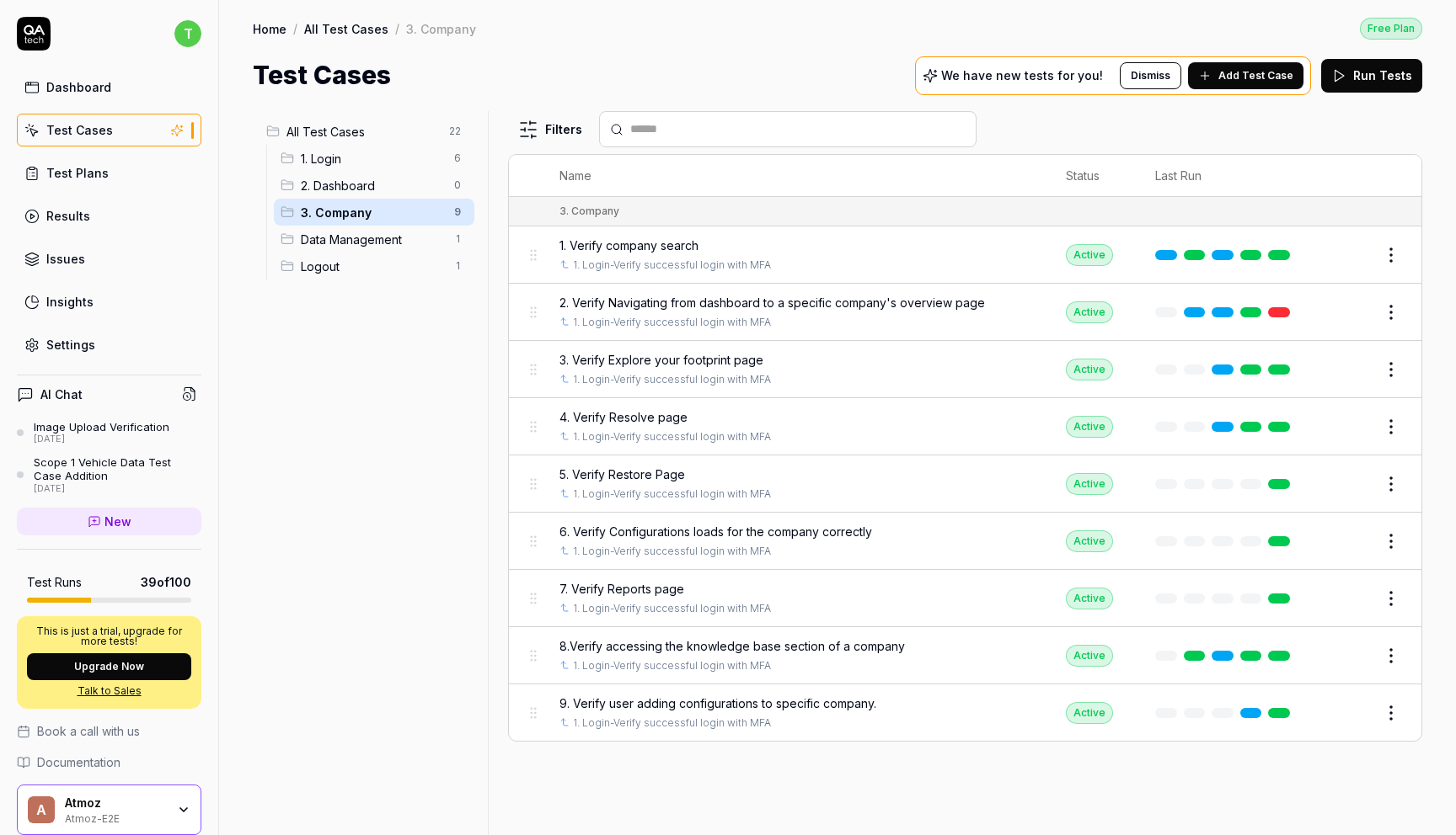
click at [115, 75] on link "Dashboard" at bounding box center [109, 87] width 184 height 33
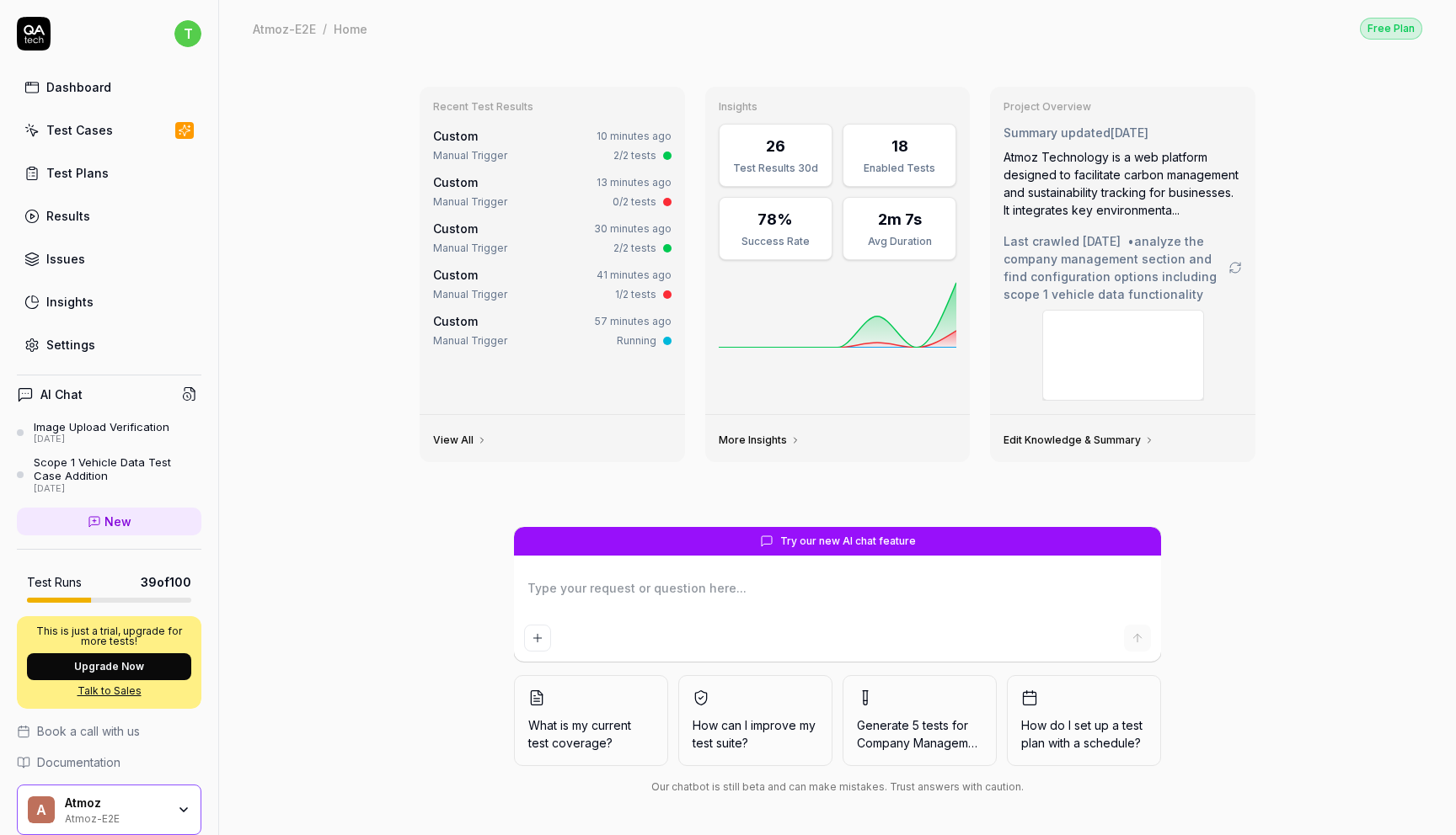
click at [107, 162] on link "Test Plans" at bounding box center [109, 173] width 184 height 33
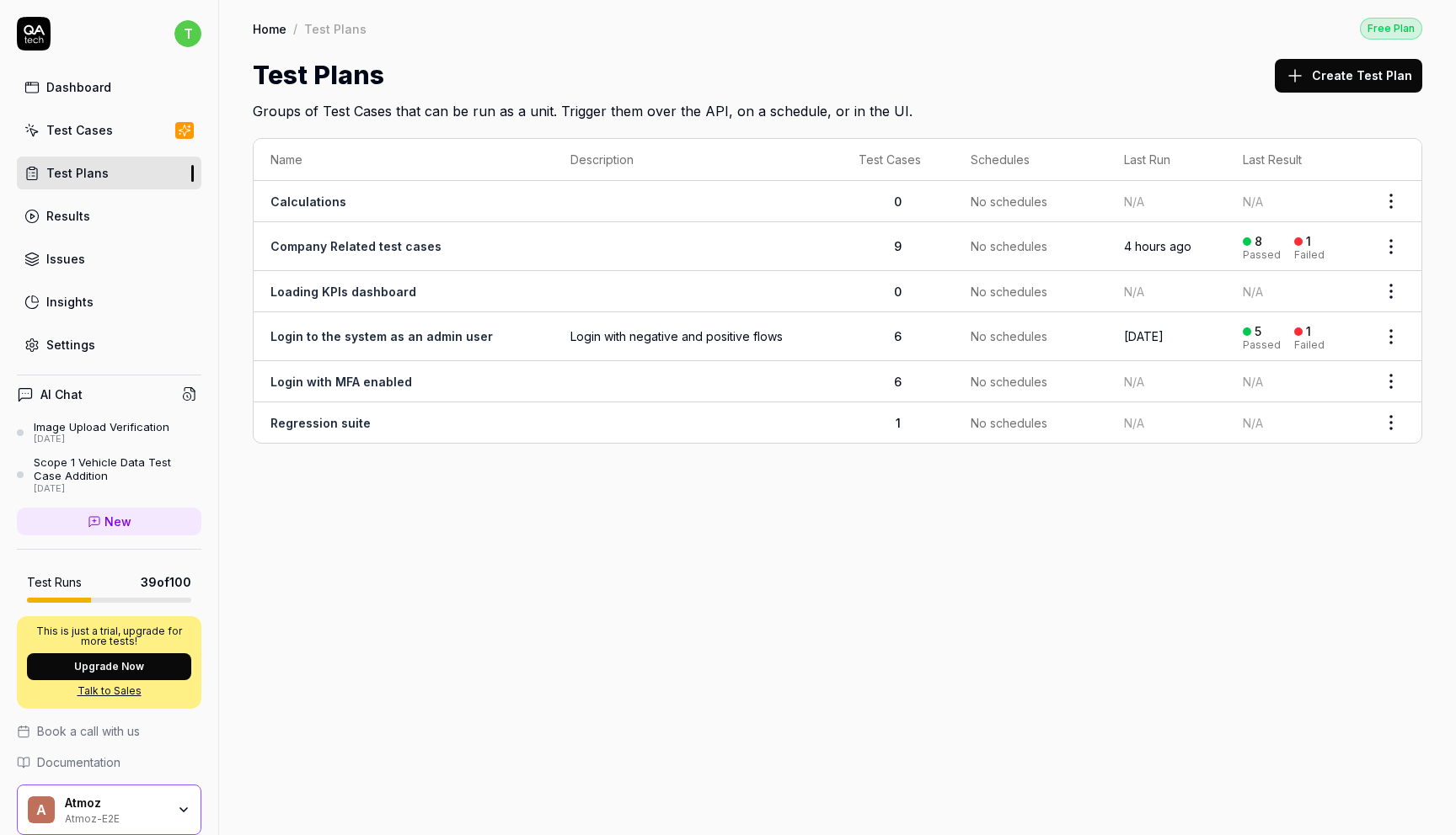
click at [102, 77] on link "Dashboard" at bounding box center [109, 87] width 184 height 33
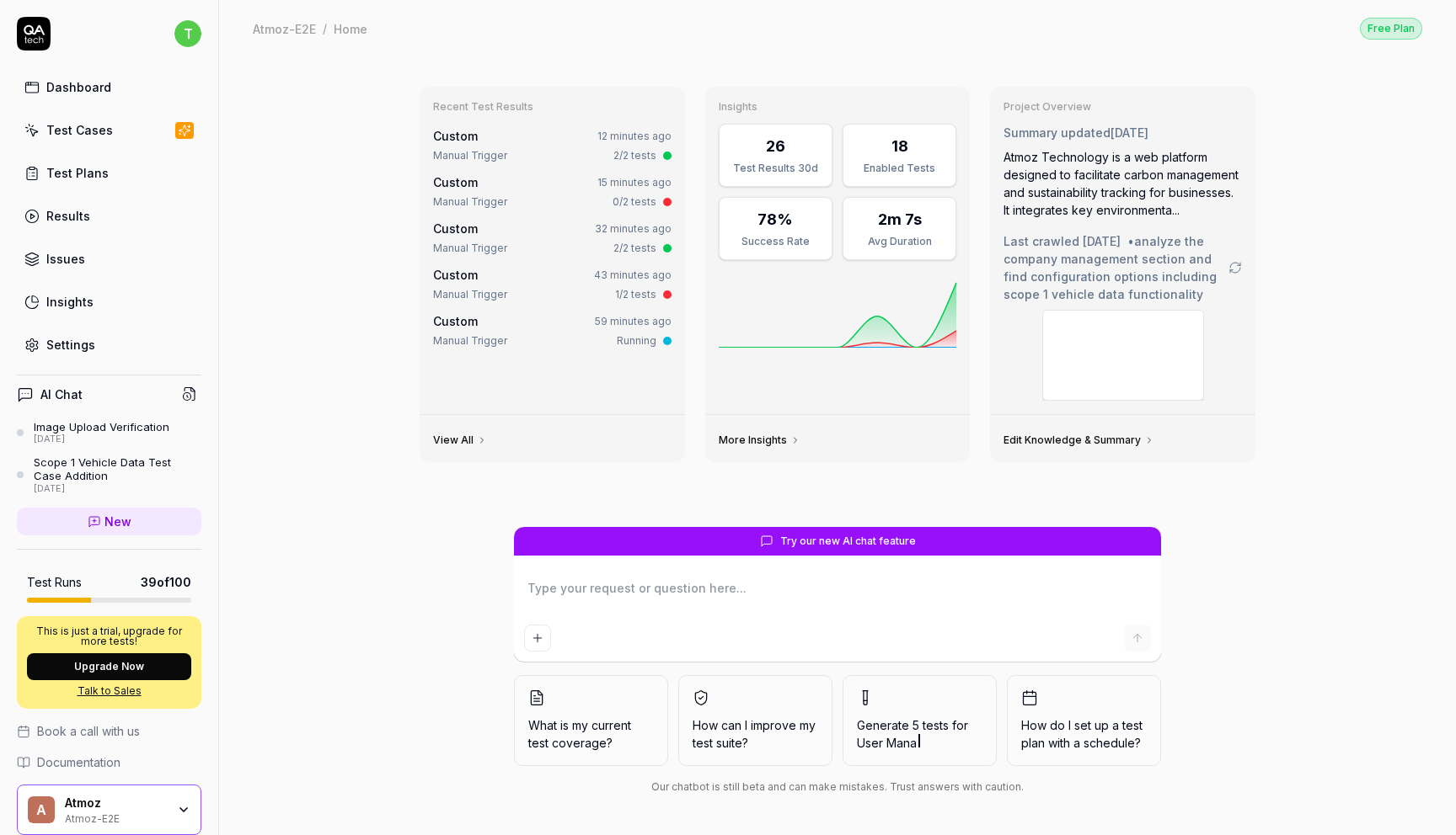
click at [119, 91] on link "Dashboard" at bounding box center [109, 87] width 184 height 33
click at [110, 135] on link "Test Cases" at bounding box center [109, 130] width 184 height 33
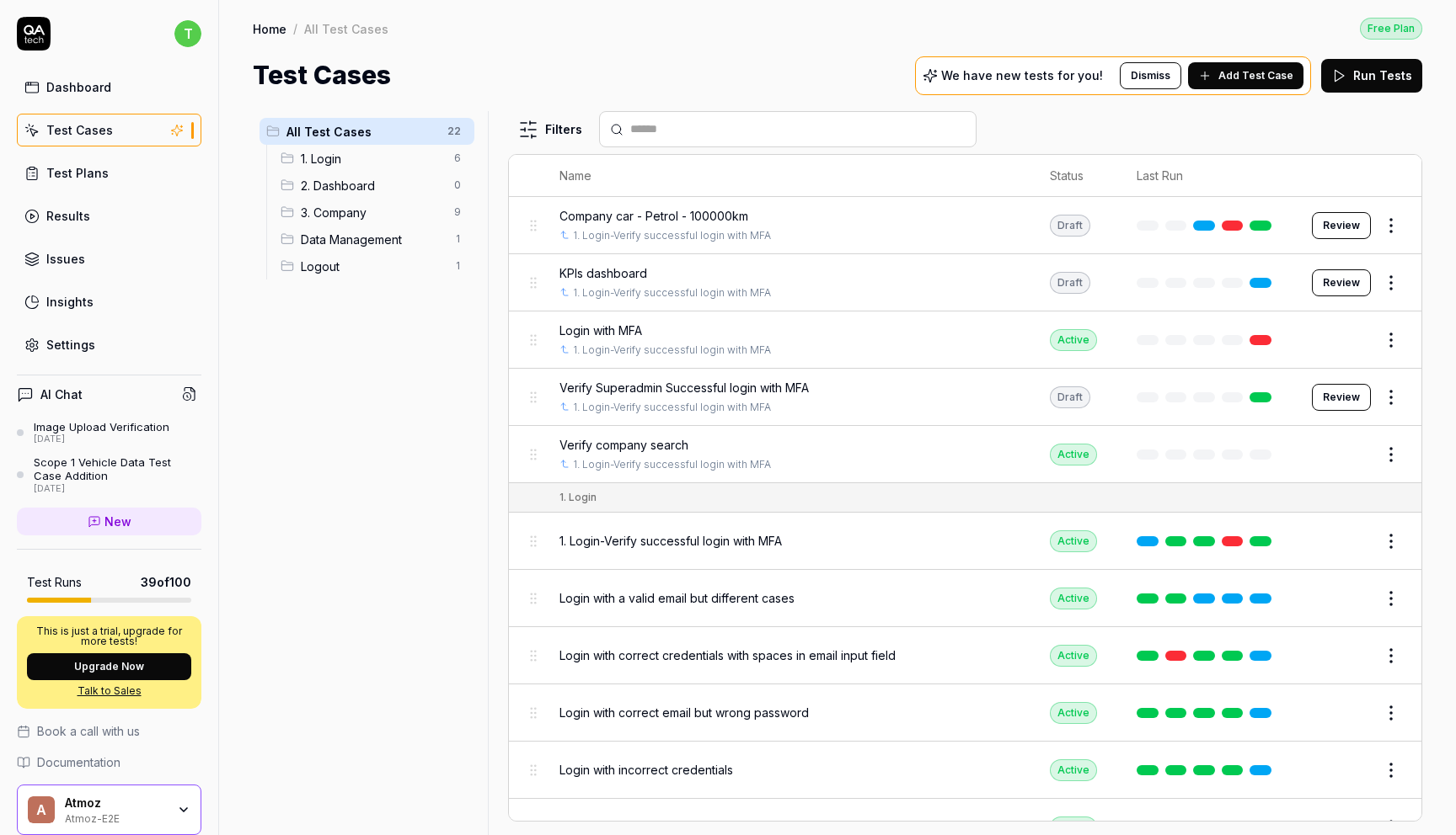
click at [398, 214] on span "3. Company" at bounding box center [372, 212] width 143 height 18
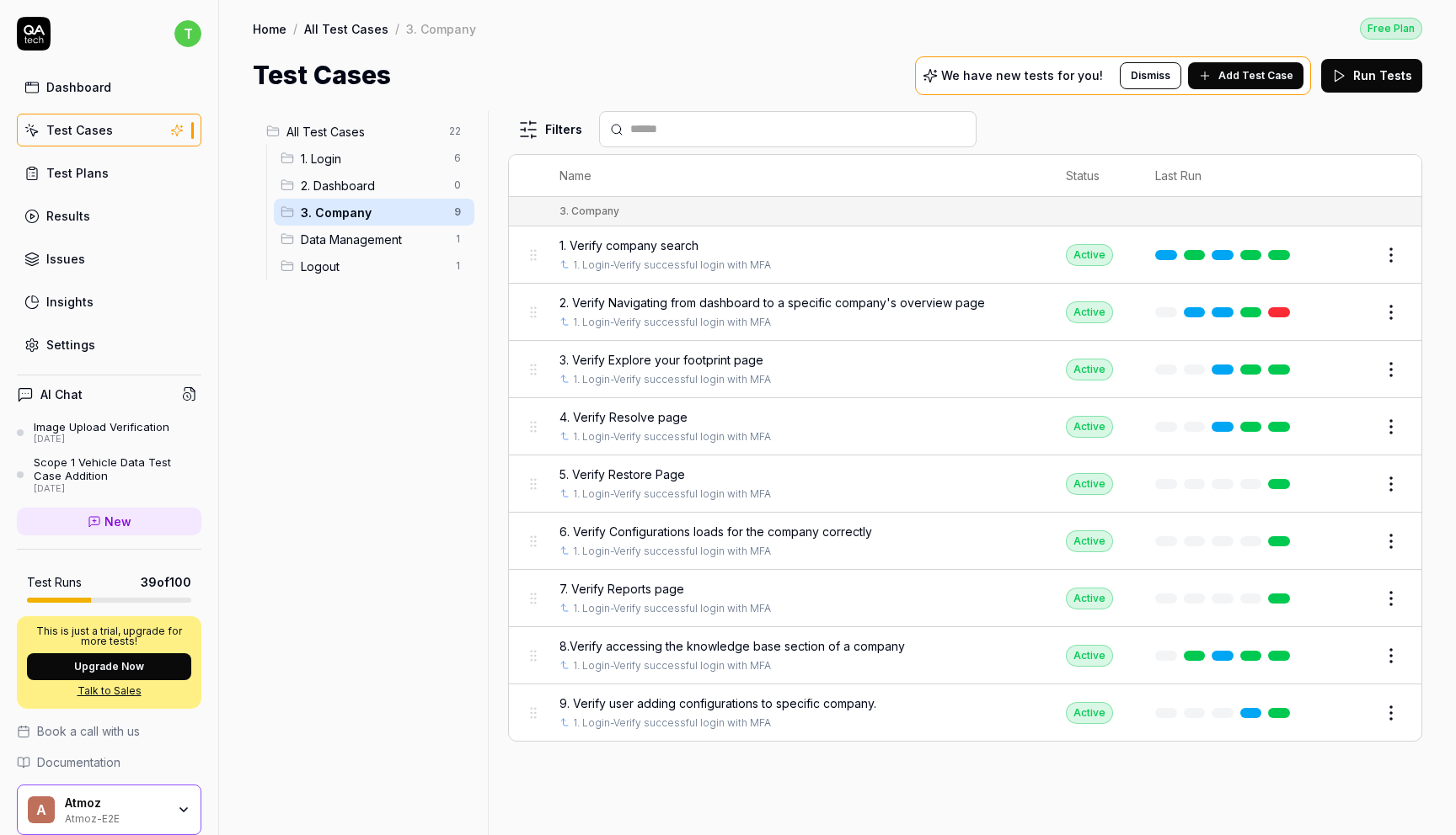
click at [125, 695] on link "Talk to Sales" at bounding box center [109, 692] width 164 height 15
click at [126, 670] on button "Upgrade Now" at bounding box center [109, 667] width 164 height 27
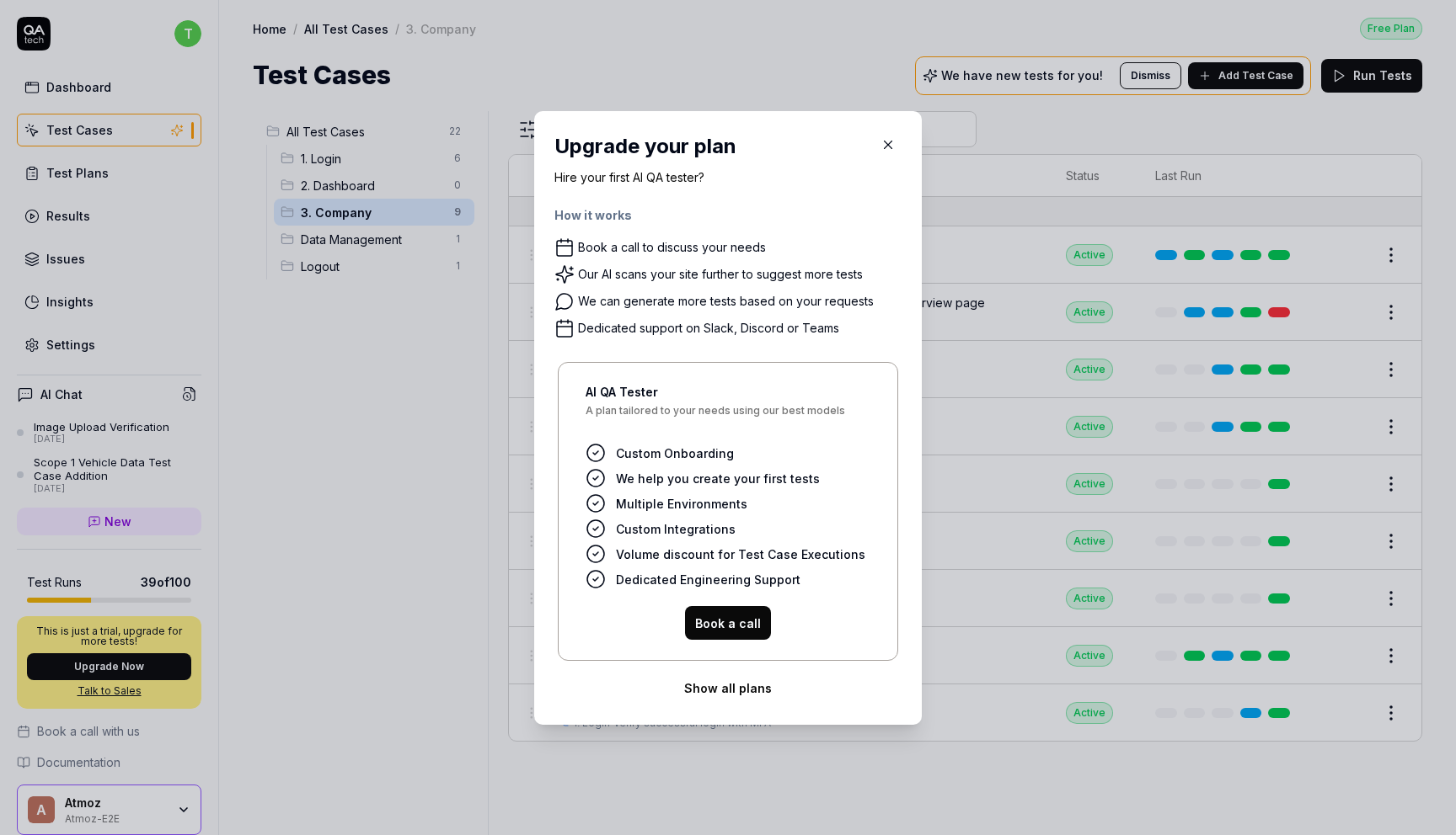
click at [758, 690] on button "Show all plans" at bounding box center [728, 688] width 347 height 34
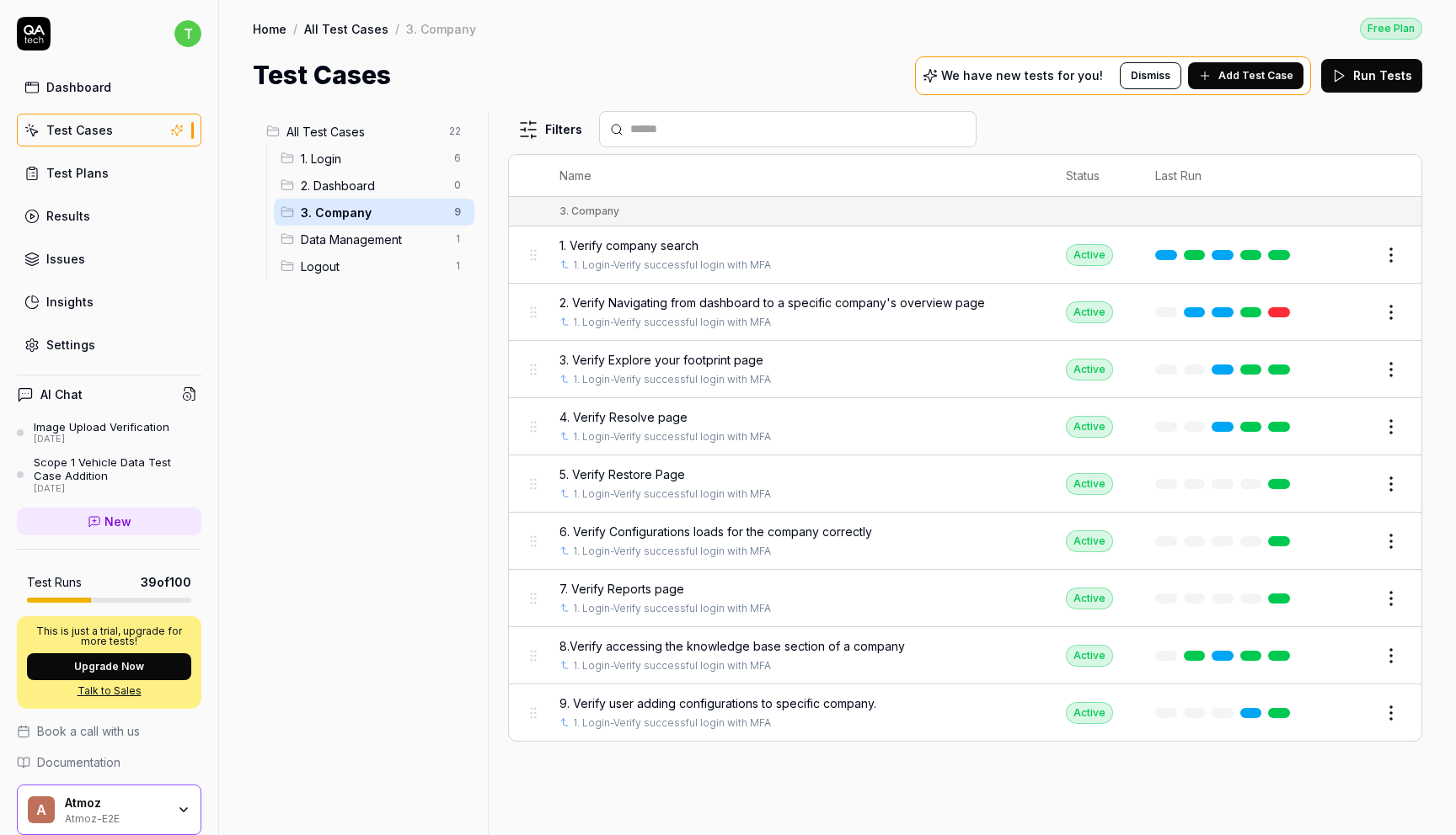
click at [41, 33] on icon at bounding box center [34, 34] width 34 height 34
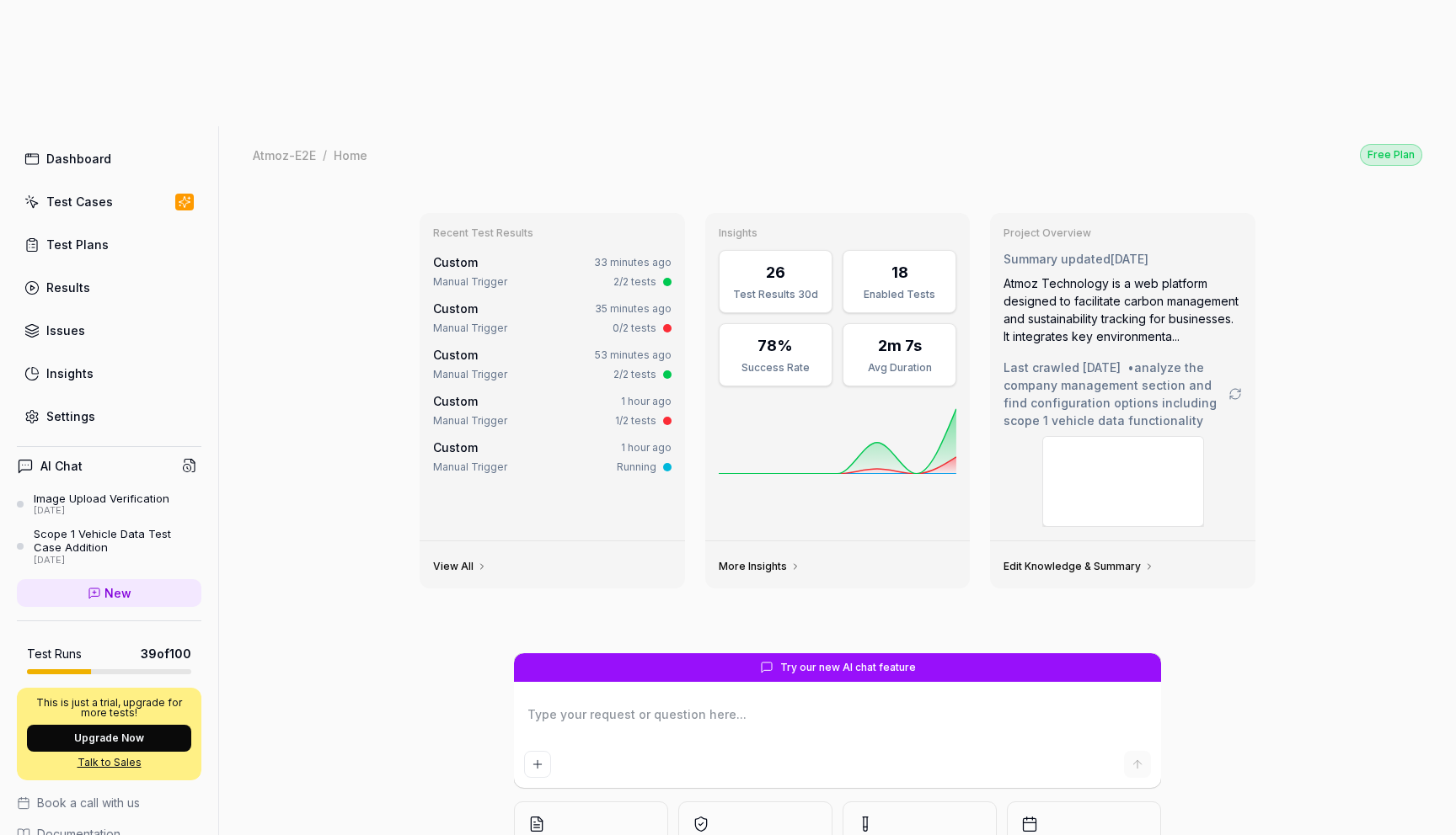
scroll to position [64, 0]
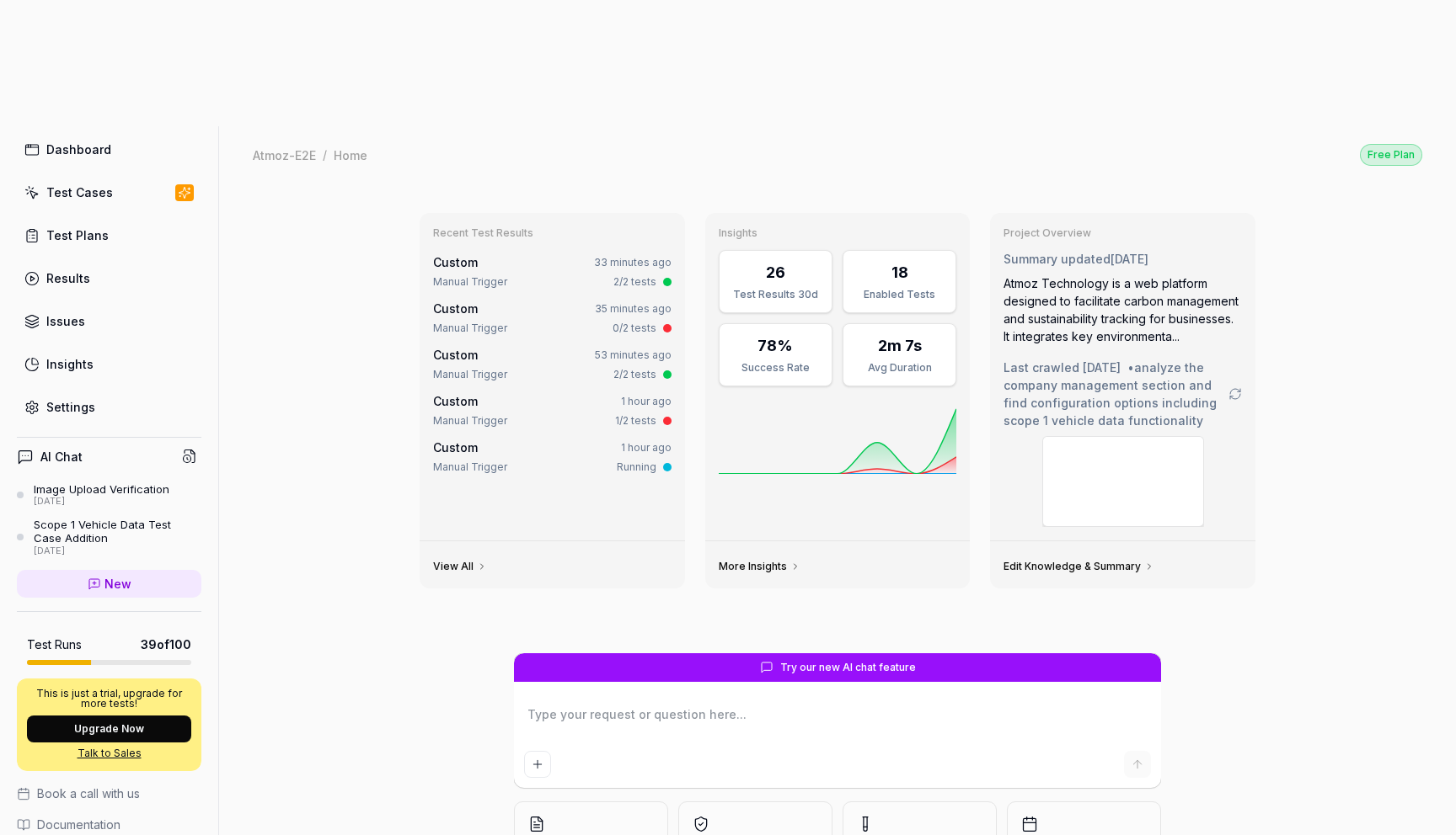
click at [123, 390] on link "Settings" at bounding box center [109, 406] width 184 height 33
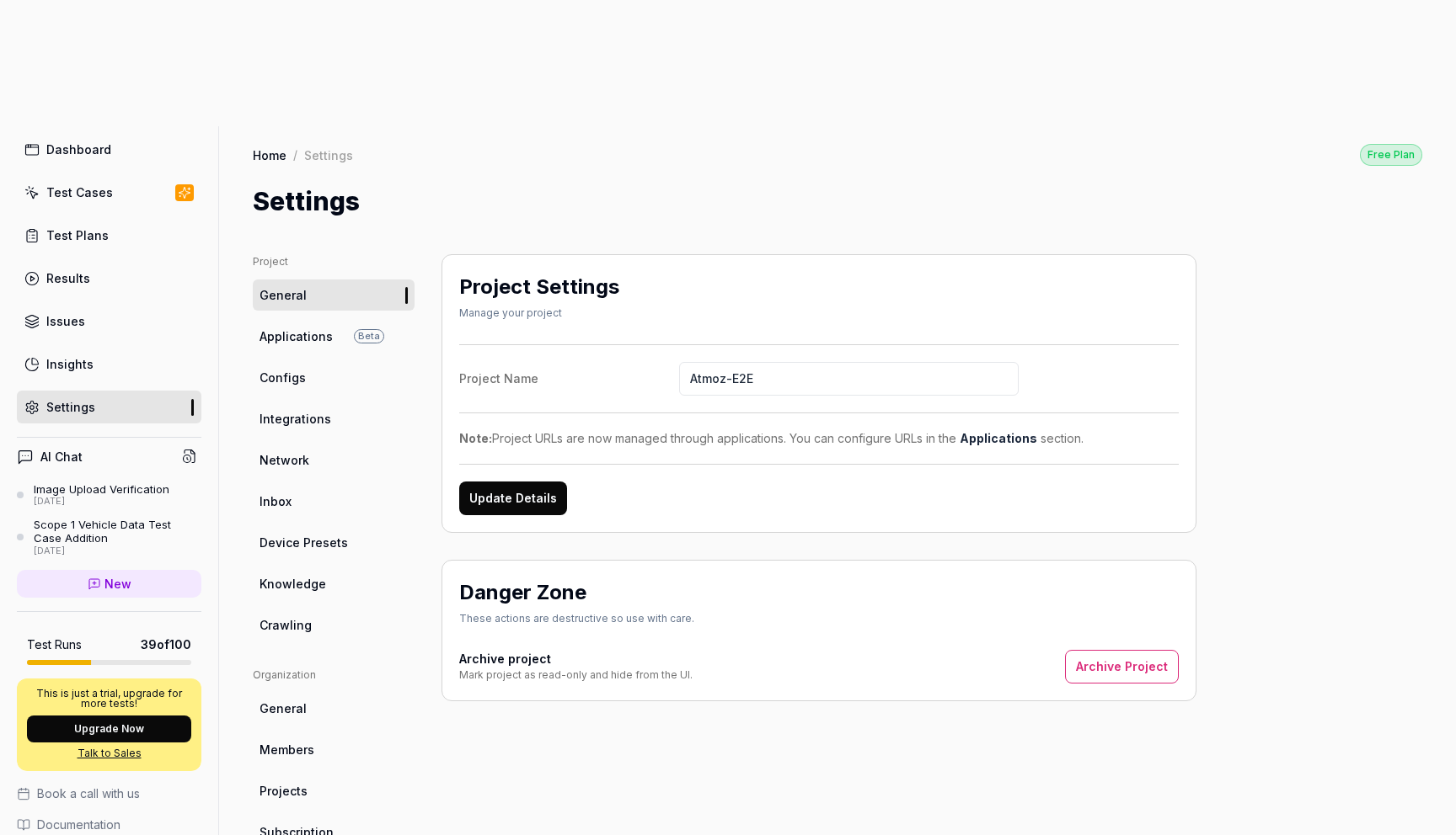
click at [379, 403] on link "Integrations" at bounding box center [334, 418] width 162 height 31
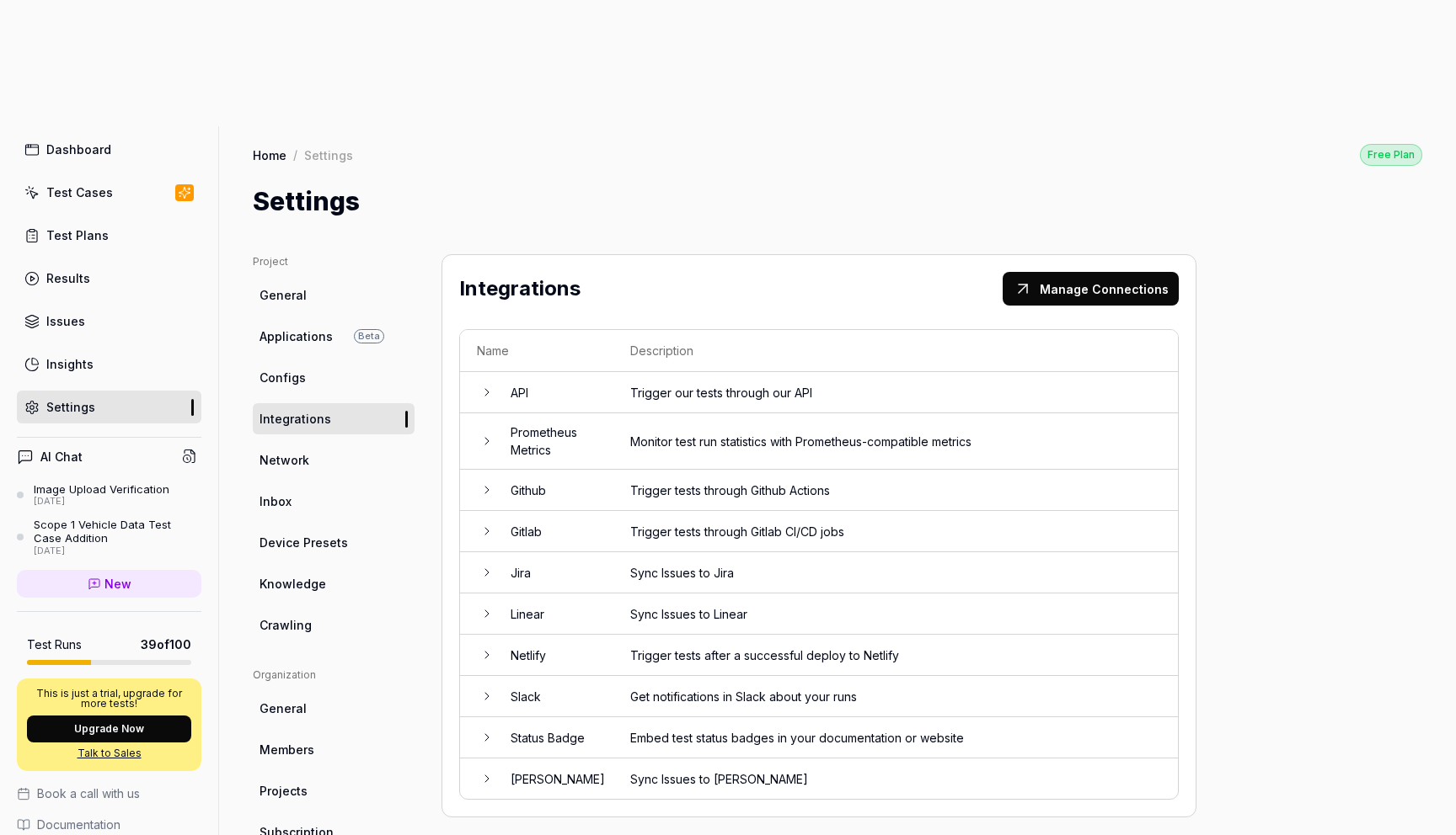
click at [493, 470] on td "Github" at bounding box center [553, 490] width 120 height 42
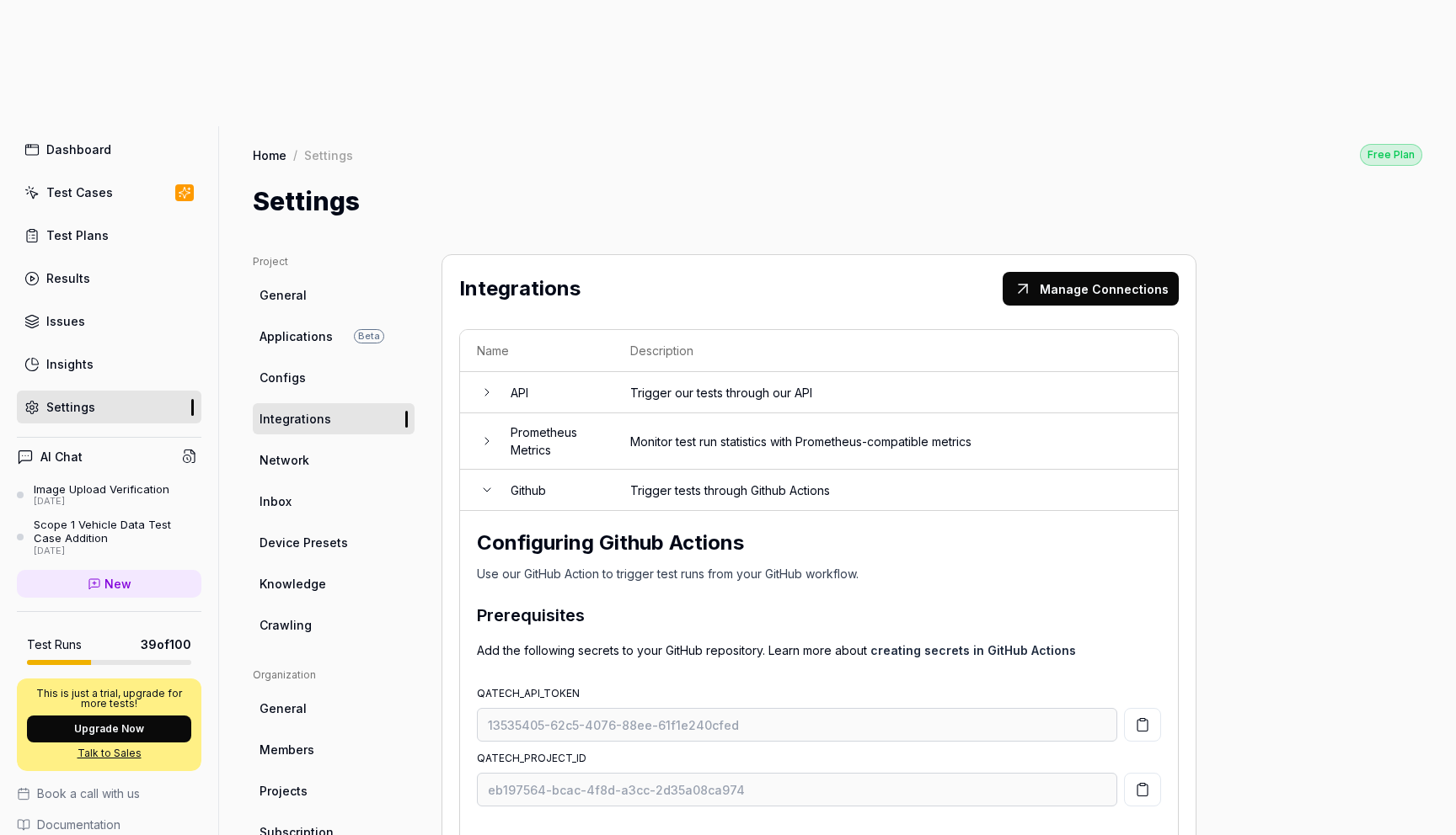
click at [124, 176] on link "Test Cases" at bounding box center [109, 192] width 184 height 33
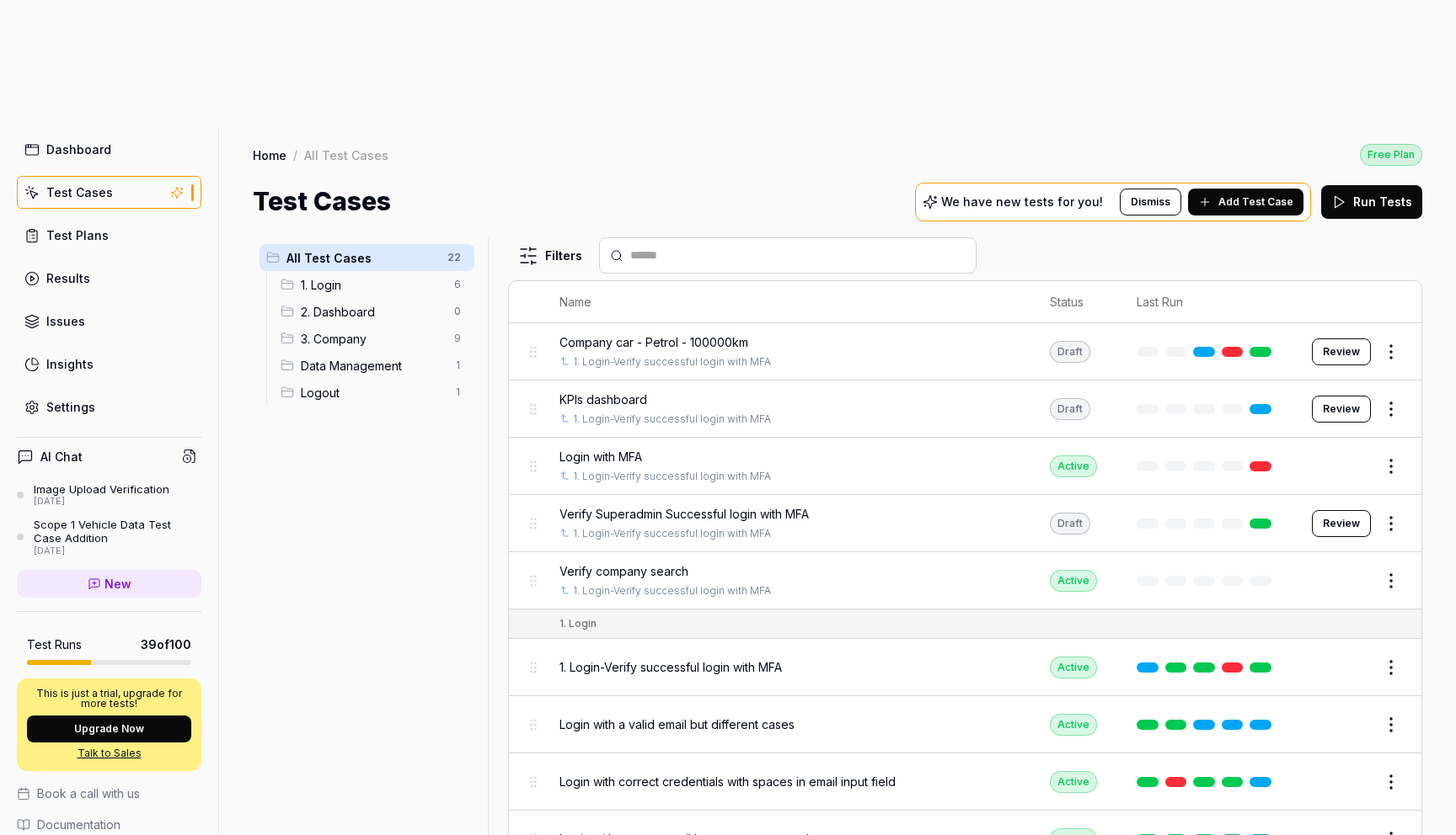
click at [113, 133] on link "Dashboard" at bounding box center [109, 149] width 184 height 33
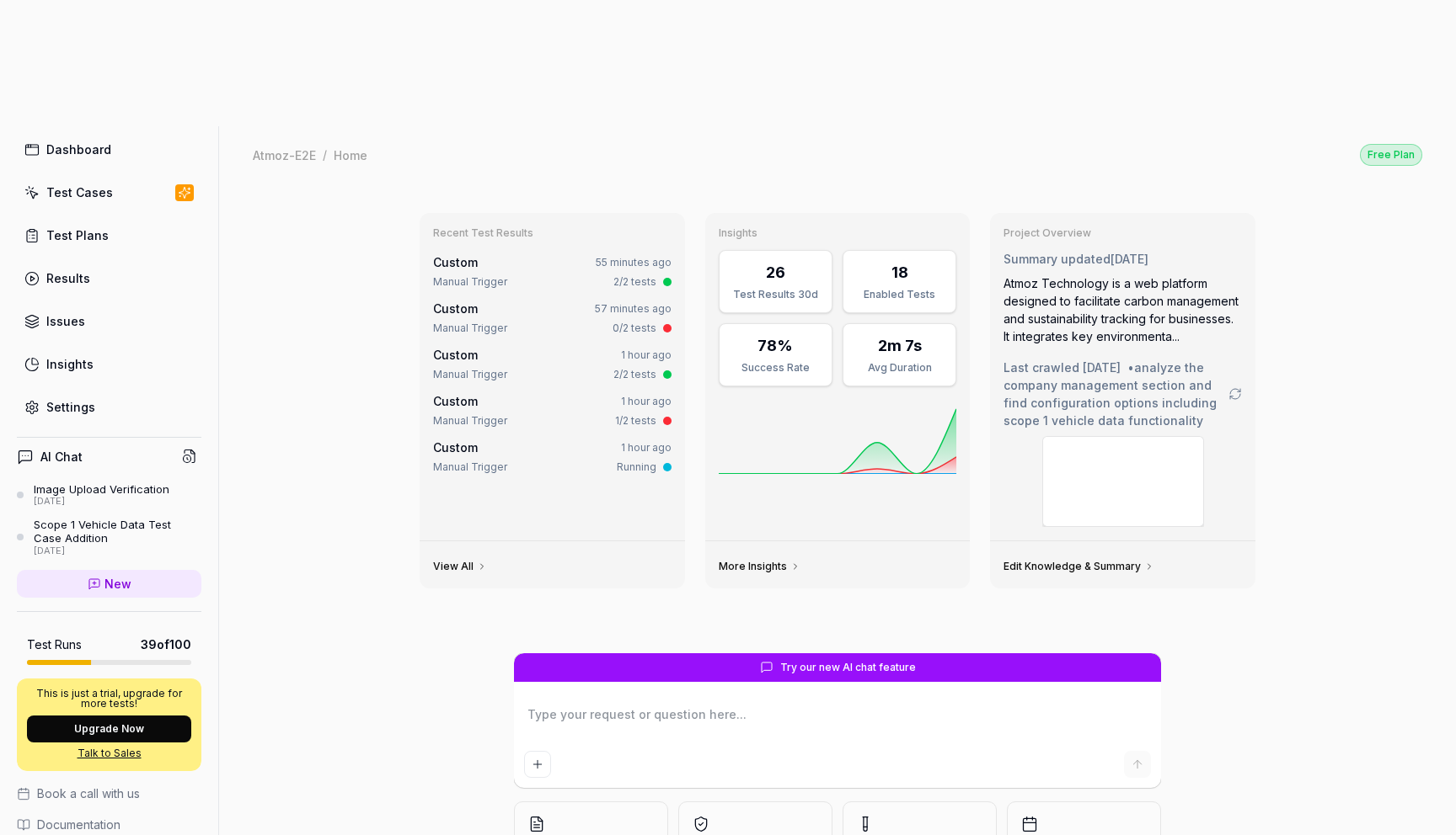
click at [93, 305] on link "Issues" at bounding box center [109, 321] width 184 height 33
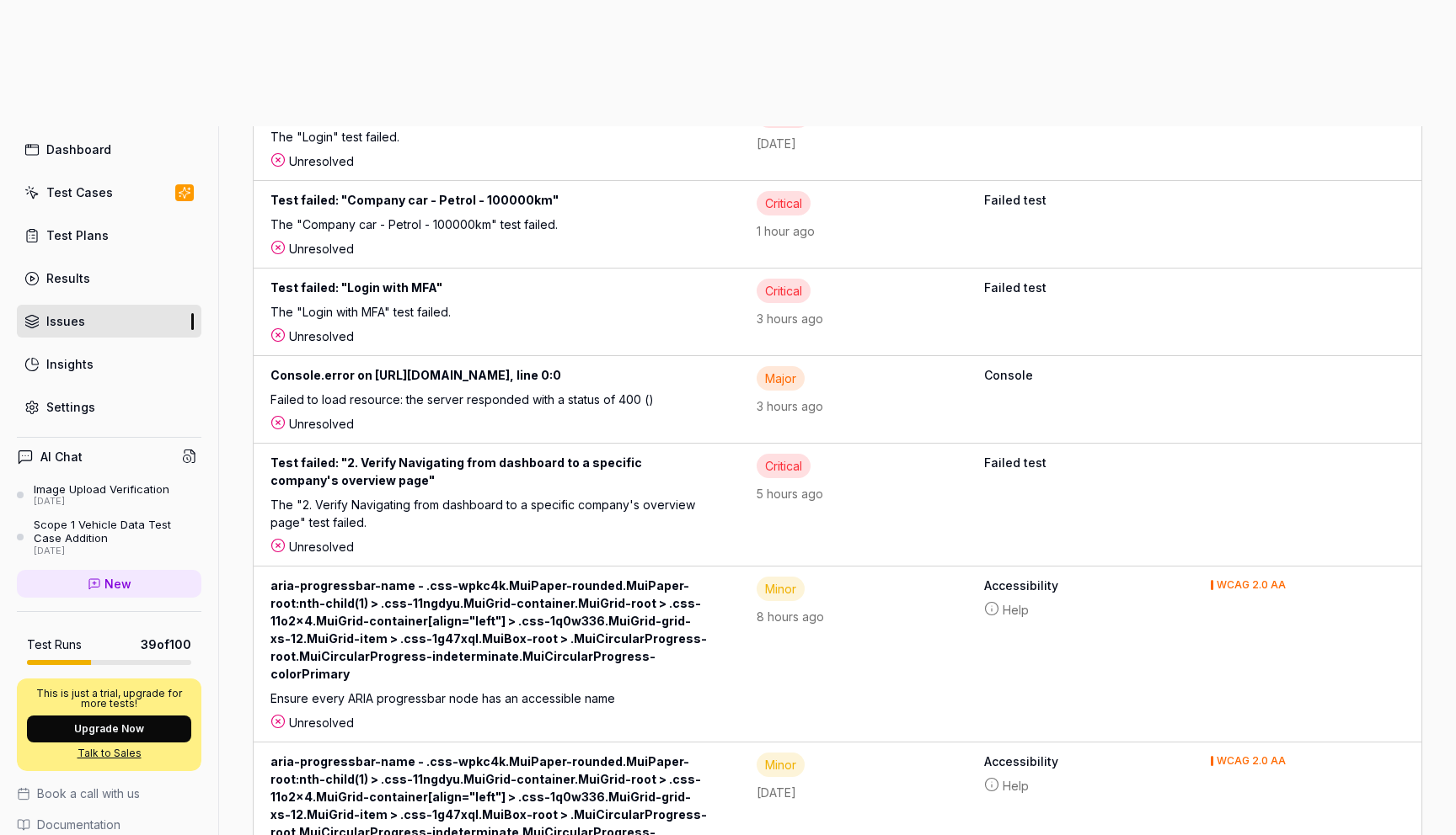
scroll to position [384, 0]
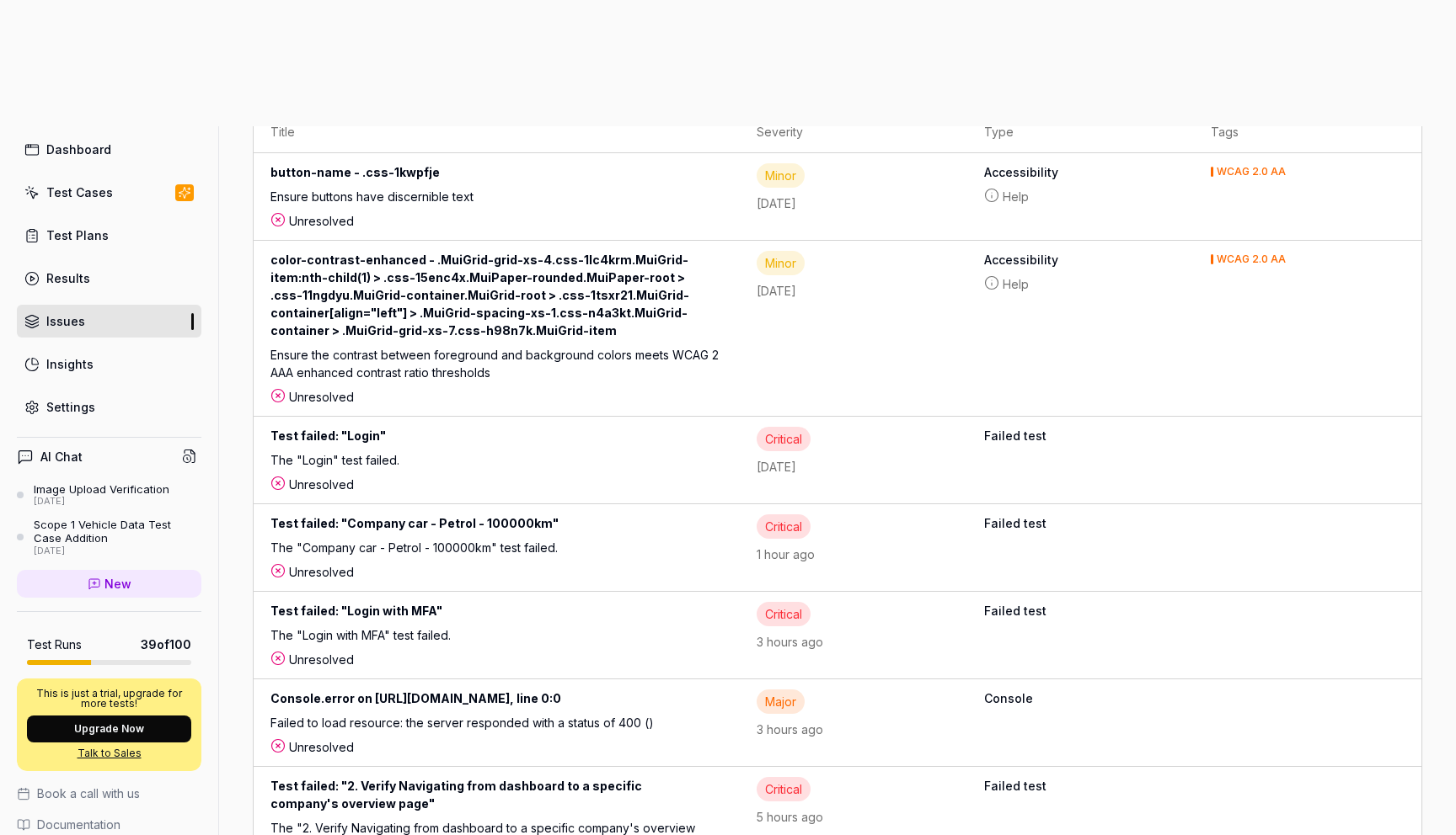
click at [1075, 427] on b "Failed test" at bounding box center [1081, 435] width 194 height 18
click at [367, 427] on div "Test failed: "Login"" at bounding box center [497, 439] width 453 height 25
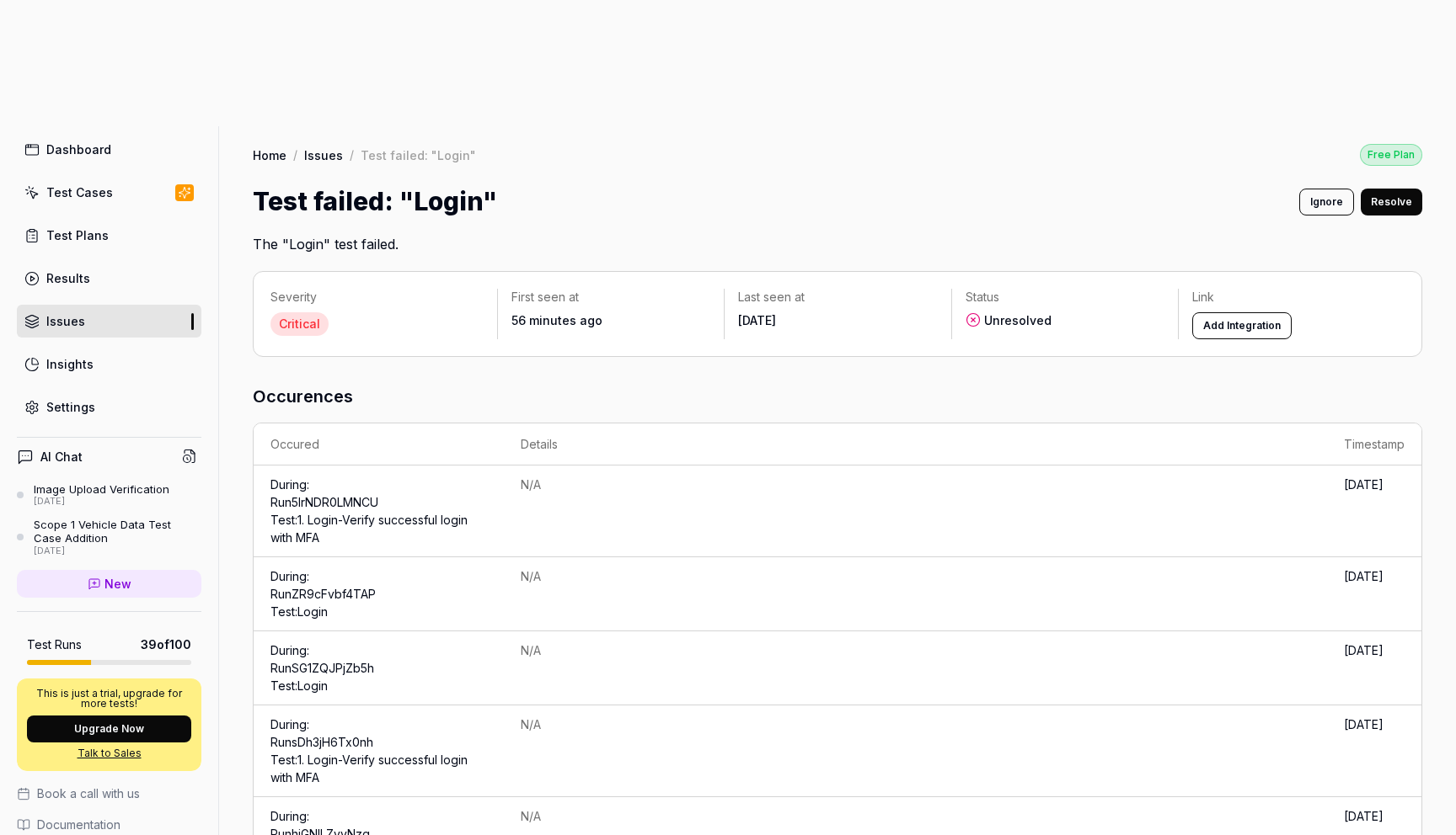
click at [1219, 312] on button "Add Integration" at bounding box center [1241, 326] width 99 height 27
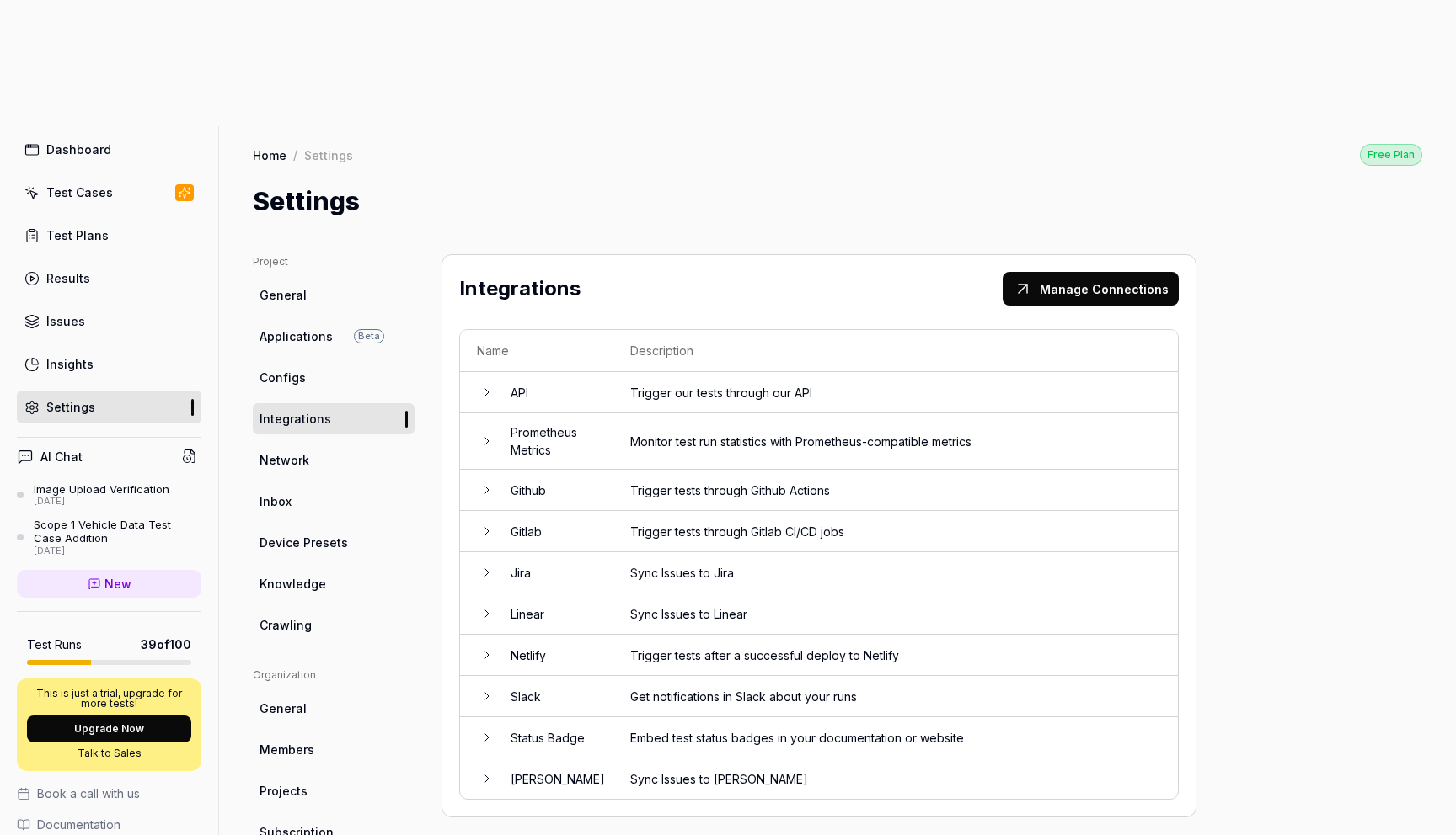
click at [497, 552] on td "Jira" at bounding box center [553, 573] width 120 height 42
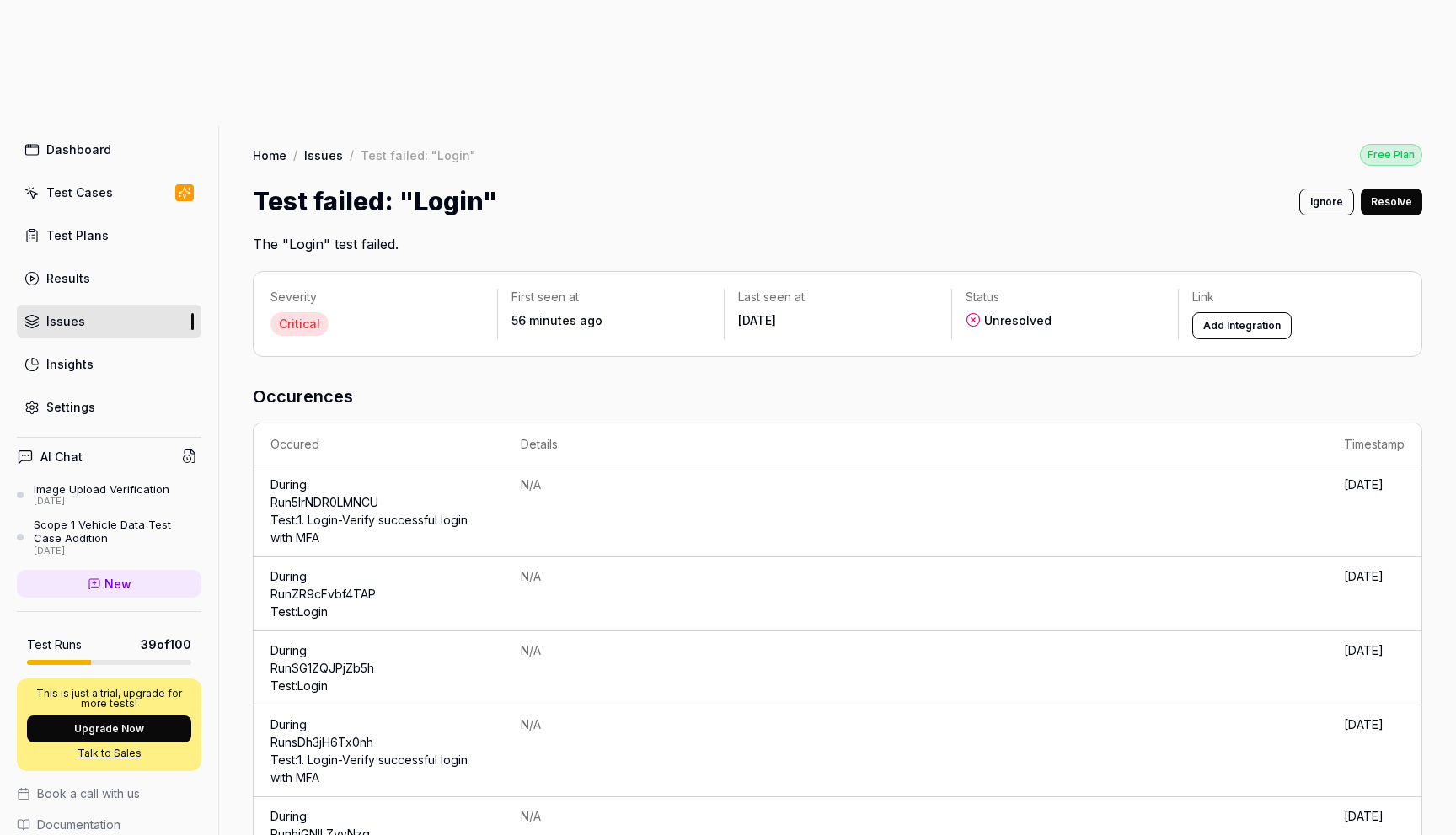
click at [93, 79] on div "t Dashboard Test Cases Test Plans Results Issues Insights Settings" at bounding box center [109, 251] width 218 height 345
click at [94, 141] on div "Dashboard" at bounding box center [79, 149] width 65 height 18
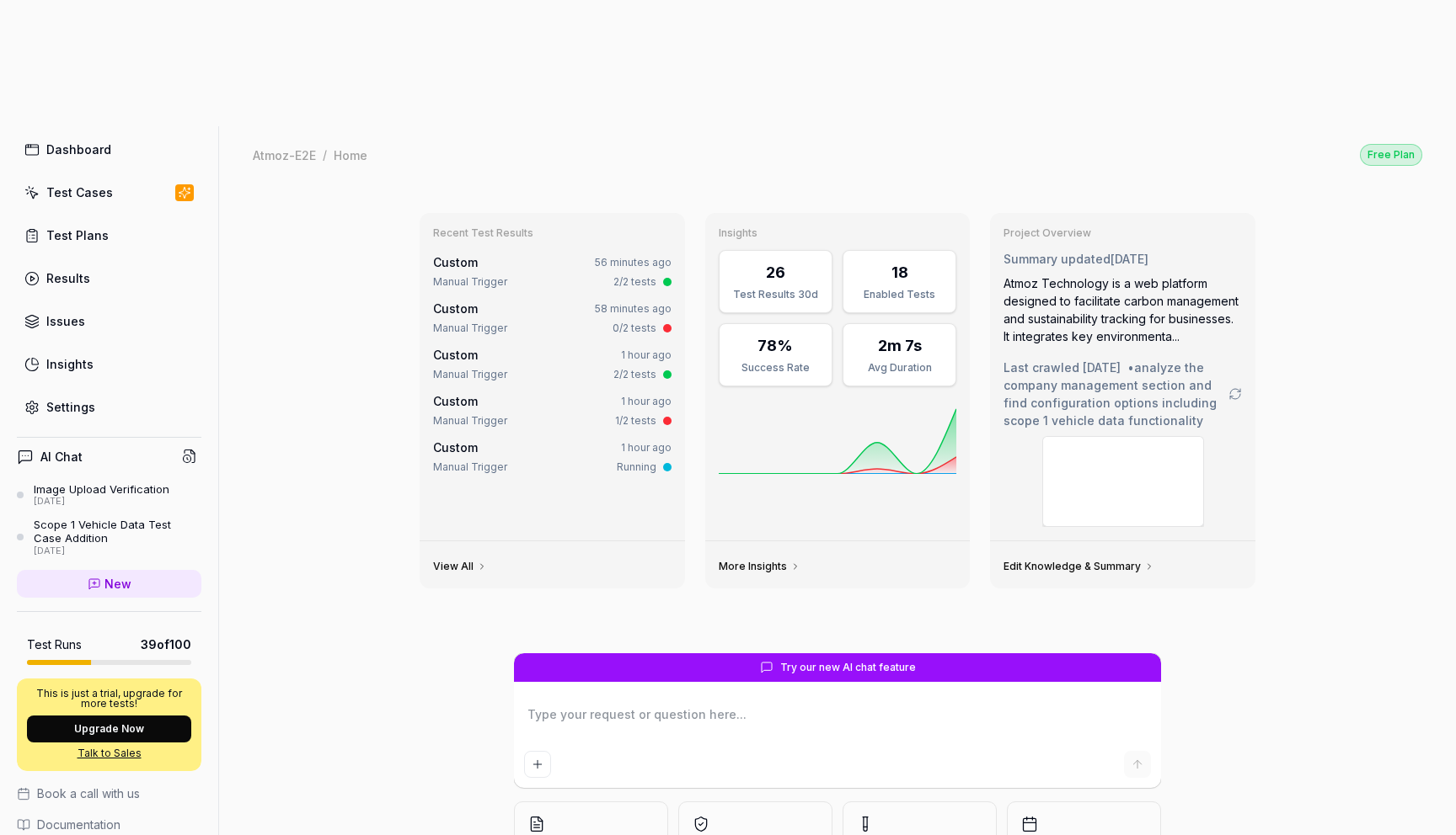
click at [136, 219] on link "Test Plans" at bounding box center [109, 235] width 184 height 33
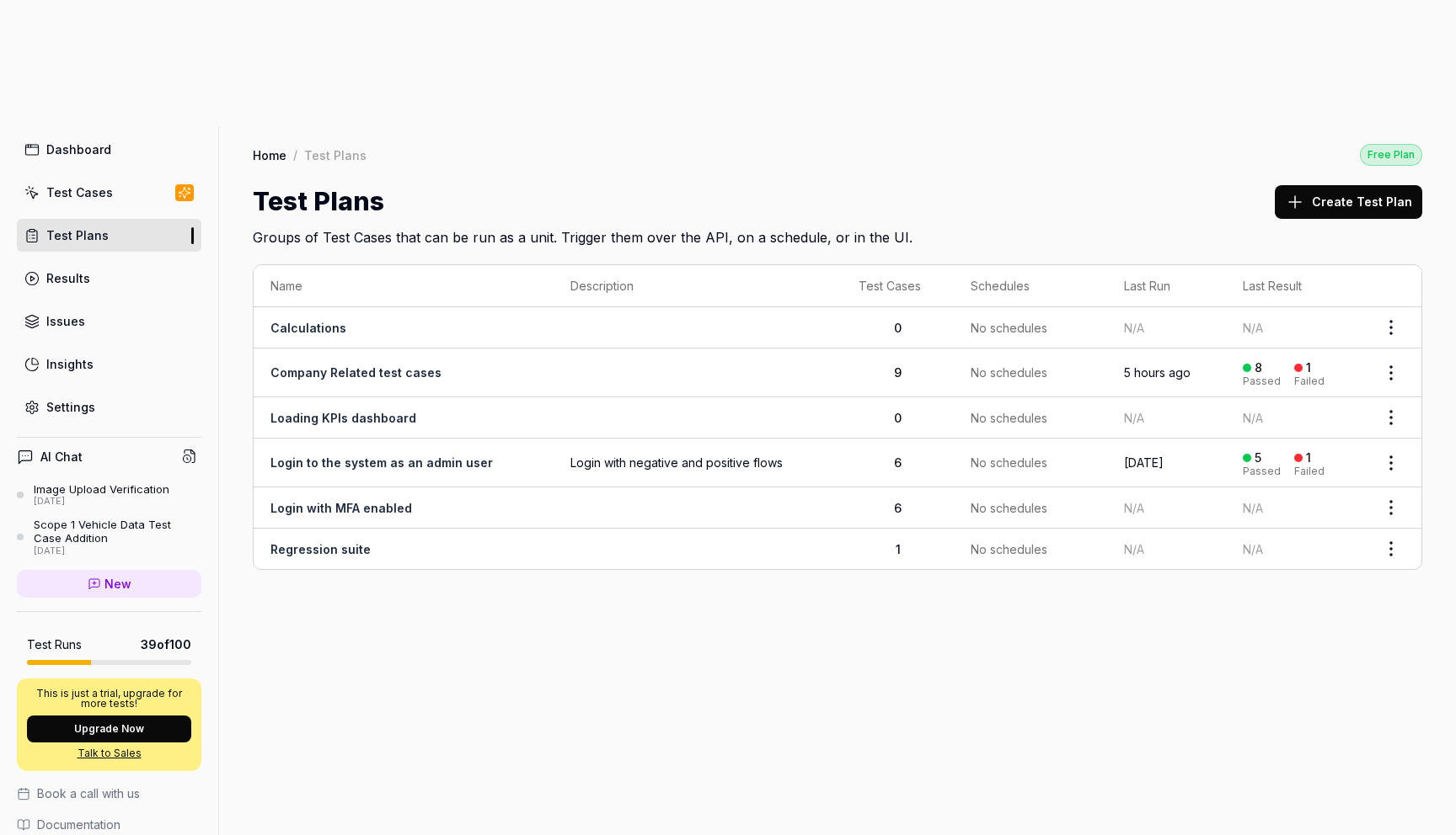
click at [87, 262] on link "Results" at bounding box center [109, 278] width 184 height 33
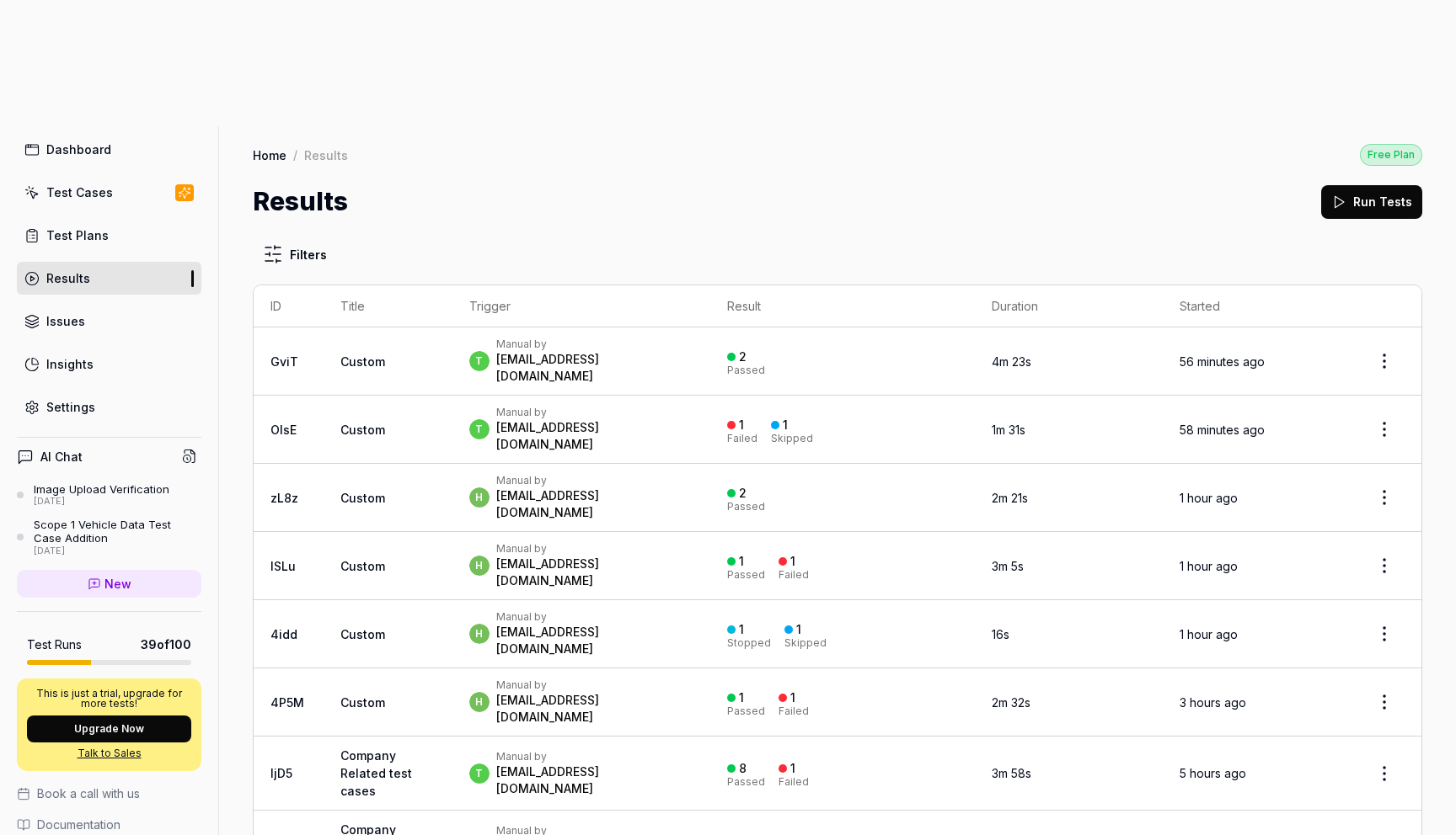
click at [103, 141] on div "Dashboard" at bounding box center [79, 149] width 65 height 18
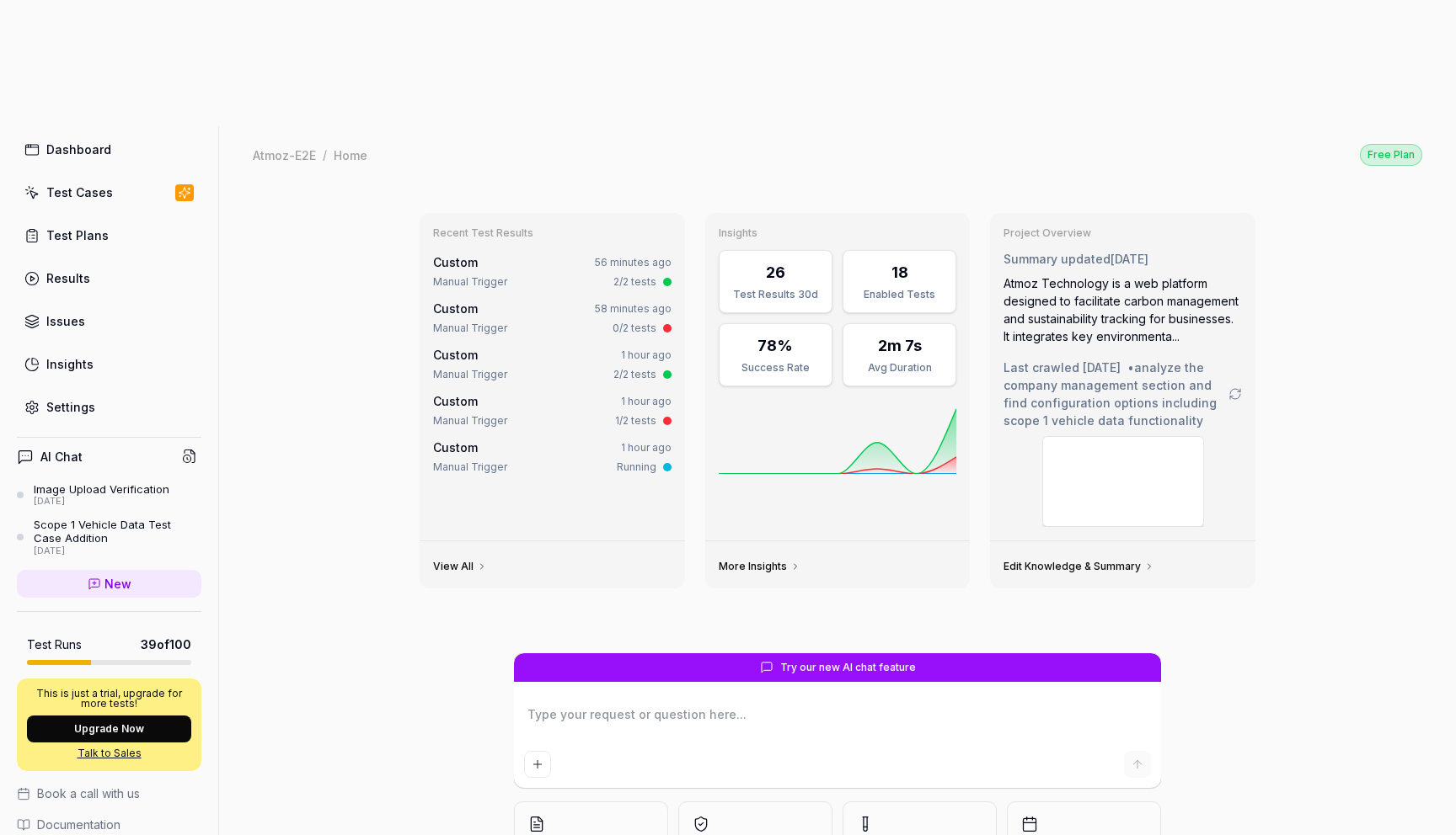
type textarea "*"
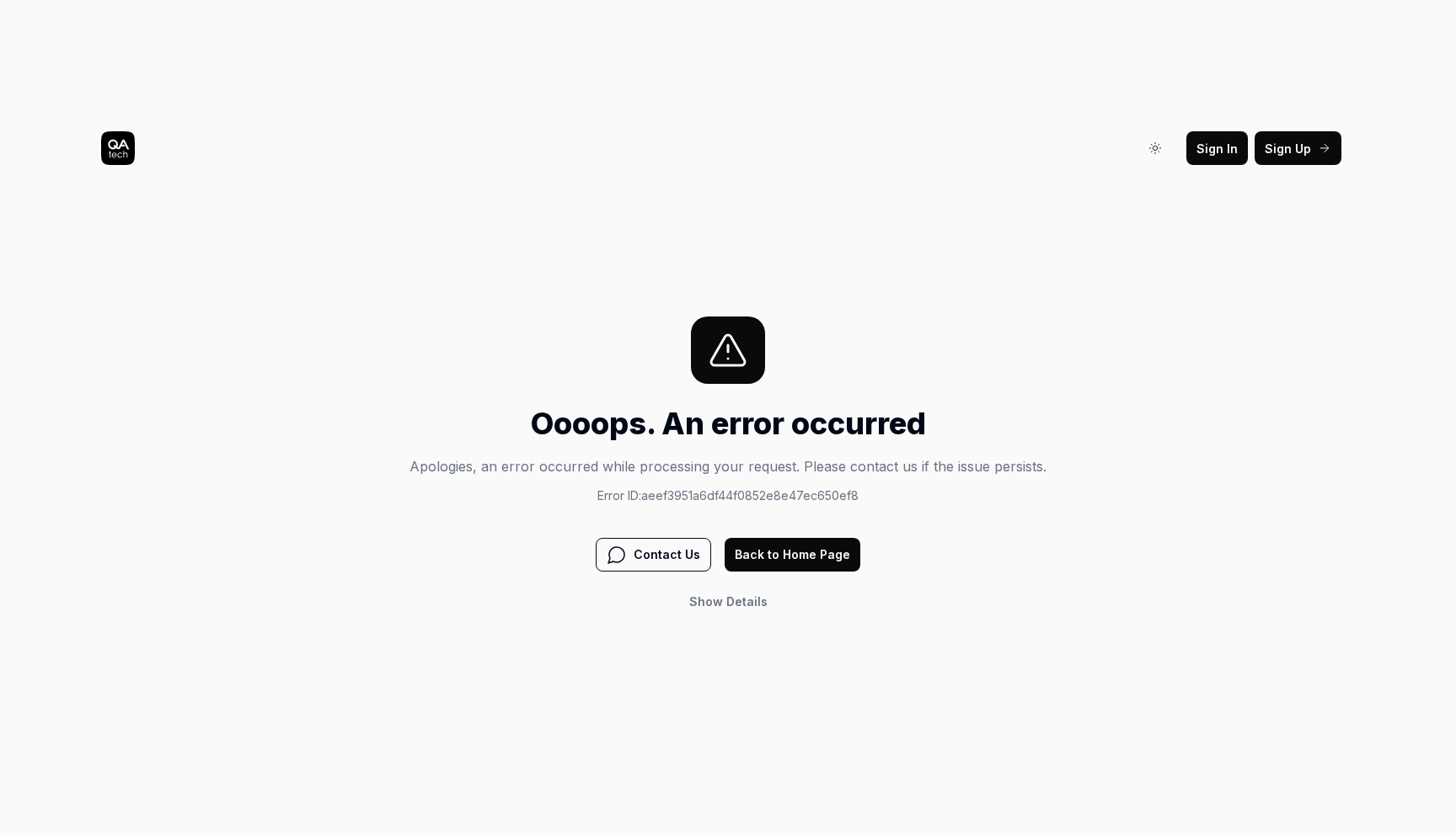
click at [841, 538] on button "Back to Home Page" at bounding box center [792, 555] width 136 height 34
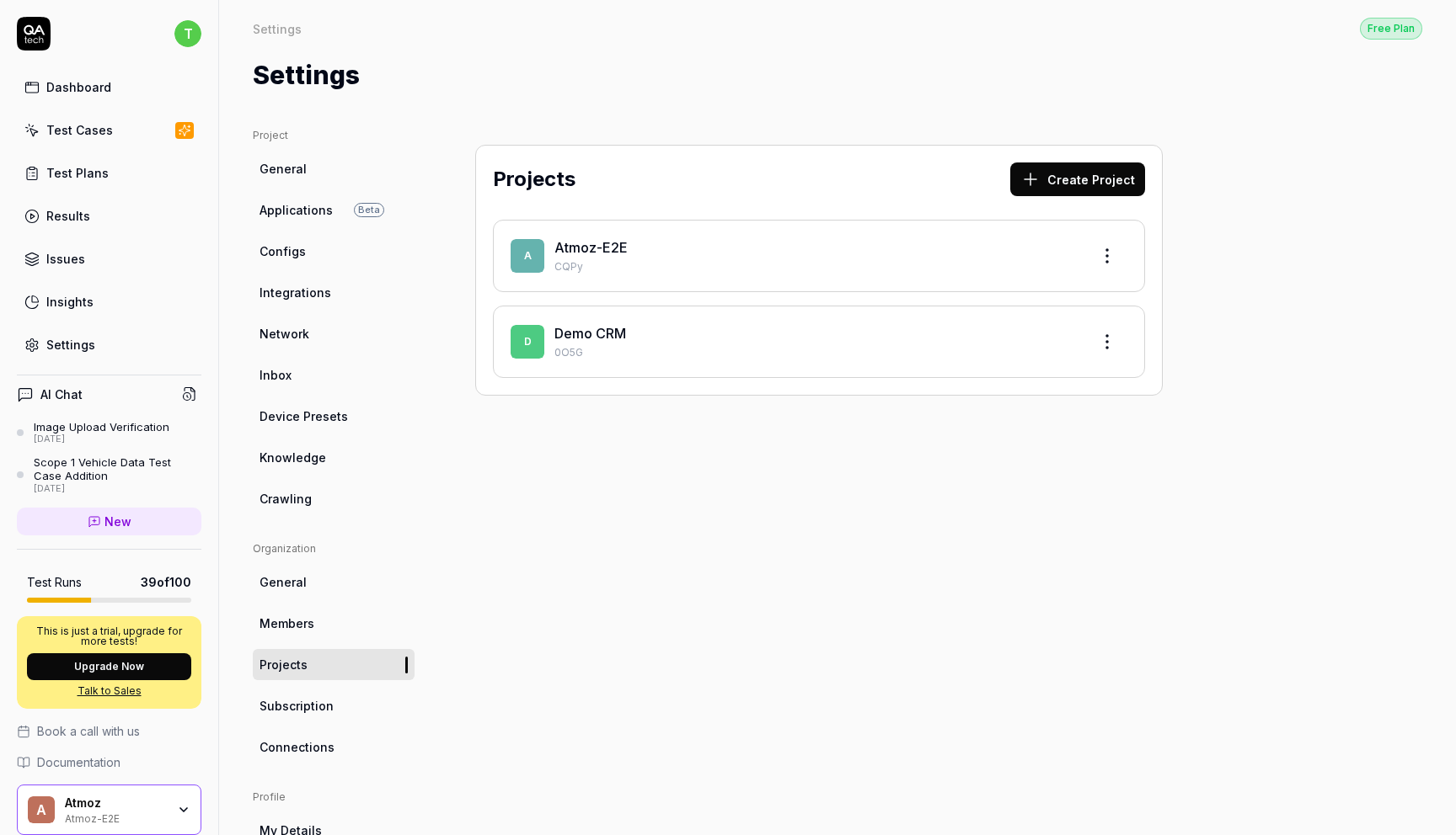
click at [98, 101] on link "Dashboard" at bounding box center [109, 87] width 184 height 33
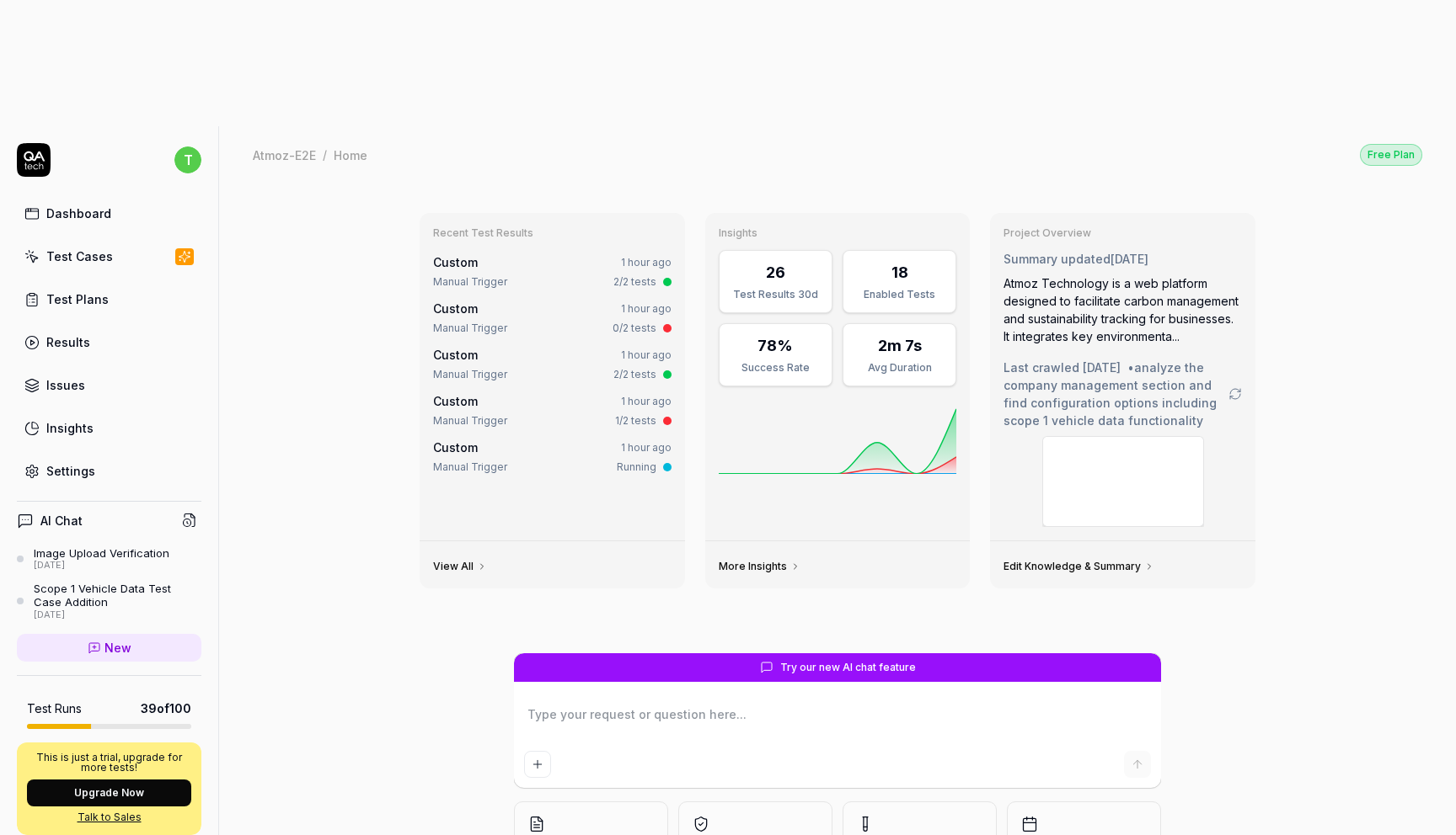
click at [101, 205] on div "Dashboard" at bounding box center [79, 213] width 65 height 18
click at [1083, 541] on div "Edit Knowledge & Summary" at bounding box center [1122, 565] width 266 height 48
click at [1105, 560] on link "Edit Knowledge & Summary" at bounding box center [1079, 567] width 151 height 14
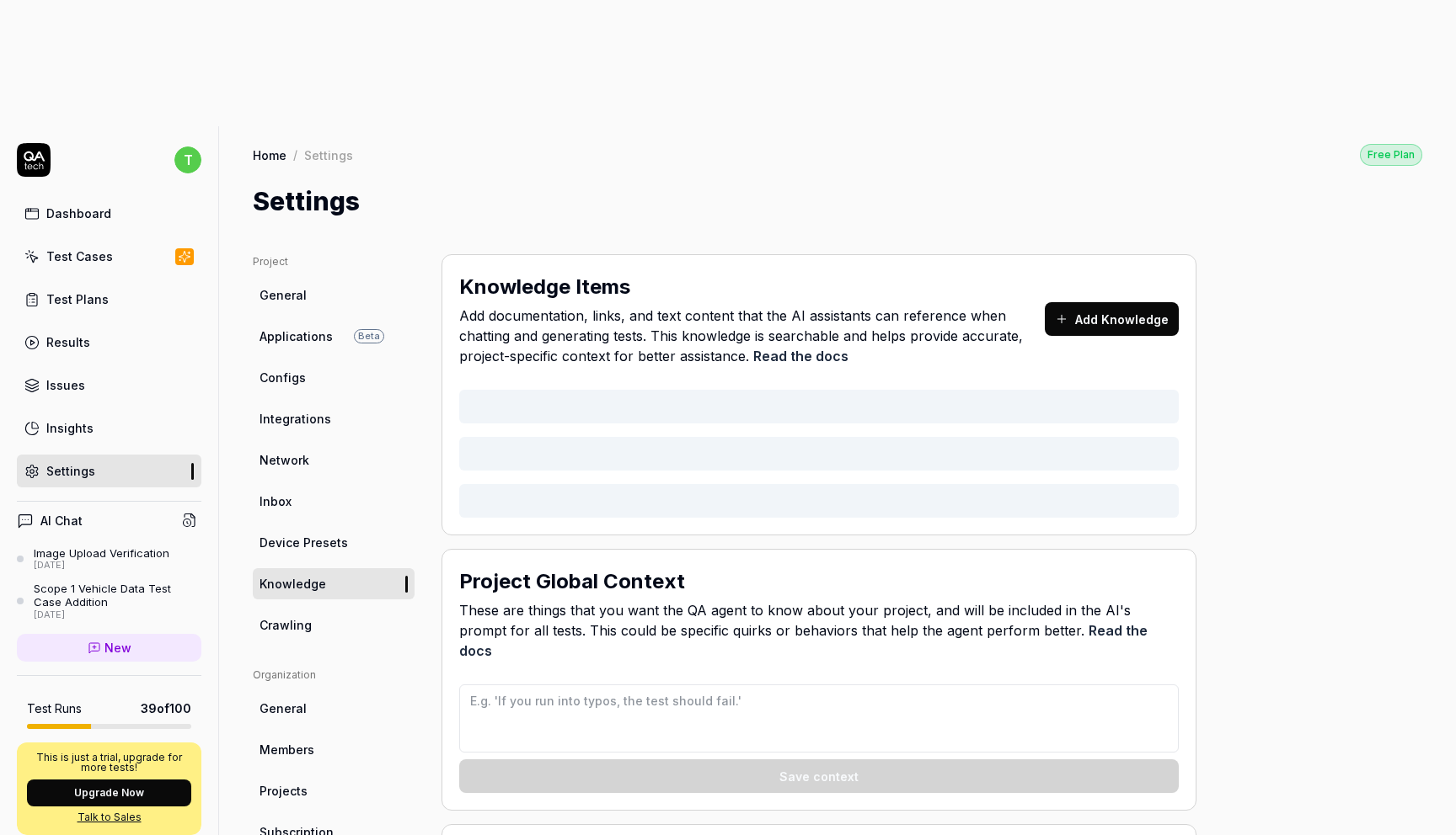
type textarea "*"
type textarea "Focus on clicking on individual companies. after that explore your footprint pa…"
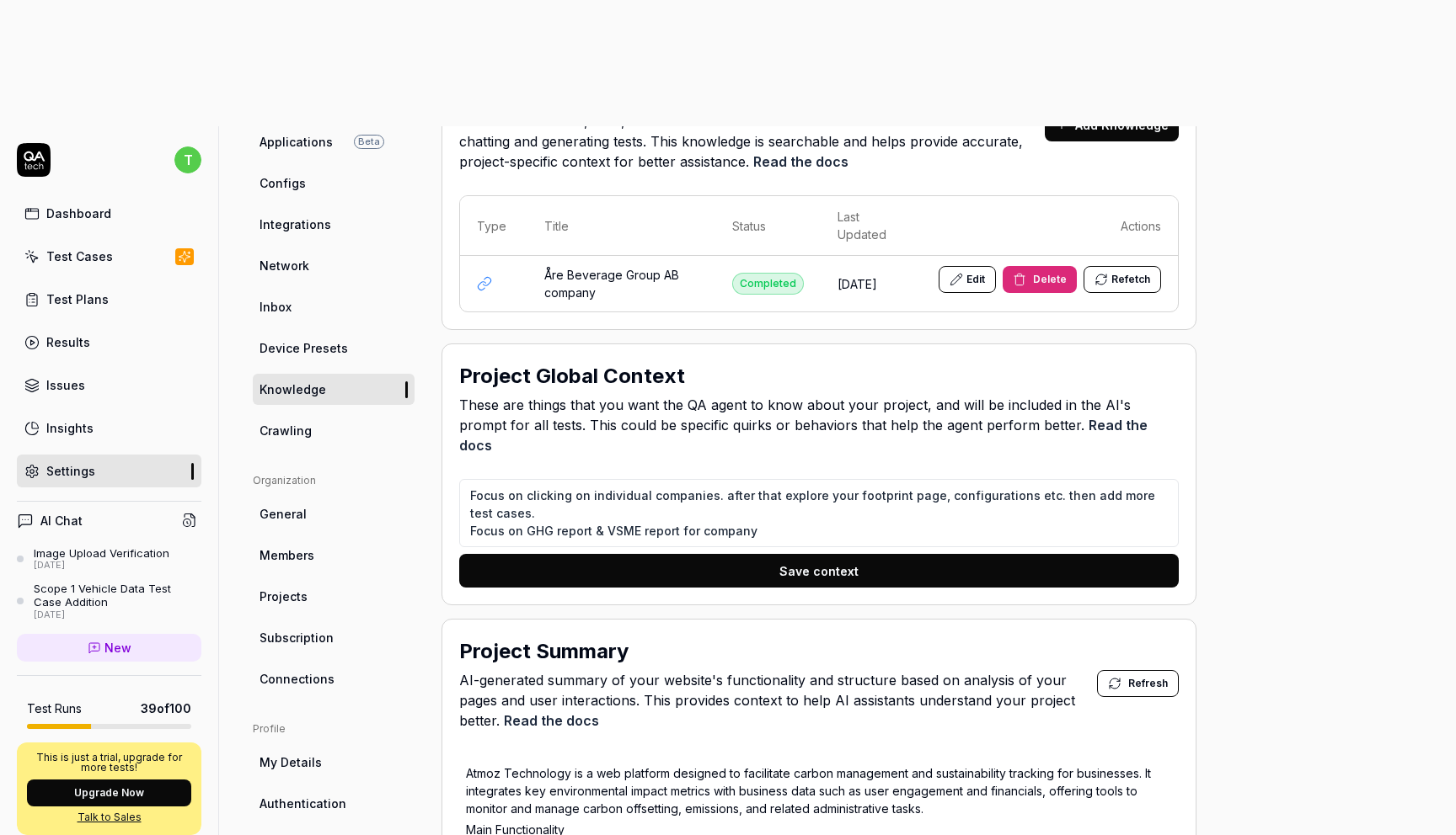
scroll to position [160, 0]
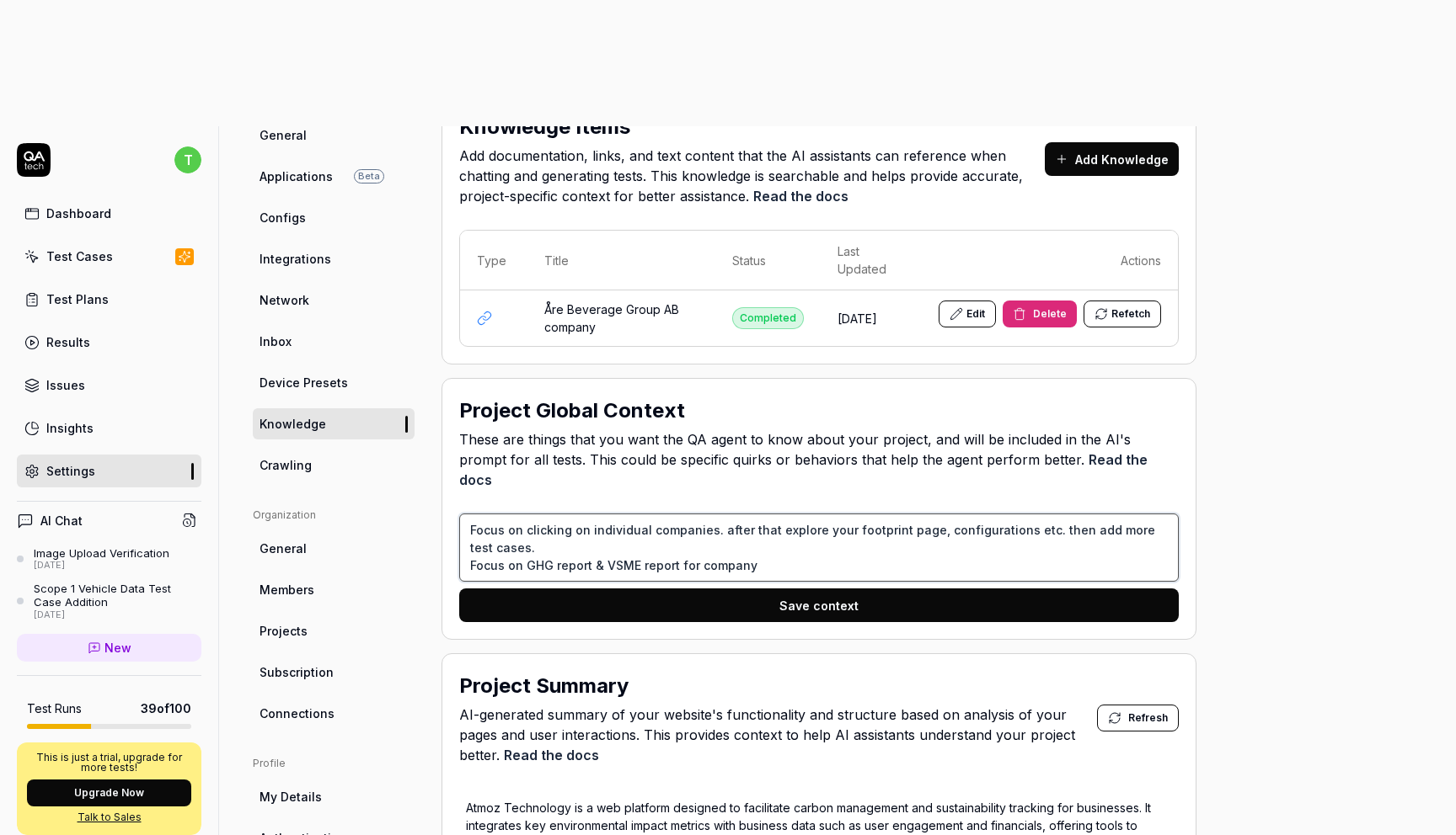
click at [812, 513] on textarea "Focus on clicking on individual companies. after that explore your footprint pa…" at bounding box center [818, 547] width 719 height 68
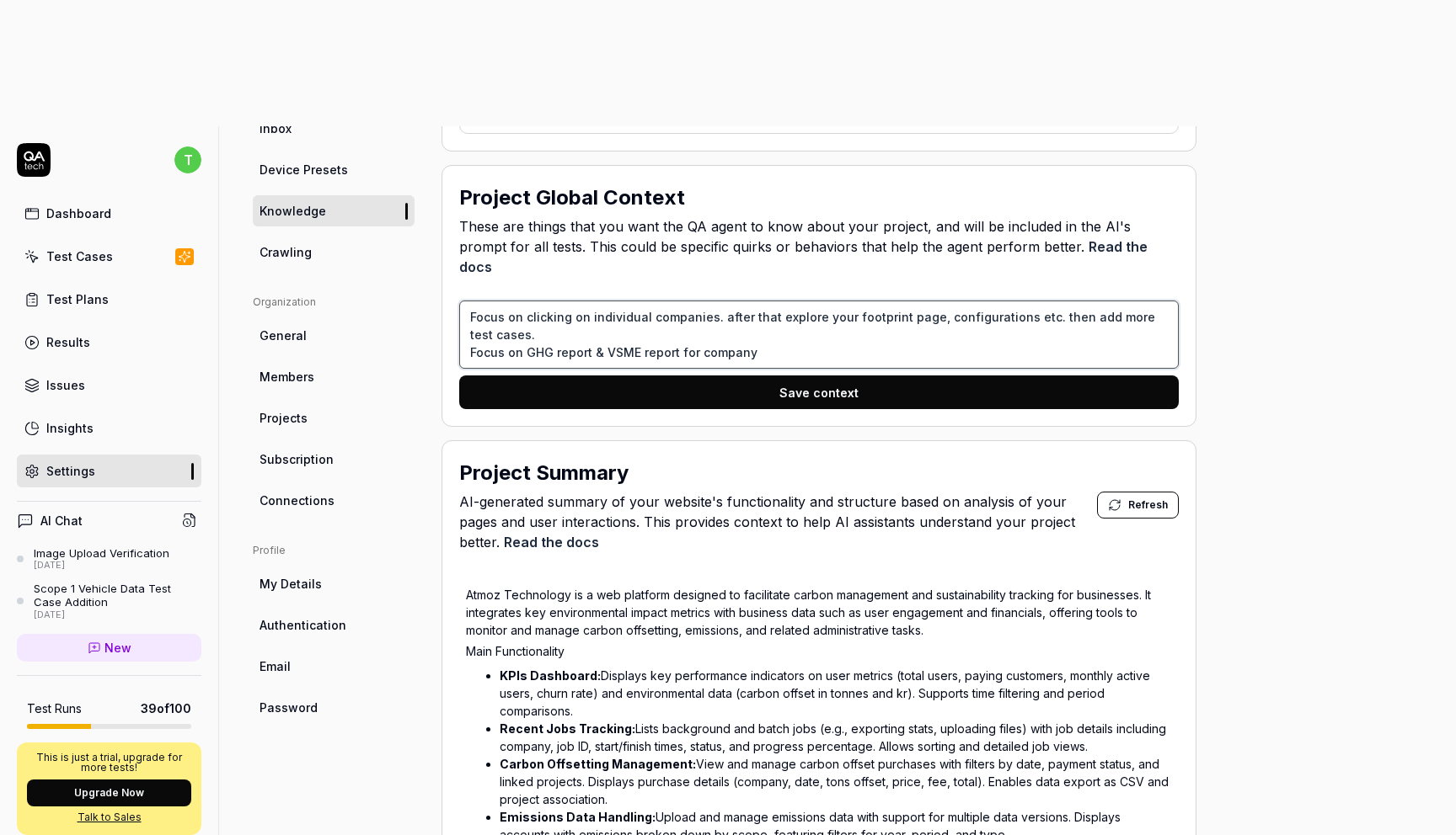
scroll to position [96, 0]
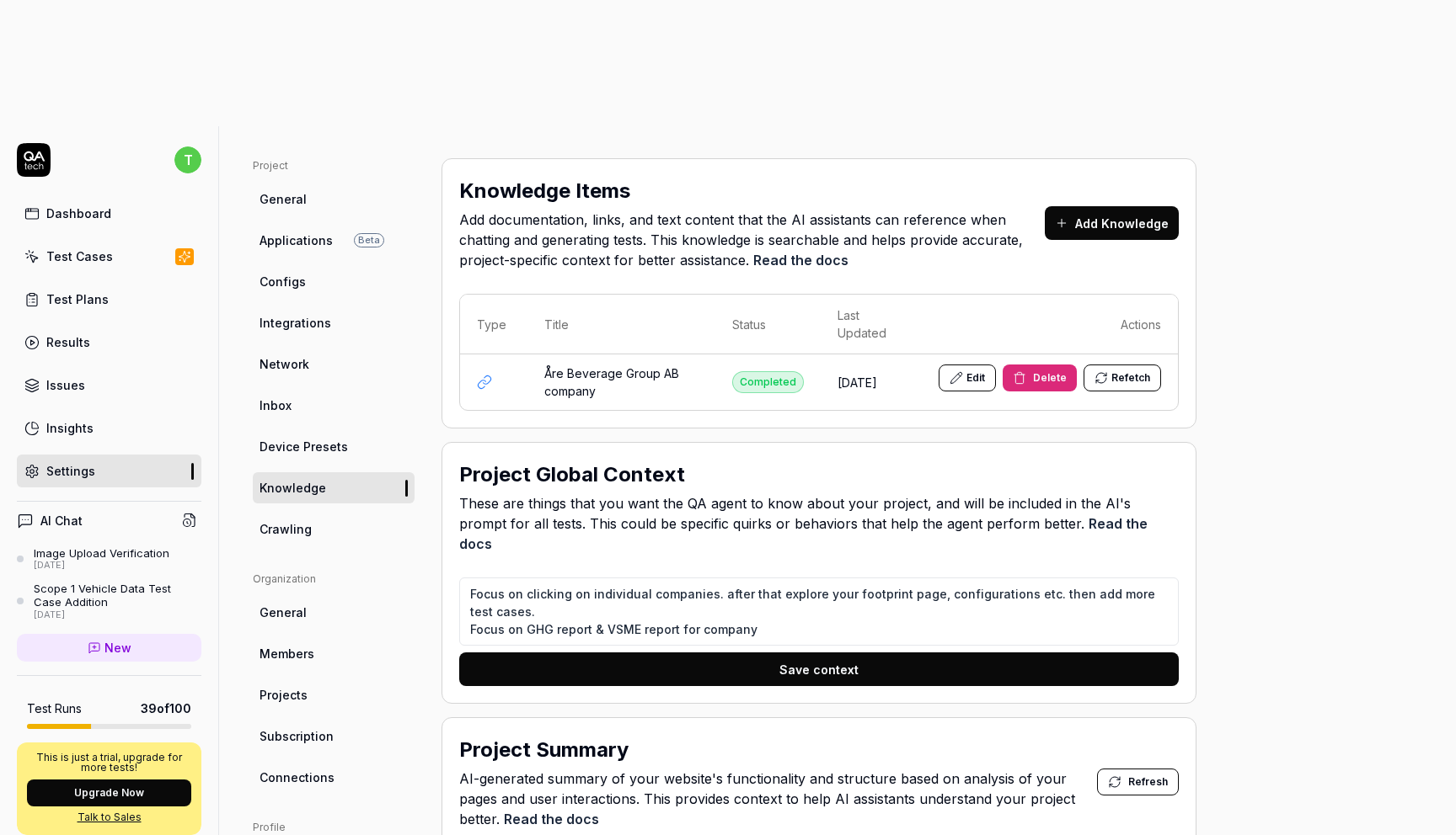
click at [95, 205] on div "Dashboard" at bounding box center [79, 213] width 65 height 18
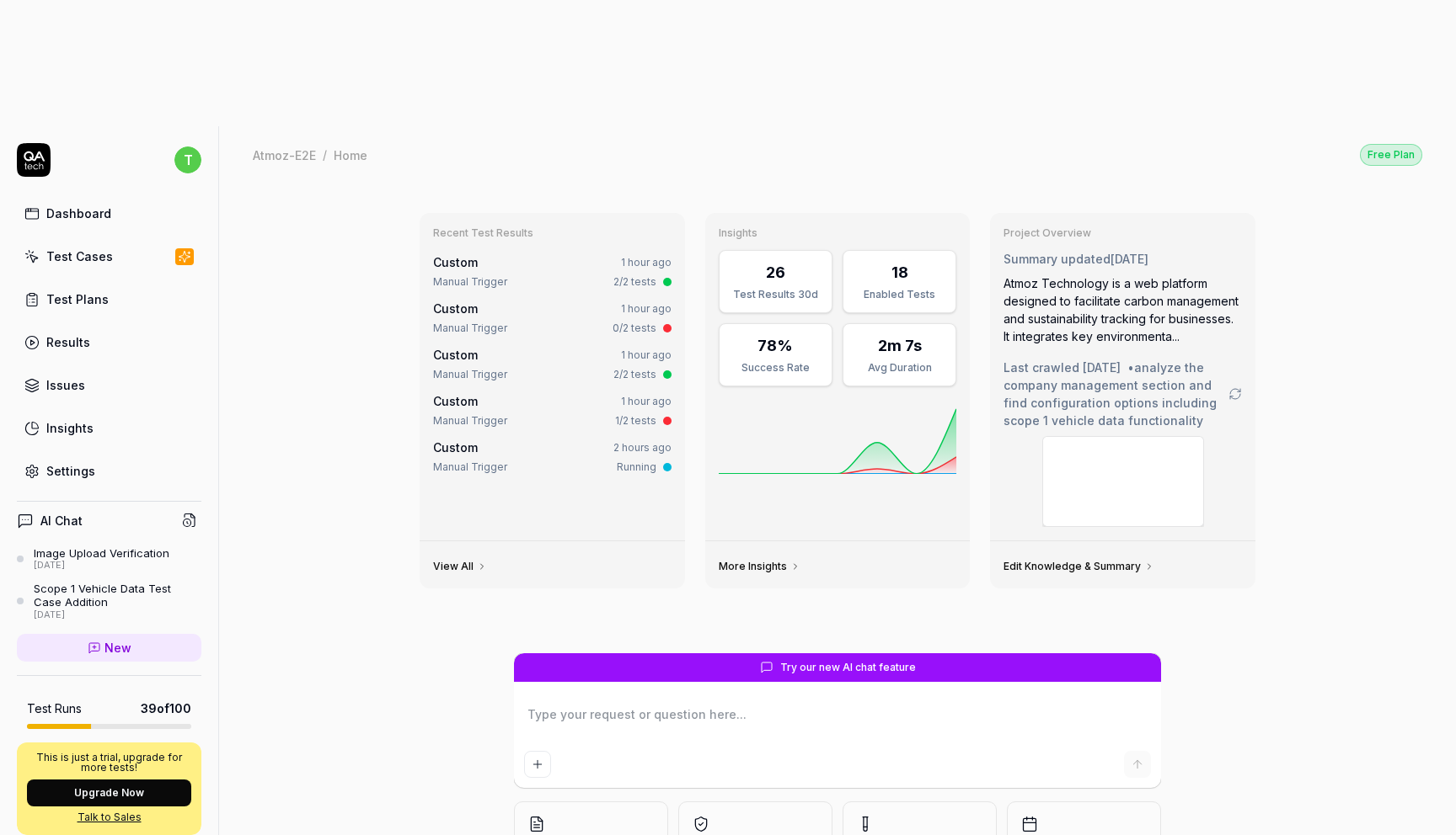
click at [116, 197] on link "Dashboard" at bounding box center [109, 213] width 184 height 33
click at [95, 248] on div "Test Cases" at bounding box center [80, 256] width 66 height 18
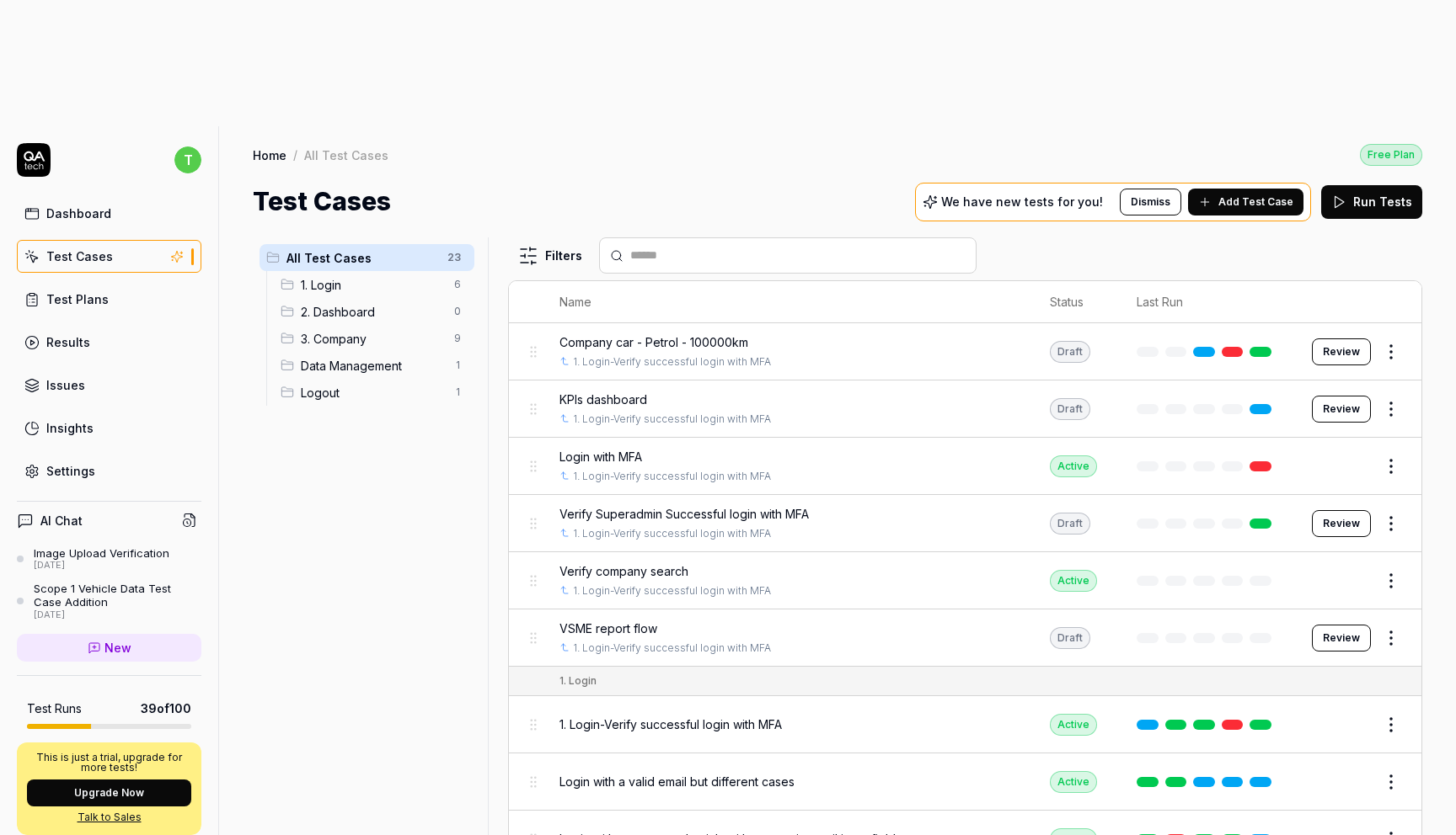
click at [104, 205] on div "Dashboard" at bounding box center [79, 213] width 65 height 18
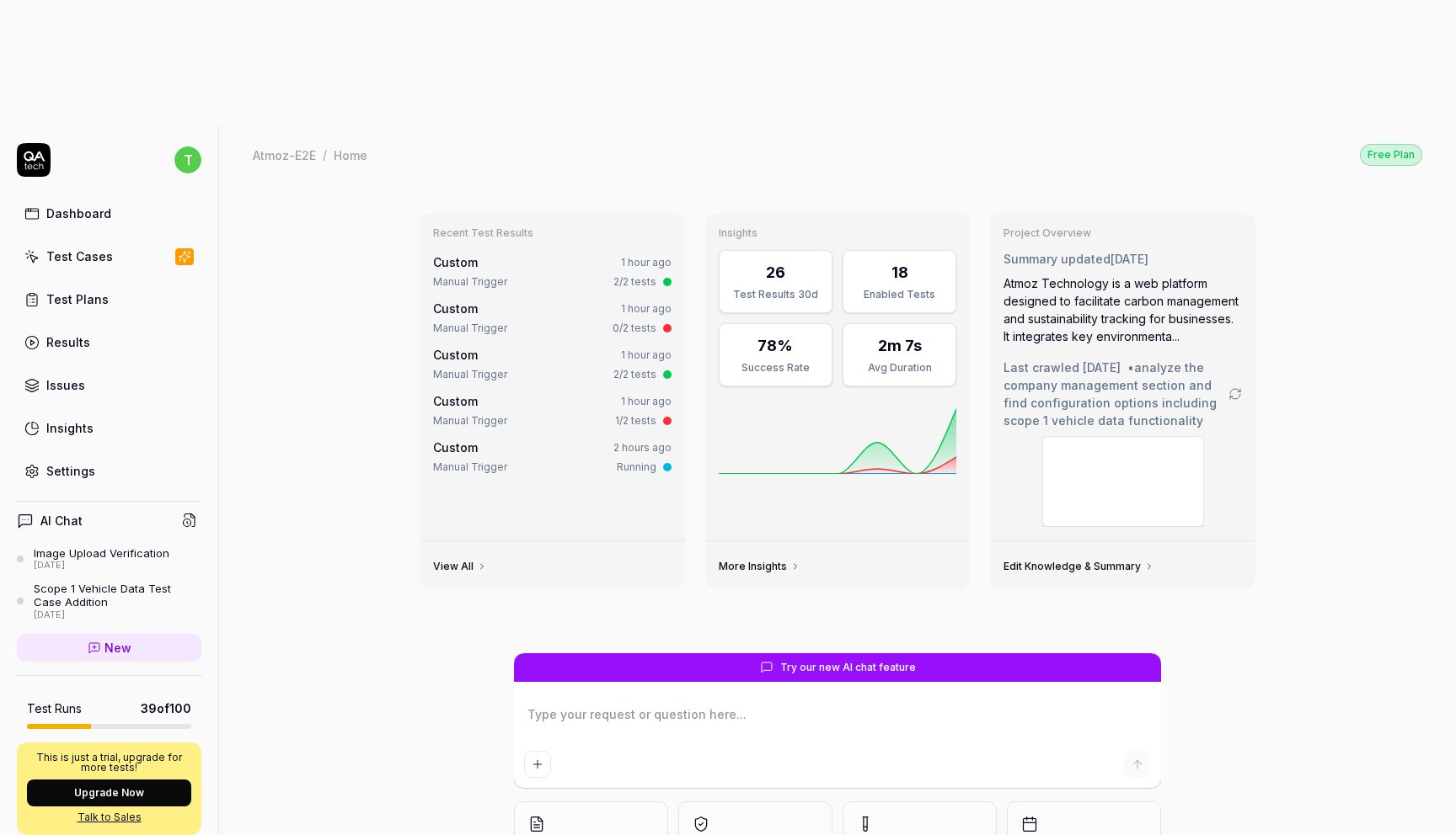
click at [112, 412] on link "Insights" at bounding box center [109, 428] width 184 height 33
type textarea "*"
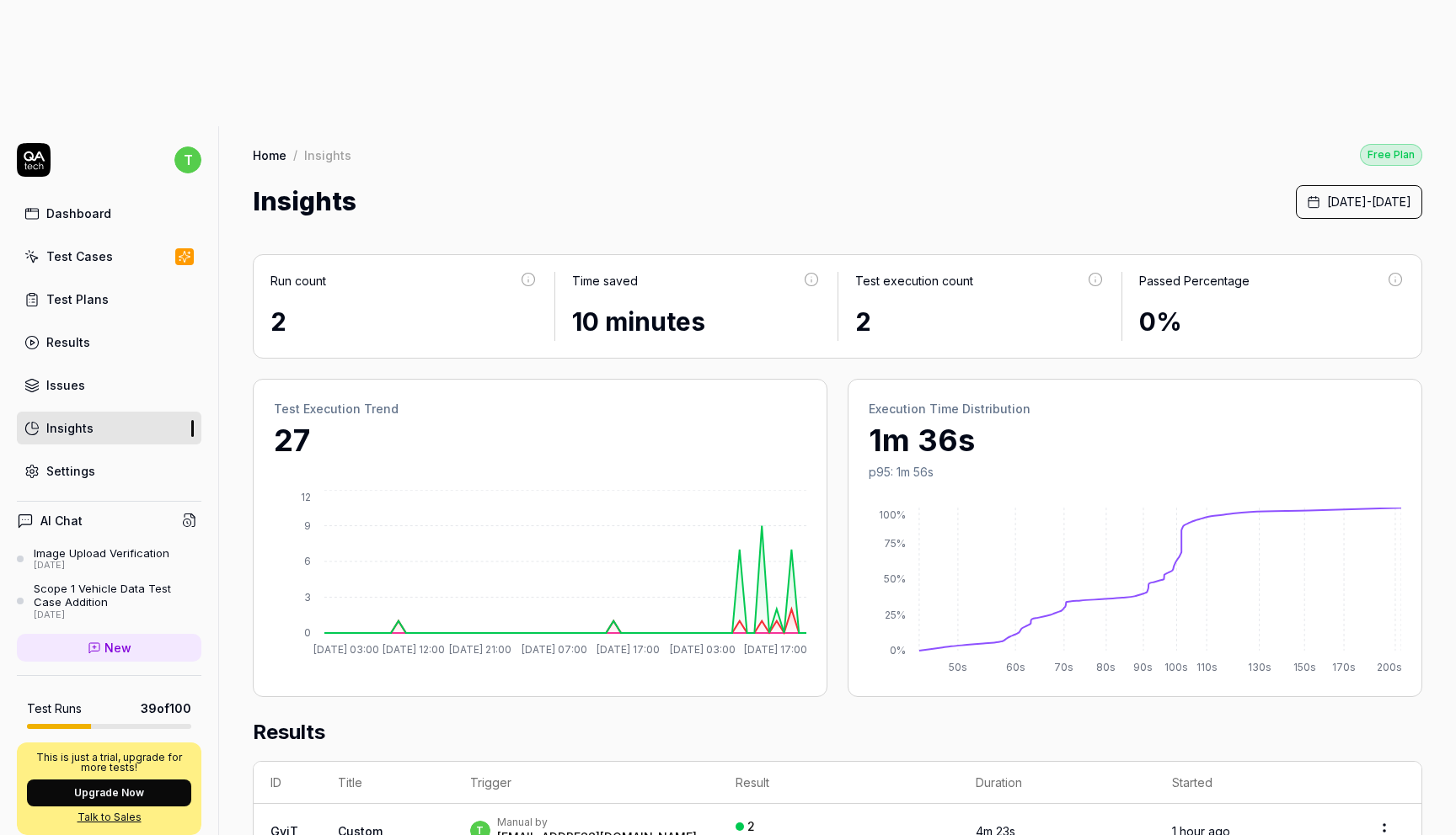
click at [122, 780] on button "Upgrade Now" at bounding box center [109, 793] width 164 height 27
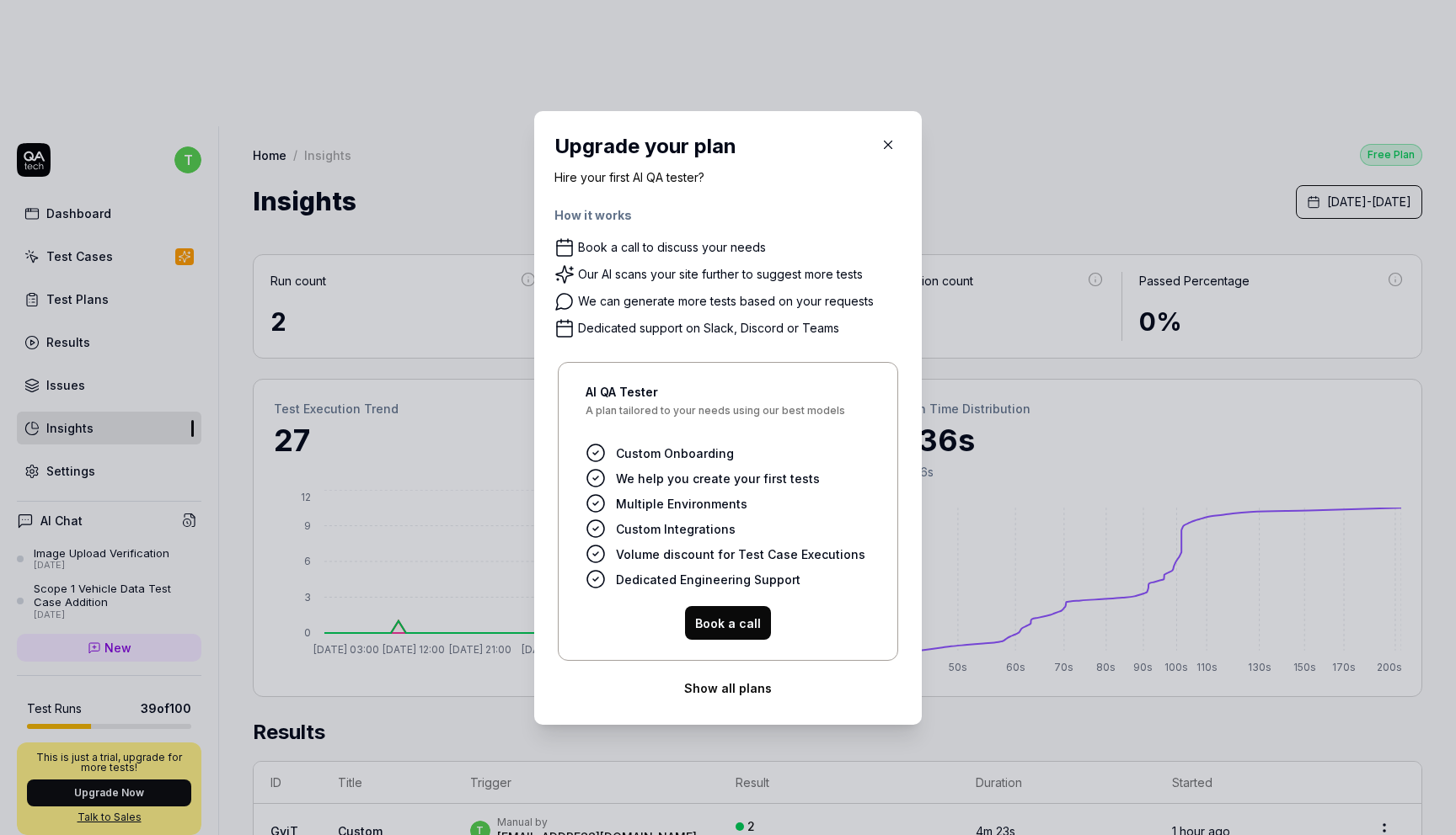
click at [745, 693] on button "Show all plans" at bounding box center [728, 688] width 347 height 34
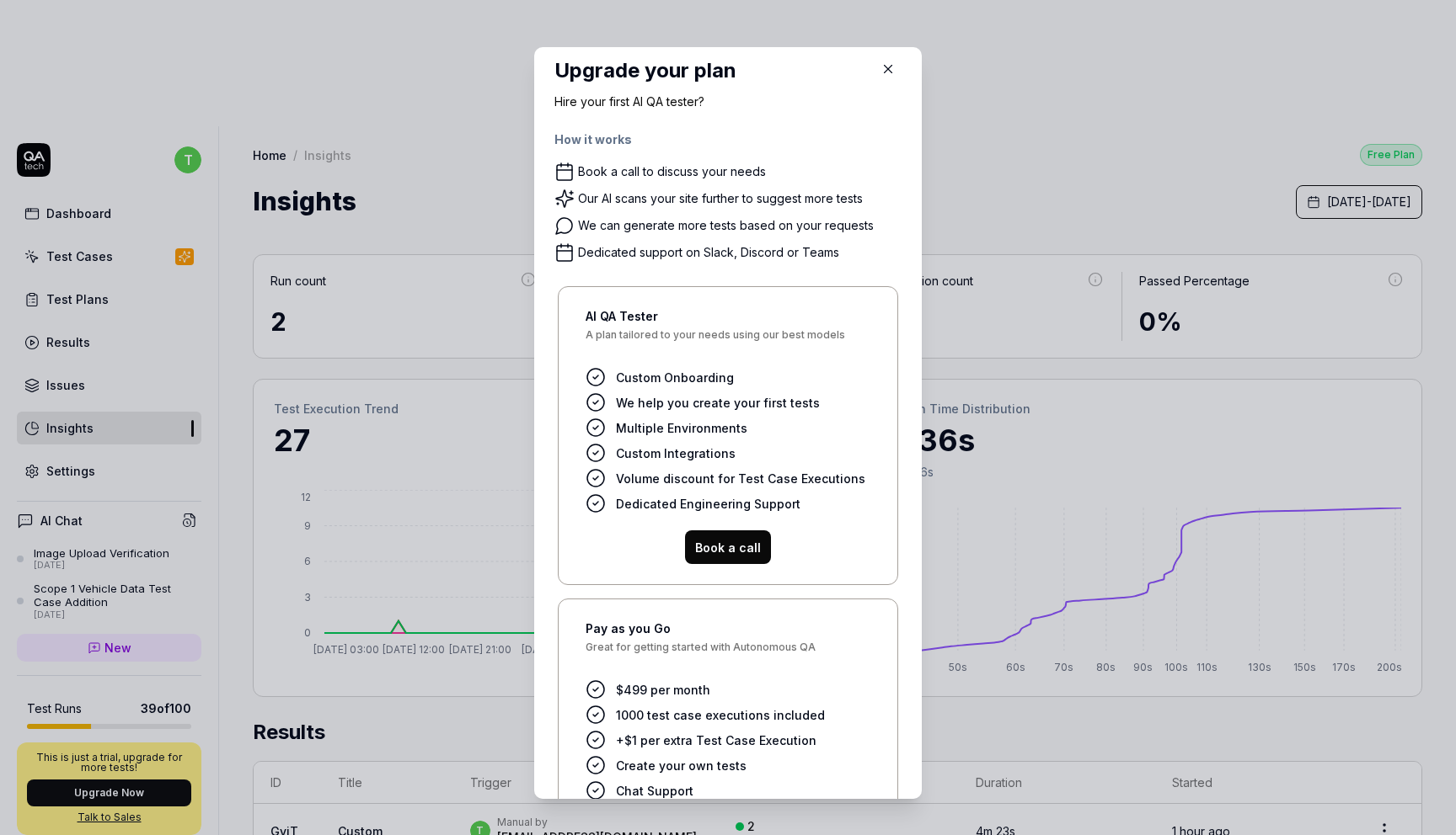
scroll to position [149, 0]
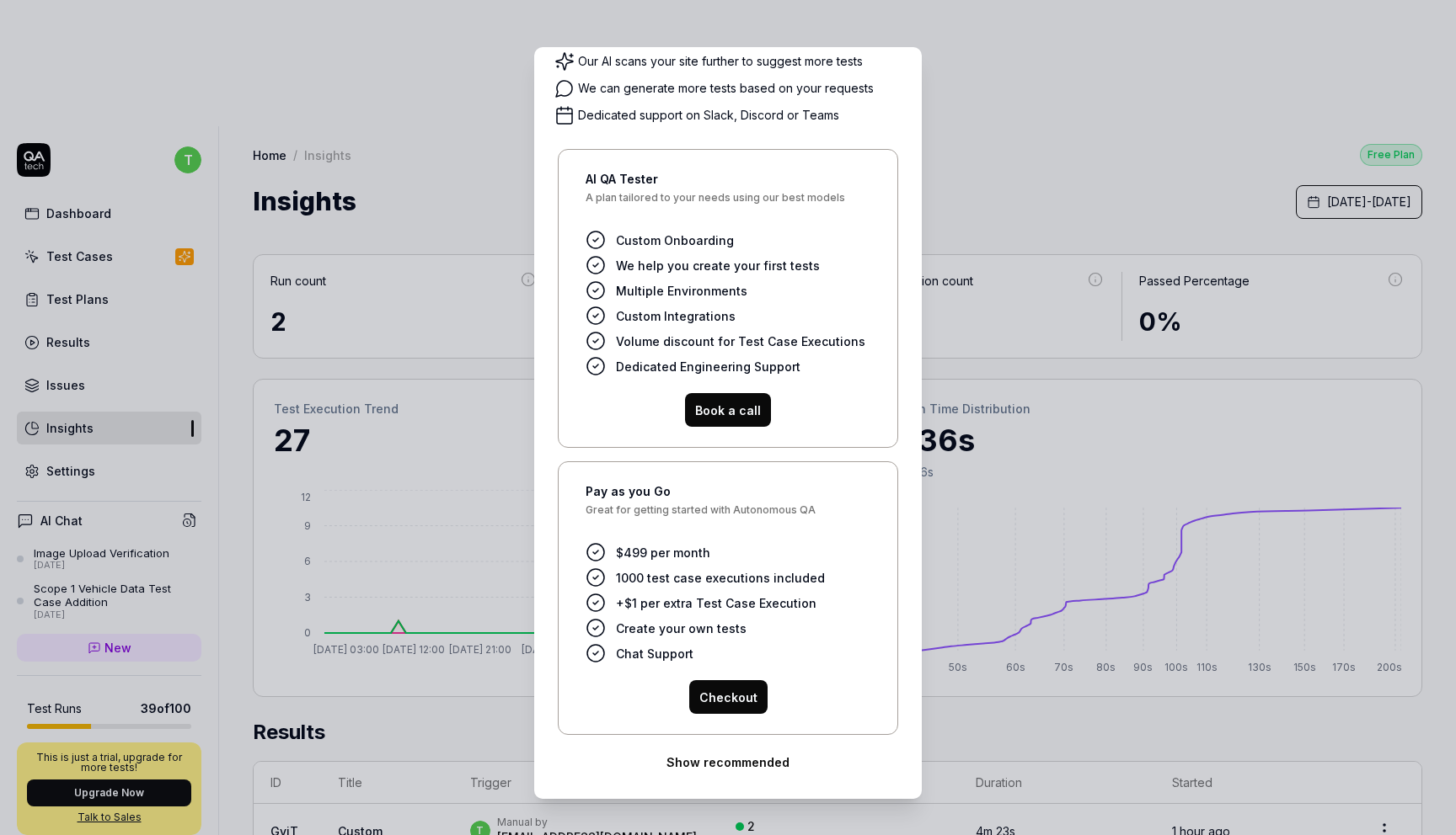
click at [751, 770] on button "Show recommended" at bounding box center [728, 762] width 347 height 34
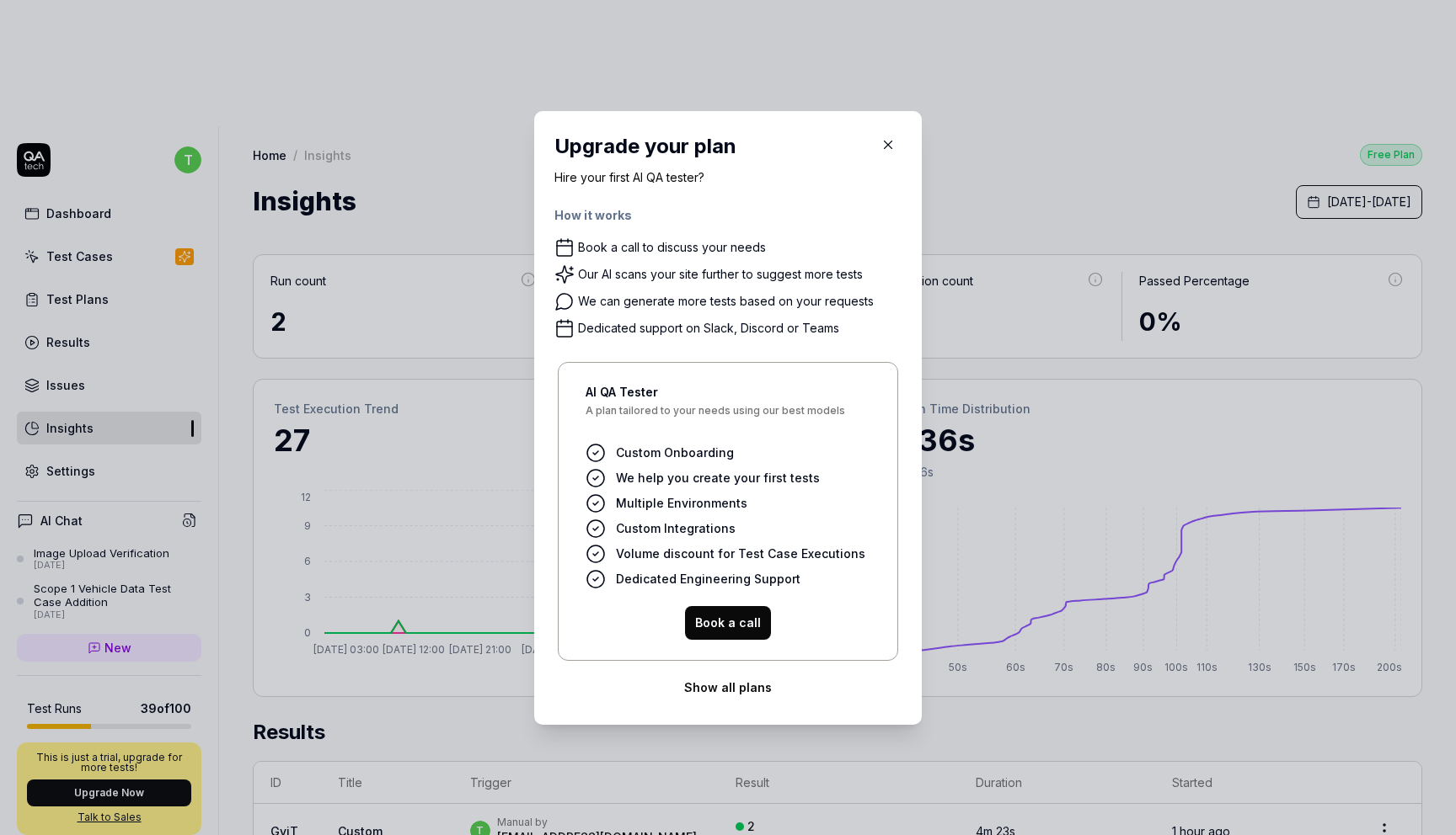
click at [731, 702] on button "Show all plans" at bounding box center [728, 688] width 347 height 34
